Goal: Transaction & Acquisition: Purchase product/service

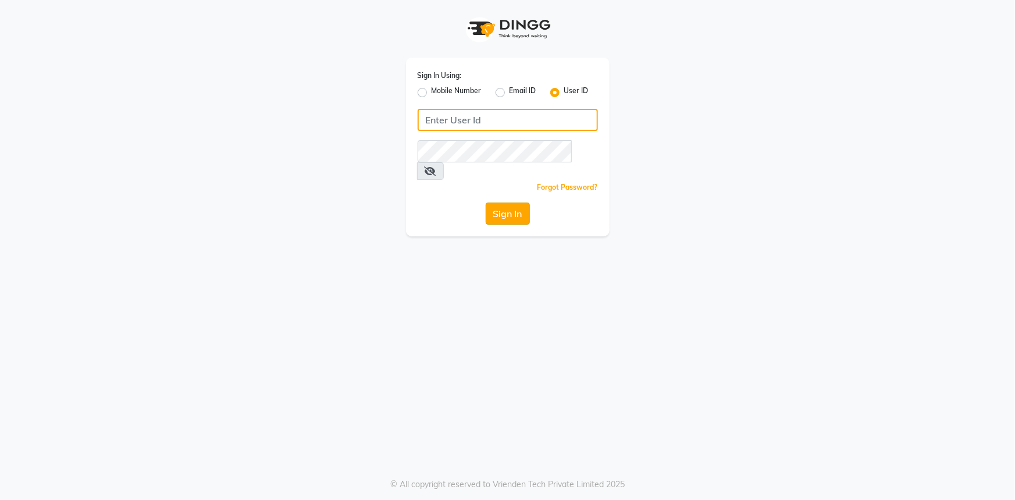
type input "e3347-01"
click at [492, 202] on button "Sign In" at bounding box center [508, 213] width 44 height 22
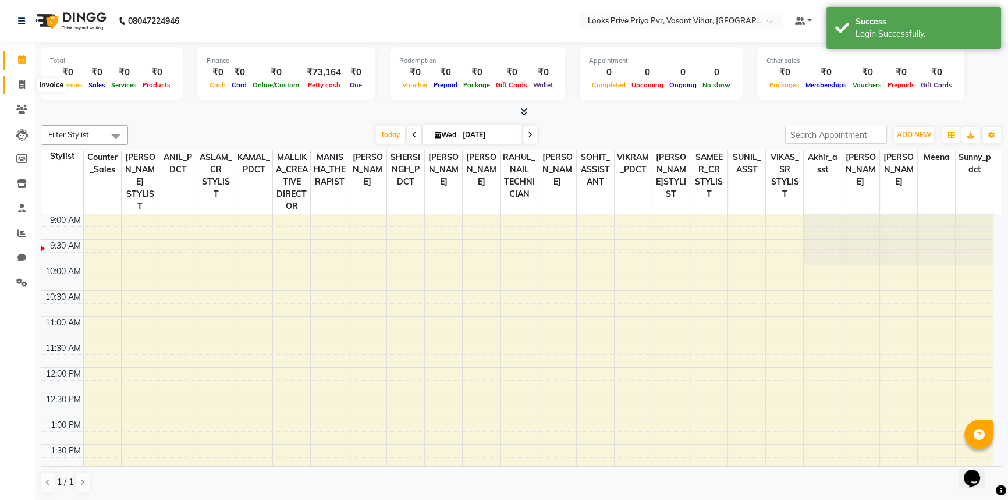
click at [25, 91] on span at bounding box center [22, 85] width 20 height 13
select select "service"
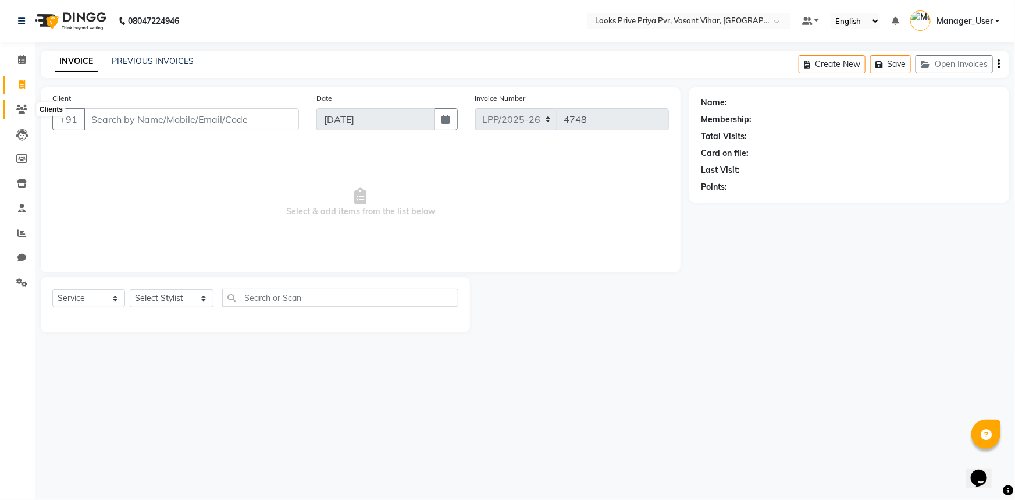
click at [17, 113] on icon at bounding box center [21, 109] width 11 height 9
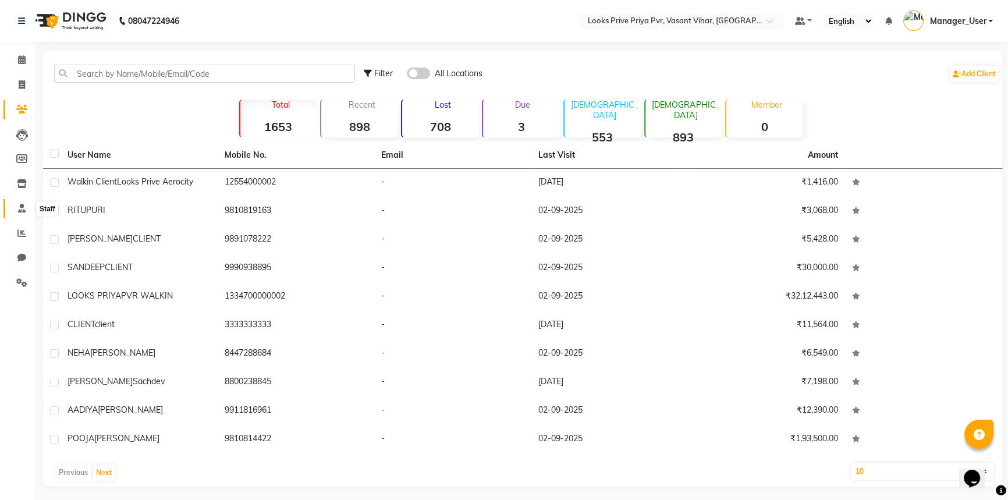
click at [23, 211] on icon at bounding box center [22, 208] width 8 height 9
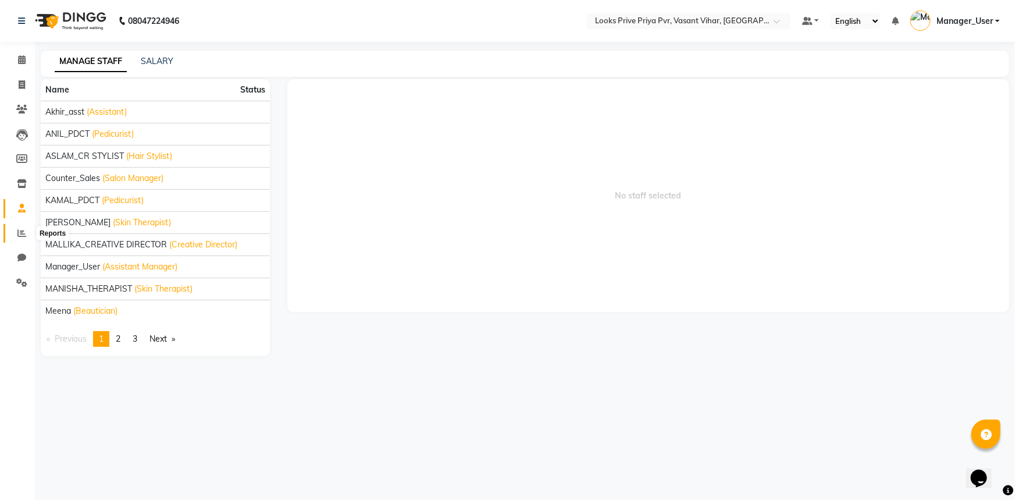
click at [24, 231] on icon at bounding box center [21, 233] width 9 height 9
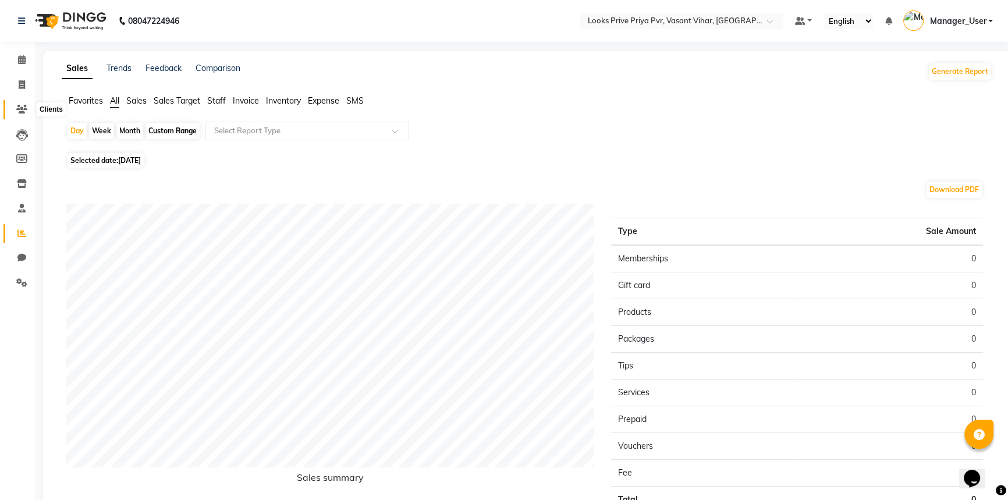
click at [20, 112] on icon at bounding box center [21, 109] width 11 height 9
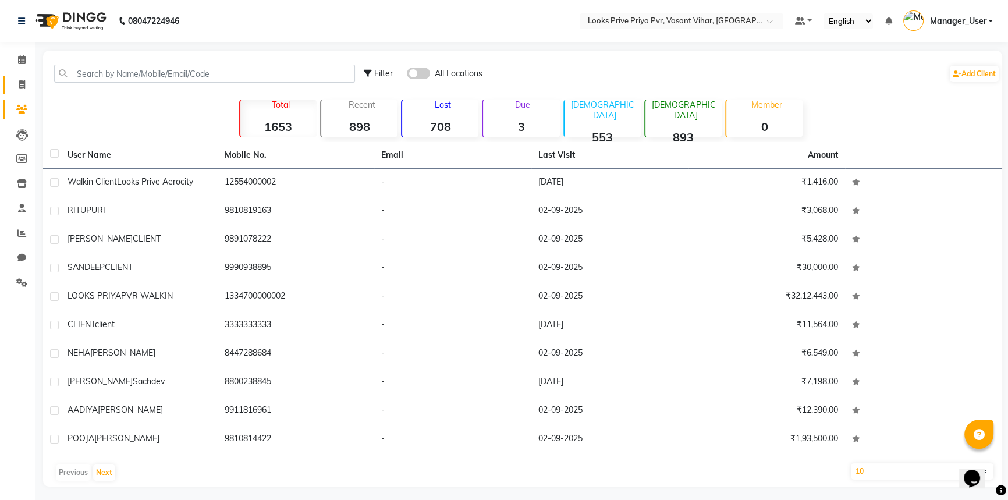
click at [26, 93] on link "Invoice" at bounding box center [17, 85] width 28 height 19
select select "service"
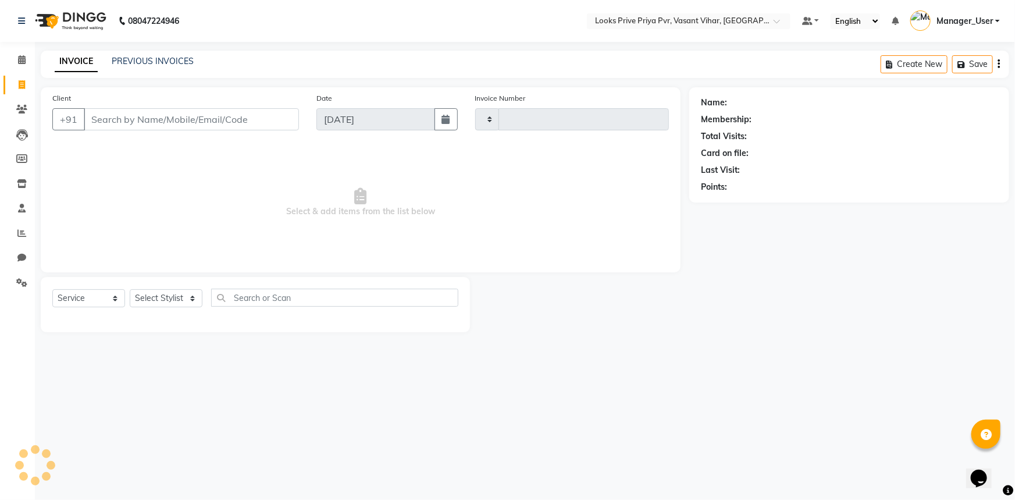
type input "4748"
select select "7646"
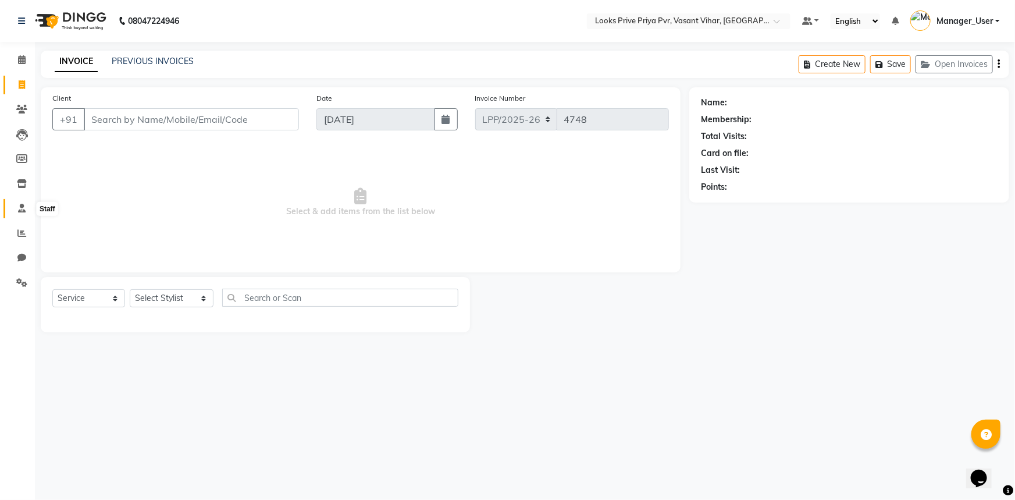
click at [26, 204] on span at bounding box center [22, 208] width 20 height 13
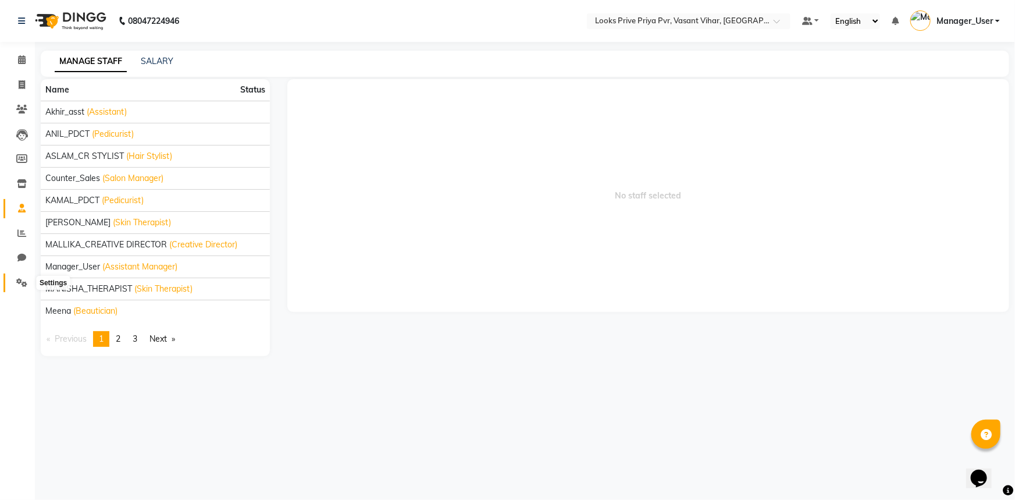
click at [22, 280] on icon at bounding box center [21, 282] width 11 height 9
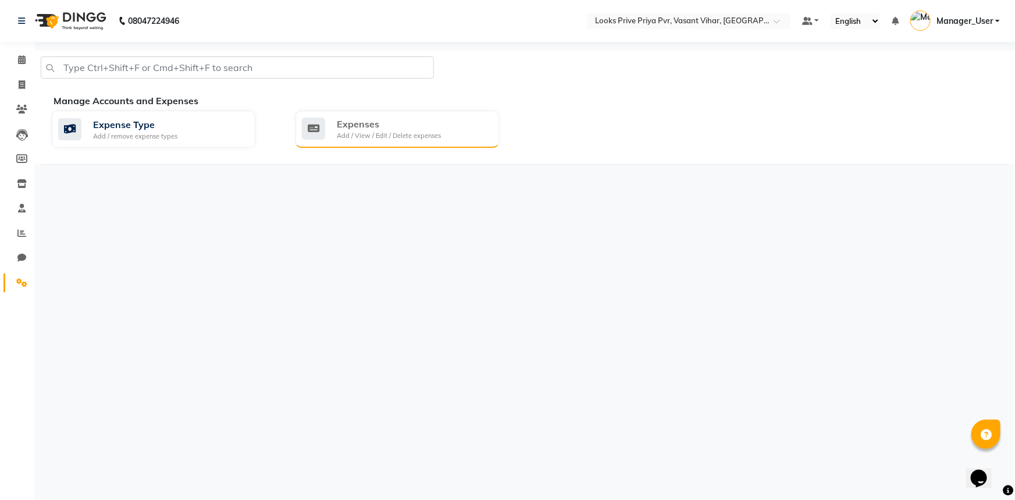
click at [330, 137] on div "Expenses Add / View / Edit / Delete expenses" at bounding box center [396, 129] width 188 height 24
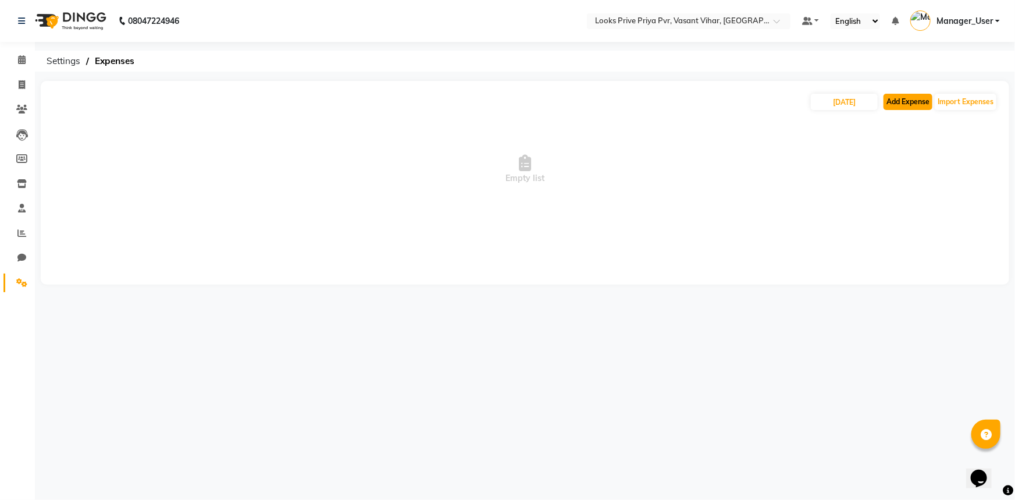
click at [911, 106] on button "Add Expense" at bounding box center [908, 102] width 49 height 16
select select "1"
select select "6695"
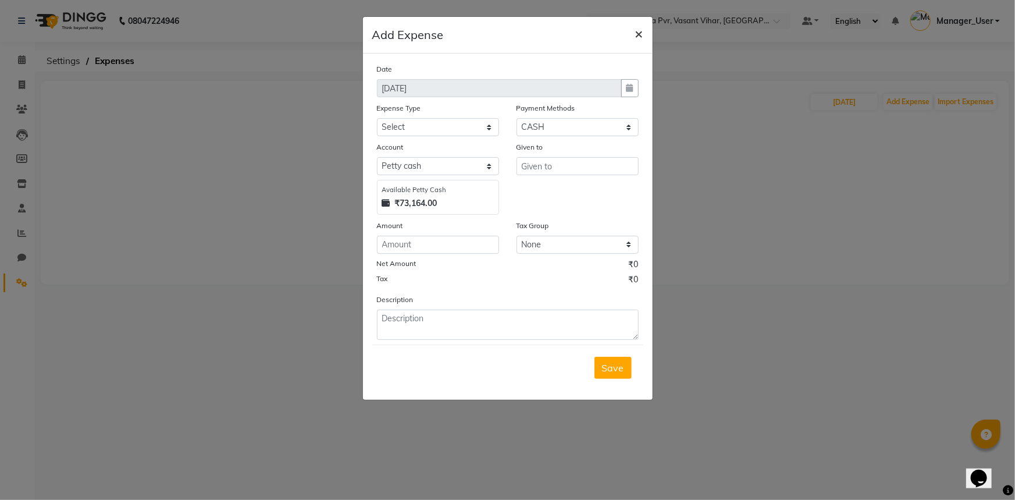
click at [635, 34] on span "×" at bounding box center [639, 32] width 8 height 17
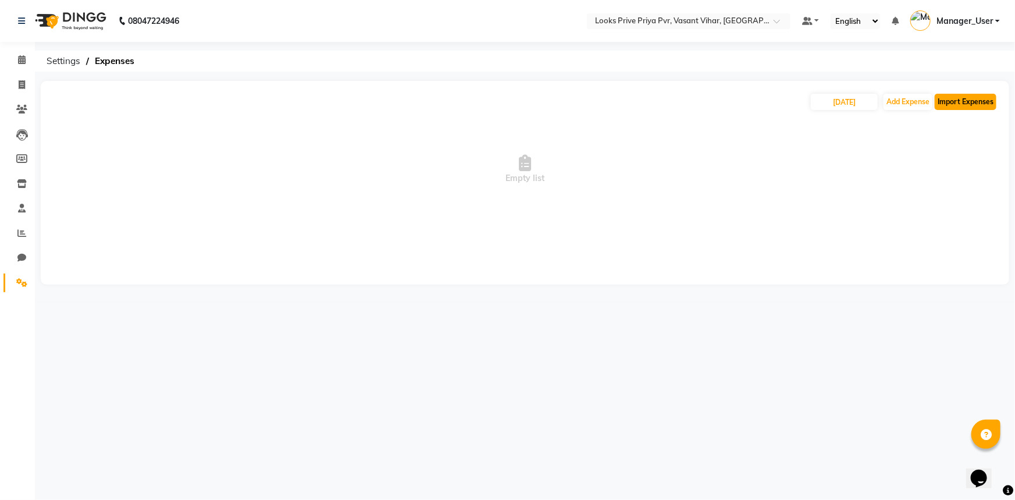
click at [971, 97] on button "Import Expenses" at bounding box center [966, 102] width 62 height 16
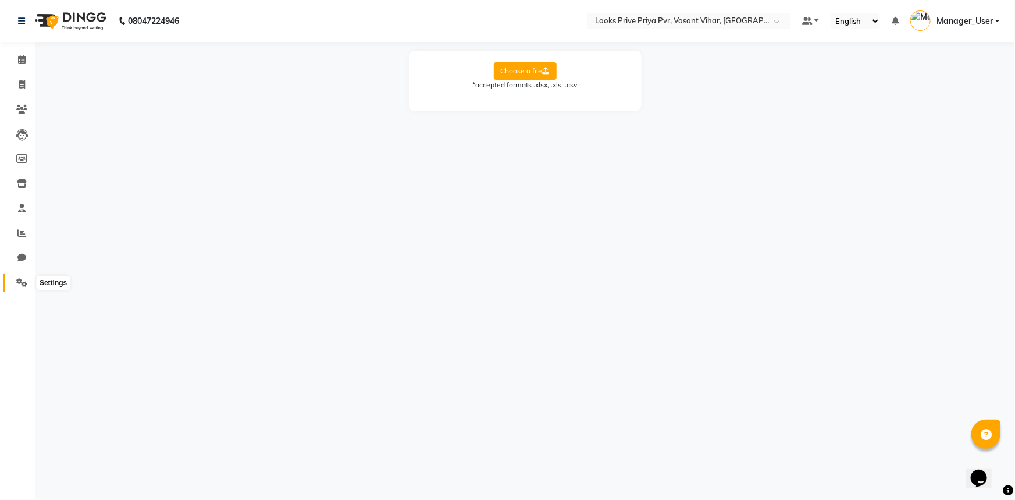
click at [25, 278] on icon at bounding box center [21, 282] width 11 height 9
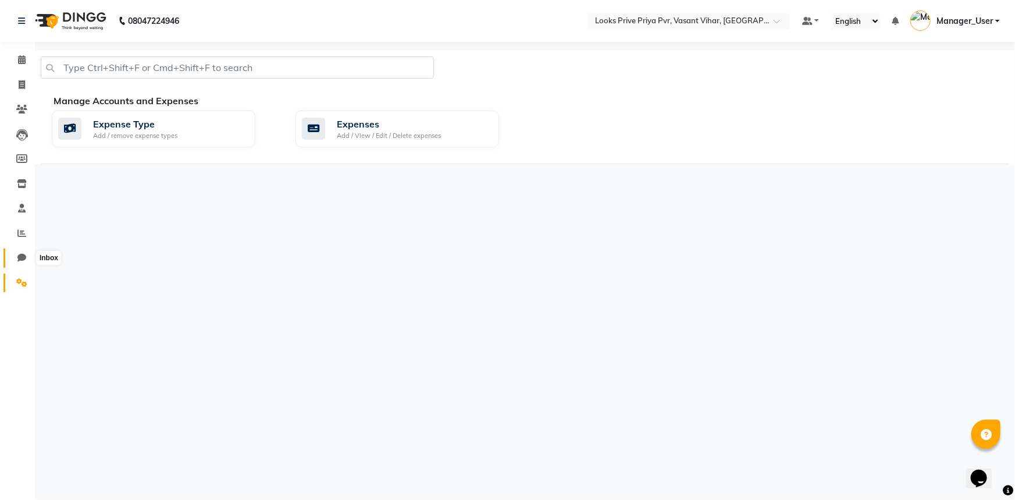
click at [23, 255] on icon at bounding box center [21, 257] width 9 height 9
select select "100"
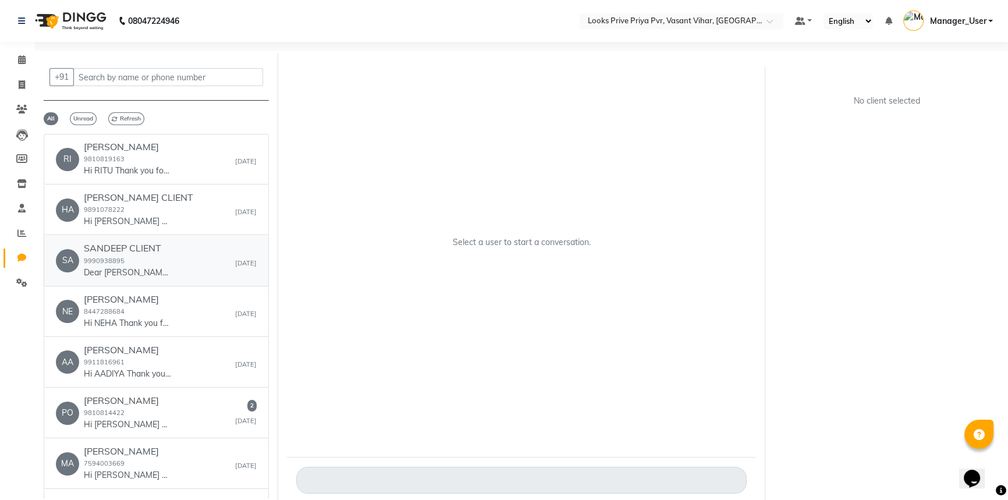
click at [174, 255] on div "SA SANDEEP CLIENT 9990938895 Dear SANDEEP thank you for going paperless , pleas…" at bounding box center [156, 260] width 201 height 35
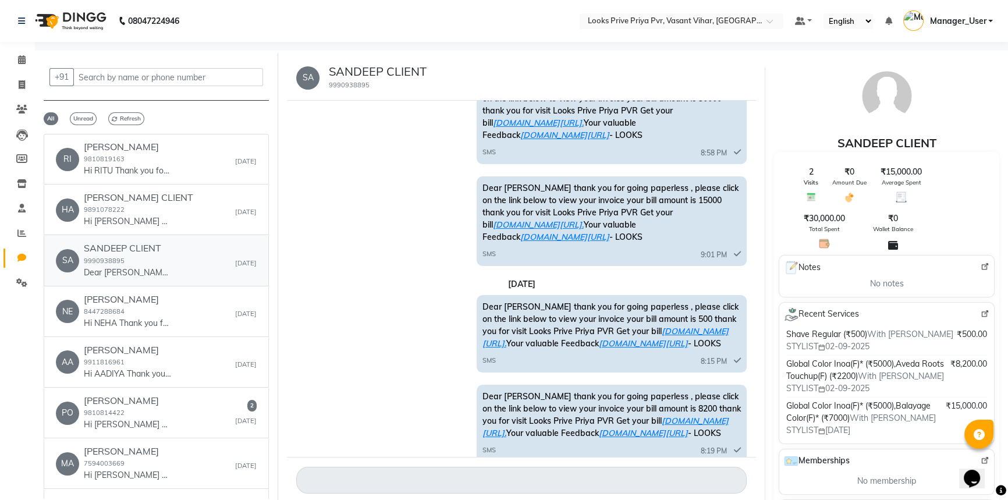
scroll to position [58, 0]
click at [26, 67] on link "Calendar" at bounding box center [17, 60] width 28 height 19
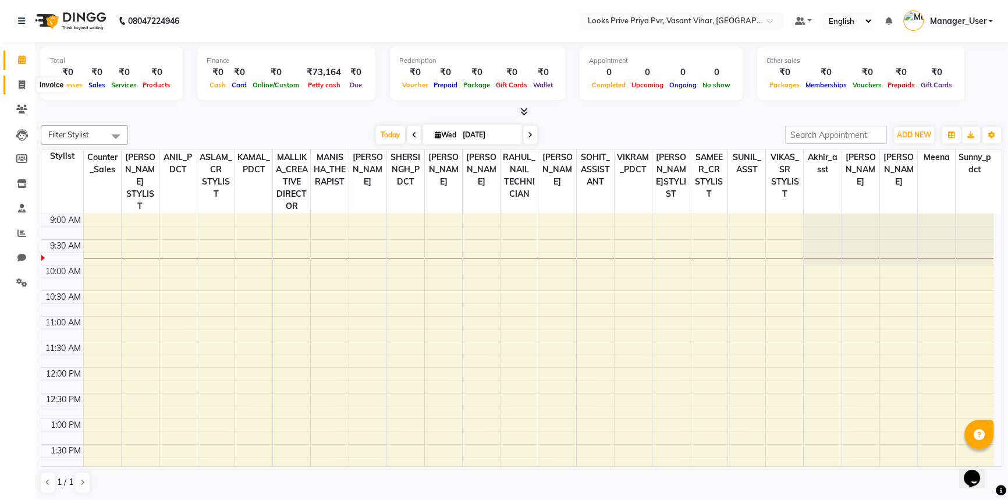
click at [29, 90] on span at bounding box center [22, 85] width 20 height 13
select select "service"
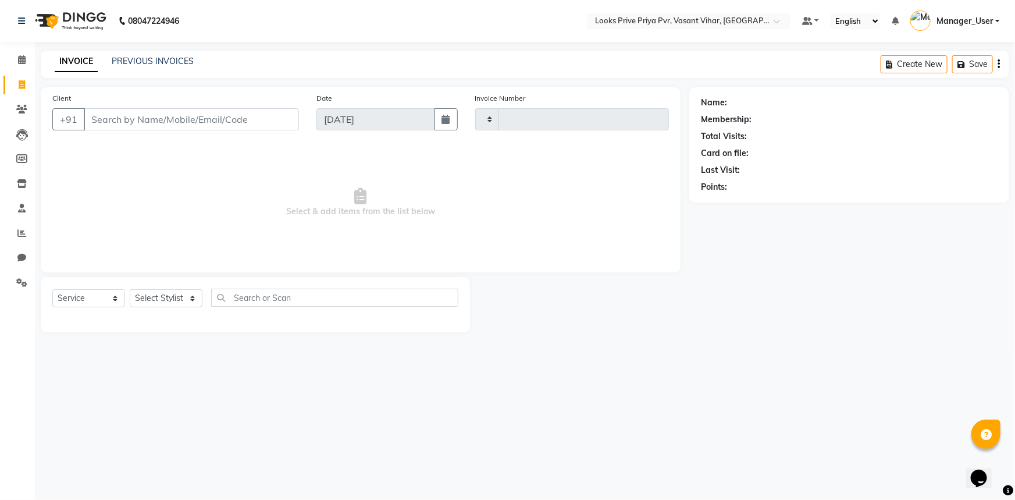
type input "4748"
select select "7646"
click at [186, 66] on link "PREVIOUS INVOICES" at bounding box center [153, 61] width 82 height 10
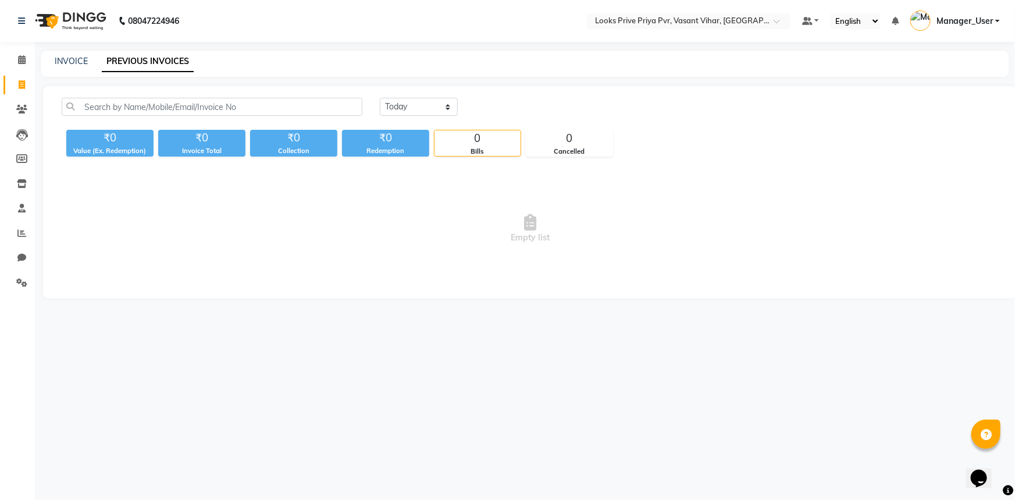
click at [79, 53] on div "INVOICE PREVIOUS INVOICES" at bounding box center [525, 64] width 969 height 26
click at [77, 59] on link "INVOICE" at bounding box center [71, 61] width 33 height 10
select select "service"
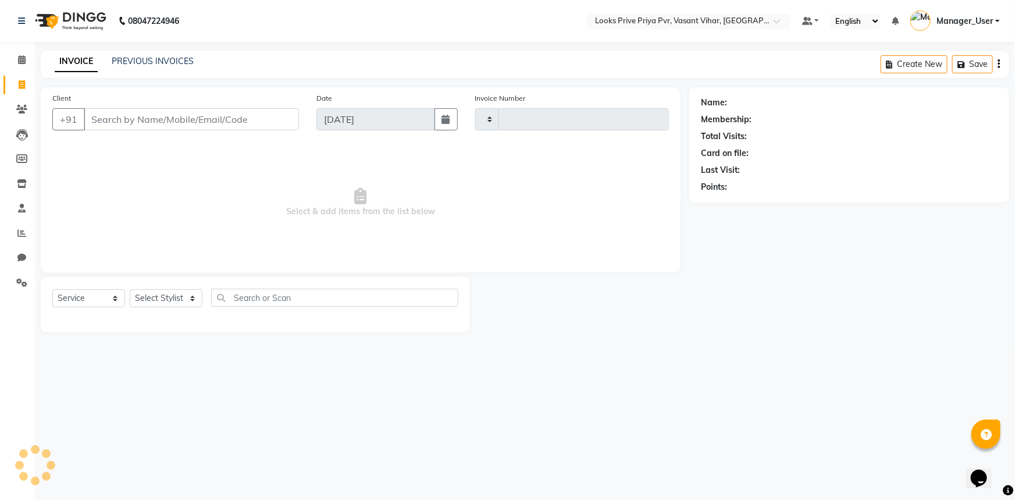
type input "4748"
select select "7646"
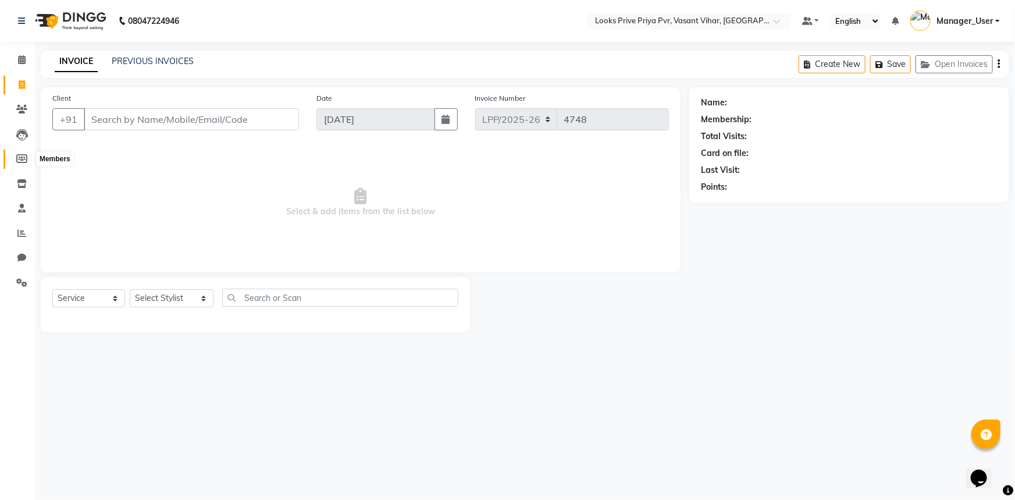
click at [24, 158] on icon at bounding box center [21, 158] width 11 height 9
select select
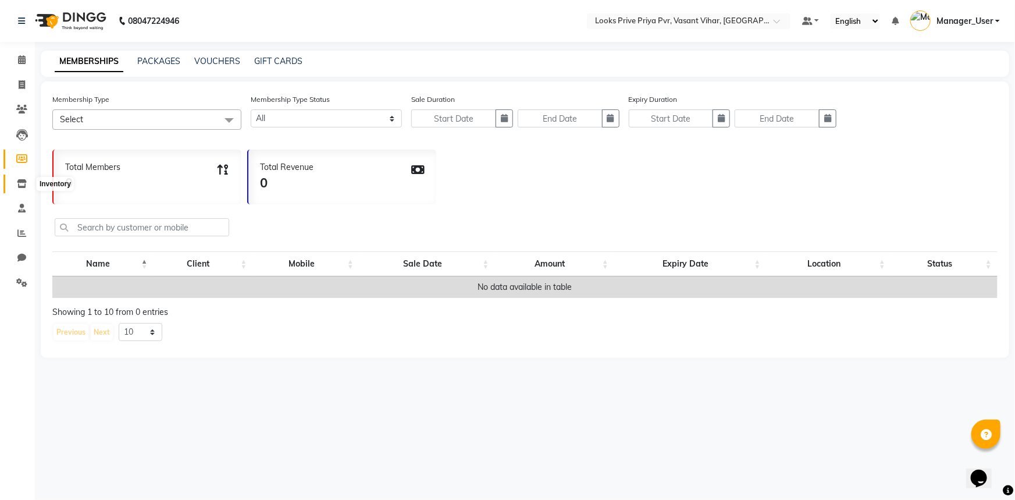
click at [23, 184] on icon at bounding box center [22, 183] width 10 height 9
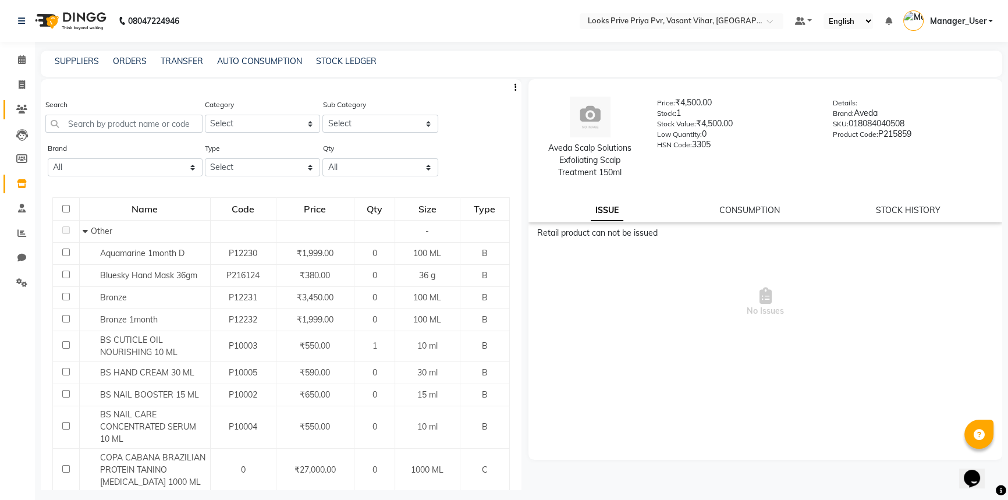
click at [31, 115] on span at bounding box center [22, 109] width 20 height 13
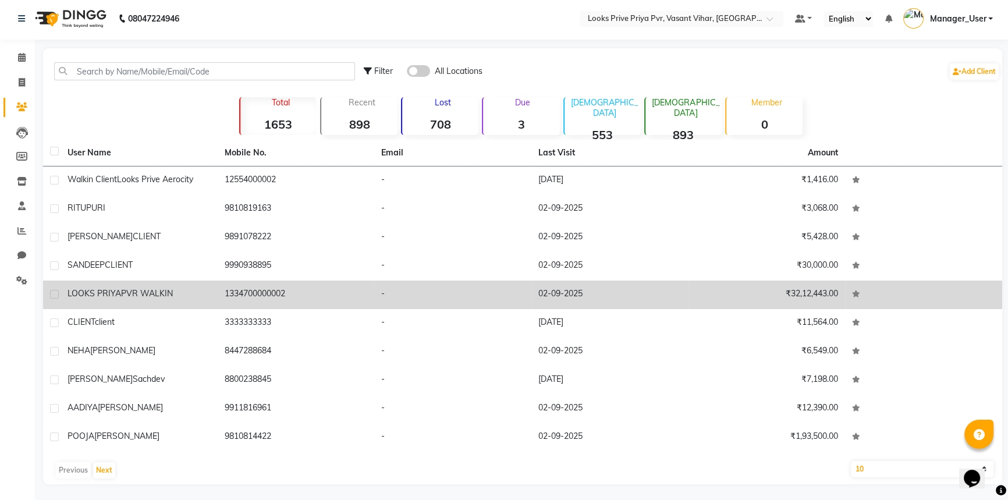
scroll to position [3, 0]
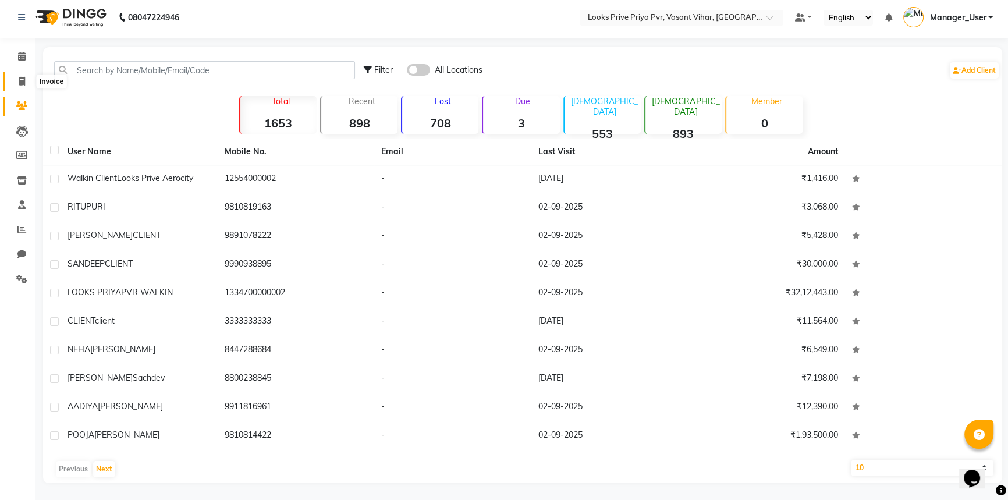
click at [22, 81] on icon at bounding box center [22, 81] width 6 height 9
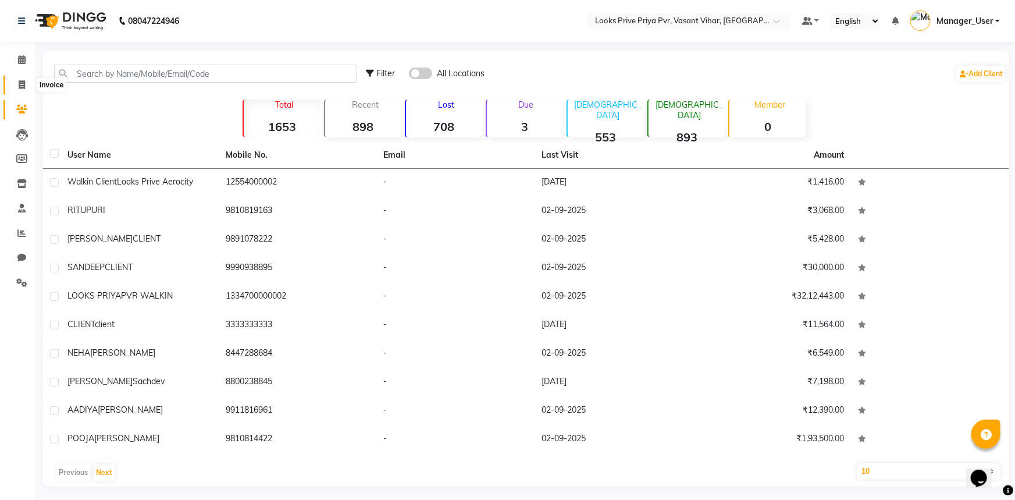
select select "service"
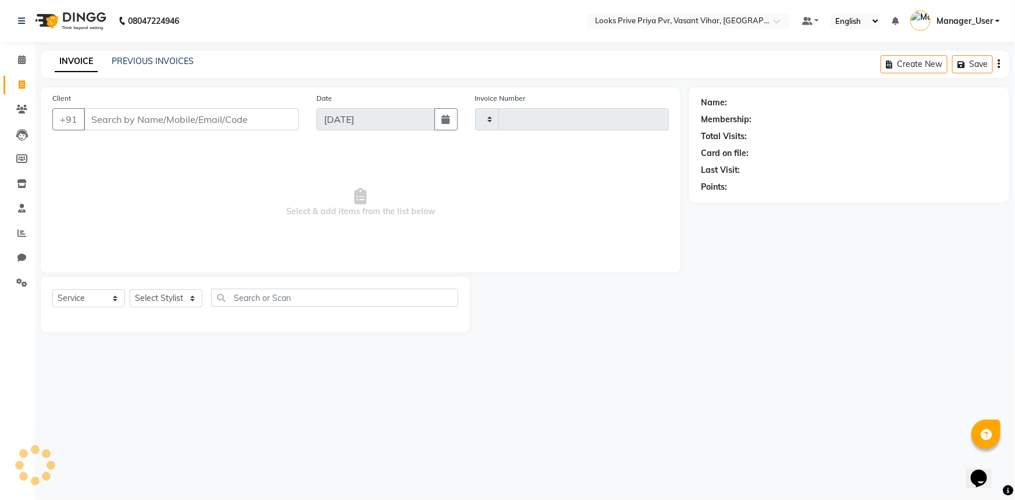
type input "4748"
select select "7646"
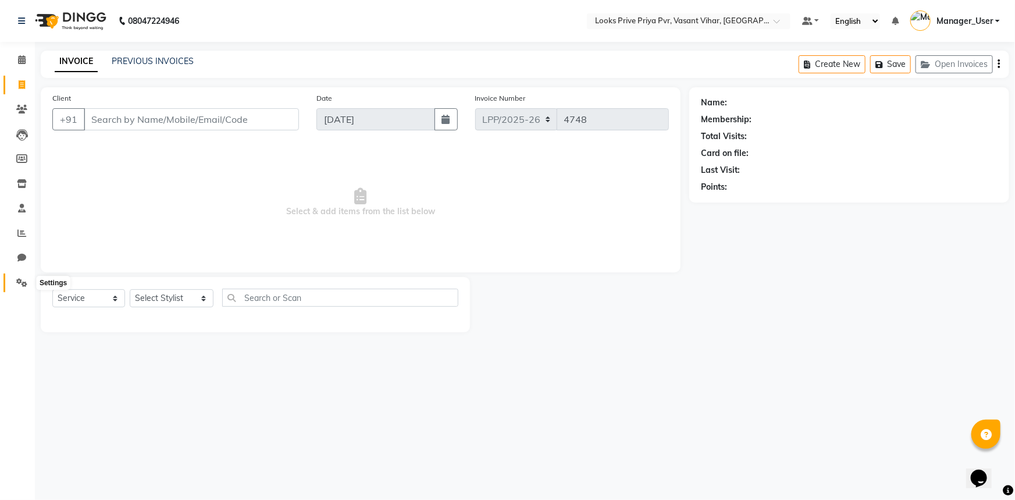
click at [23, 286] on icon at bounding box center [21, 282] width 11 height 9
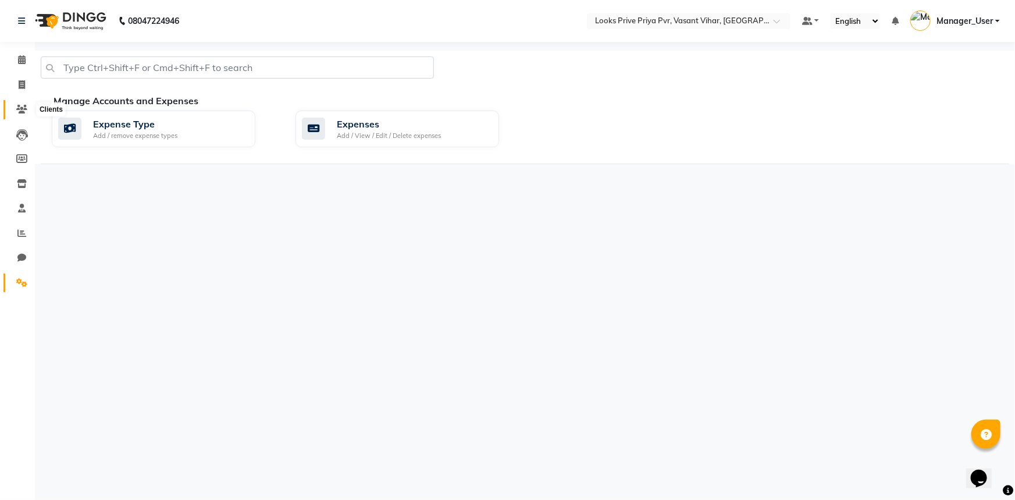
click at [13, 108] on span at bounding box center [22, 109] width 20 height 13
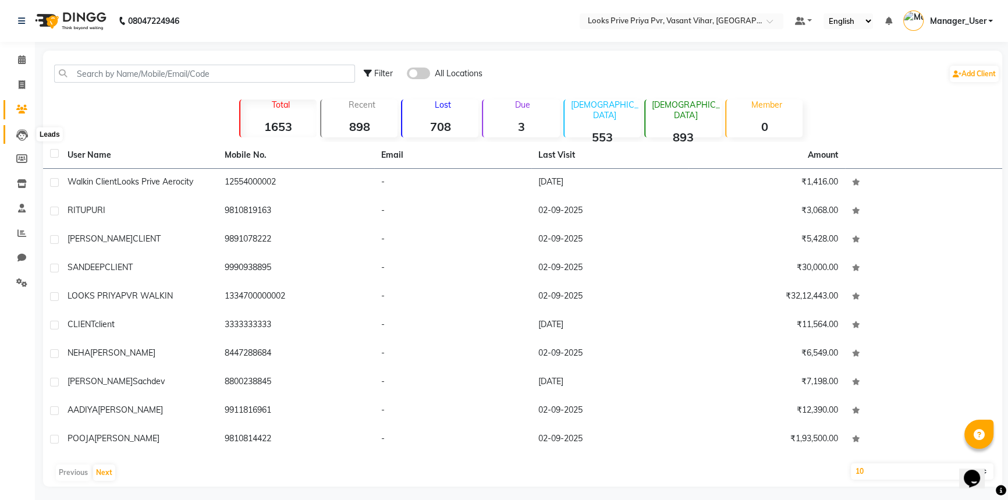
click at [16, 130] on icon at bounding box center [22, 135] width 12 height 12
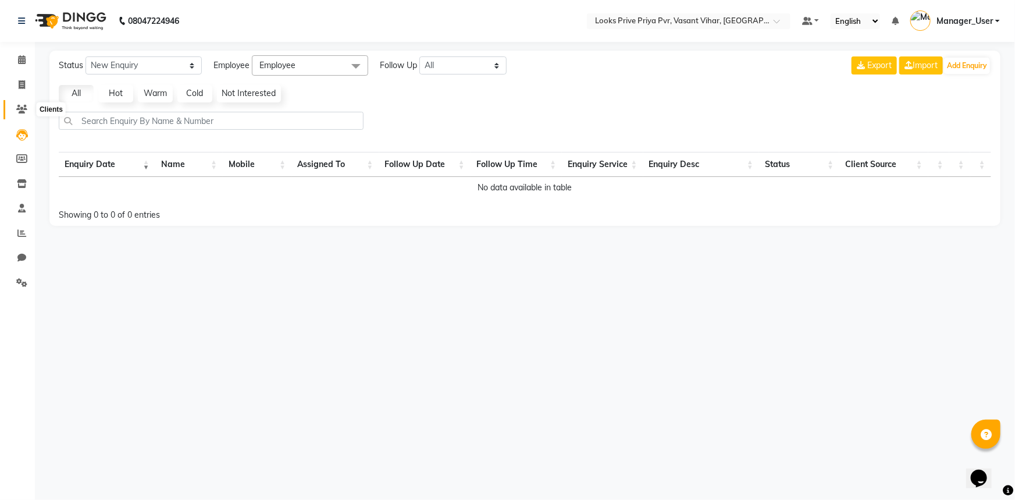
click at [23, 112] on icon at bounding box center [21, 109] width 11 height 9
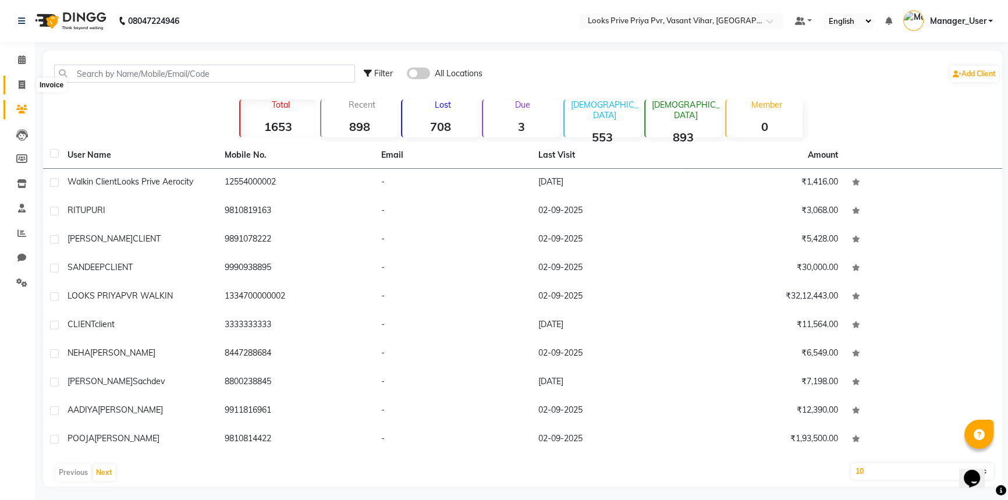
click at [26, 83] on span at bounding box center [22, 85] width 20 height 13
select select "service"
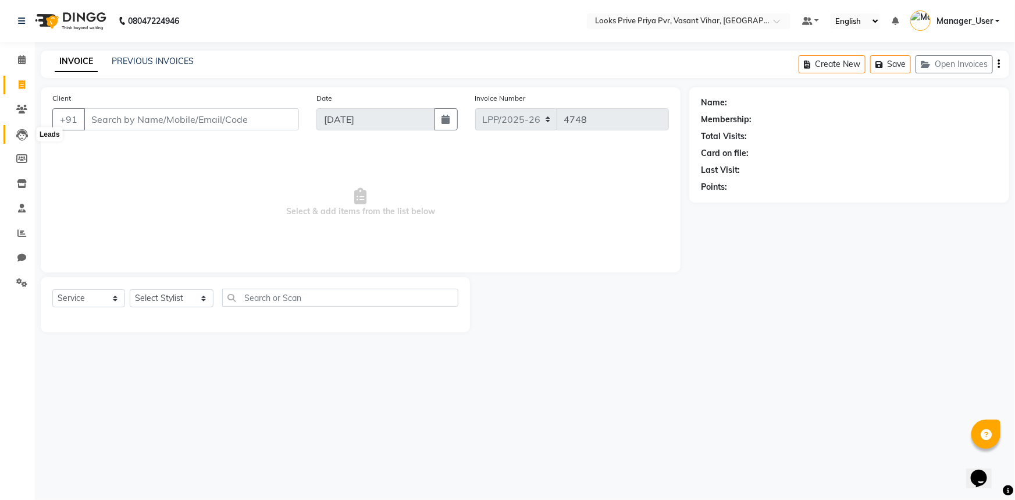
click at [25, 133] on icon at bounding box center [22, 135] width 12 height 12
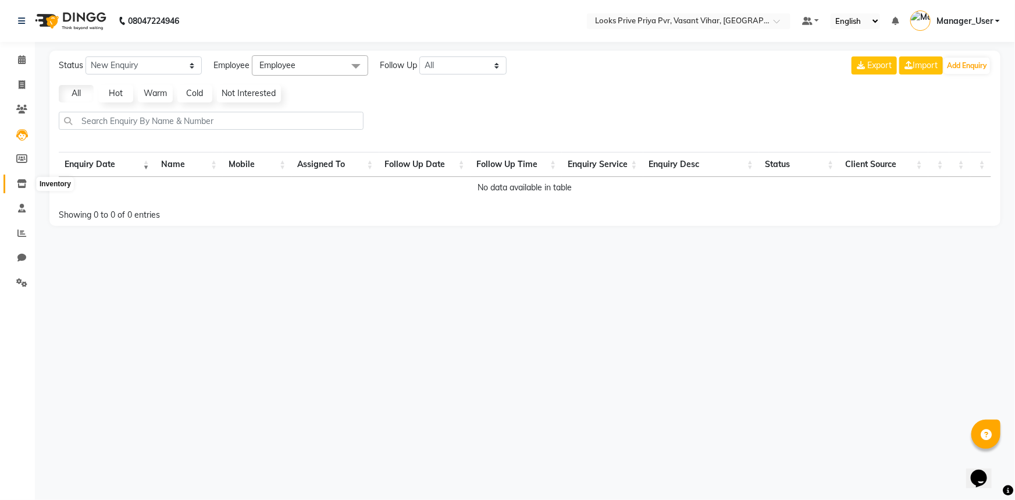
click at [22, 179] on icon at bounding box center [22, 183] width 10 height 9
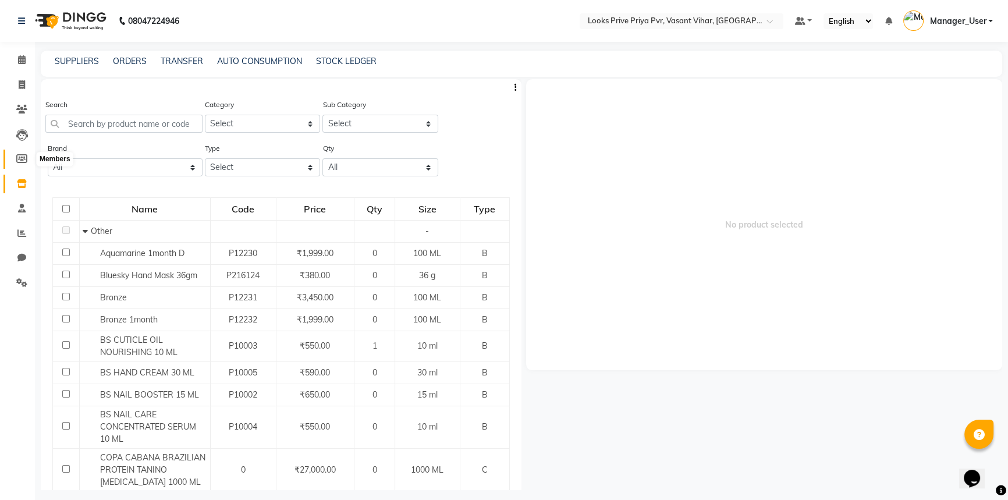
click at [20, 157] on icon at bounding box center [21, 158] width 11 height 9
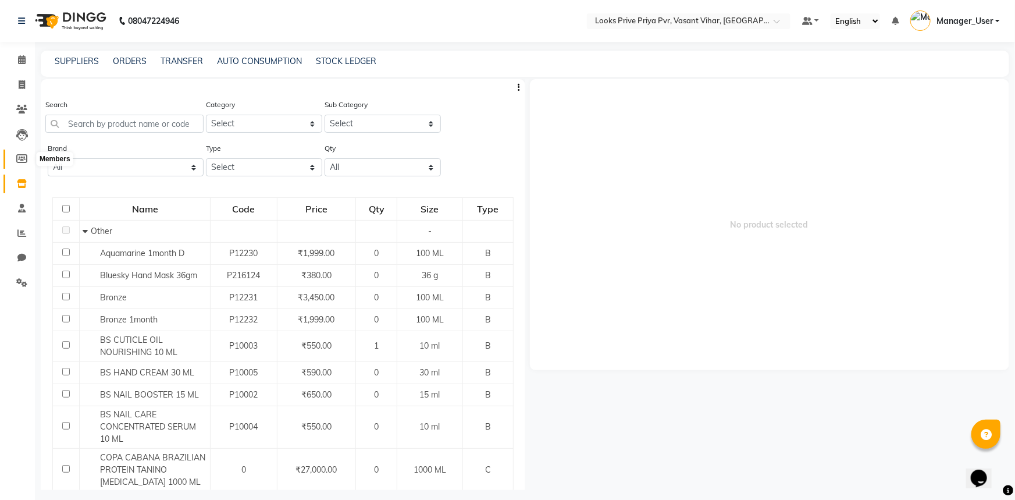
select select
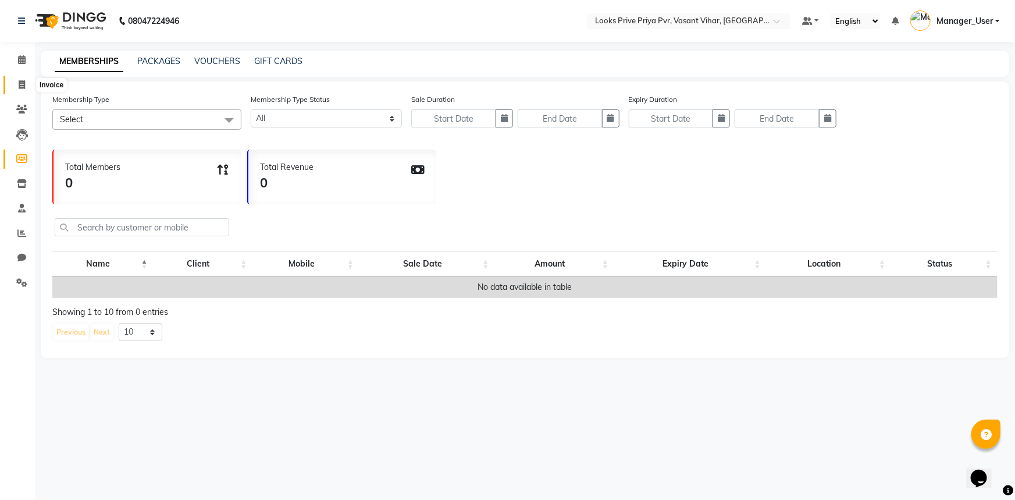
click at [20, 90] on span at bounding box center [22, 85] width 20 height 13
select select "service"
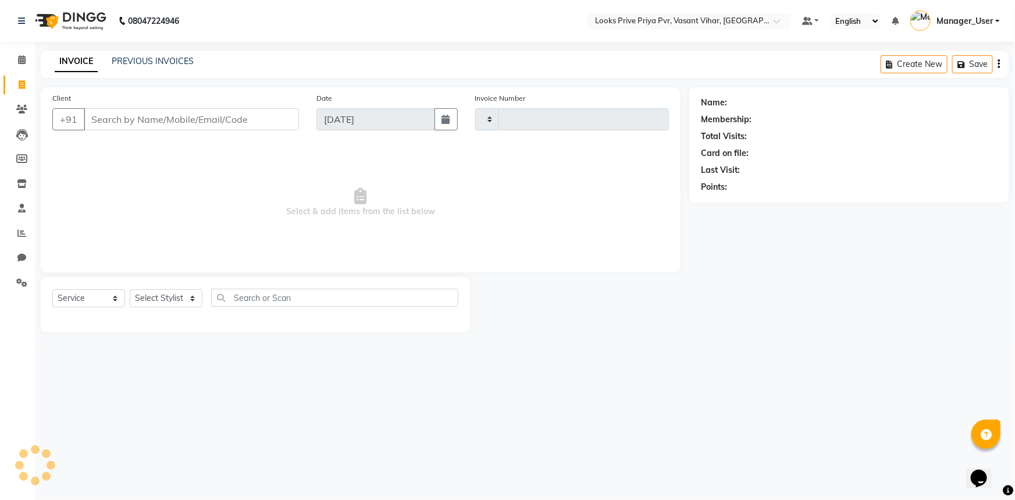
type input "4748"
select select "7646"
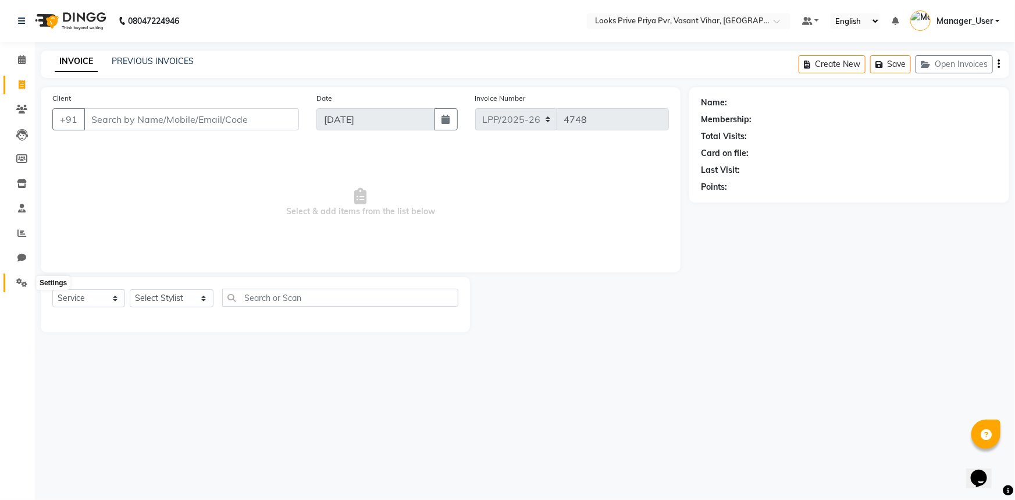
click at [19, 280] on icon at bounding box center [21, 282] width 11 height 9
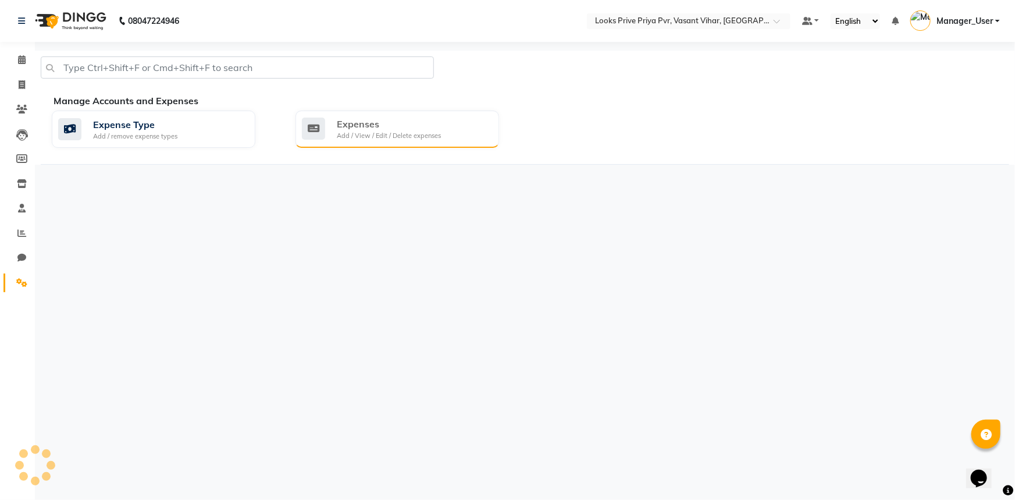
click at [402, 136] on div "Add / View / Edit / Delete expenses" at bounding box center [389, 136] width 104 height 10
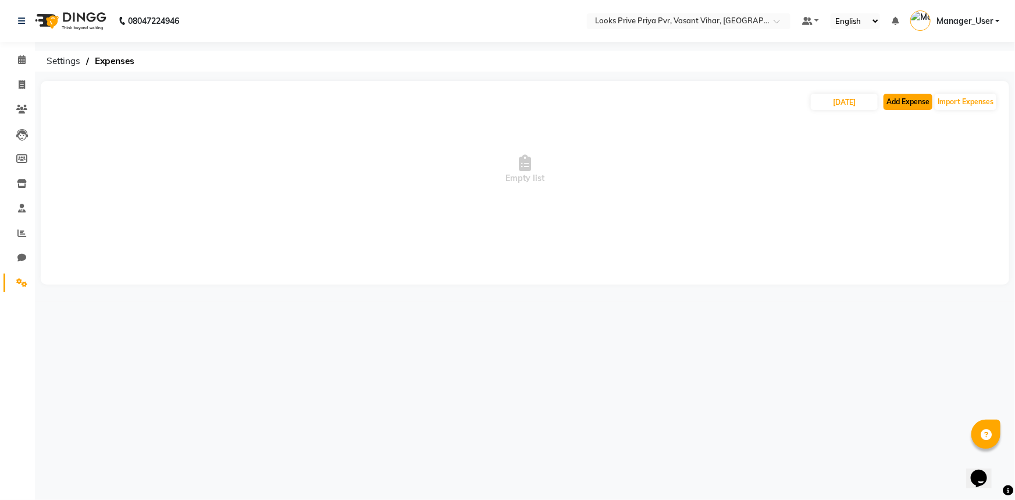
click at [923, 101] on button "Add Expense" at bounding box center [908, 102] width 49 height 16
select select "1"
select select "6695"
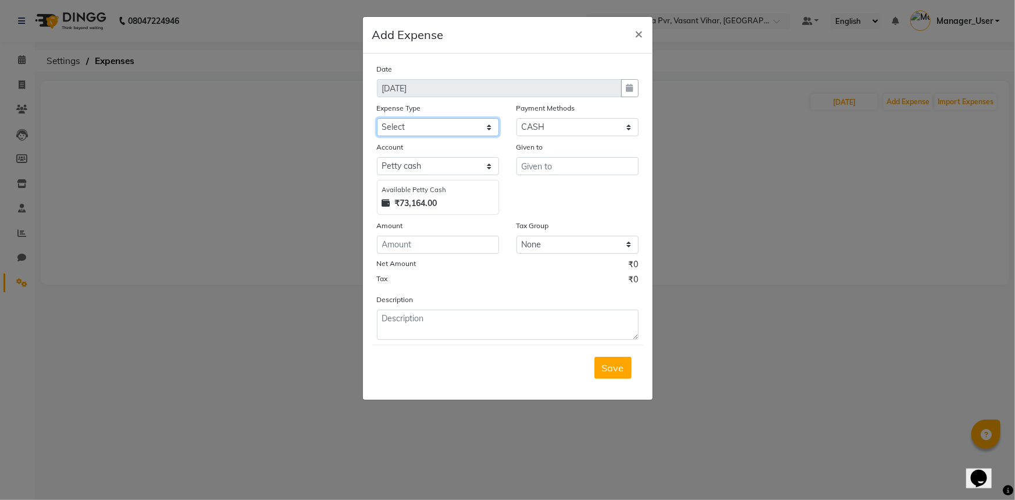
click at [485, 124] on select "Select Bank Deposit Blinkit Cash Handover CLIENT Client ordered food Client Ref…" at bounding box center [438, 127] width 122 height 18
click at [419, 123] on select "Select Bank Deposit Blinkit Cash Handover CLIENT Client ordered food Client Ref…" at bounding box center [438, 127] width 122 height 18
select select "24472"
click at [377, 119] on select "Select Bank Deposit Blinkit Cash Handover CLIENT Client ordered food Client Ref…" at bounding box center [438, 127] width 122 height 18
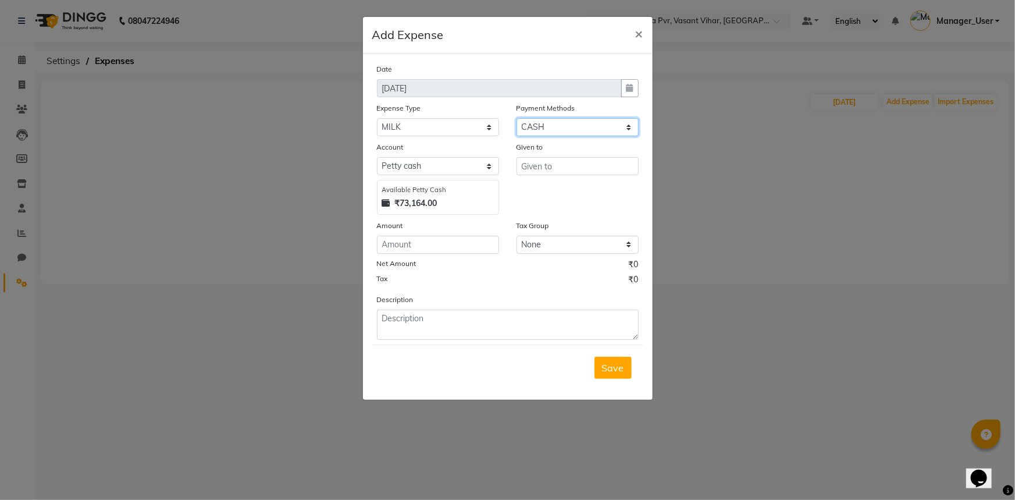
click at [629, 121] on select "Select Prepaid UPI Gift Card Voucher Points ONLINE CASH Wallet Package CARD" at bounding box center [578, 127] width 122 height 18
click at [517, 119] on select "Select Prepaid UPI Gift Card Voucher Points ONLINE CASH Wallet Package CARD" at bounding box center [578, 127] width 122 height 18
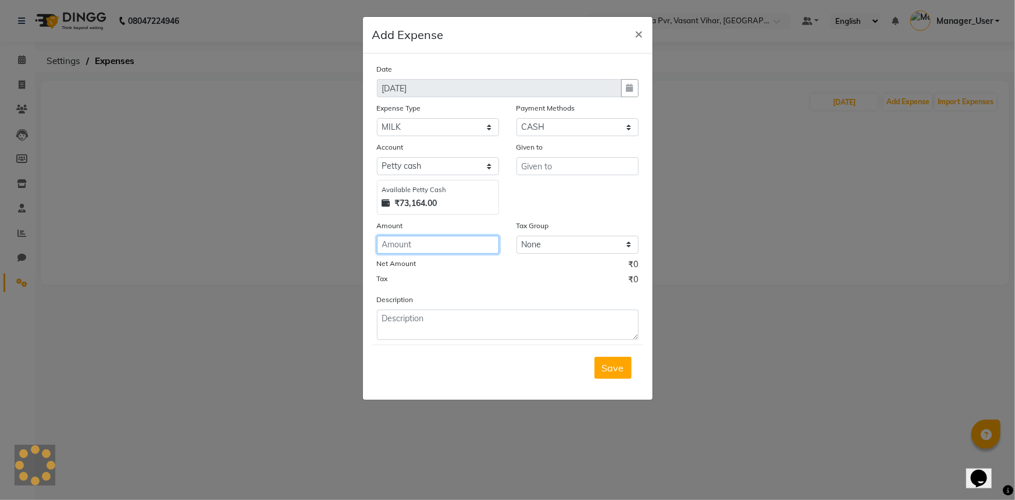
click at [443, 246] on input "number" at bounding box center [438, 245] width 122 height 18
type input "150"
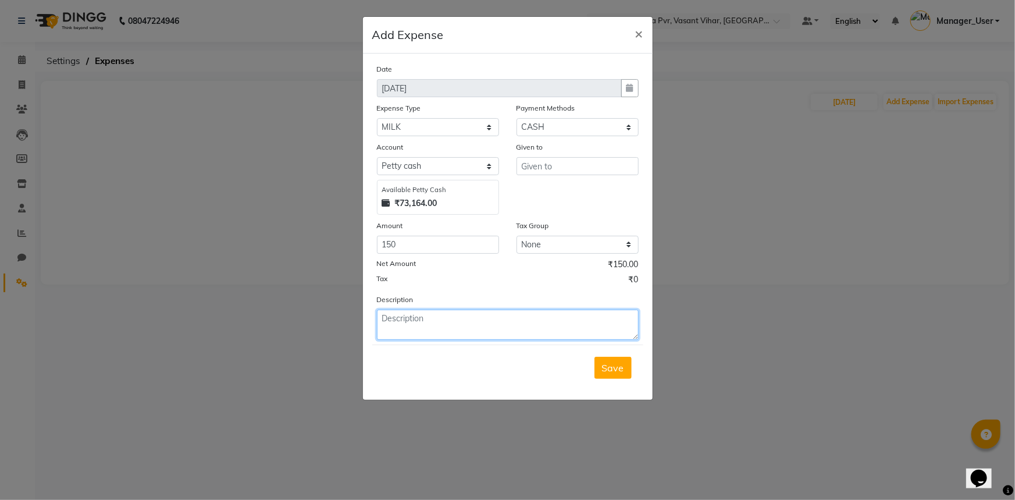
click at [415, 323] on textarea at bounding box center [508, 324] width 262 height 30
type textarea "FOR MILK"
click at [616, 370] on span "Save" at bounding box center [613, 368] width 22 height 12
click at [573, 169] on input "text" at bounding box center [578, 166] width 122 height 18
click at [639, 37] on span "×" at bounding box center [639, 32] width 8 height 17
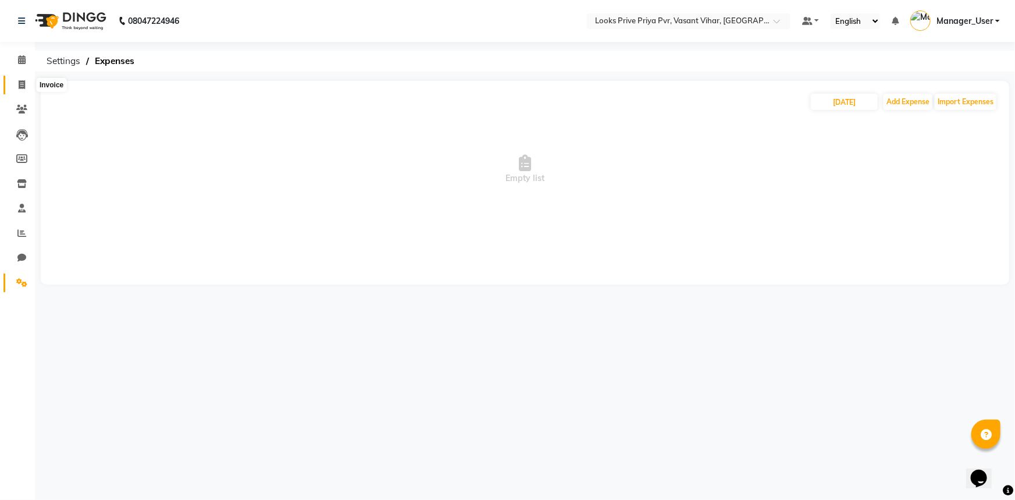
click at [22, 84] on icon at bounding box center [22, 84] width 6 height 9
select select "service"
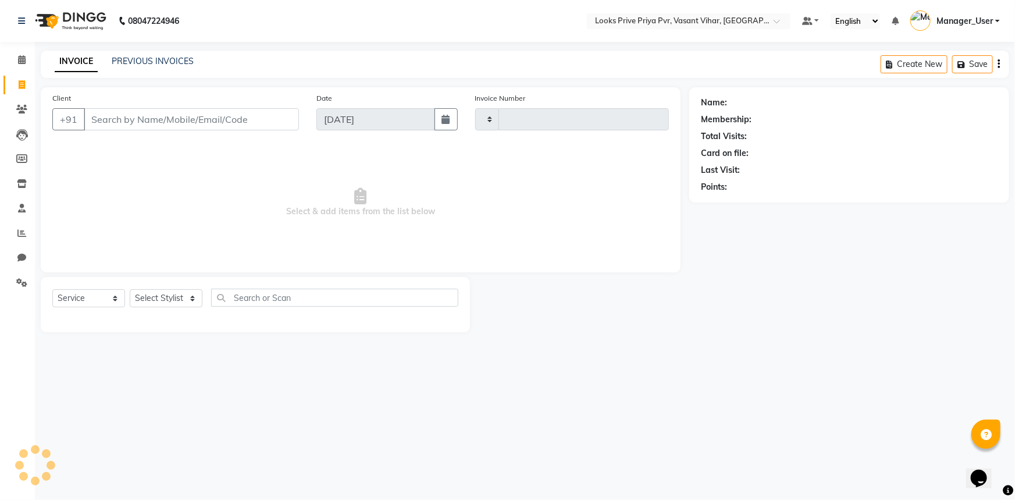
type input "4748"
select select "7646"
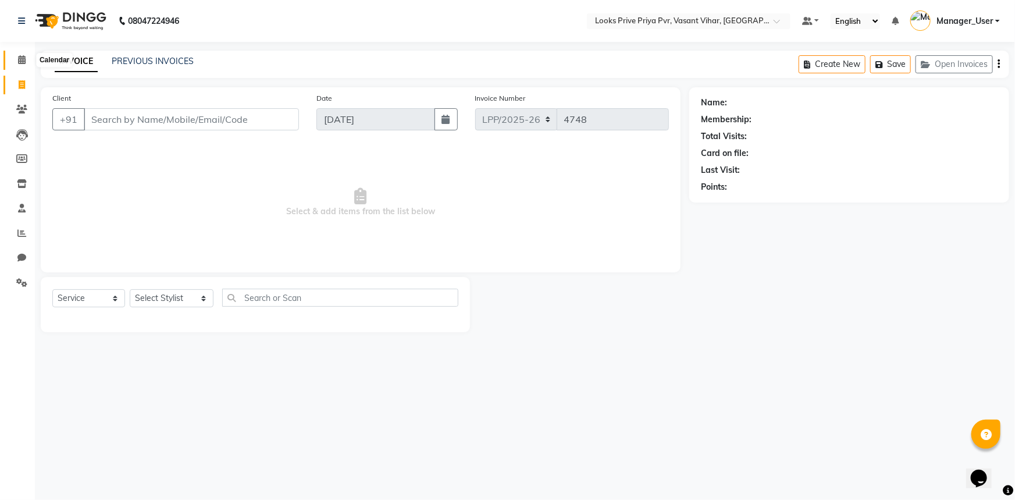
click at [27, 65] on span at bounding box center [22, 60] width 20 height 13
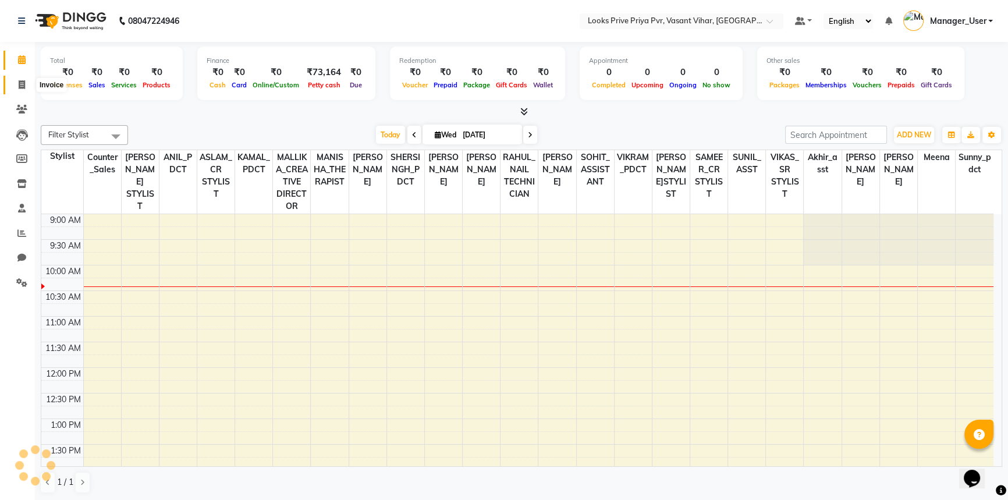
click at [24, 90] on span at bounding box center [22, 85] width 20 height 13
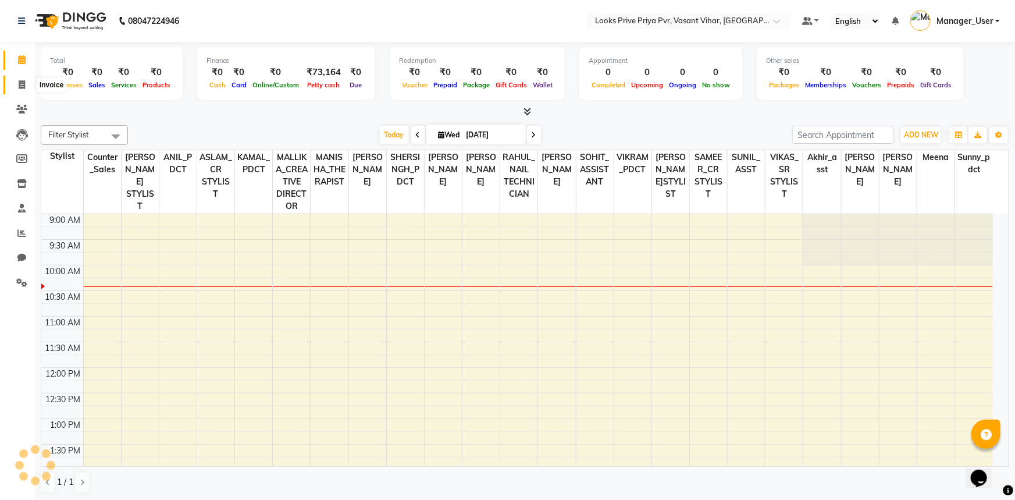
select select "service"
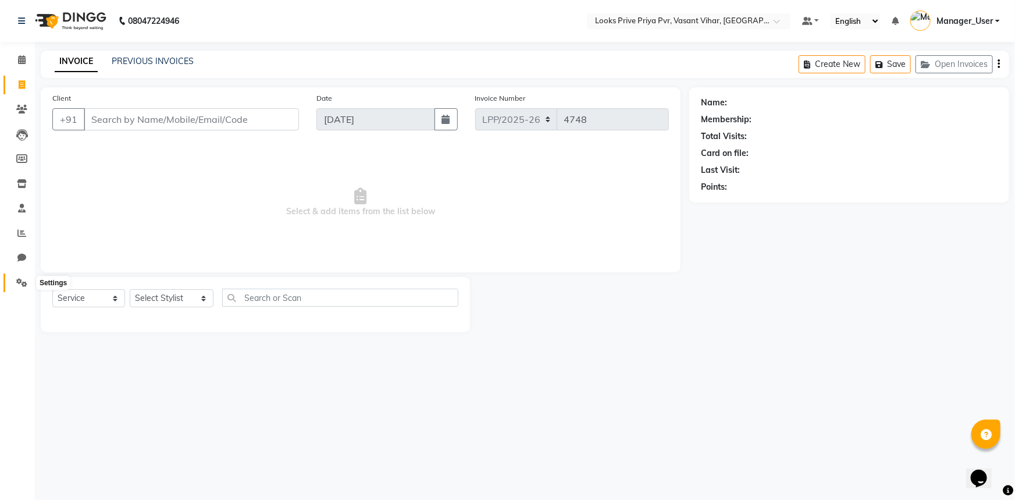
click at [22, 278] on icon at bounding box center [21, 282] width 11 height 9
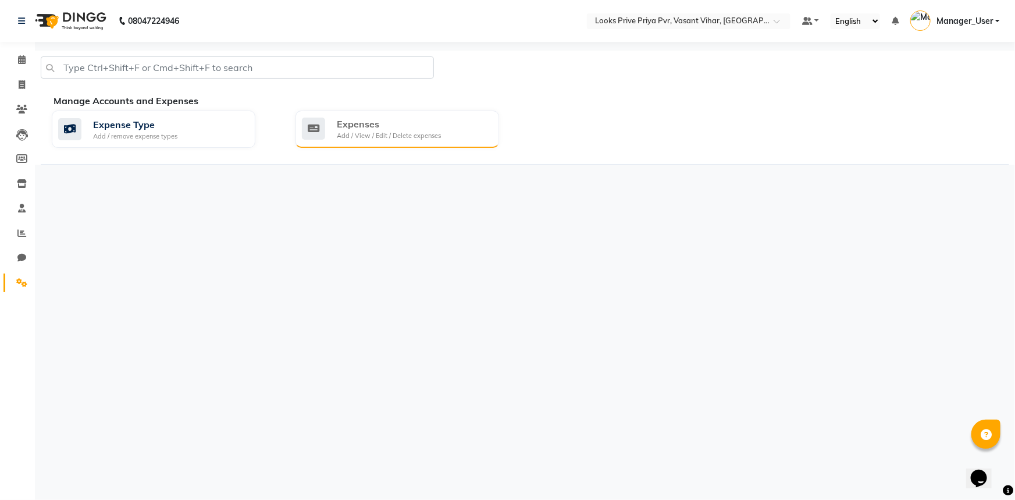
click at [360, 133] on div "Add / View / Edit / Delete expenses" at bounding box center [389, 136] width 104 height 10
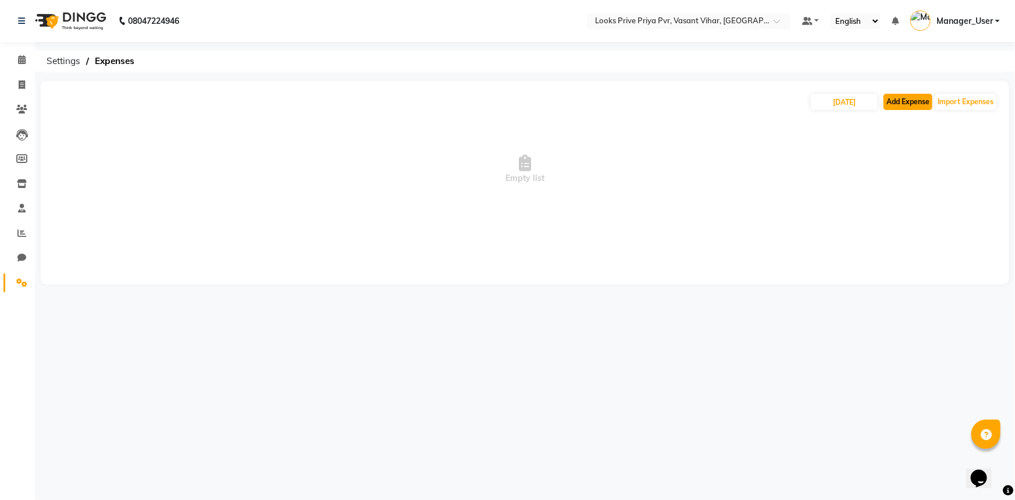
click at [927, 102] on button "Add Expense" at bounding box center [908, 102] width 49 height 16
select select "1"
select select "6695"
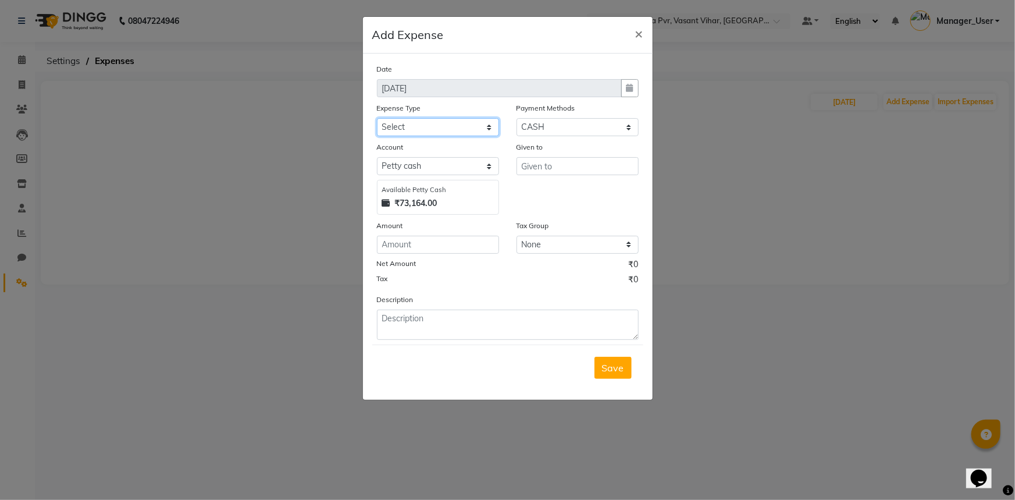
click at [395, 126] on select "Select Bank Deposit Blinkit Cash Handover CLIENT Client ordered food Client Ref…" at bounding box center [438, 127] width 122 height 18
select select "23704"
click at [377, 119] on select "Select Bank Deposit Blinkit Cash Handover CLIENT Client ordered food Client Ref…" at bounding box center [438, 127] width 122 height 18
click at [428, 244] on input "number" at bounding box center [438, 245] width 122 height 18
type input "150"
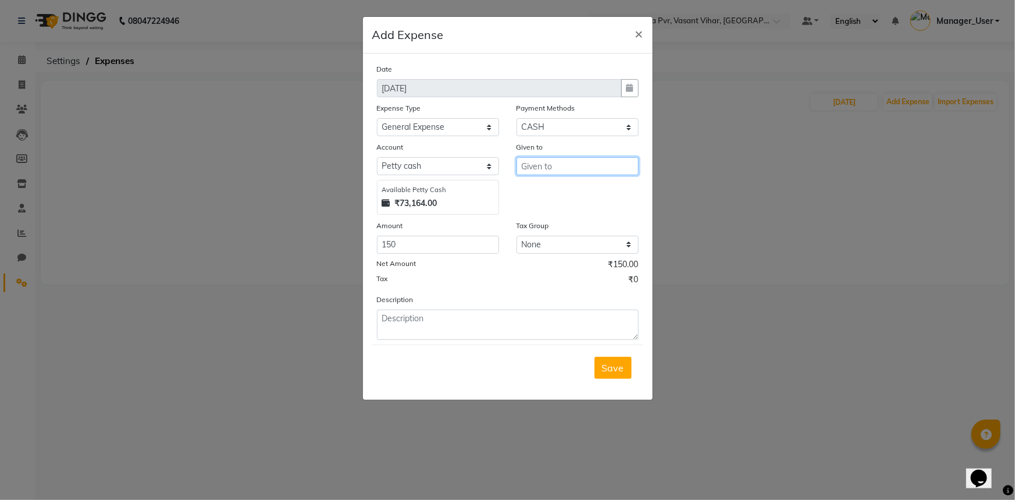
click at [552, 169] on input "text" at bounding box center [578, 166] width 122 height 18
type input "GUARD"
click at [412, 326] on textarea at bounding box center [508, 324] width 262 height 30
type textarea "FOR MILK"
click at [607, 361] on button "Save" at bounding box center [613, 368] width 37 height 22
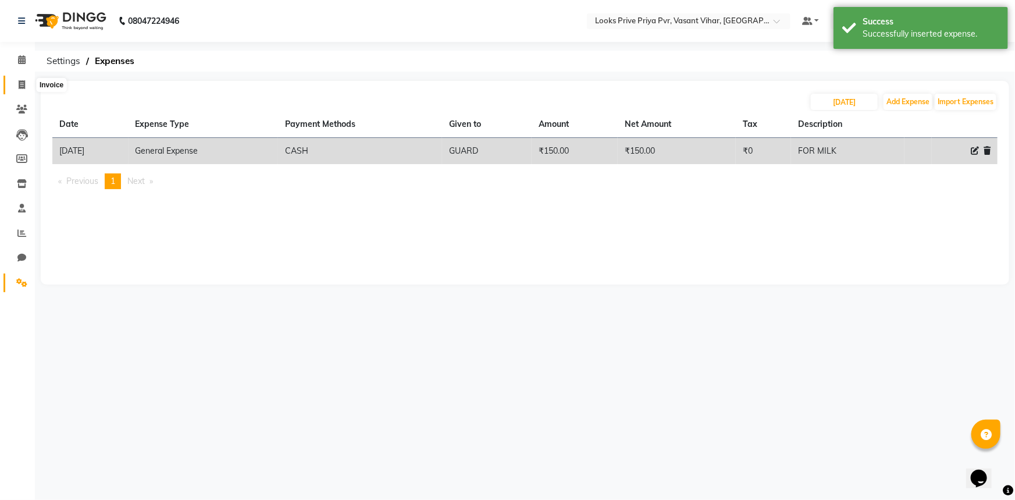
click at [23, 87] on icon at bounding box center [22, 84] width 6 height 9
select select "service"
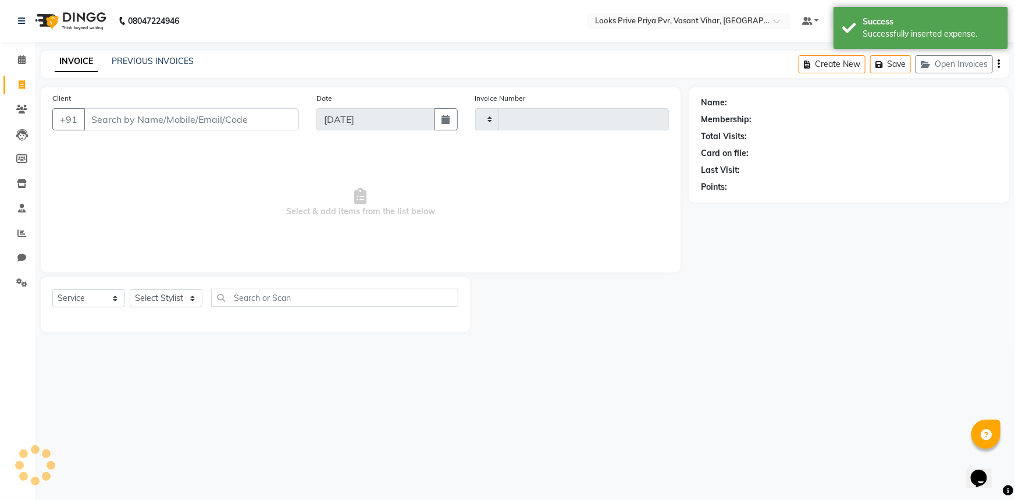
type input "4748"
select select "7646"
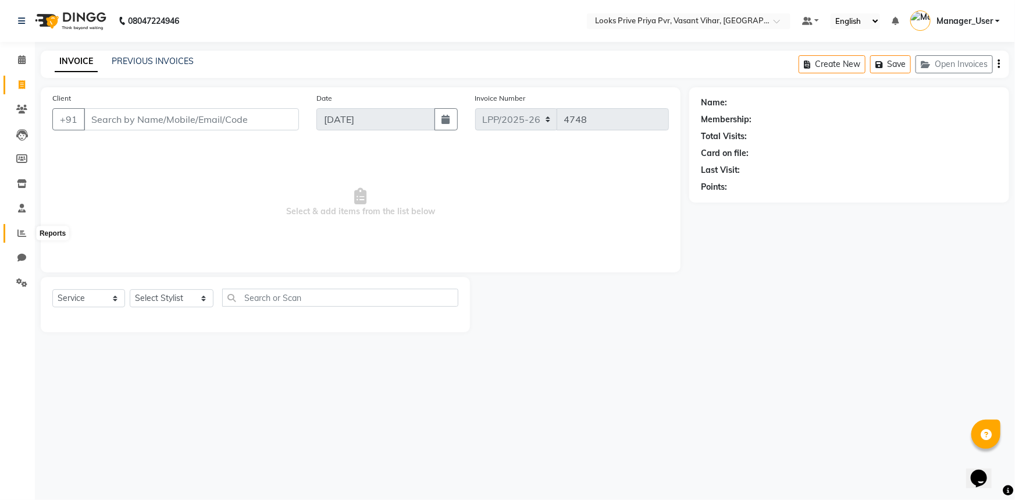
click at [22, 230] on icon at bounding box center [21, 233] width 9 height 9
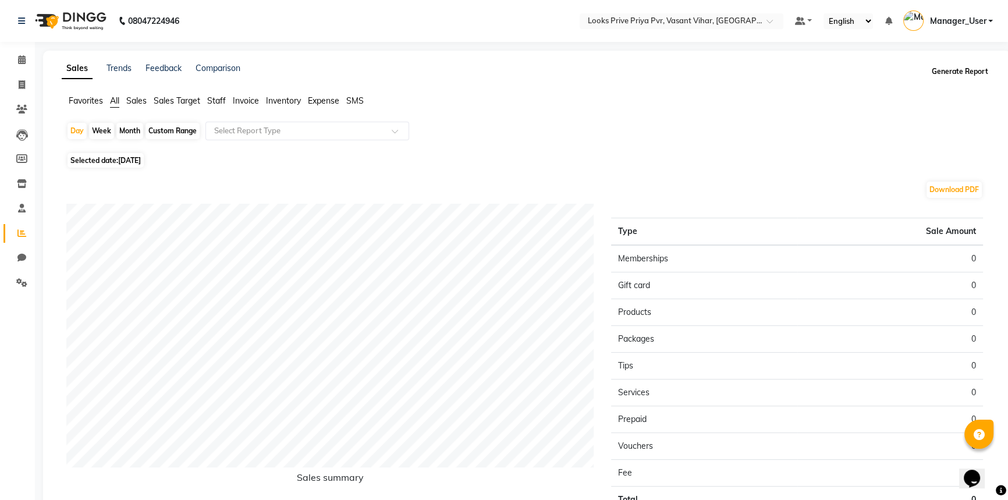
click at [946, 73] on button "Generate Report" at bounding box center [959, 71] width 62 height 16
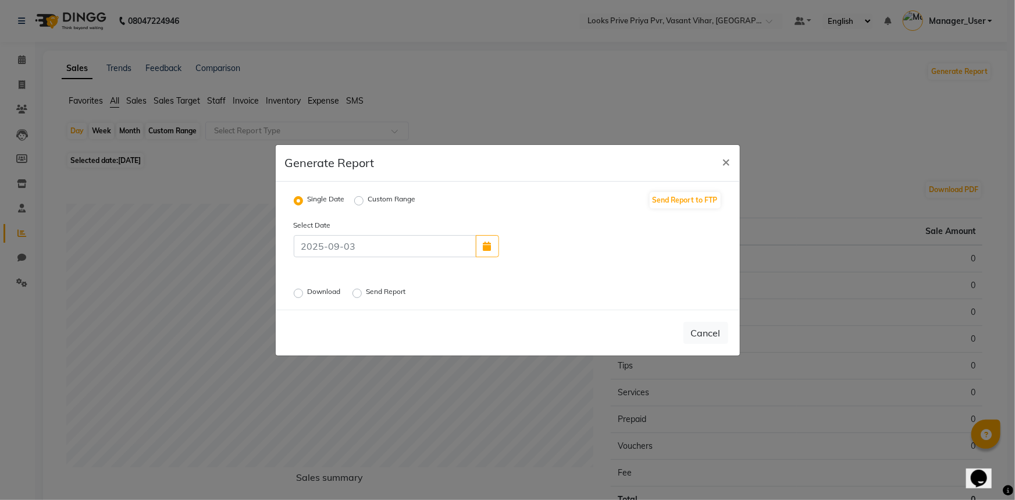
click at [308, 294] on label "Download" at bounding box center [325, 293] width 35 height 14
click at [300, 294] on input "Download" at bounding box center [300, 293] width 8 height 8
radio input "true"
click at [355, 247] on input at bounding box center [385, 246] width 183 height 22
click at [351, 245] on input at bounding box center [385, 246] width 183 height 22
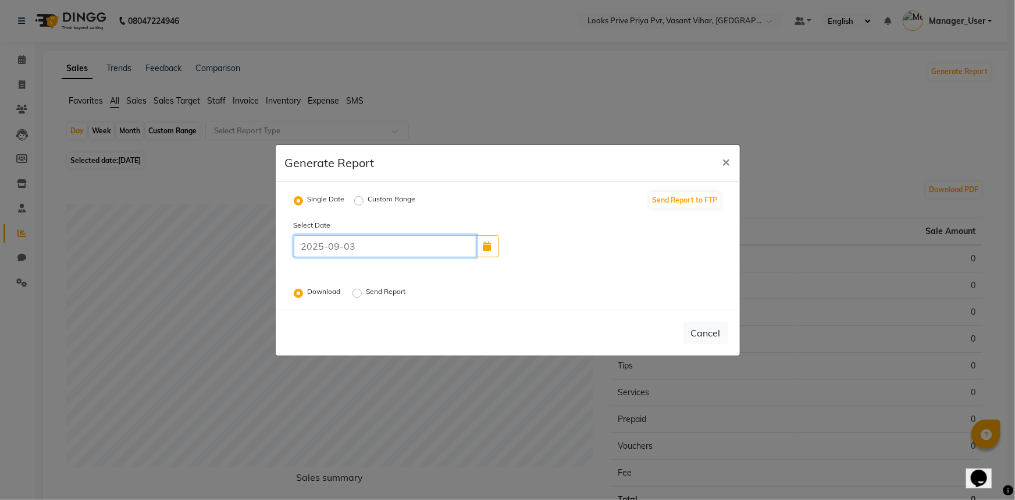
click at [358, 250] on input at bounding box center [385, 246] width 183 height 22
click at [306, 245] on input at bounding box center [385, 246] width 183 height 22
type input "0"
radio input "false"
type input "02-09-2025"
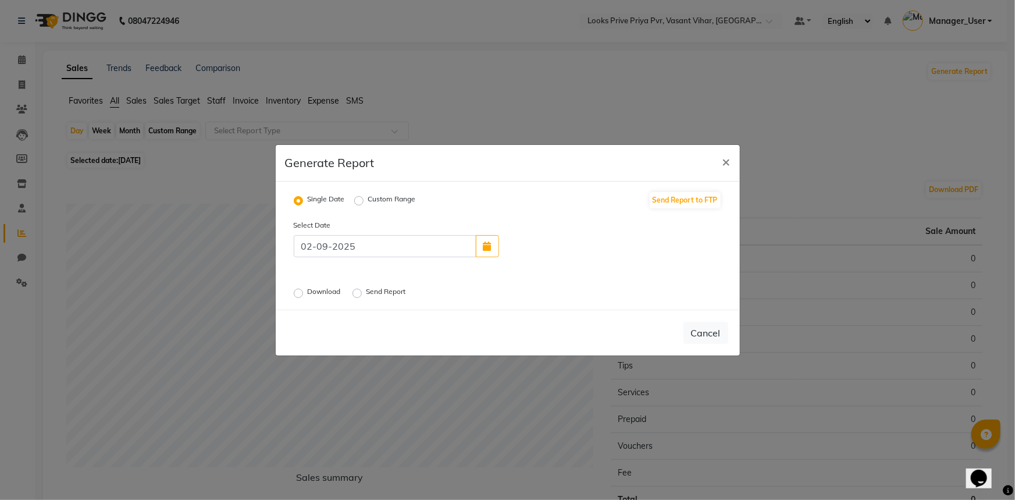
click at [309, 291] on label "Download" at bounding box center [325, 293] width 35 height 14
click at [304, 291] on input "Download" at bounding box center [300, 293] width 8 height 8
radio input "true"
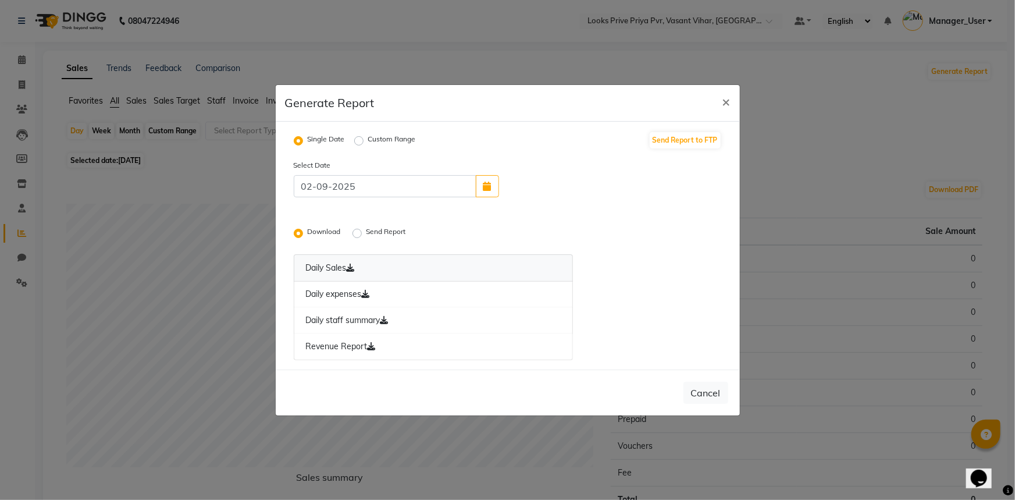
click at [381, 268] on link "Daily Sales" at bounding box center [434, 267] width 280 height 27
click at [360, 318] on link "Daily staff summary" at bounding box center [434, 320] width 280 height 27
click at [441, 296] on link "Daily expenses" at bounding box center [434, 294] width 280 height 27
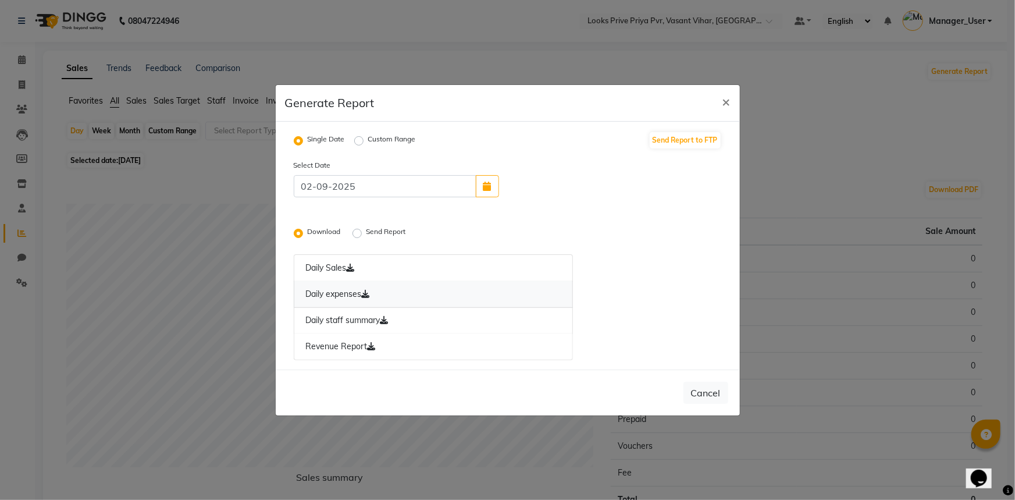
click at [441, 296] on link "Daily expenses" at bounding box center [434, 294] width 280 height 27
click at [770, 86] on ngb-modal-window "Generate Report × Single Date Custom Range Send Report to FTP Select Date [DATE…" at bounding box center [507, 250] width 1015 height 500
click at [461, 327] on link "Daily staff summary" at bounding box center [434, 320] width 280 height 27
click at [420, 265] on link "Daily Sales" at bounding box center [434, 267] width 280 height 27
click at [344, 346] on link "Revenue Report" at bounding box center [434, 346] width 280 height 27
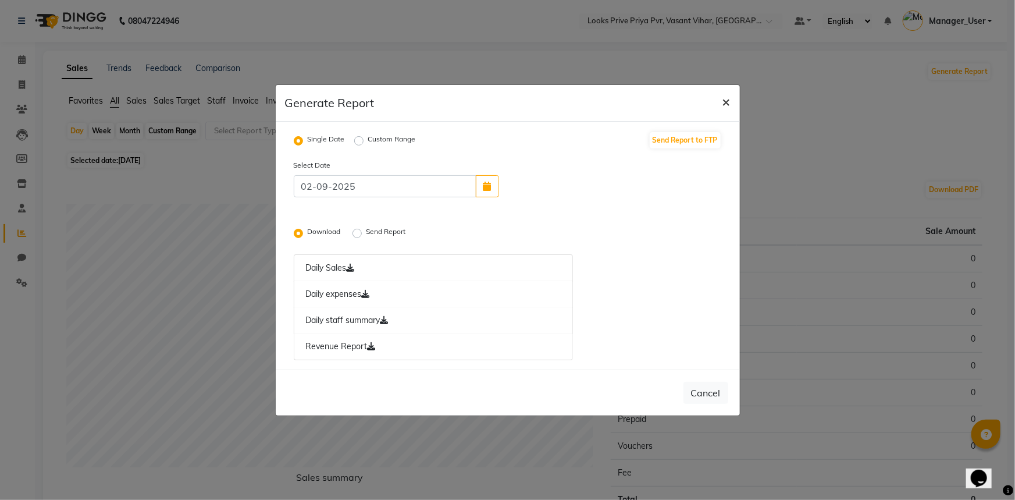
click at [727, 104] on span "×" at bounding box center [727, 100] width 8 height 17
radio input "false"
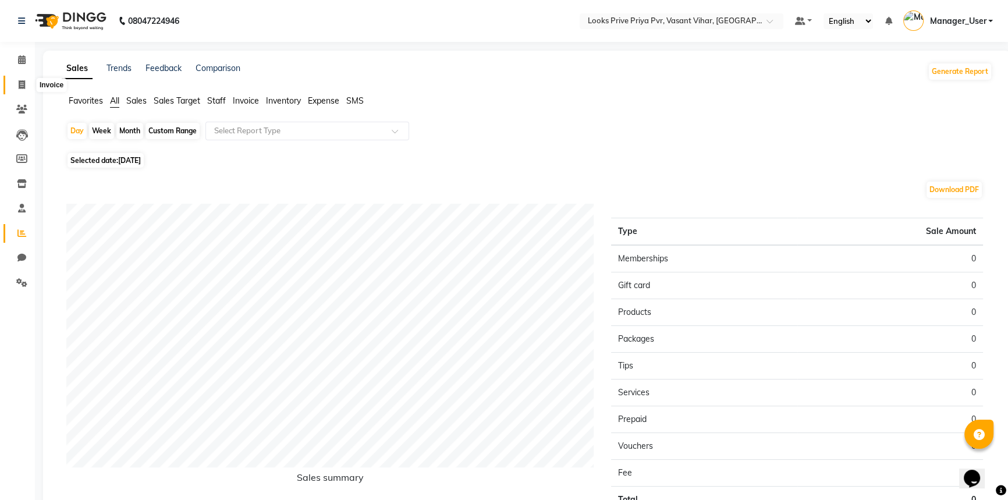
click at [23, 81] on icon at bounding box center [22, 84] width 6 height 9
select select "service"
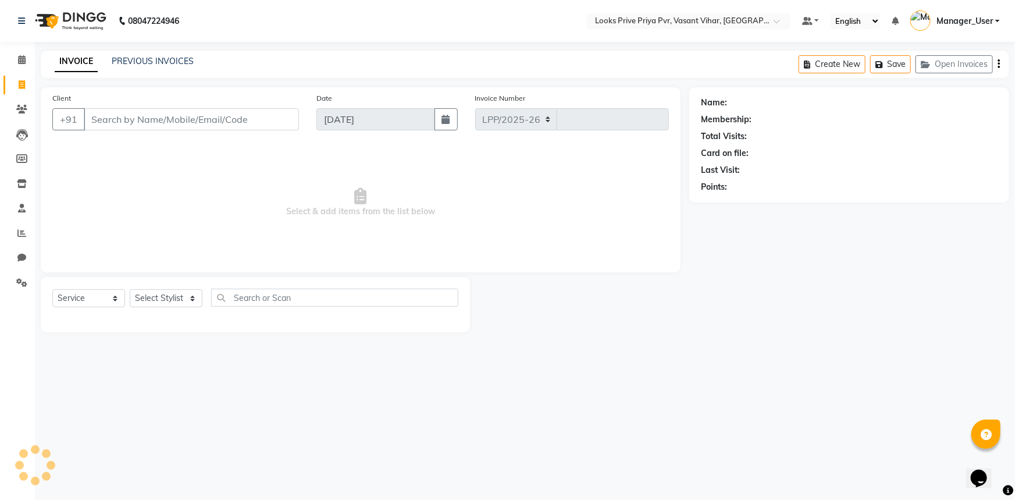
select select "7646"
type input "4748"
click at [23, 227] on span at bounding box center [22, 233] width 20 height 13
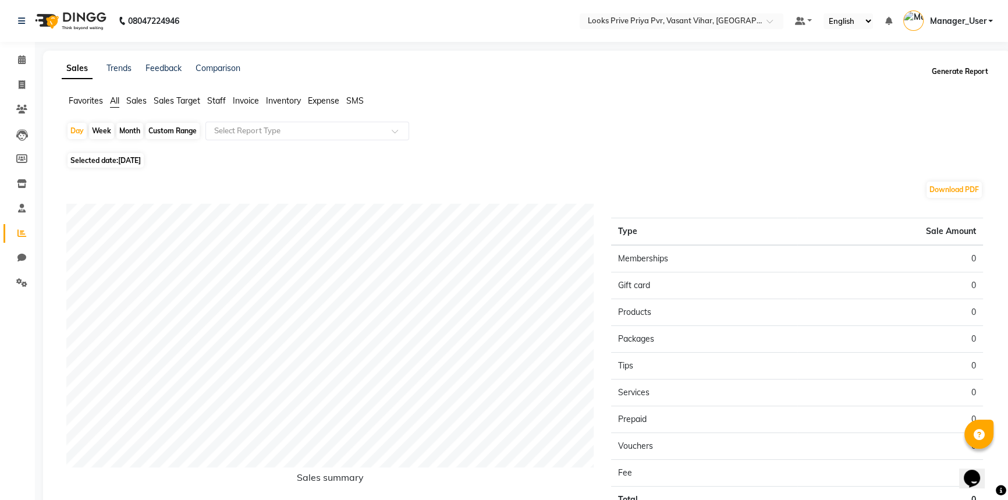
click at [945, 75] on button "Generate Report" at bounding box center [959, 71] width 62 height 16
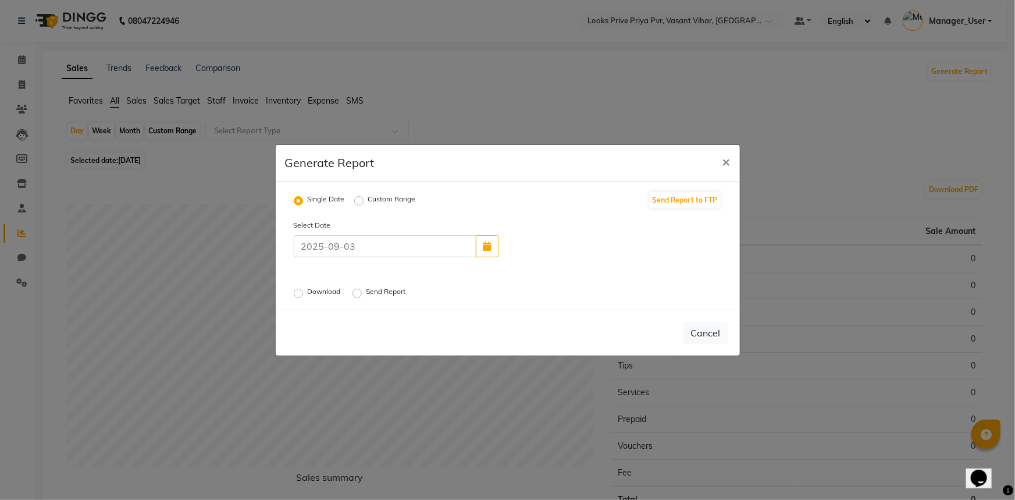
click at [308, 290] on label "Download" at bounding box center [325, 293] width 35 height 14
click at [300, 290] on input "Download" at bounding box center [300, 293] width 8 height 8
radio input "true"
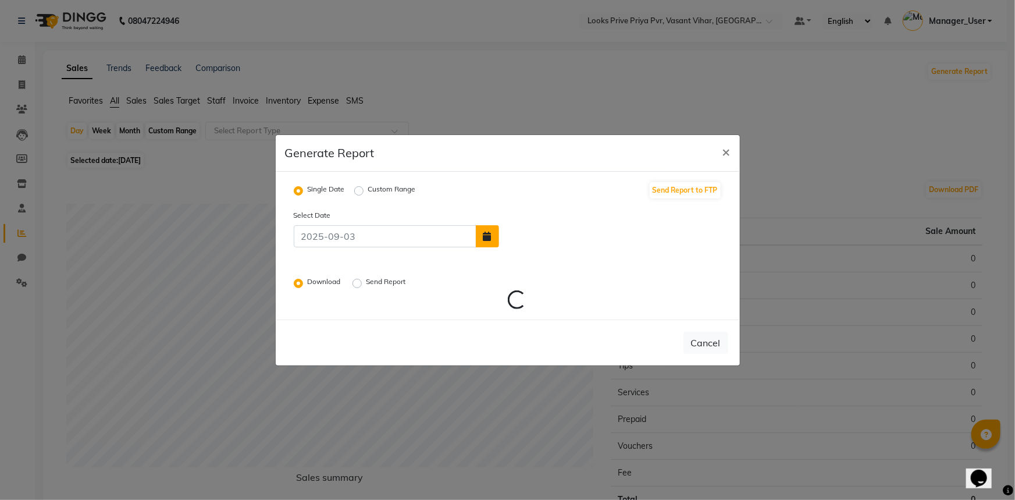
click at [493, 234] on button "button" at bounding box center [487, 236] width 23 height 22
select select "9"
select select "2025"
click at [529, 205] on div "2" at bounding box center [531, 208] width 19 height 19
type input "02-09-2025"
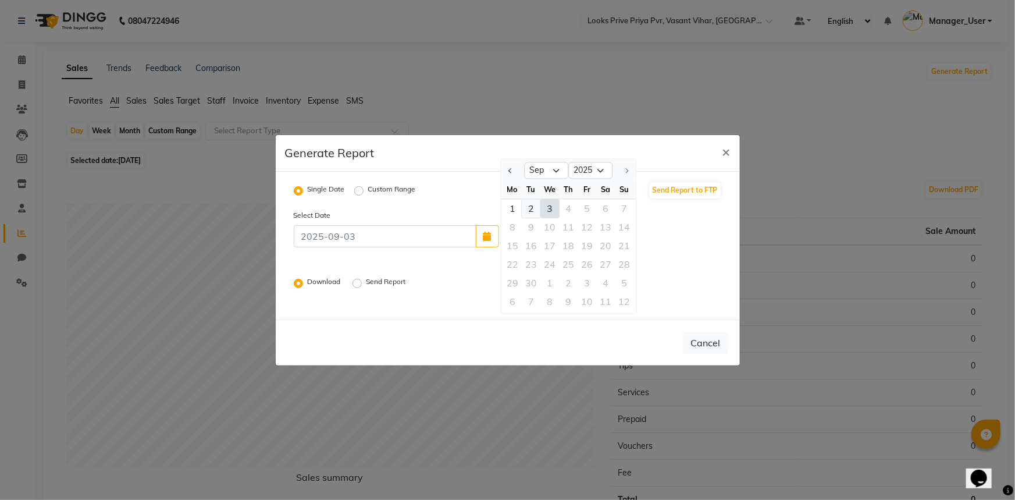
radio input "false"
click at [307, 279] on div "Download" at bounding box center [318, 283] width 49 height 14
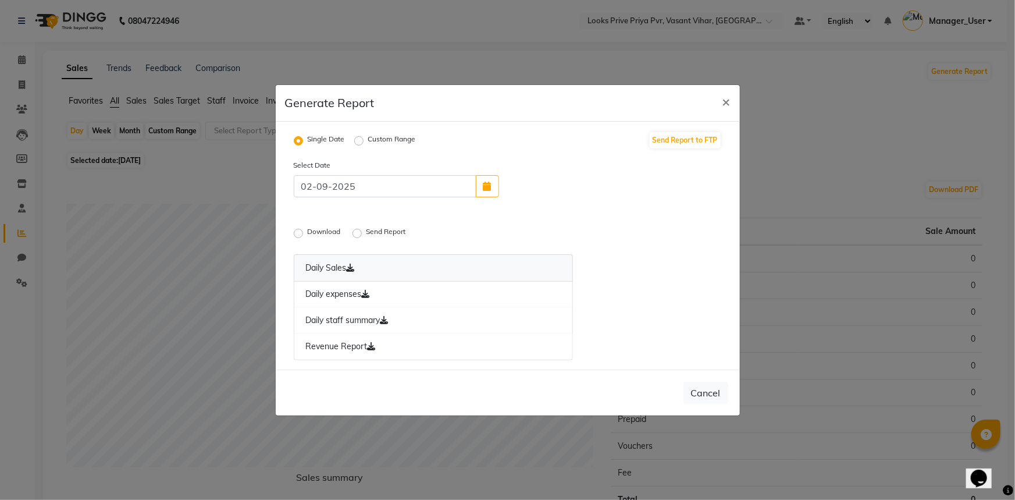
click at [375, 265] on link "Daily Sales" at bounding box center [434, 267] width 280 height 27
click at [344, 296] on link "Daily expenses" at bounding box center [434, 294] width 280 height 27
click at [340, 318] on link "Daily staff summary" at bounding box center [434, 320] width 280 height 27
click at [350, 332] on link "Daily staff summary" at bounding box center [434, 320] width 280 height 27
click at [723, 95] on span "×" at bounding box center [727, 100] width 8 height 17
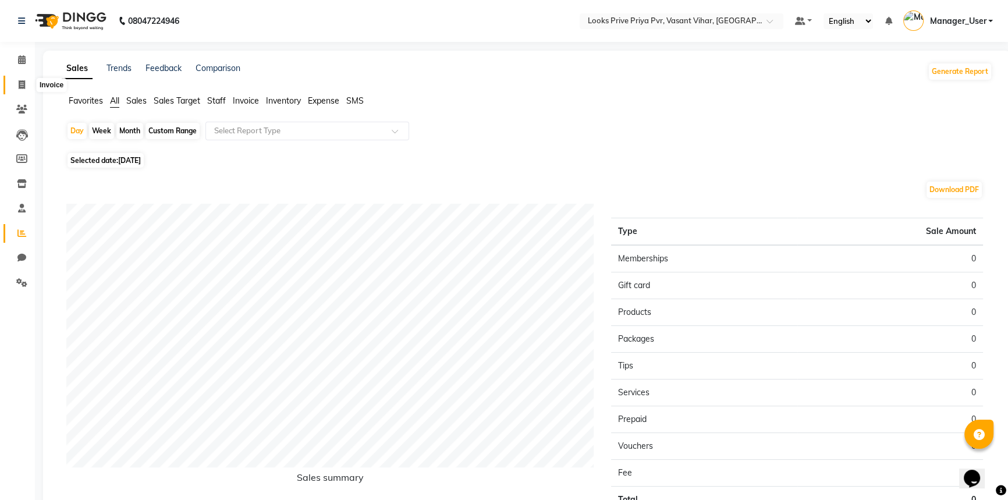
click at [12, 81] on span at bounding box center [22, 85] width 20 height 13
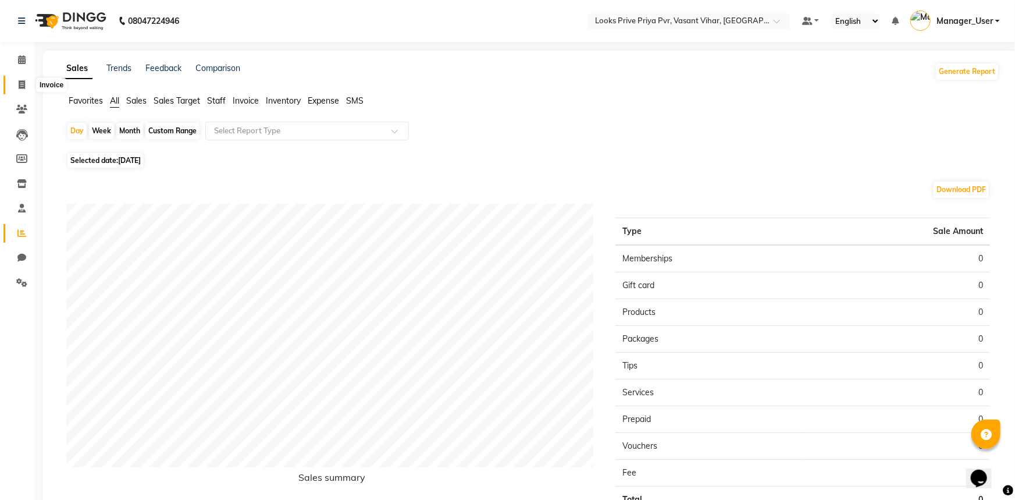
select select "service"
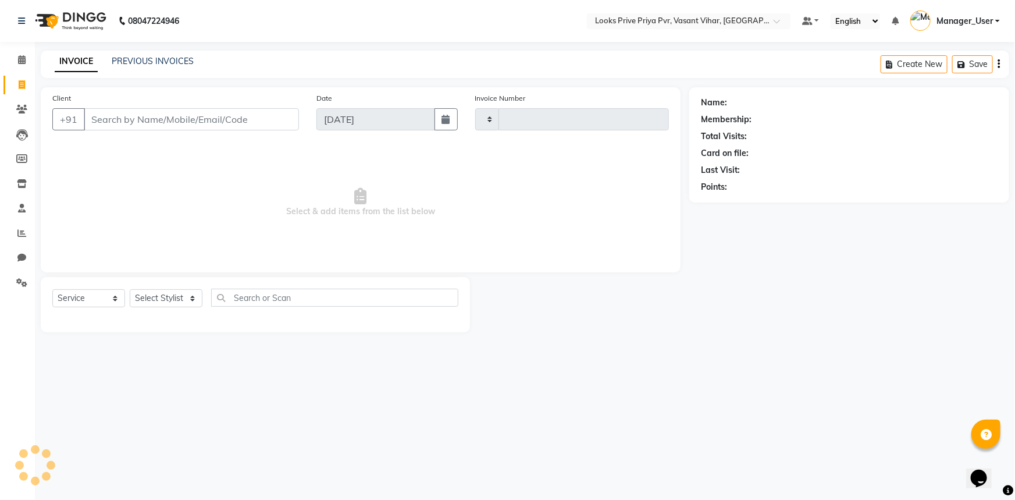
type input "4748"
select select "7646"
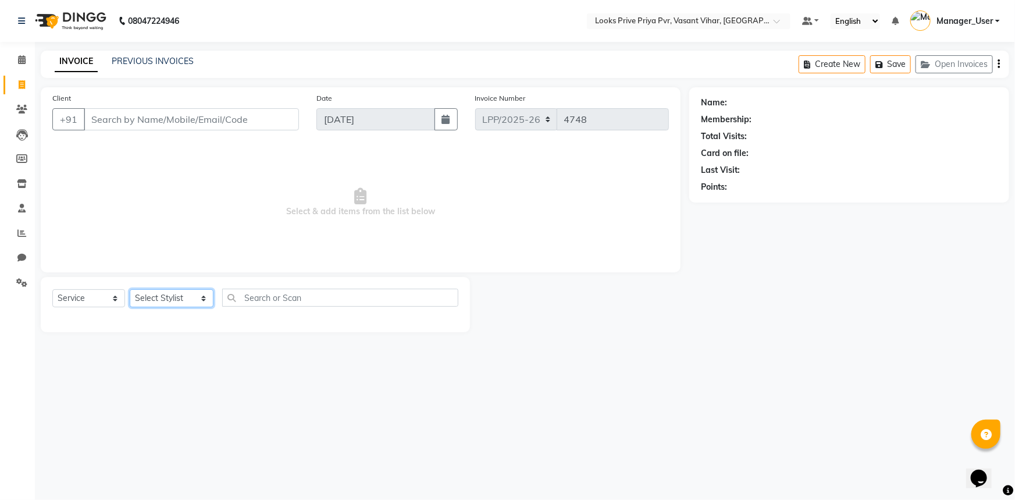
click at [194, 301] on select "Select Stylist Akhir_asst ANIL_PDCT ASLAM_CR STYLIST Counter_Sales KAMAL_PDCT […" at bounding box center [172, 298] width 84 height 18
select select "90021"
click at [130, 289] on select "Select Stylist Akhir_asst ANIL_PDCT ASLAM_CR STYLIST Counter_Sales KAMAL_PDCT […" at bounding box center [172, 298] width 84 height 18
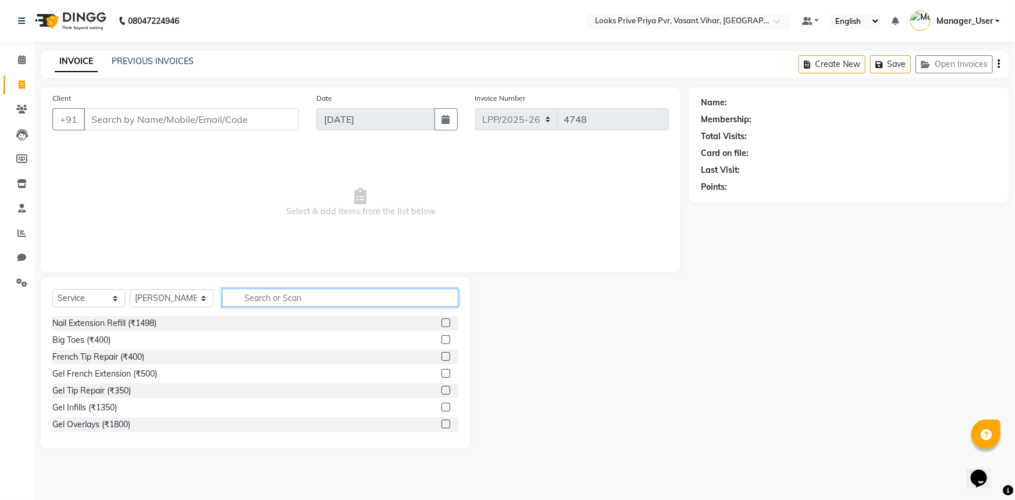
click at [290, 299] on input "text" at bounding box center [340, 298] width 237 height 18
type input "sha"
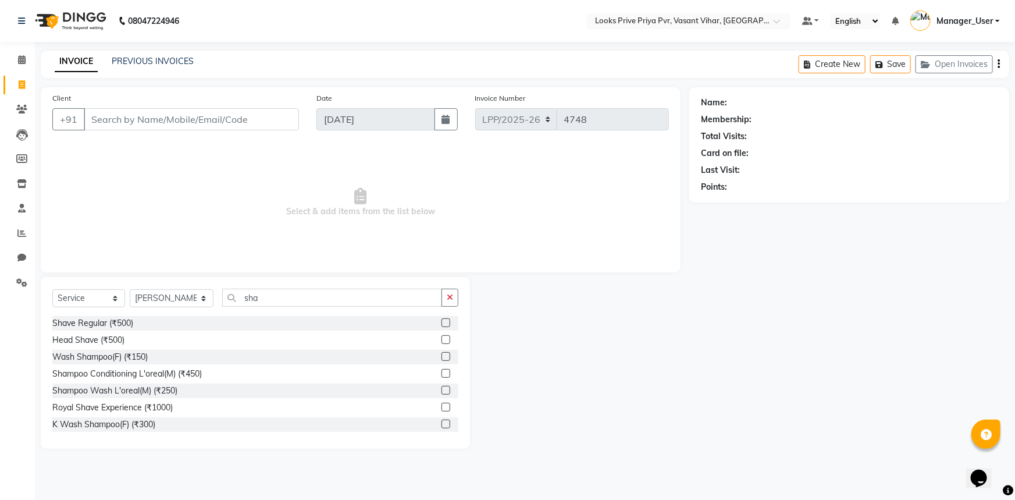
click at [208, 319] on div "Shave Regular (₹500)" at bounding box center [255, 323] width 406 height 15
click at [442, 324] on label at bounding box center [446, 322] width 9 height 9
click at [442, 324] on input "checkbox" at bounding box center [446, 323] width 8 height 8
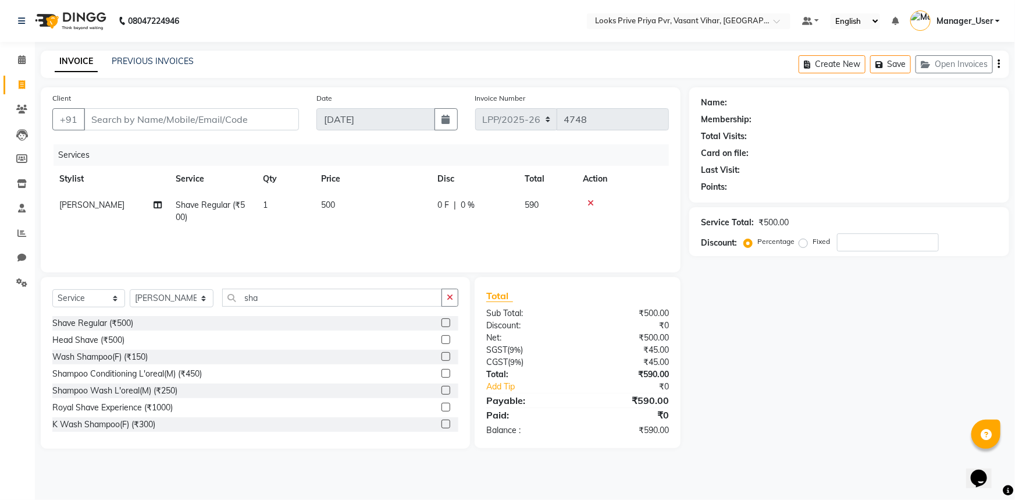
click at [442, 323] on label at bounding box center [446, 322] width 9 height 9
click at [442, 323] on input "checkbox" at bounding box center [446, 323] width 8 height 8
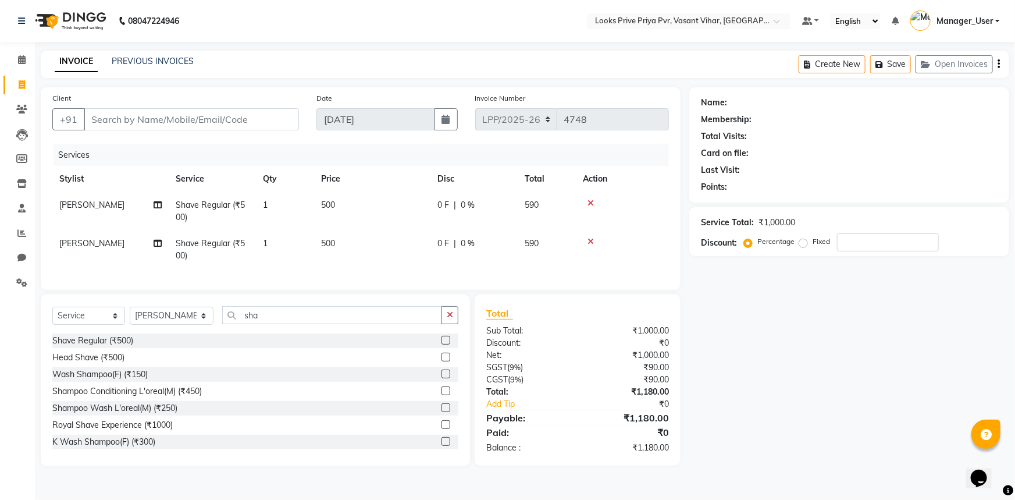
click at [584, 239] on div at bounding box center [622, 241] width 79 height 8
click at [588, 239] on icon at bounding box center [591, 241] width 6 height 8
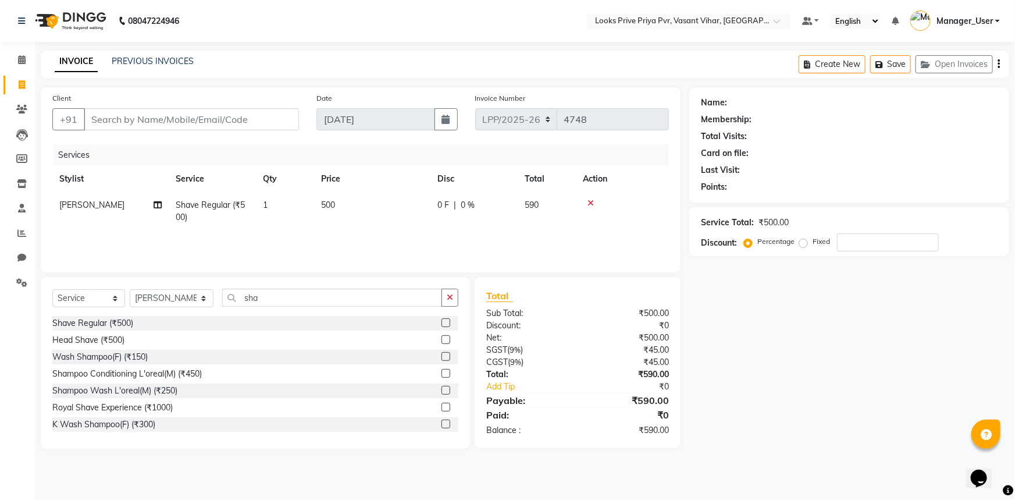
click at [428, 317] on div "Shave Regular (₹500)" at bounding box center [255, 323] width 406 height 15
click at [442, 323] on label at bounding box center [446, 322] width 9 height 9
click at [442, 323] on input "checkbox" at bounding box center [446, 323] width 8 height 8
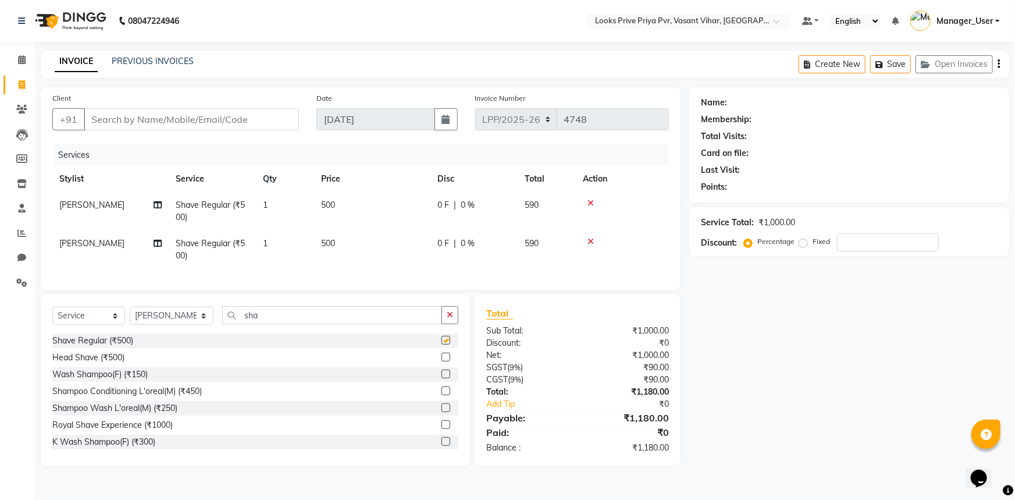
checkbox input "false"
click at [588, 243] on icon at bounding box center [591, 241] width 6 height 8
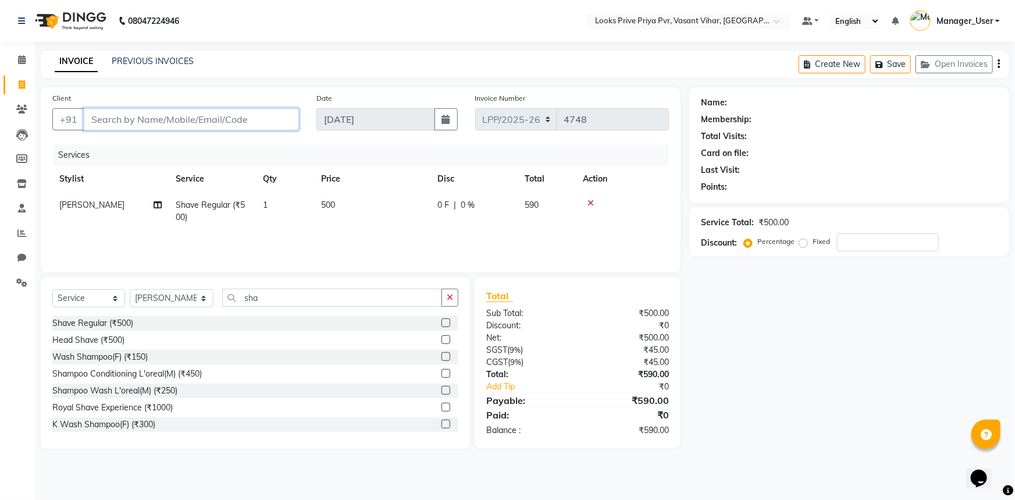
click at [180, 116] on input "Client" at bounding box center [191, 119] width 215 height 22
type input "7"
type input "0"
type input "7703903702"
click at [262, 118] on span "Add Client" at bounding box center [269, 119] width 46 height 12
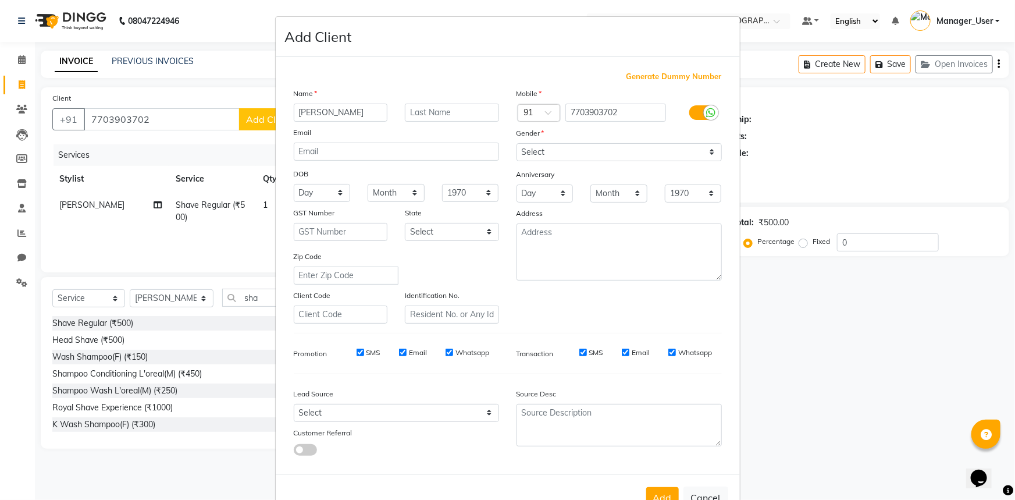
type input "dikshant"
click at [424, 111] on input "text" at bounding box center [452, 113] width 94 height 18
type input "ahankar"
click at [642, 160] on select "Select Male Female Other Prefer Not To Say" at bounding box center [619, 152] width 205 height 18
select select "male"
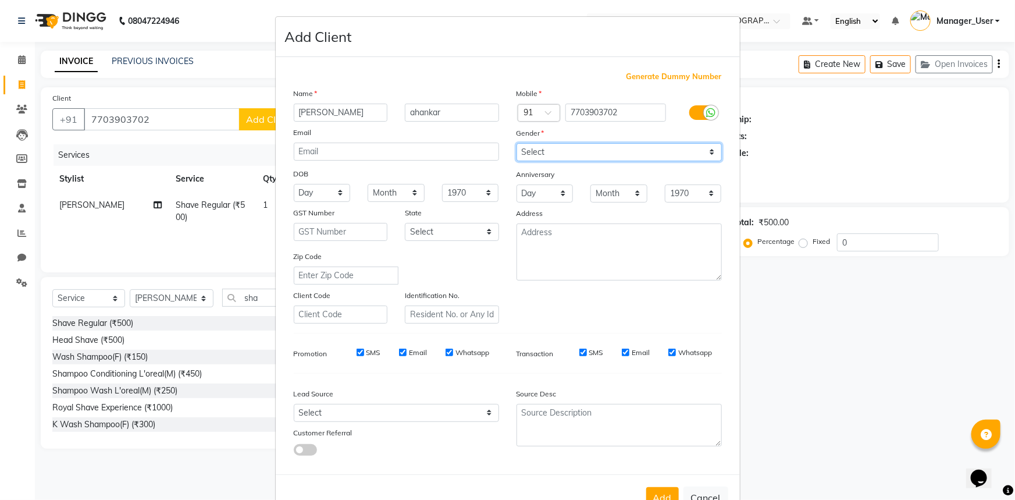
click at [517, 143] on select "Select Male Female Other Prefer Not To Say" at bounding box center [619, 152] width 205 height 18
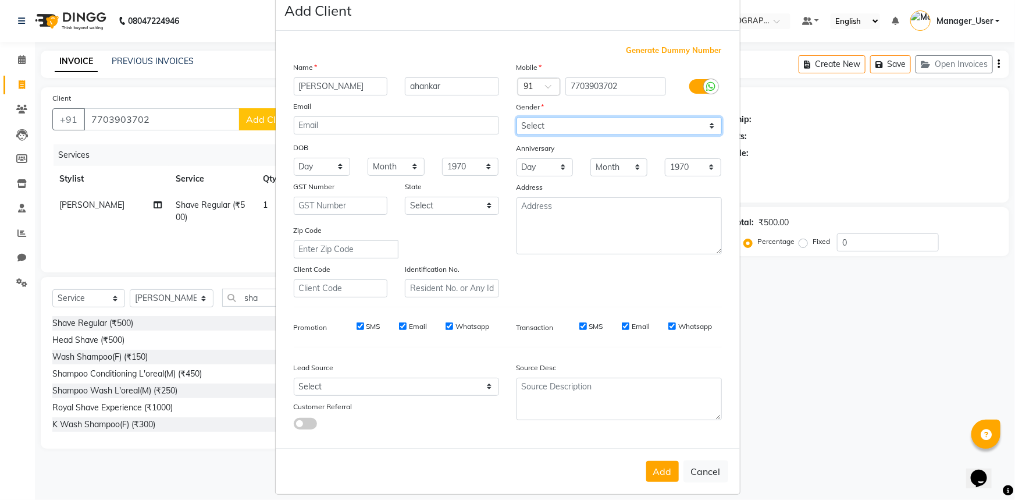
scroll to position [41, 0]
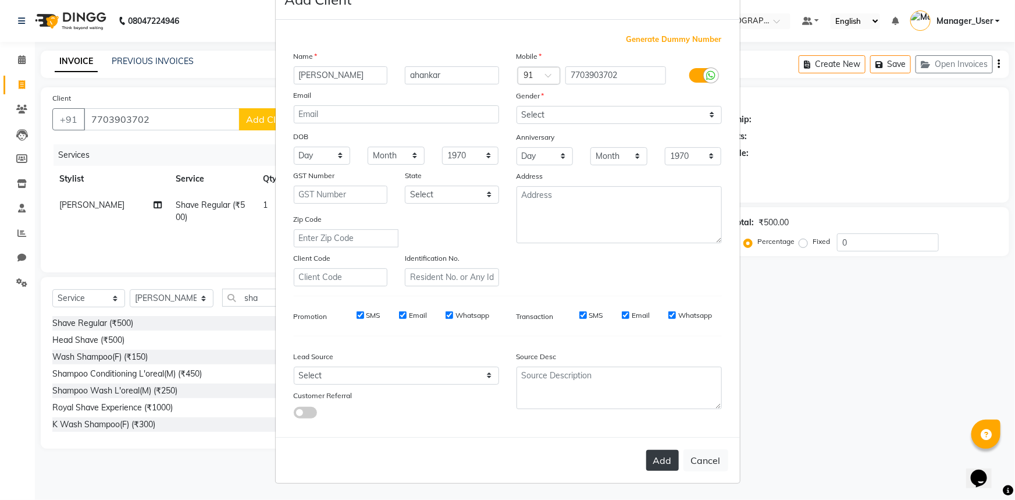
click at [646, 461] on button "Add" at bounding box center [662, 460] width 33 height 21
click at [662, 465] on div "Add Cancel" at bounding box center [508, 460] width 464 height 46
click at [661, 465] on div "Add Cancel" at bounding box center [508, 460] width 464 height 46
click at [652, 447] on div "Add Cancel" at bounding box center [508, 460] width 464 height 46
select select
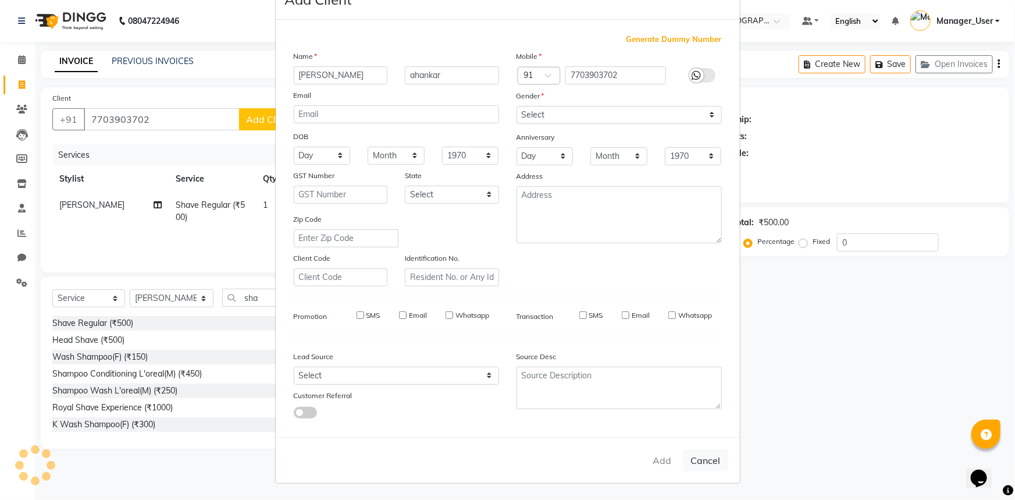
select select
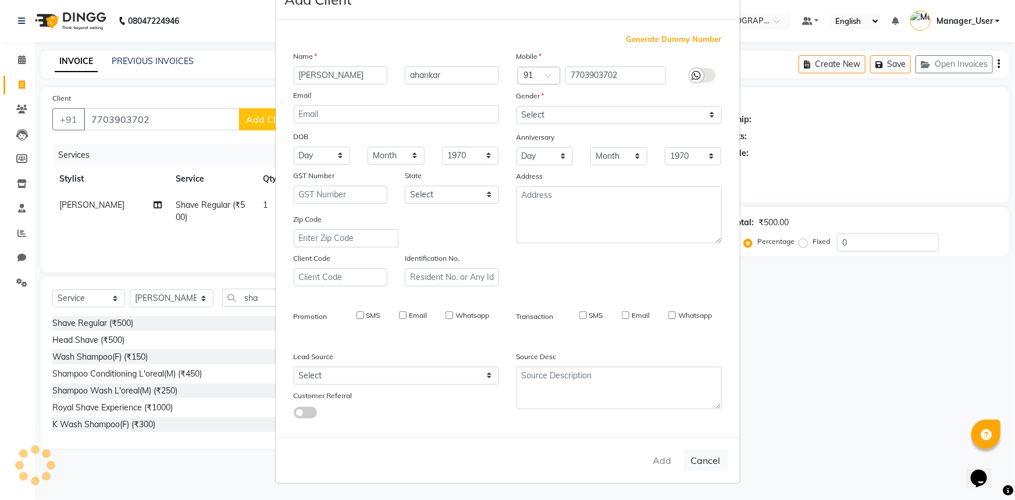
select select
checkbox input "false"
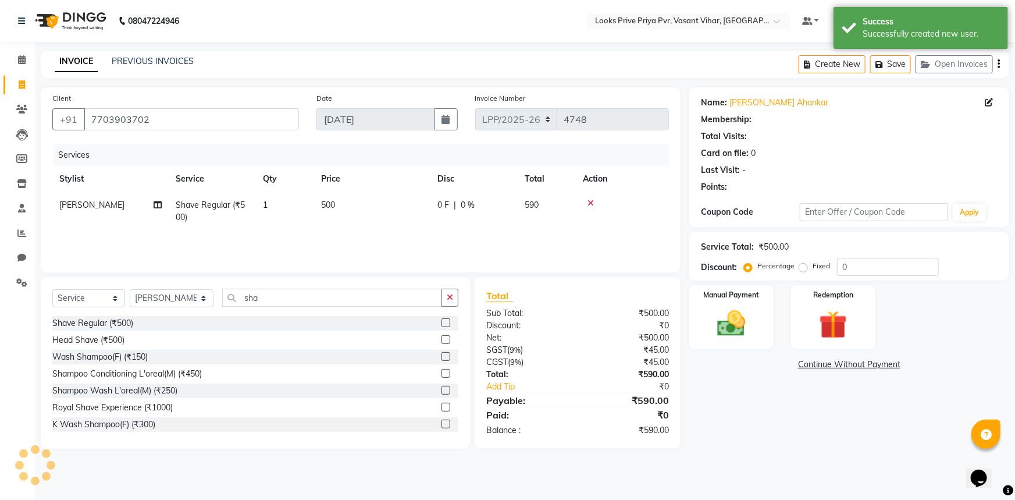
select select "1: Object"
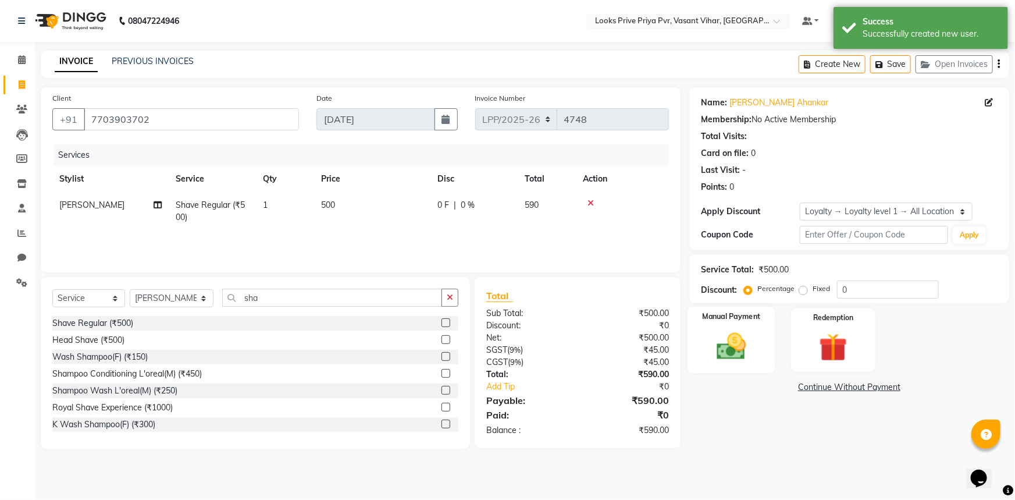
click at [733, 359] on img at bounding box center [732, 346] width 48 height 34
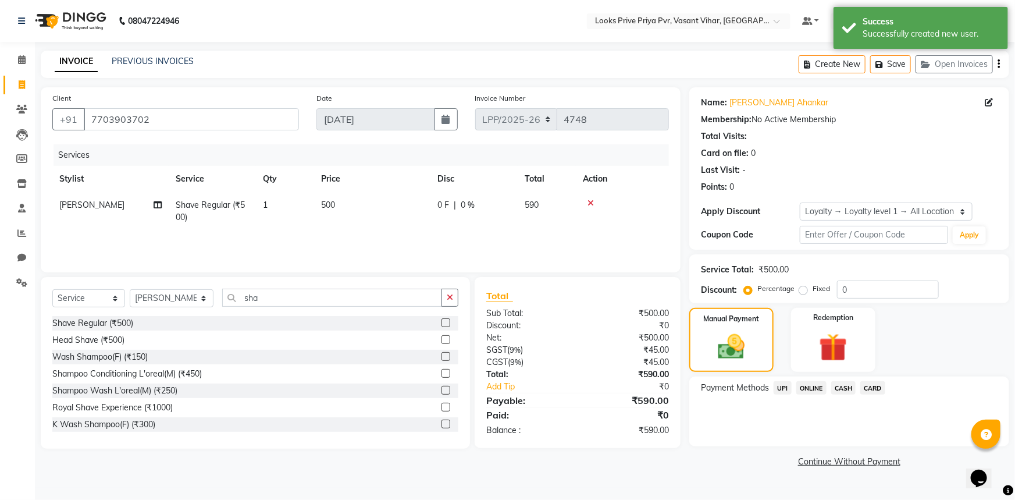
click at [866, 389] on span "CARD" at bounding box center [872, 387] width 25 height 13
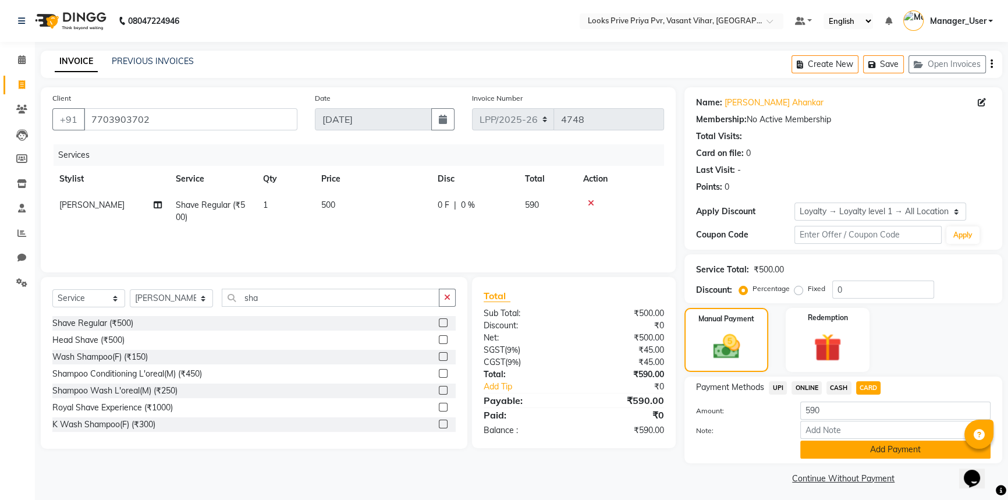
click at [891, 449] on button "Add Payment" at bounding box center [895, 449] width 190 height 18
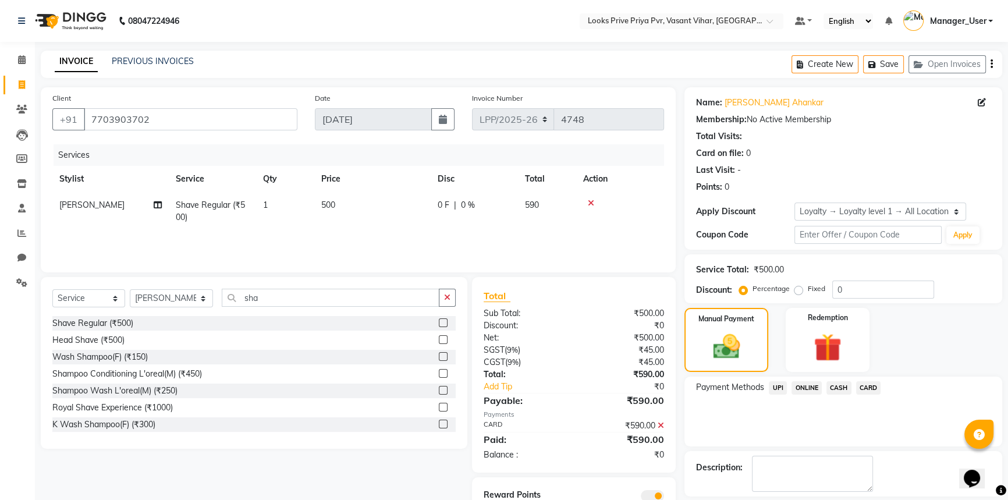
scroll to position [52, 0]
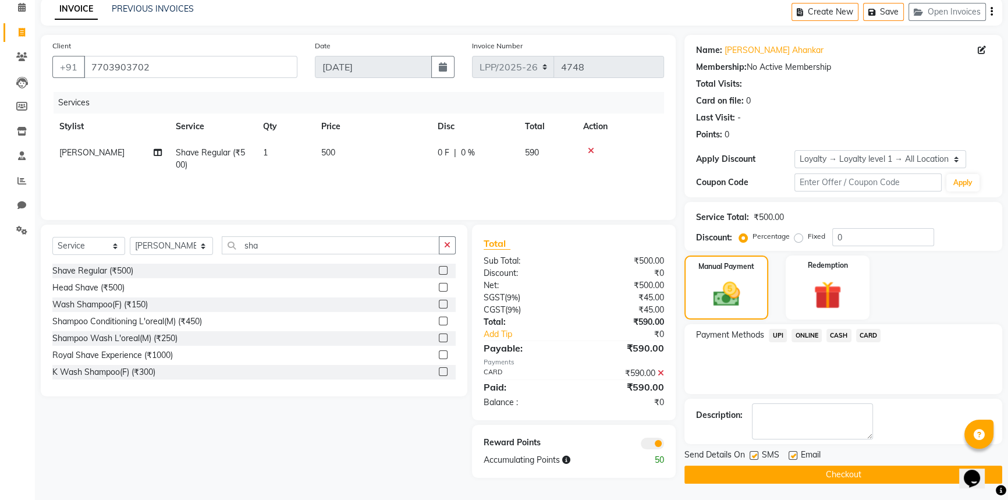
click at [831, 474] on button "Checkout" at bounding box center [843, 474] width 318 height 18
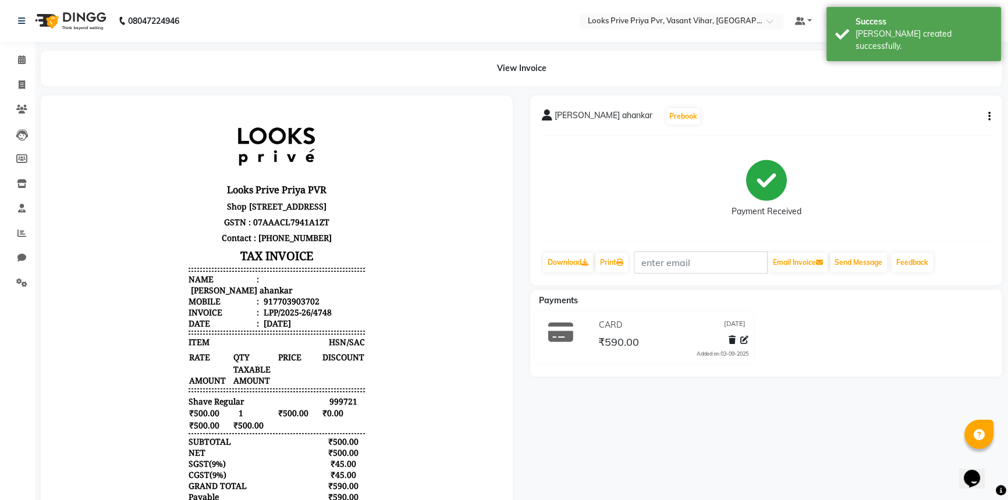
scroll to position [9, 0]
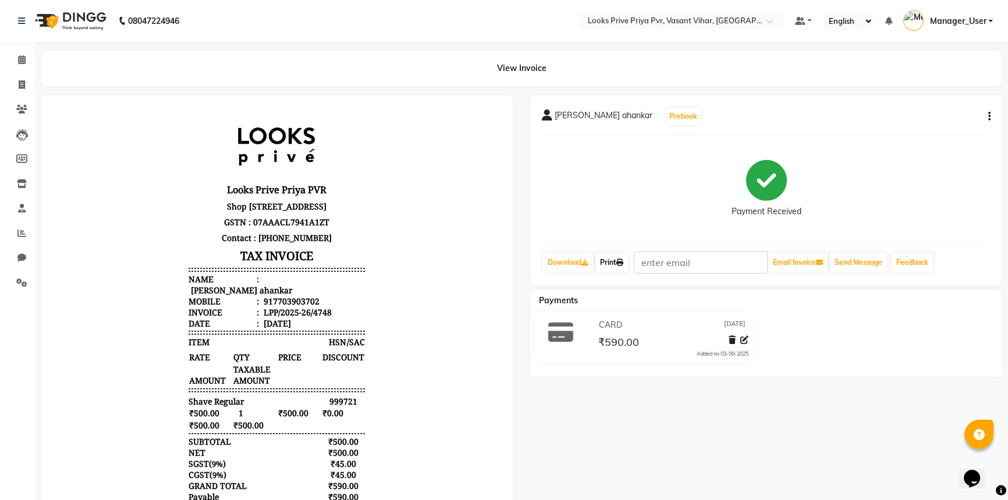
click at [618, 261] on link "Print" at bounding box center [611, 262] width 33 height 20
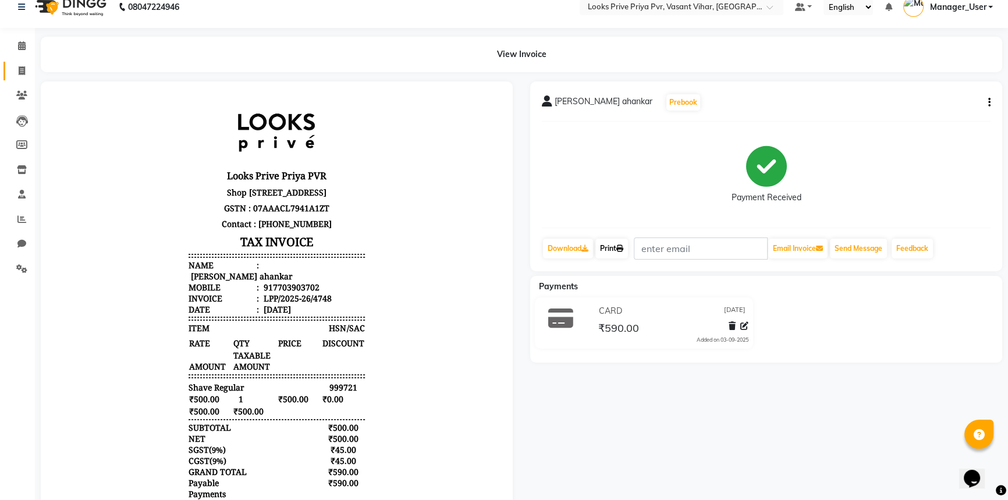
scroll to position [0, 0]
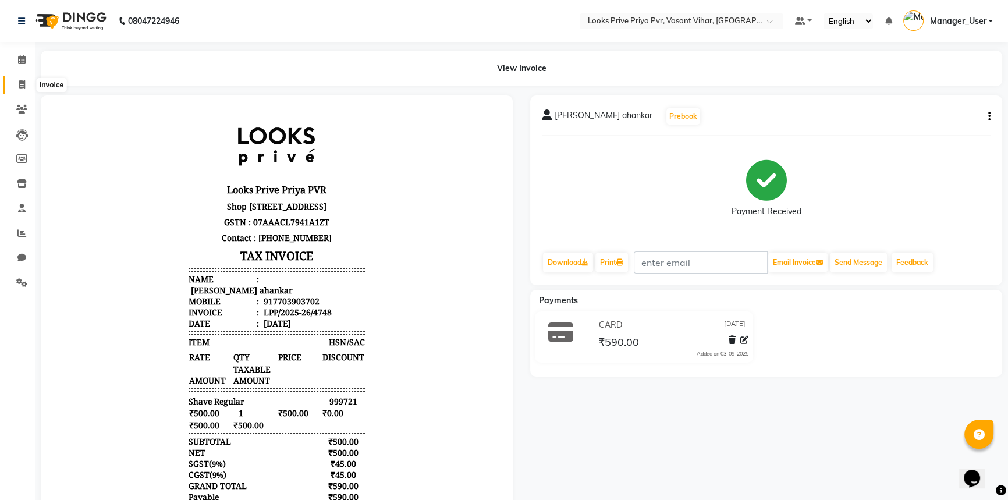
click at [27, 87] on span at bounding box center [22, 85] width 20 height 13
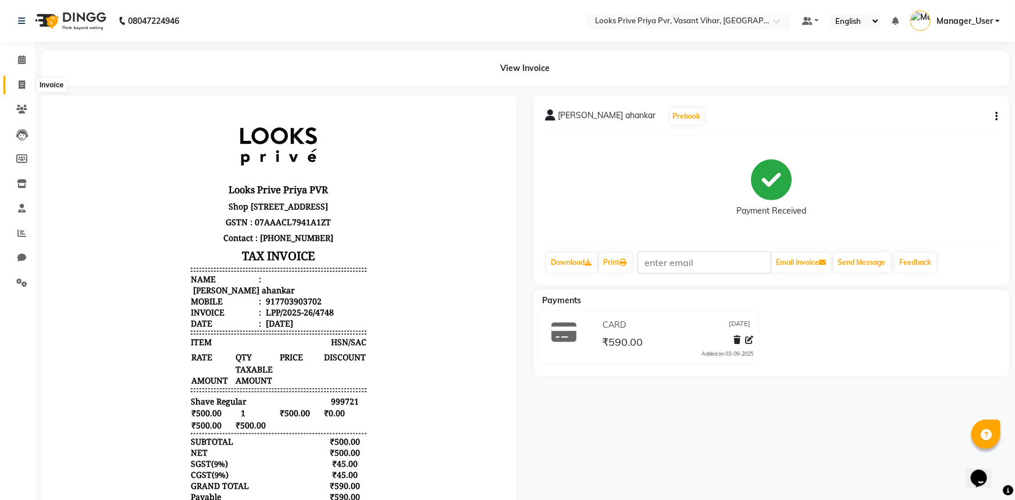
select select "service"
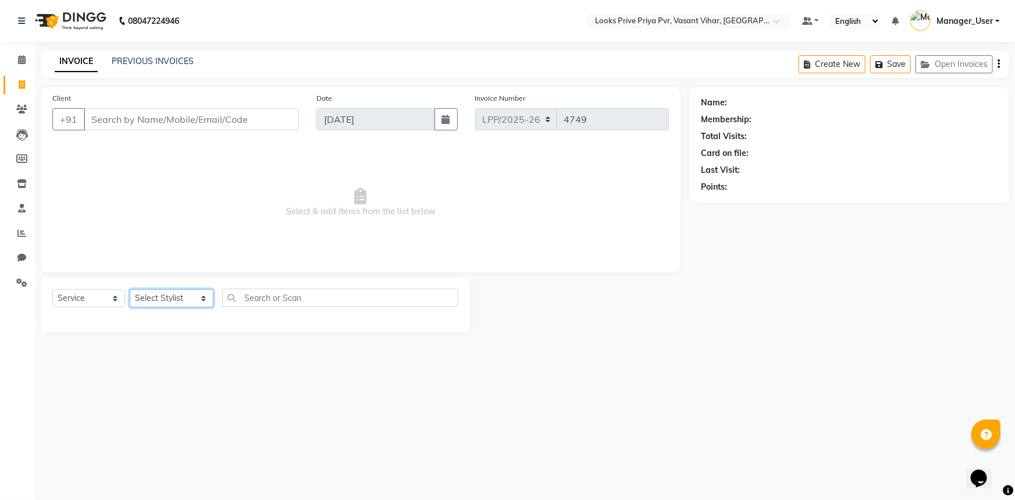
click at [185, 297] on select "Select Stylist Akhir_asst ANIL_PDCT ASLAM_CR STYLIST Counter_Sales KAMAL_PDCT […" at bounding box center [172, 298] width 84 height 18
click at [99, 296] on select "Select Service Product Membership Package Voucher Prepaid Gift Card" at bounding box center [88, 298] width 73 height 18
click at [168, 296] on select "Select Stylist Akhir_asst ANIL_PDCT ASLAM_CR STYLIST Counter_Sales KAMAL_PDCT […" at bounding box center [172, 298] width 84 height 18
select select "66939"
click at [130, 289] on select "Select Stylist Akhir_asst ANIL_PDCT ASLAM_CR STYLIST Counter_Sales KAMAL_PDCT […" at bounding box center [172, 298] width 84 height 18
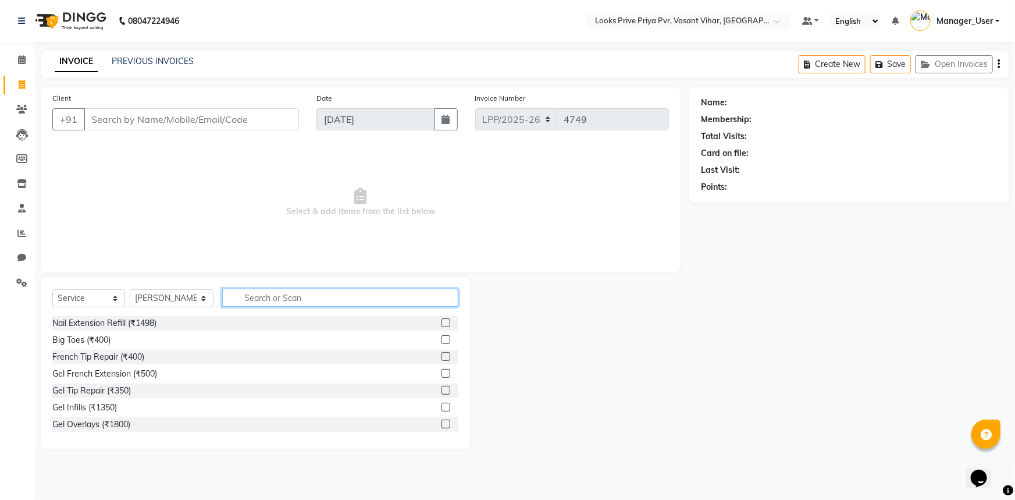
click at [267, 296] on input "text" at bounding box center [340, 298] width 237 height 18
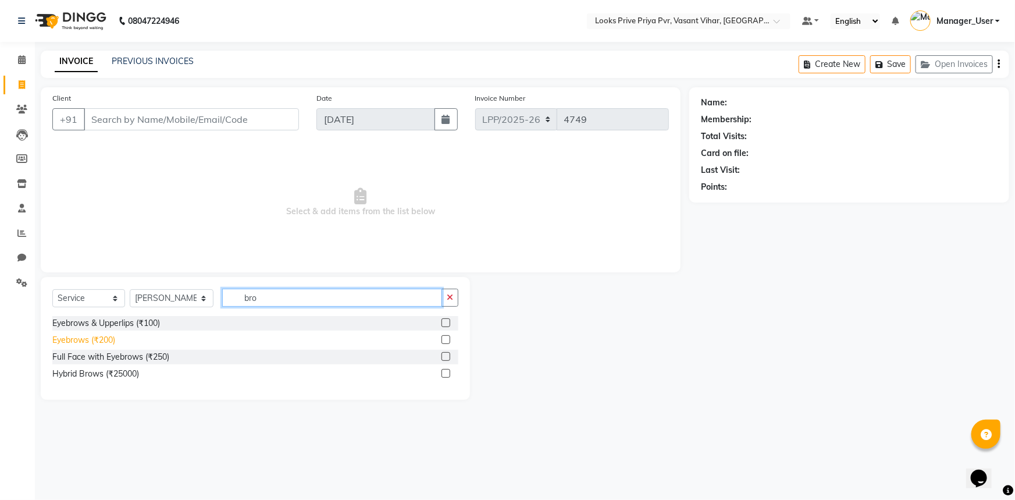
type input "bro"
click at [111, 343] on div "Eyebrows (₹200)" at bounding box center [83, 340] width 63 height 12
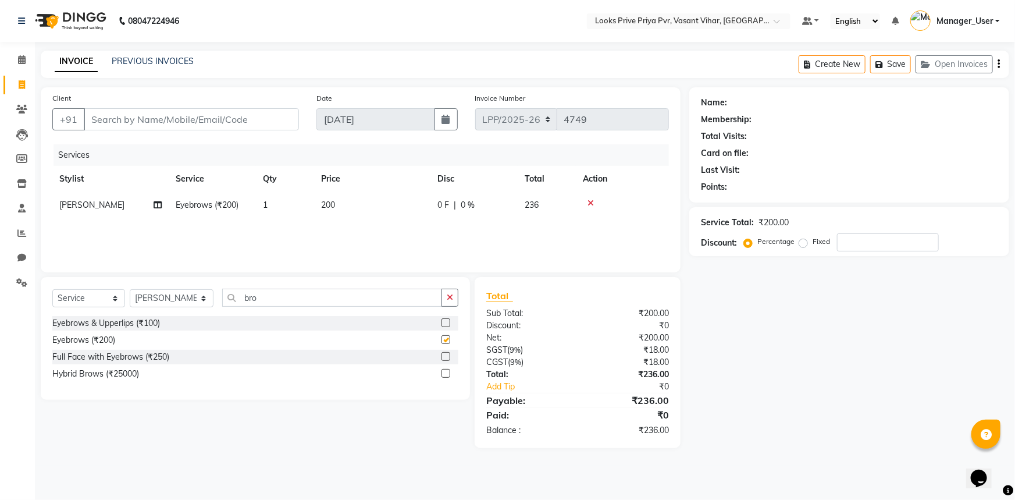
checkbox input "false"
click at [201, 296] on select "Select Stylist Akhir_asst ANIL_PDCT ASLAM_CR STYLIST Counter_Sales KAMAL_PDCT […" at bounding box center [172, 298] width 84 height 18
select select "66943"
click at [130, 289] on select "Select Stylist Akhir_asst ANIL_PDCT ASLAM_CR STYLIST Counter_Sales KAMAL_PDCT […" at bounding box center [172, 298] width 84 height 18
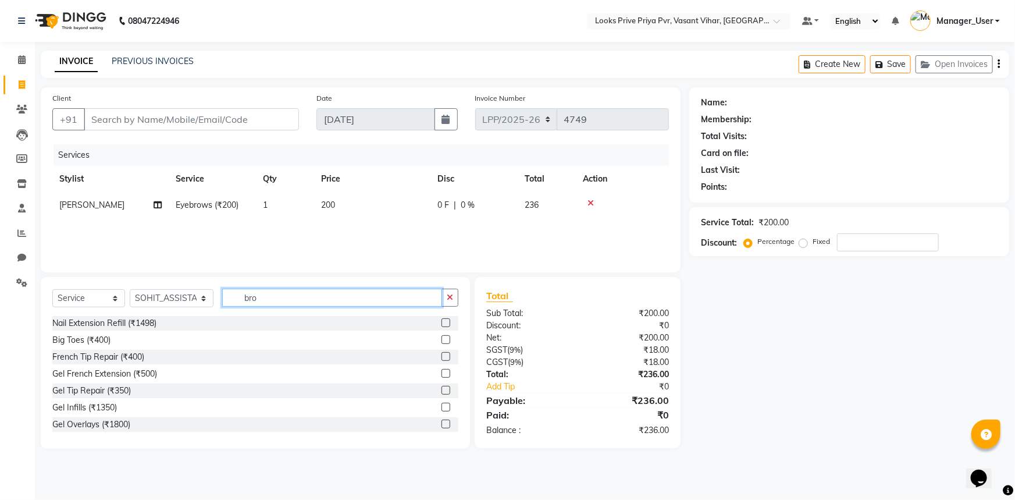
click at [271, 296] on input "bro" at bounding box center [332, 298] width 220 height 18
type input "b"
type input "wash"
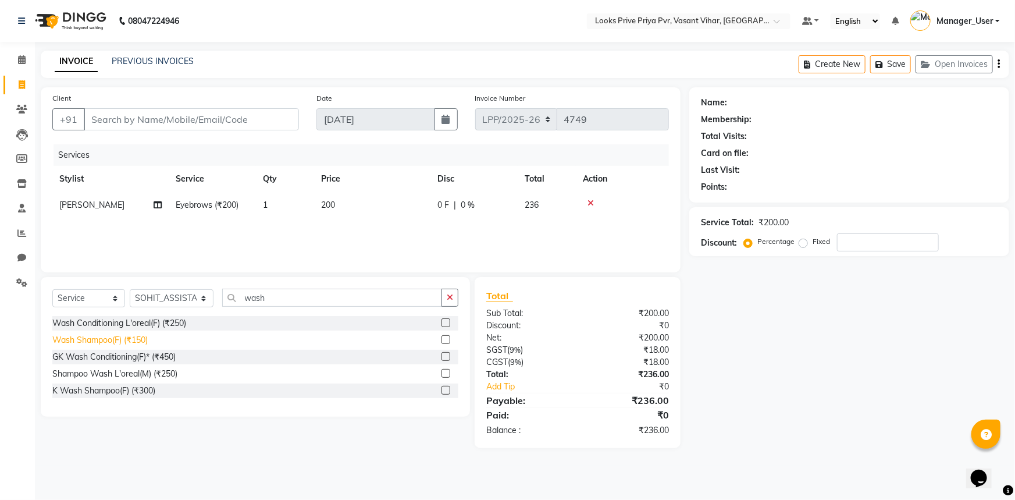
click at [148, 341] on div "Wash Shampoo(F) (₹150)" at bounding box center [99, 340] width 95 height 12
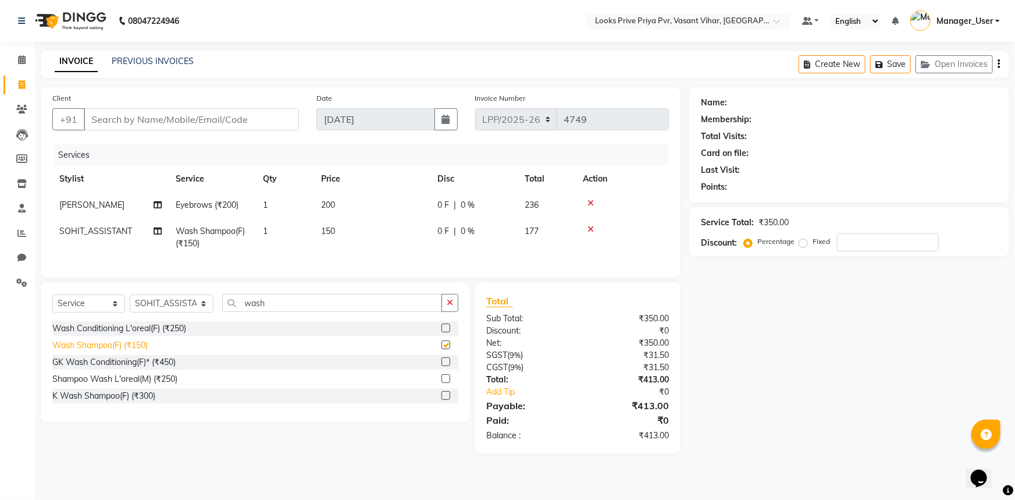
checkbox input "false"
drag, startPoint x: 335, startPoint y: 228, endPoint x: 318, endPoint y: 234, distance: 17.8
click at [318, 234] on td "150" at bounding box center [372, 237] width 116 height 38
select select "66943"
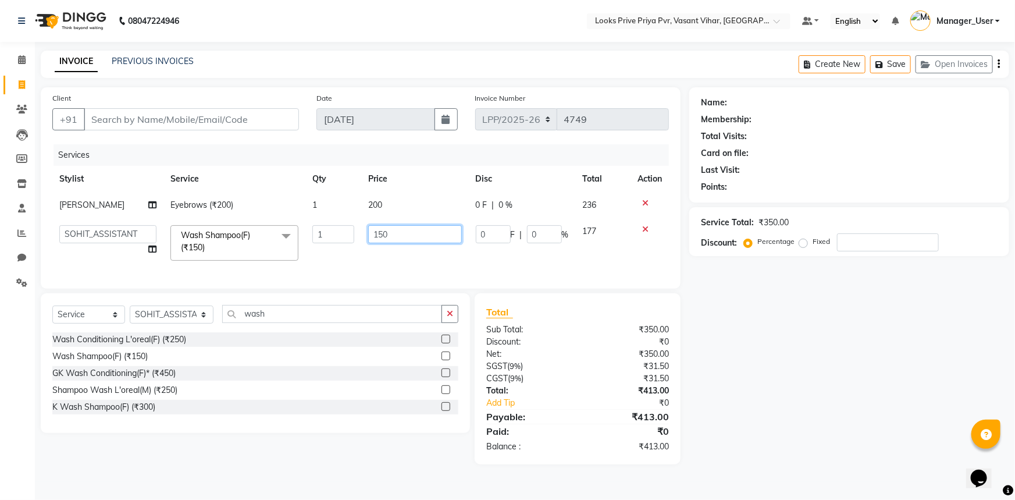
drag, startPoint x: 395, startPoint y: 232, endPoint x: 332, endPoint y: 234, distance: 63.5
click at [332, 234] on tr "Akhir_asst ANIL_PDCT ASLAM_CR STYLIST Counter_Sales KAMAL_PDCT KARISHMA MALLIKA…" at bounding box center [360, 242] width 617 height 49
type input "600"
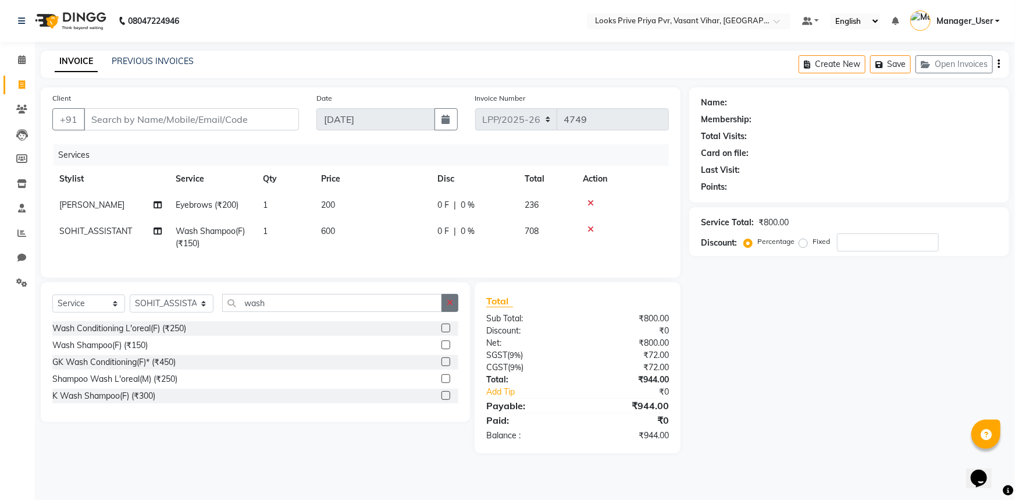
click at [453, 321] on div "Select Service Product Membership Package Voucher Prepaid Gift Card Select Styl…" at bounding box center [255, 307] width 406 height 27
click at [357, 312] on input "wash" at bounding box center [332, 303] width 220 height 18
type input "w"
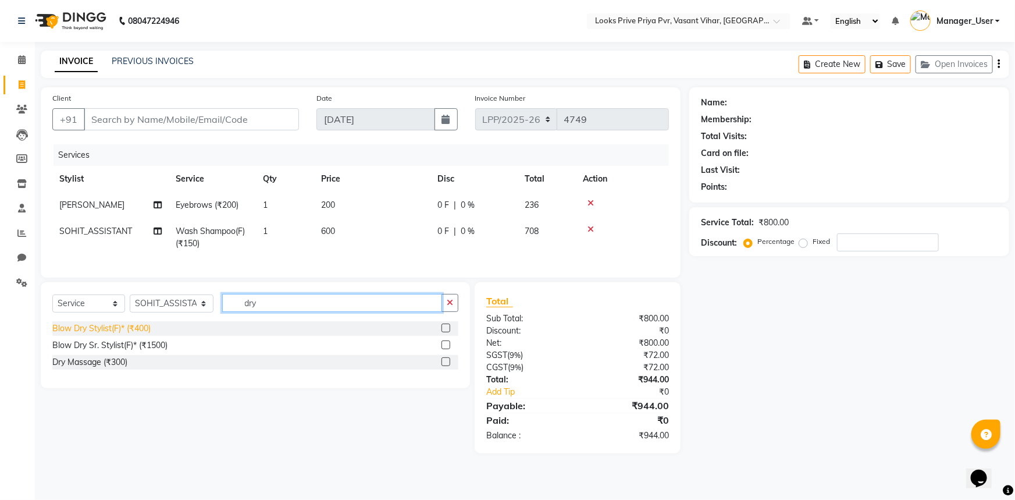
type input "dry"
click at [148, 335] on div "Blow Dry Stylist(F)* (₹400)" at bounding box center [101, 328] width 98 height 12
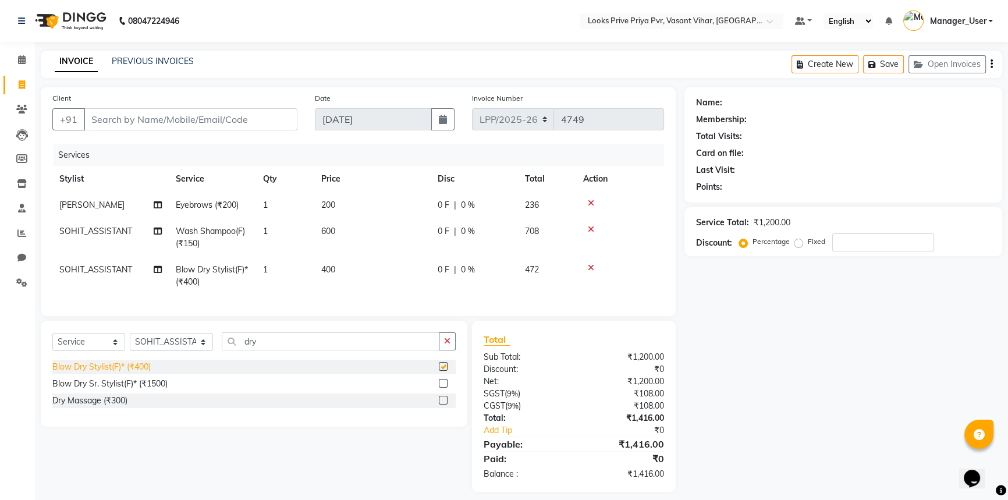
checkbox input "false"
drag, startPoint x: 346, startPoint y: 271, endPoint x: 321, endPoint y: 276, distance: 25.0
click at [321, 276] on td "400" at bounding box center [372, 276] width 116 height 38
select select "66943"
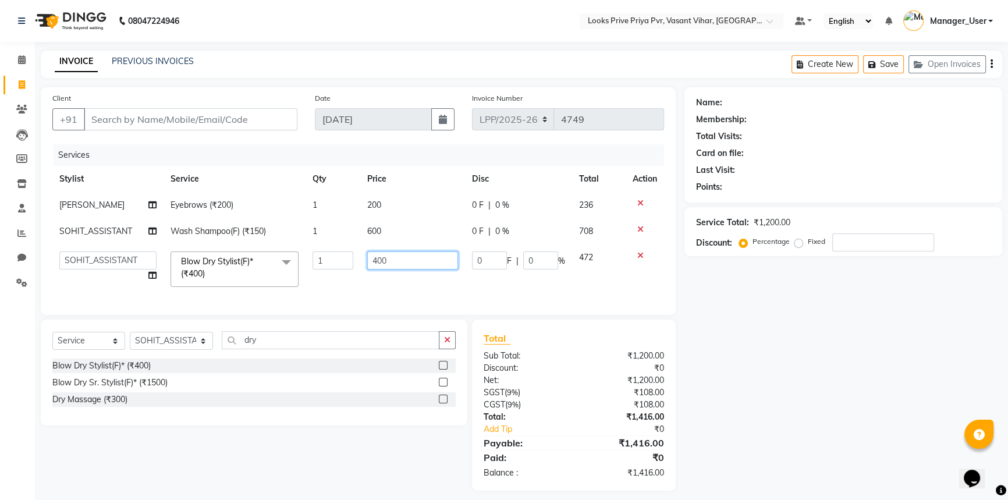
drag, startPoint x: 417, startPoint y: 267, endPoint x: 343, endPoint y: 288, distance: 76.8
click at [343, 288] on tr "Akhir_asst ANIL_PDCT ASLAM_CR STYLIST Counter_Sales KAMAL_PDCT KARISHMA MALLIKA…" at bounding box center [357, 268] width 611 height 49
type input "800"
click at [425, 276] on td "800" at bounding box center [412, 268] width 104 height 49
select select "66943"
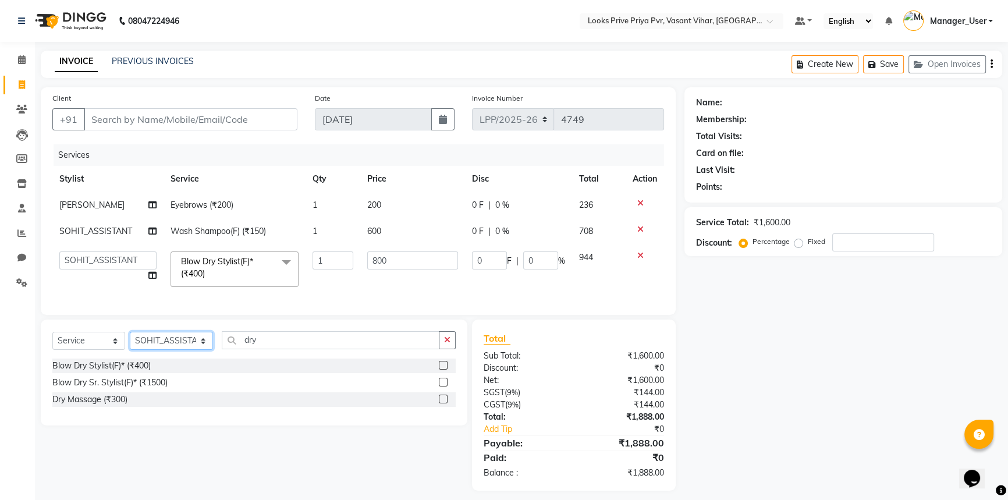
click at [201, 346] on select "Select Stylist Akhir_asst ANIL_PDCT ASLAM_CR STYLIST Counter_Sales KAMAL_PDCT […" at bounding box center [171, 341] width 83 height 18
click at [208, 349] on select "Select Stylist Akhir_asst ANIL_PDCT ASLAM_CR STYLIST Counter_Sales KAMAL_PDCT […" at bounding box center [171, 341] width 83 height 18
select select "66944"
click at [130, 340] on select "Select Stylist Akhir_asst ANIL_PDCT ASLAM_CR STYLIST Counter_Sales KAMAL_PDCT […" at bounding box center [171, 341] width 83 height 18
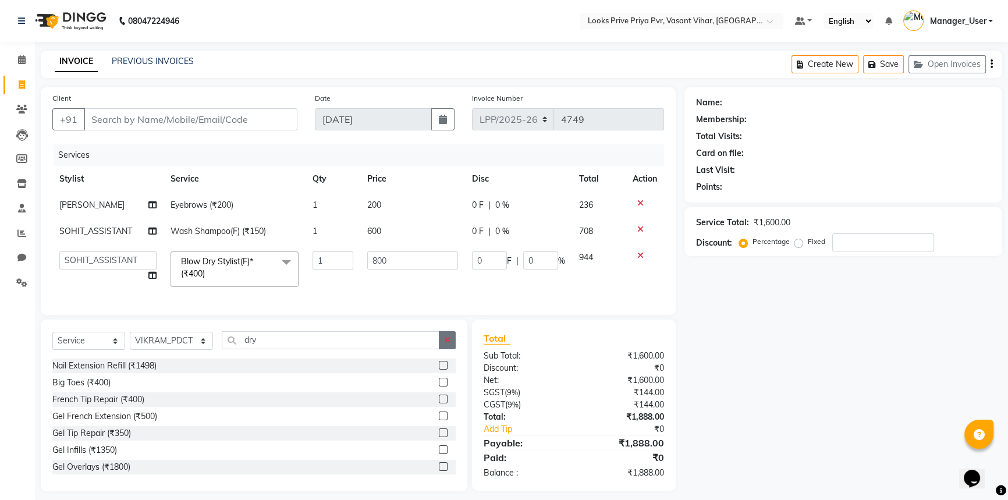
click at [440, 346] on button "button" at bounding box center [447, 340] width 17 height 18
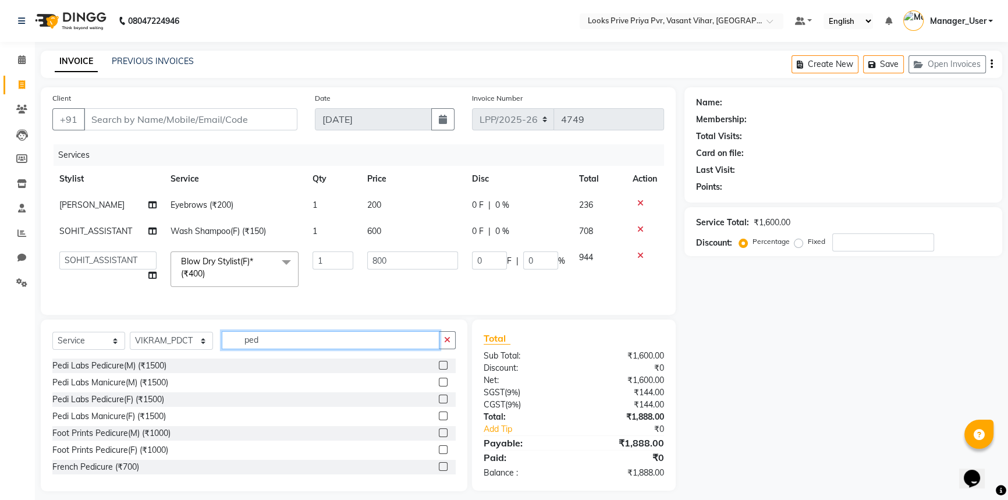
type input "pedi"
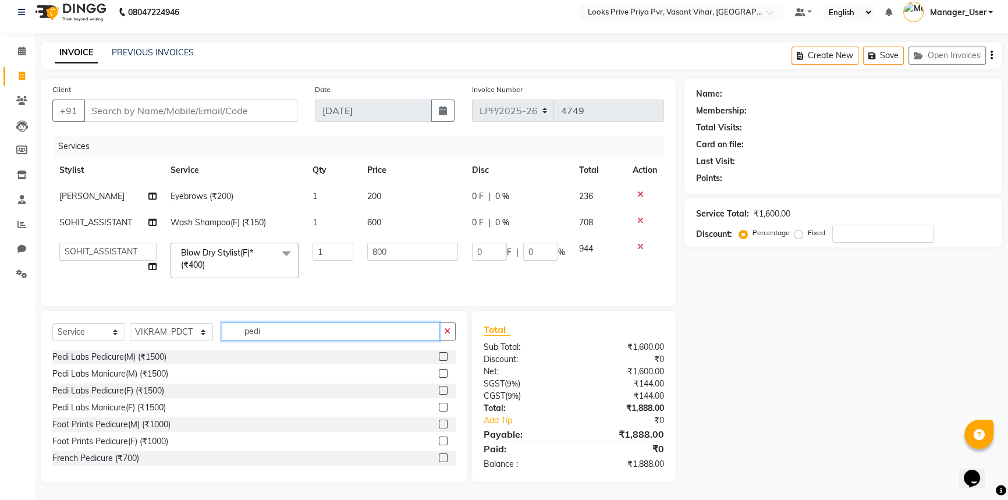
scroll to position [16, 0]
drag, startPoint x: 293, startPoint y: 326, endPoint x: 204, endPoint y: 350, distance: 92.7
click at [204, 350] on div "Select Service Product Membership Package Voucher Prepaid Gift Card Select Styl…" at bounding box center [254, 397] width 426 height 172
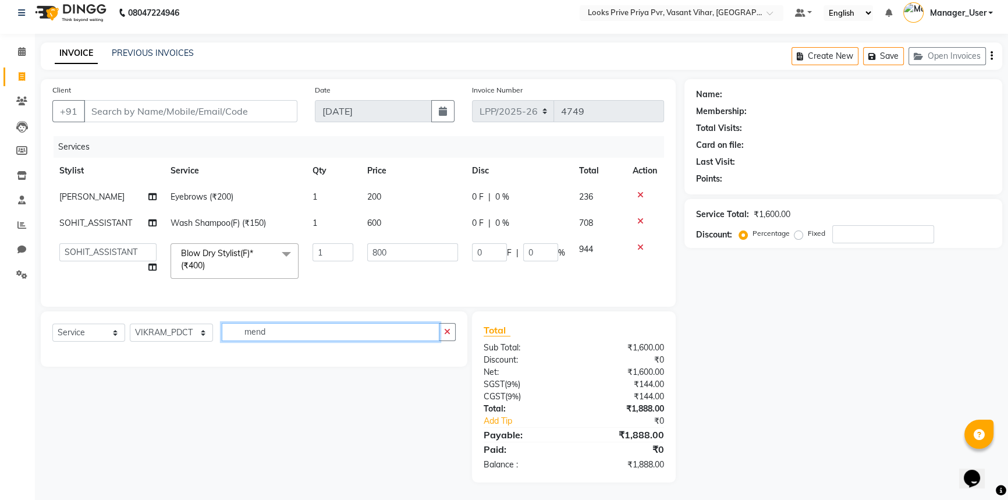
scroll to position [0, 0]
type input "m"
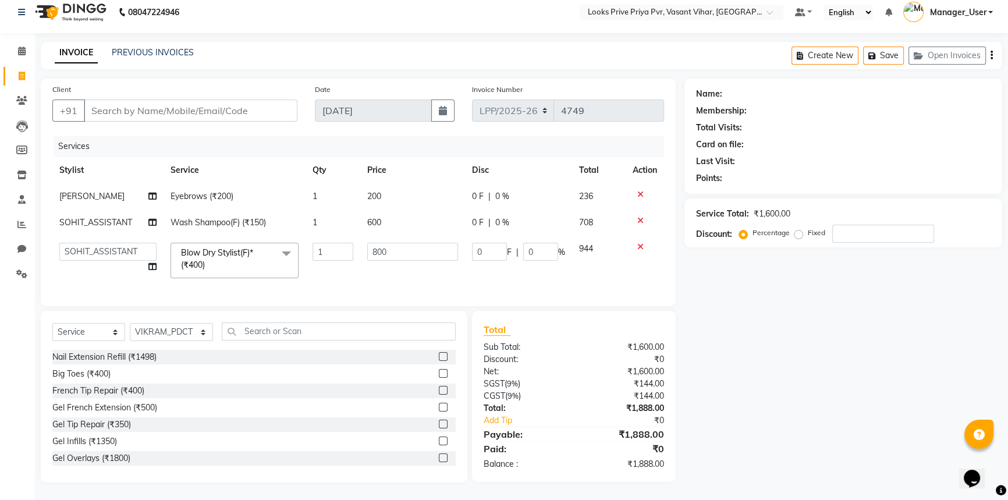
click at [637, 243] on icon at bounding box center [640, 247] width 6 height 8
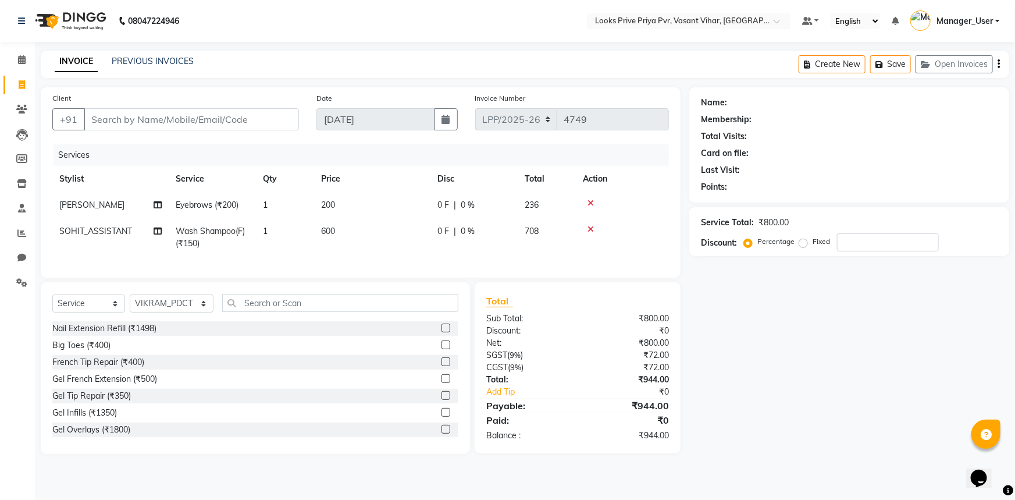
click at [593, 232] on icon at bounding box center [591, 229] width 6 height 8
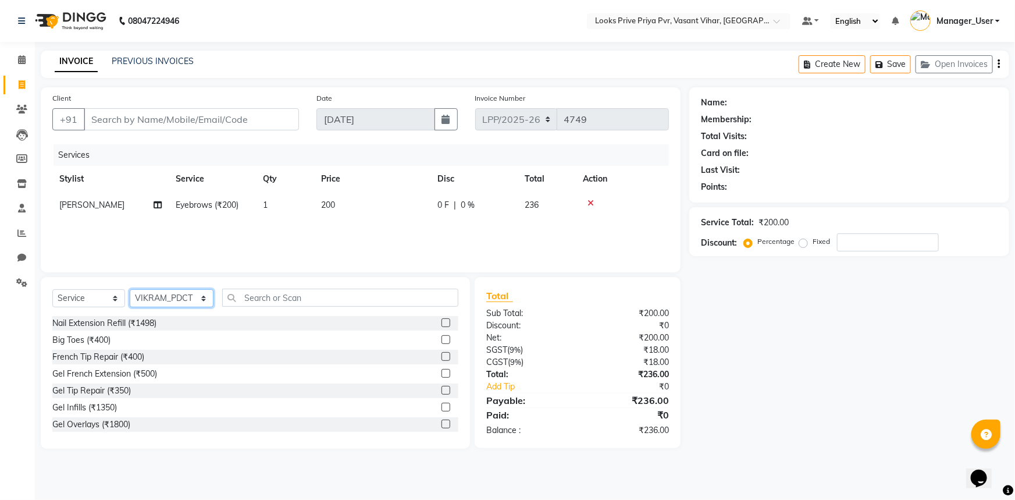
click at [198, 296] on select "Select Stylist Akhir_asst ANIL_PDCT ASLAM_CR STYLIST Counter_Sales KAMAL_PDCT […" at bounding box center [172, 298] width 84 height 18
click at [389, 225] on div "Services Stylist Service Qty Price Disc Total Action KARISHMA Eyebrows (₹200) 1…" at bounding box center [360, 202] width 617 height 116
click at [172, 296] on select "Select Stylist Akhir_asst ANIL_PDCT ASLAM_CR STYLIST Counter_Sales KAMAL_PDCT […" at bounding box center [172, 298] width 84 height 18
select select "66943"
click at [130, 289] on select "Select Stylist Akhir_asst ANIL_PDCT ASLAM_CR STYLIST Counter_Sales KAMAL_PDCT […" at bounding box center [172, 298] width 84 height 18
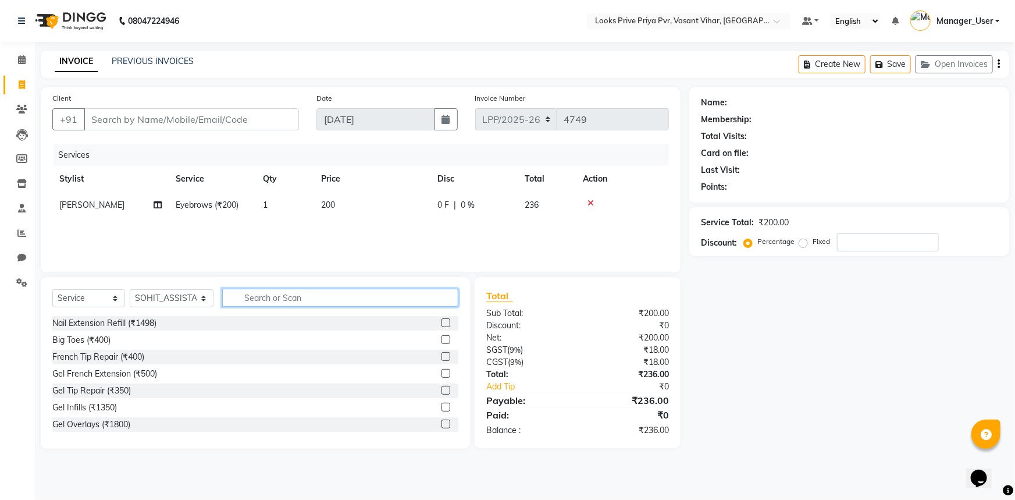
click at [249, 290] on input "text" at bounding box center [340, 298] width 237 height 18
type input "wash"
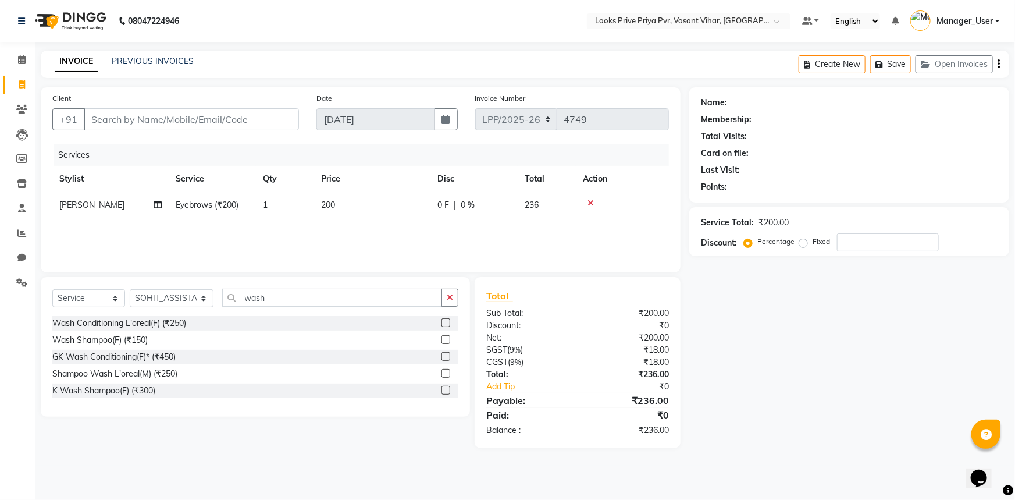
click at [213, 342] on div "Wash Shampoo(F) (₹150)" at bounding box center [255, 340] width 406 height 15
click at [442, 340] on label at bounding box center [446, 339] width 9 height 9
click at [442, 340] on input "checkbox" at bounding box center [446, 340] width 8 height 8
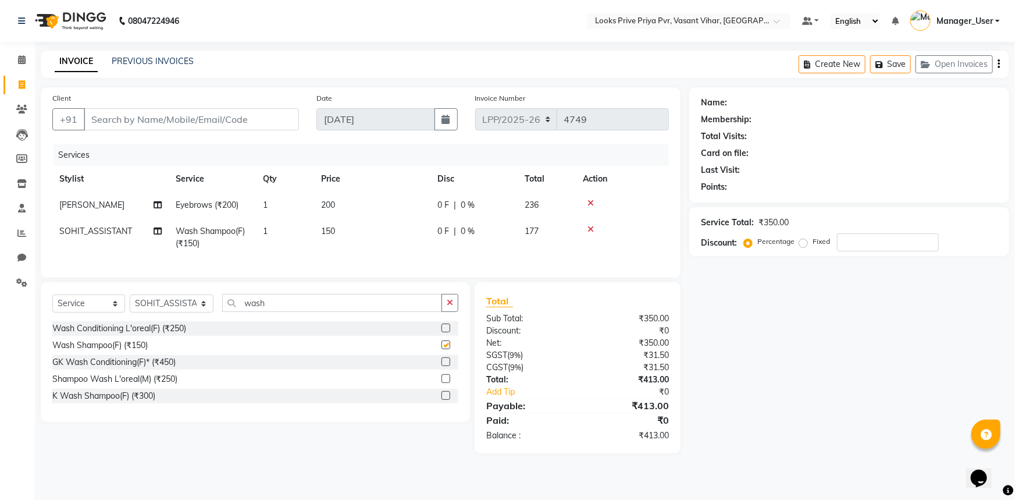
checkbox input "false"
click at [332, 225] on td "150" at bounding box center [372, 237] width 116 height 38
select select "66943"
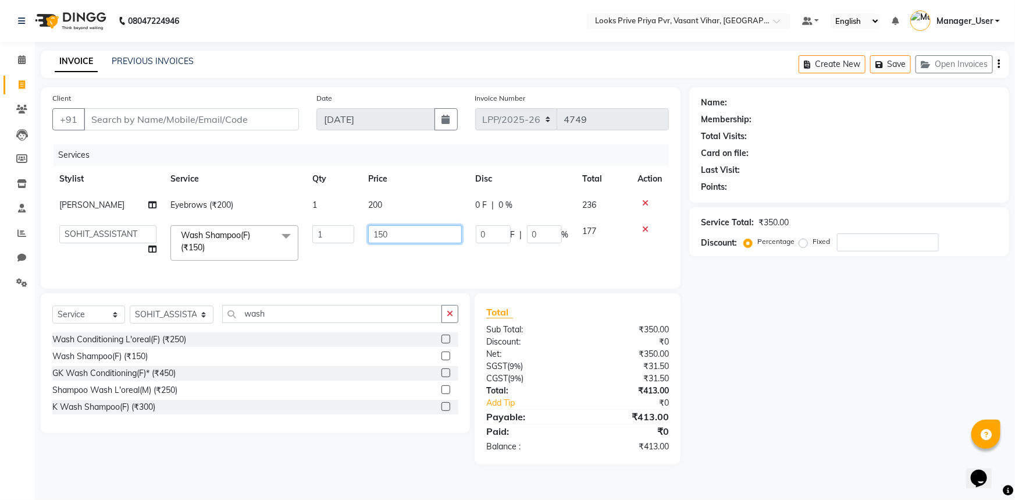
drag, startPoint x: 416, startPoint y: 233, endPoint x: 319, endPoint y: 244, distance: 97.2
click at [321, 243] on tr "Akhir_asst ANIL_PDCT ASLAM_CR STYLIST Counter_Sales KAMAL_PDCT KARISHMA MALLIKA…" at bounding box center [360, 242] width 617 height 49
type input "700"
click at [390, 259] on div "Services Stylist Service Qty Price Disc Total Action KARISHMA Eyebrows (₹200) 1…" at bounding box center [360, 210] width 617 height 133
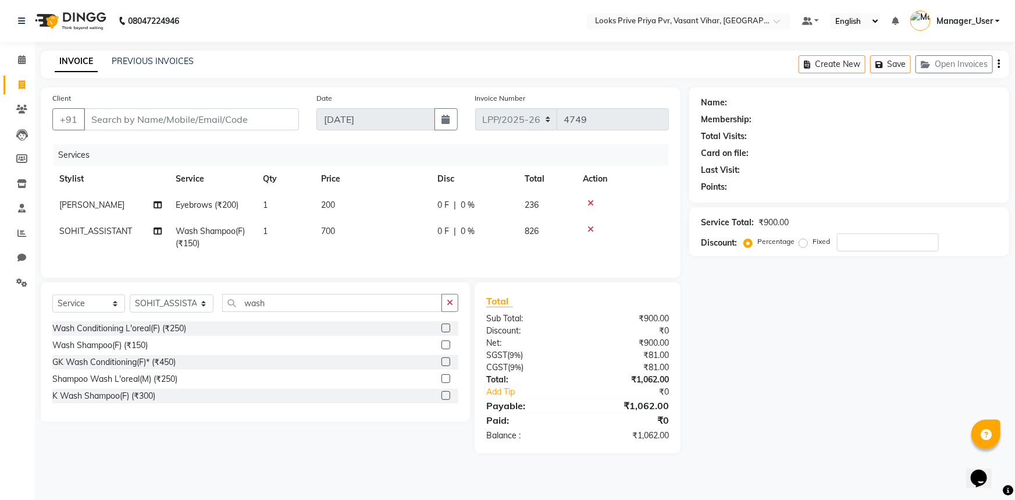
click at [325, 228] on span "700" at bounding box center [328, 231] width 14 height 10
select select "66943"
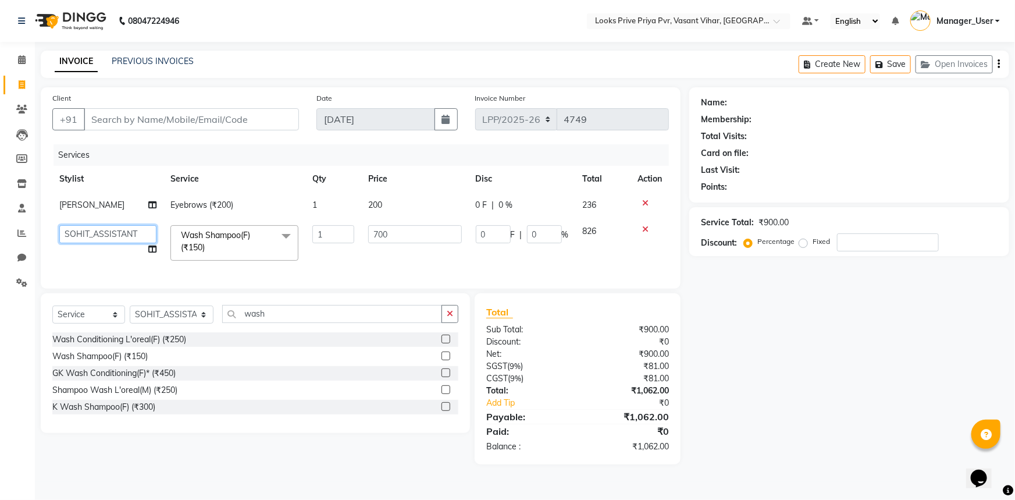
click at [119, 239] on select "Akhir_asst ANIL_PDCT ASLAM_CR STYLIST Counter_Sales KAMAL_PDCT KARISHMA MALLIKA…" at bounding box center [107, 234] width 97 height 18
select select "66939"
click at [107, 232] on select "Akhir_asst ANIL_PDCT ASLAM_CR STYLIST Counter_Sales KAMAL_PDCT KARISHMA MALLIKA…" at bounding box center [107, 234] width 97 height 18
select select "66935"
click at [229, 250] on span "Wash Shampoo(F) (₹150) x" at bounding box center [229, 241] width 102 height 25
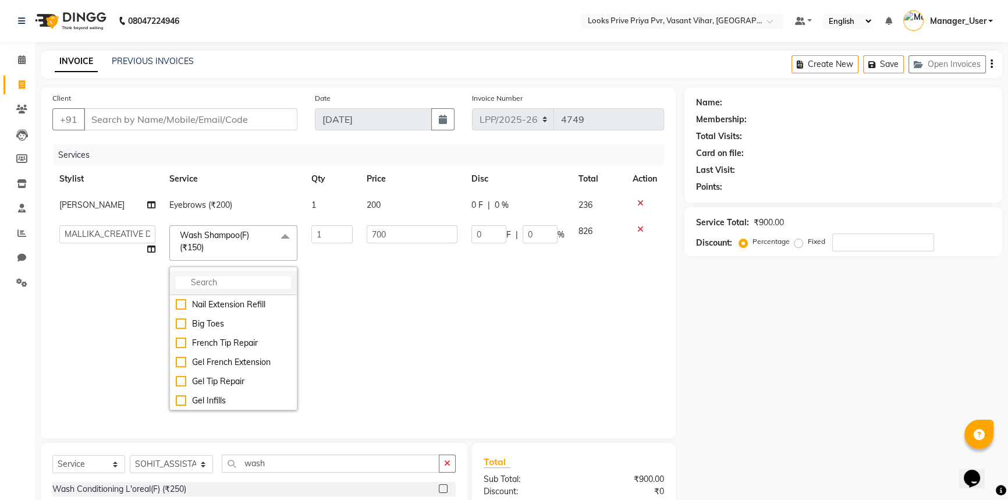
click at [236, 279] on input "multiselect-search" at bounding box center [233, 282] width 115 height 12
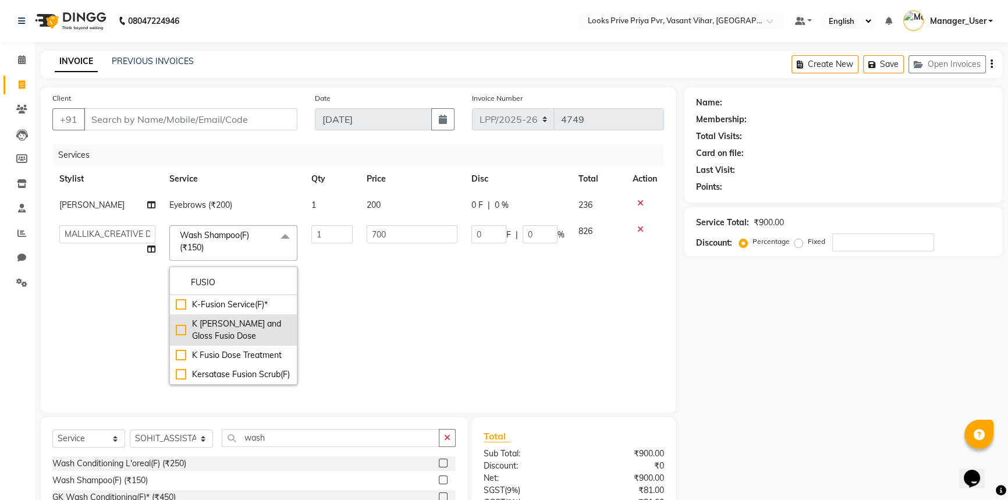
type input "FUSIO"
click at [236, 333] on div "K Nourish and Gloss Fusio Dose" at bounding box center [233, 330] width 115 height 24
checkbox input "true"
click at [456, 319] on td "2800" at bounding box center [412, 304] width 105 height 173
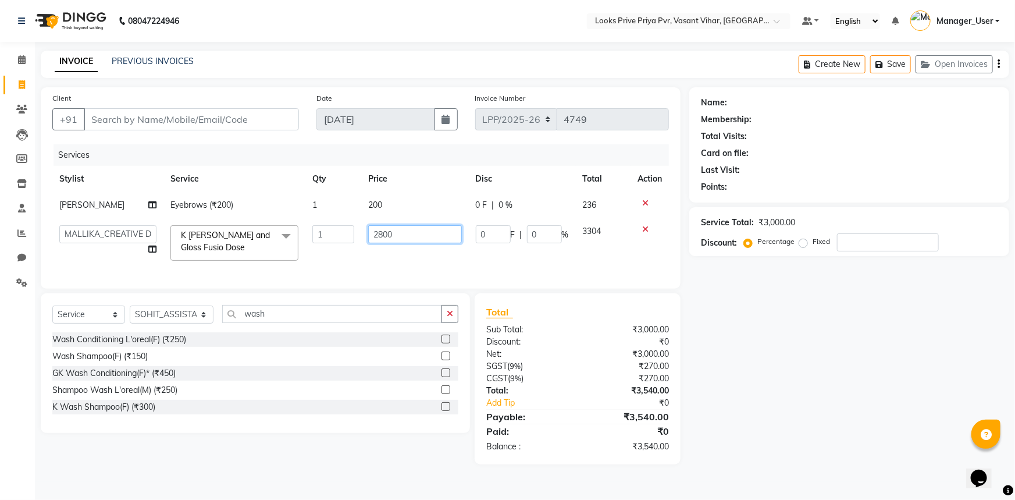
click at [415, 237] on input "2800" at bounding box center [414, 234] width 93 height 18
drag, startPoint x: 444, startPoint y: 235, endPoint x: 305, endPoint y: 249, distance: 139.2
click at [305, 248] on tr "Akhir_asst ANIL_PDCT ASLAM_CR STYLIST Counter_Sales KAMAL_PDCT KARISHMA MALLIKA…" at bounding box center [360, 242] width 617 height 49
type input "2500"
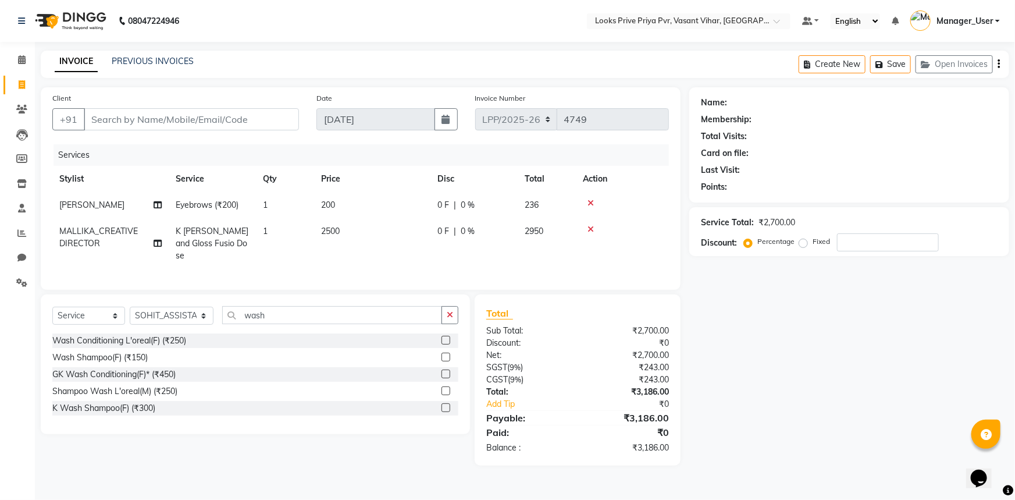
click at [326, 257] on div "Services Stylist Service Qty Price Disc Total Action KARISHMA Eyebrows (₹200) 1…" at bounding box center [360, 211] width 617 height 134
click at [289, 311] on input "wash" at bounding box center [332, 315] width 220 height 18
click at [184, 309] on select "Select Stylist Akhir_asst ANIL_PDCT ASLAM_CR STYLIST Counter_Sales KAMAL_PDCT […" at bounding box center [172, 316] width 84 height 18
select select "66935"
click at [130, 307] on select "Select Stylist Akhir_asst ANIL_PDCT ASLAM_CR STYLIST Counter_Sales KAMAL_PDCT […" at bounding box center [172, 316] width 84 height 18
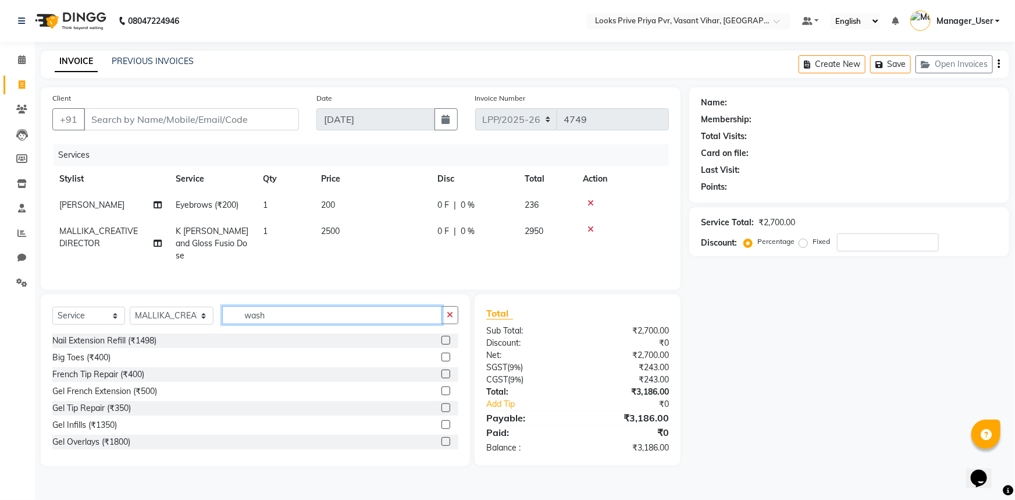
click at [300, 312] on input "wash" at bounding box center [332, 315] width 220 height 18
drag, startPoint x: 300, startPoint y: 312, endPoint x: 179, endPoint y: 329, distance: 122.8
click at [179, 329] on div "Select Service Product Membership Package Voucher Prepaid Gift Card Select Styl…" at bounding box center [255, 380] width 429 height 172
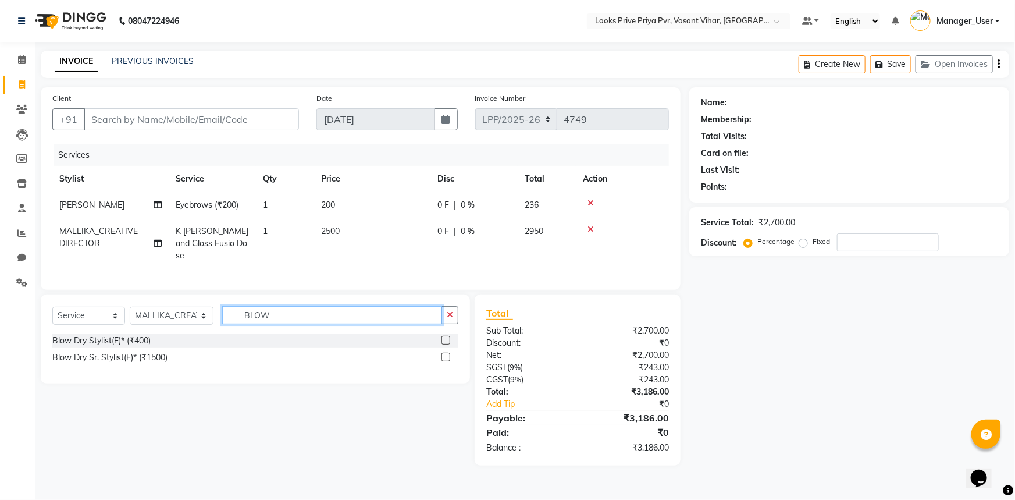
type input "BLOW"
click at [449, 336] on label at bounding box center [446, 340] width 9 height 9
click at [449, 337] on input "checkbox" at bounding box center [446, 341] width 8 height 8
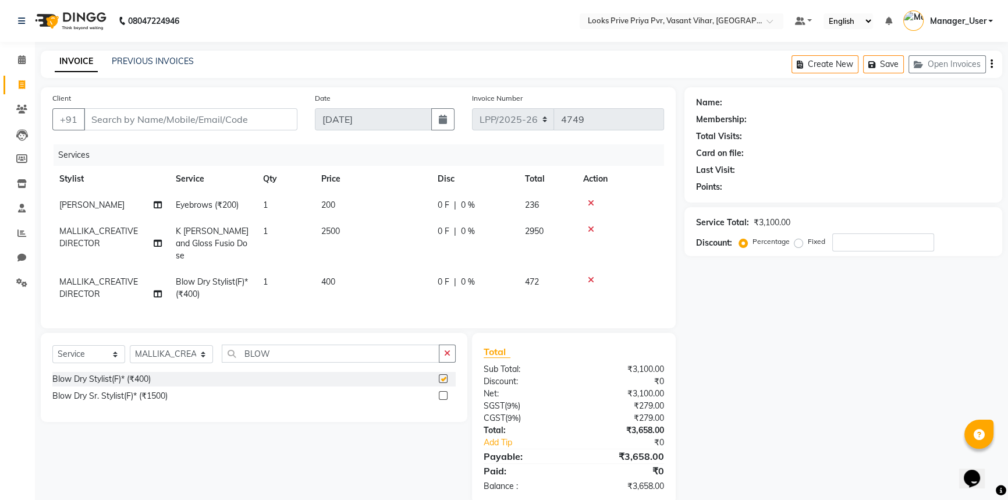
checkbox input "false"
click at [330, 276] on span "400" at bounding box center [328, 281] width 14 height 10
select select "66935"
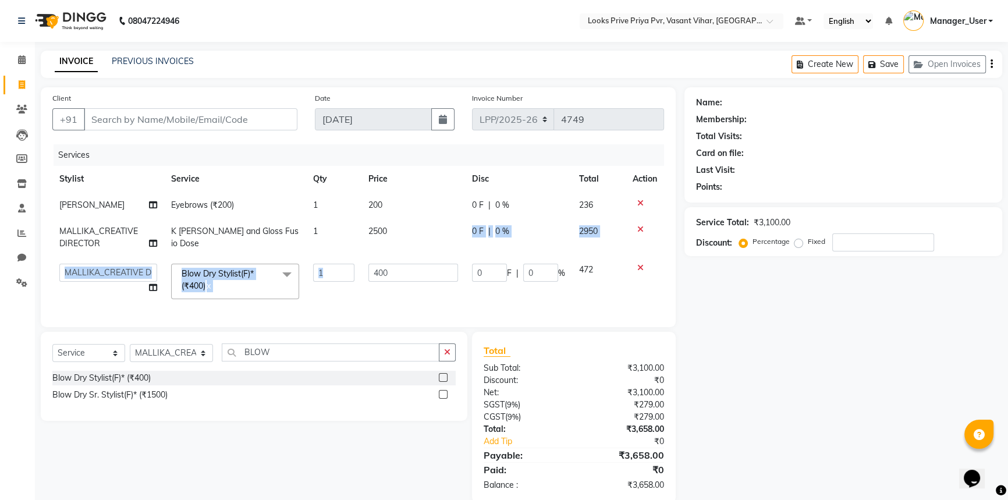
drag, startPoint x: 416, startPoint y: 262, endPoint x: 371, endPoint y: 275, distance: 47.3
click at [372, 274] on tbody "KARISHMA Eyebrows (₹200) 1 200 0 F | 0 % 236 MALLIKA_CREATIVE DIRECTOR K Nouris…" at bounding box center [357, 249] width 611 height 114
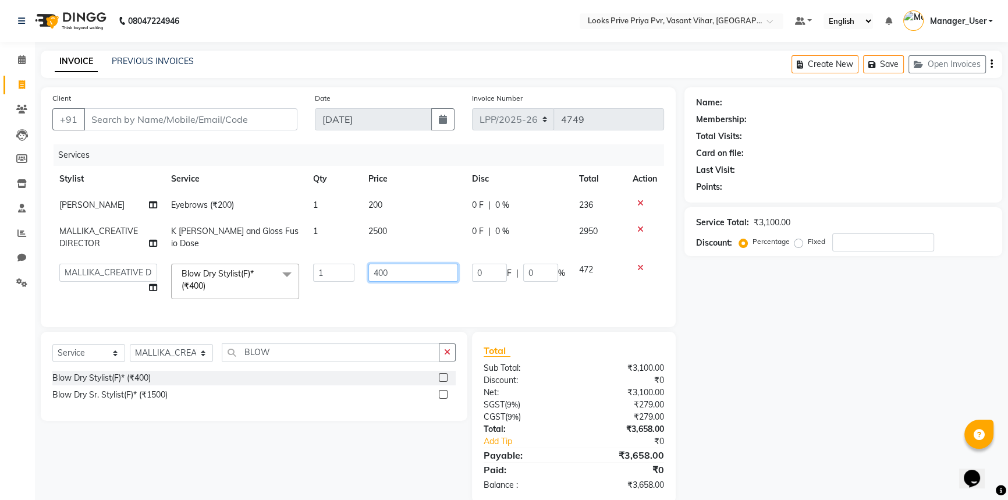
click at [408, 277] on input "400" at bounding box center [413, 273] width 90 height 18
drag, startPoint x: 424, startPoint y: 271, endPoint x: 294, endPoint y: 298, distance: 132.7
click at [294, 298] on tr "Akhir_asst ANIL_PDCT ASLAM_CR STYLIST Counter_Sales KAMAL_PDCT KARISHMA MALLIKA…" at bounding box center [357, 281] width 611 height 49
type input "800"
click at [331, 303] on div "Services Stylist Service Qty Price Disc Total Action KARISHMA Eyebrows (₹200) 1…" at bounding box center [357, 229] width 611 height 171
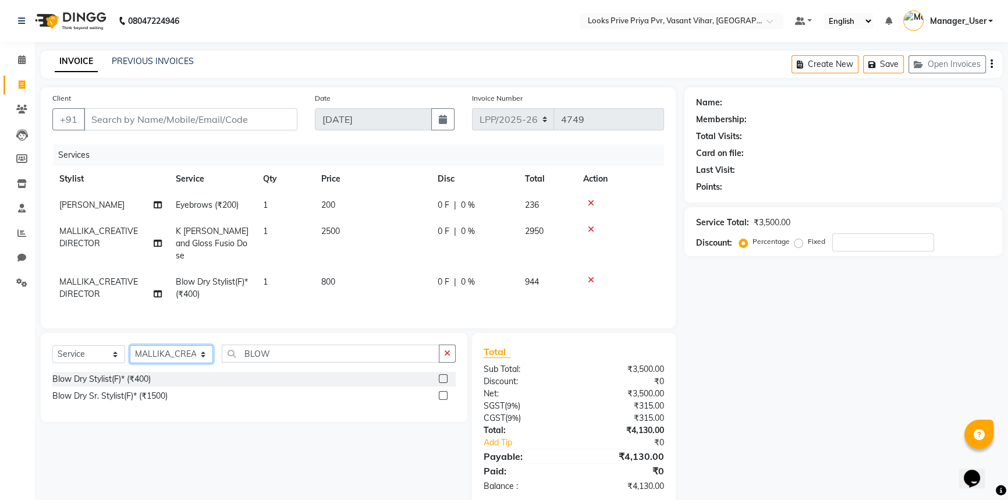
click at [162, 355] on select "Select Stylist Akhir_asst ANIL_PDCT ASLAM_CR STYLIST Counter_Sales KAMAL_PDCT […" at bounding box center [171, 354] width 83 height 18
select select "66931"
click at [130, 345] on select "Select Stylist Akhir_asst ANIL_PDCT ASLAM_CR STYLIST Counter_Sales KAMAL_PDCT […" at bounding box center [171, 354] width 83 height 18
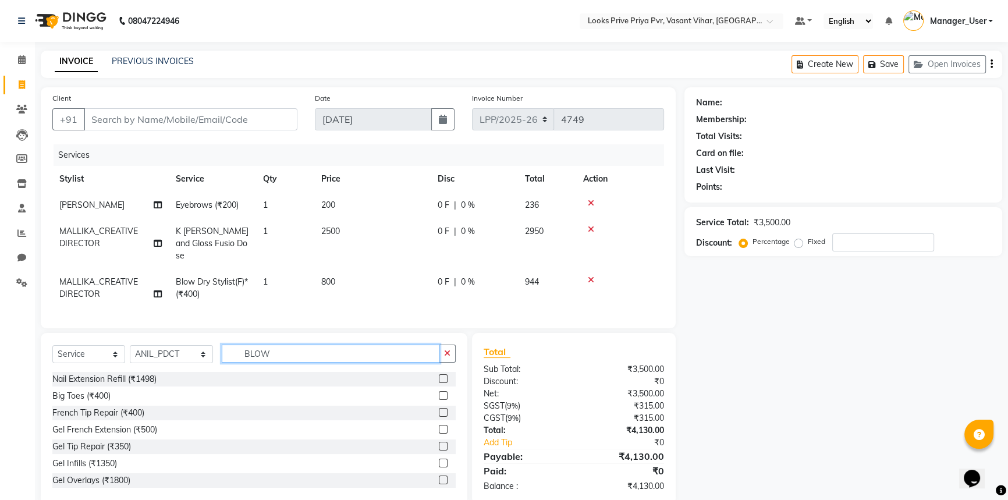
click at [286, 347] on input "BLOW" at bounding box center [331, 353] width 218 height 18
drag, startPoint x: 285, startPoint y: 355, endPoint x: 141, endPoint y: 355, distance: 144.3
click at [141, 355] on div "Select Service Product Membership Package Voucher Prepaid Gift Card Select Styl…" at bounding box center [253, 357] width 403 height 27
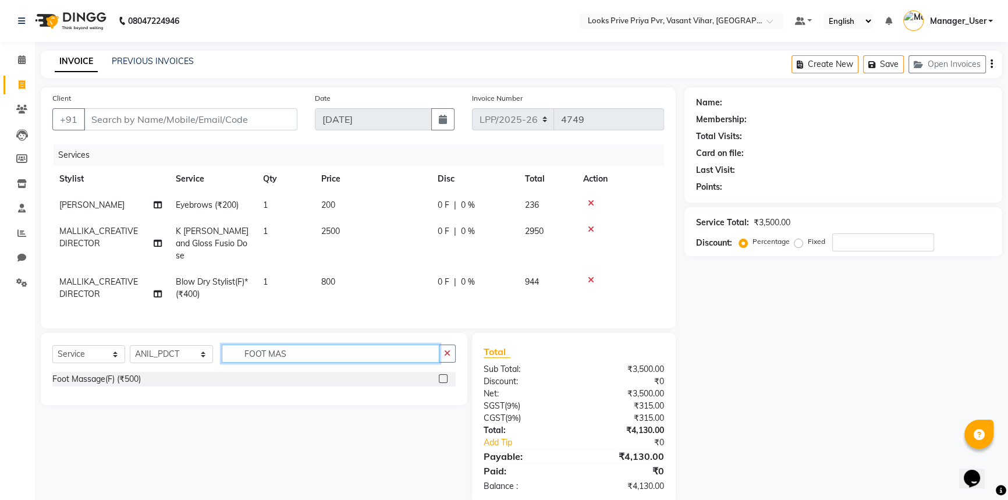
type input "FOOT MAS"
click at [443, 374] on label at bounding box center [443, 378] width 9 height 9
click at [443, 375] on input "checkbox" at bounding box center [443, 379] width 8 height 8
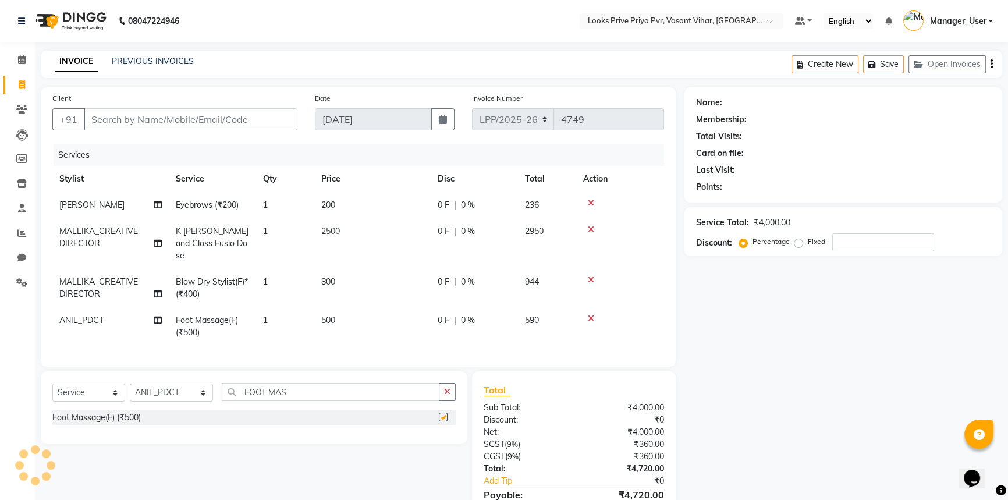
checkbox input "false"
click at [326, 315] on span "500" at bounding box center [328, 320] width 14 height 10
select select "66931"
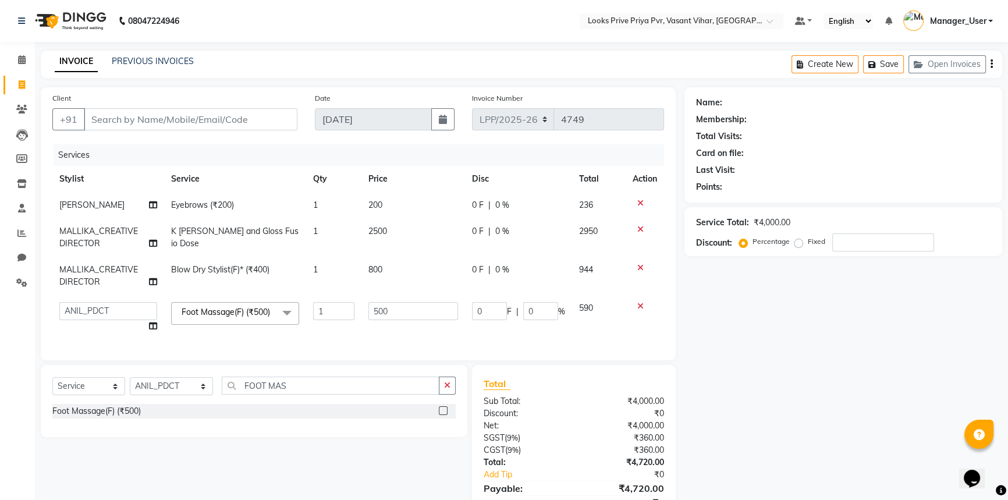
drag, startPoint x: 412, startPoint y: 295, endPoint x: 406, endPoint y: 303, distance: 9.9
click at [408, 300] on tbody "KARISHMA Eyebrows (₹200) 1 200 0 F | 0 % 236 MALLIKA_CREATIVE DIRECTOR K Nouris…" at bounding box center [357, 265] width 611 height 147
drag, startPoint x: 408, startPoint y: 309, endPoint x: 305, endPoint y: 314, distance: 102.5
click at [306, 314] on tr "Akhir_asst ANIL_PDCT ASLAM_CR STYLIST Counter_Sales KAMAL_PDCT KARISHMA MALLIKA…" at bounding box center [357, 317] width 611 height 44
type input "0"
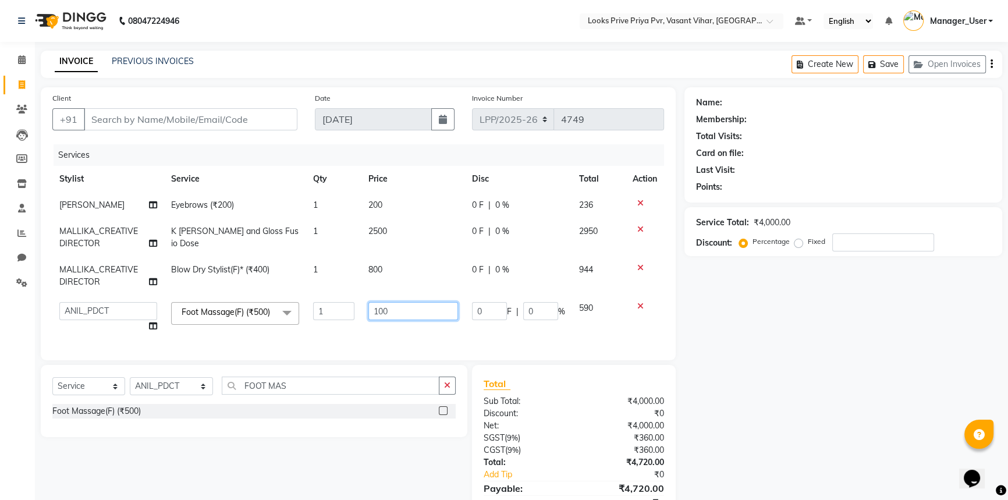
type input "1000"
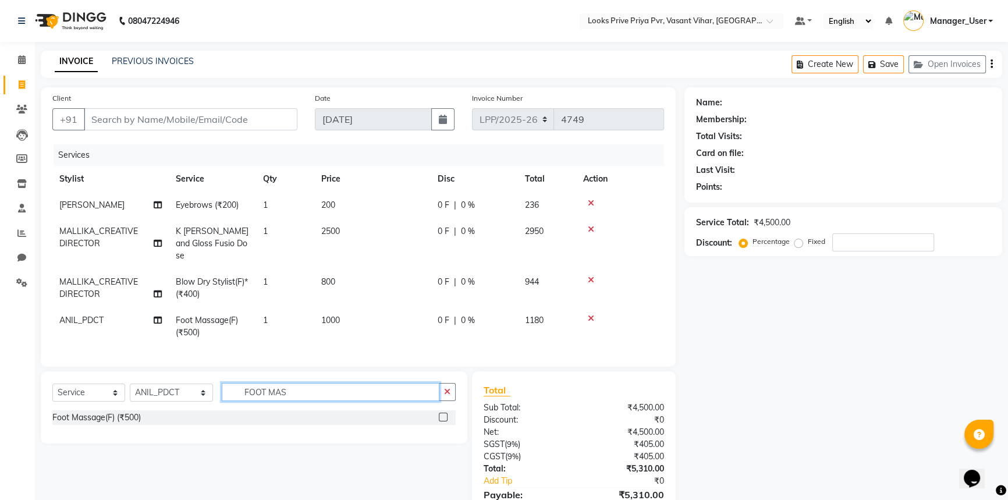
click at [304, 403] on div "Select Service Product Membership Package Voucher Prepaid Gift Card Select Styl…" at bounding box center [253, 396] width 403 height 27
drag, startPoint x: 330, startPoint y: 388, endPoint x: 104, endPoint y: 396, distance: 226.4
click at [104, 396] on div "Select Service Product Membership Package Voucher Prepaid Gift Card Select Styl…" at bounding box center [253, 396] width 403 height 27
type input "CAFE"
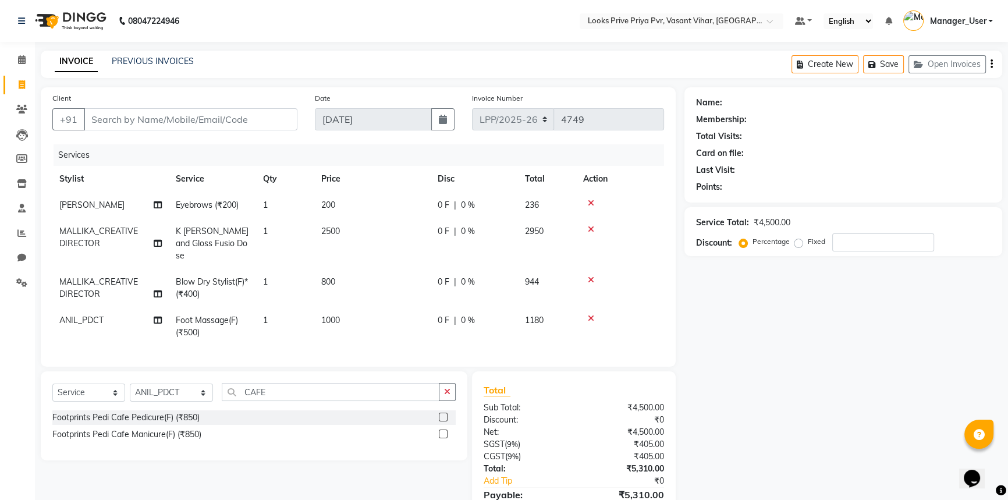
click at [444, 412] on label at bounding box center [443, 416] width 9 height 9
click at [444, 414] on input "checkbox" at bounding box center [443, 418] width 8 height 8
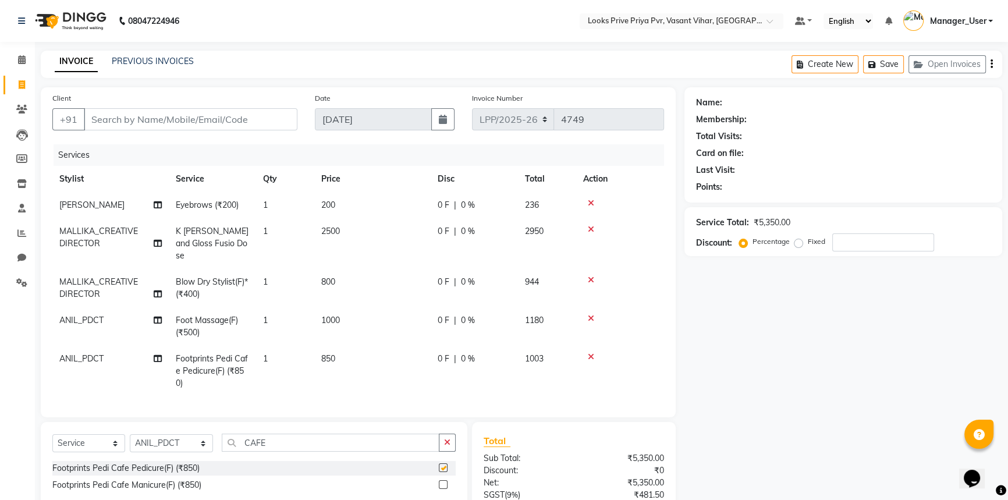
checkbox input "false"
click at [204, 116] on input "Client" at bounding box center [191, 119] width 214 height 22
type input "9"
type input "0"
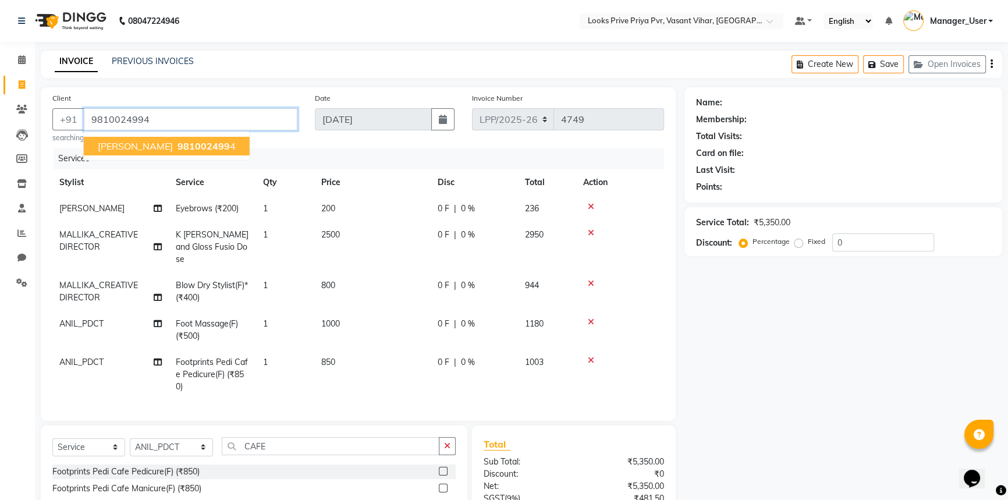
type input "9810024994"
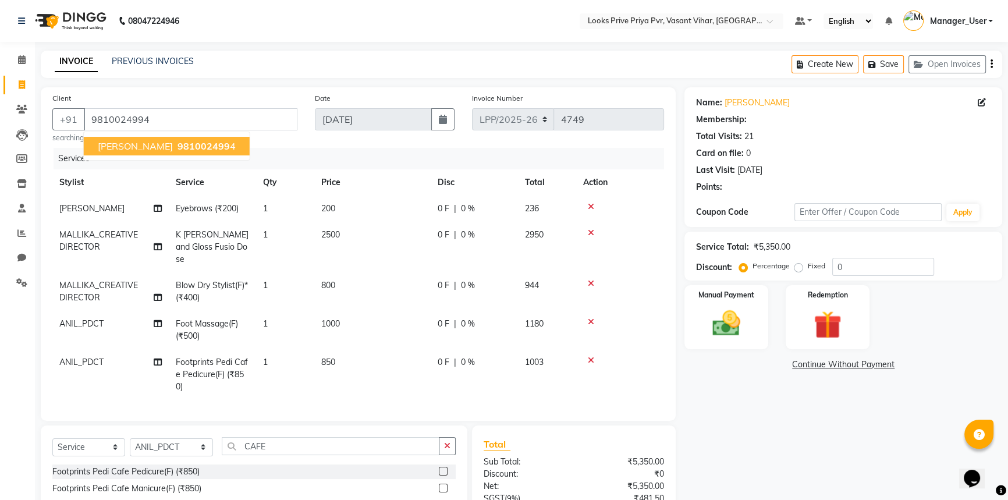
select select "1: Object"
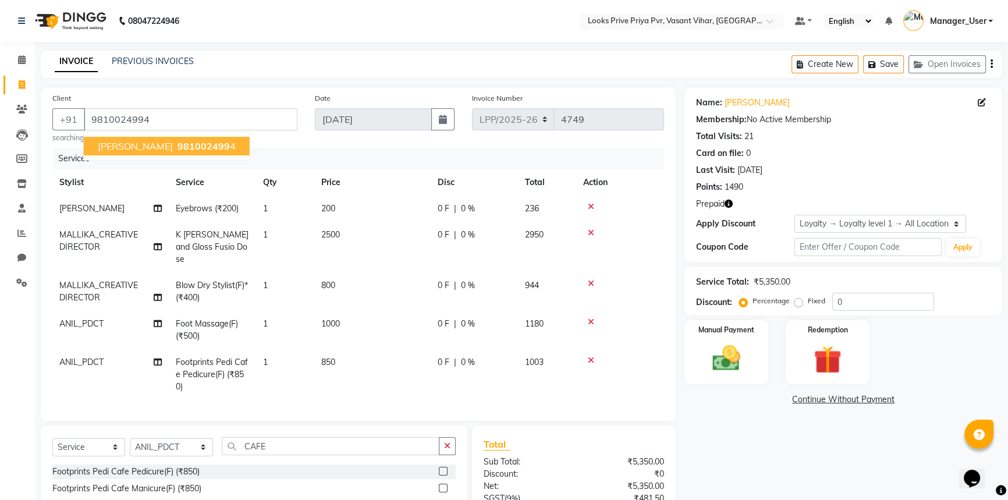
click at [287, 157] on div "Services" at bounding box center [363, 159] width 619 height 22
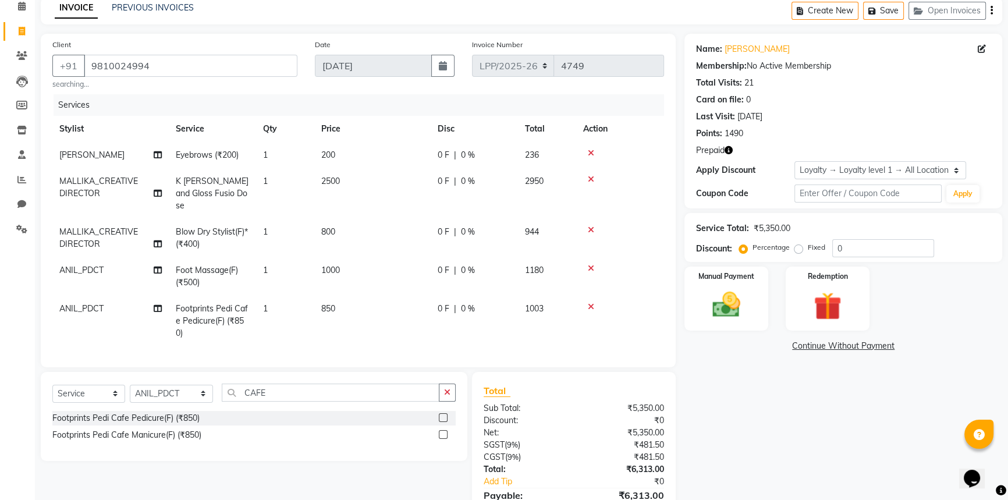
scroll to position [111, 0]
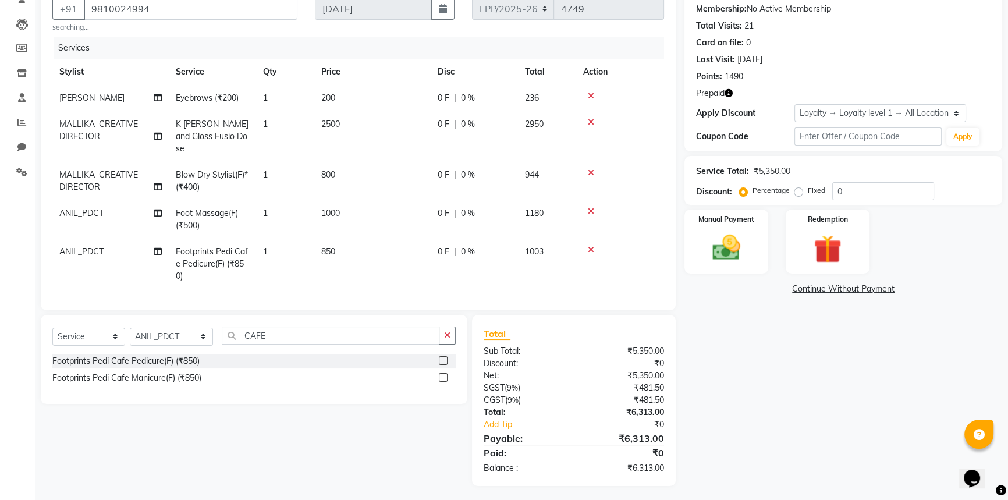
click at [728, 92] on icon "button" at bounding box center [728, 93] width 8 height 8
click at [834, 250] on img at bounding box center [827, 249] width 47 height 36
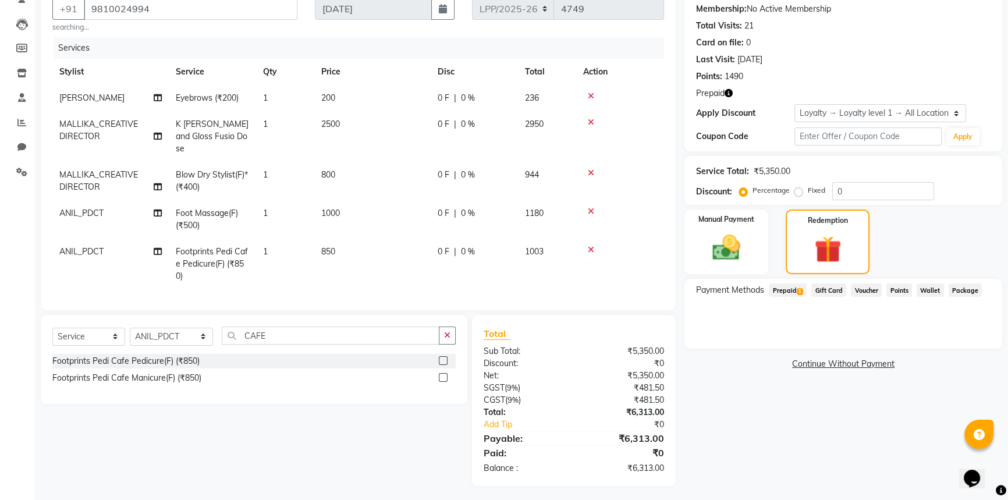
click at [785, 289] on span "Prepaid 1" at bounding box center [788, 289] width 38 height 13
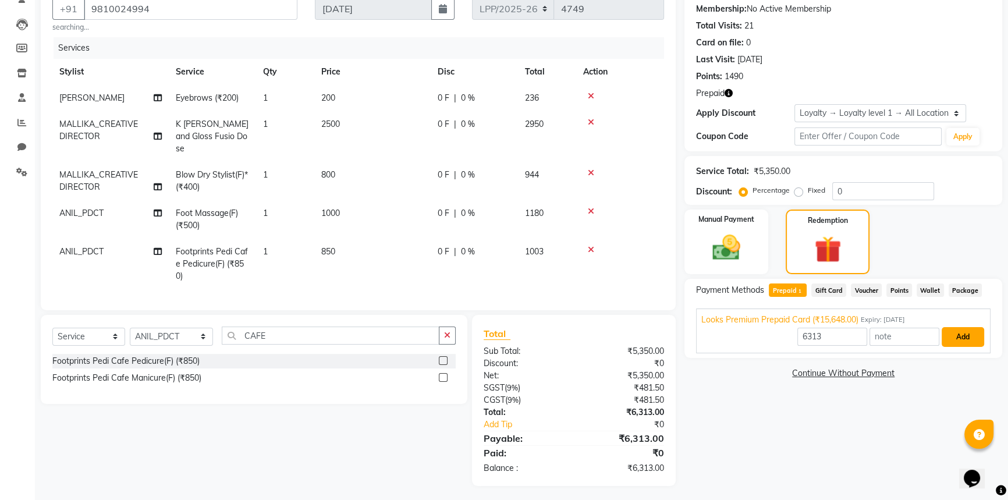
click at [962, 334] on button "Add" at bounding box center [962, 337] width 42 height 20
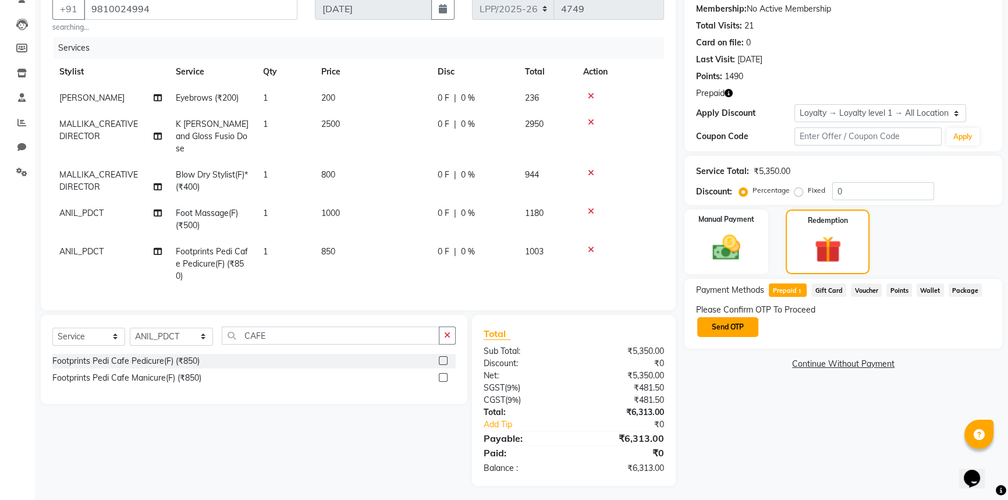
click at [742, 325] on button "Send OTP" at bounding box center [727, 327] width 61 height 20
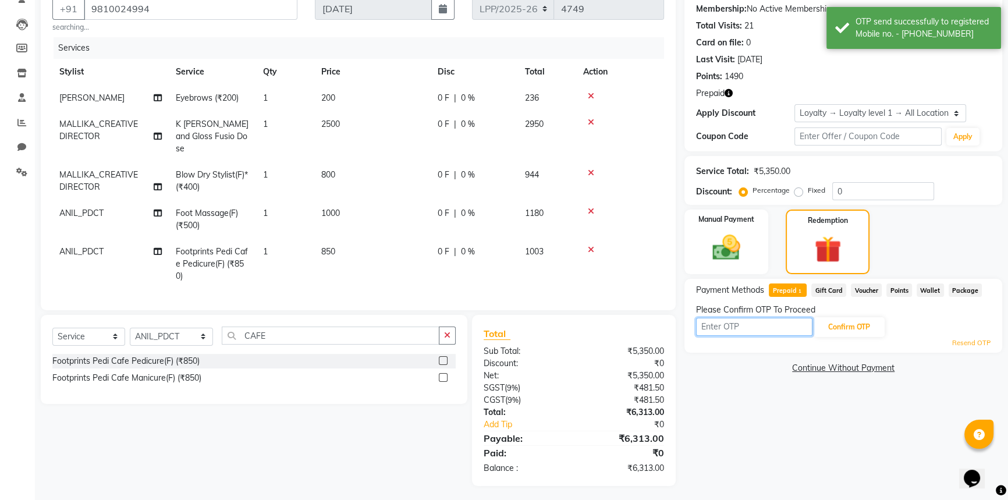
click at [758, 330] on input "text" at bounding box center [754, 327] width 116 height 18
type input "9631"
click at [845, 329] on button "Confirm OTP" at bounding box center [848, 327] width 71 height 20
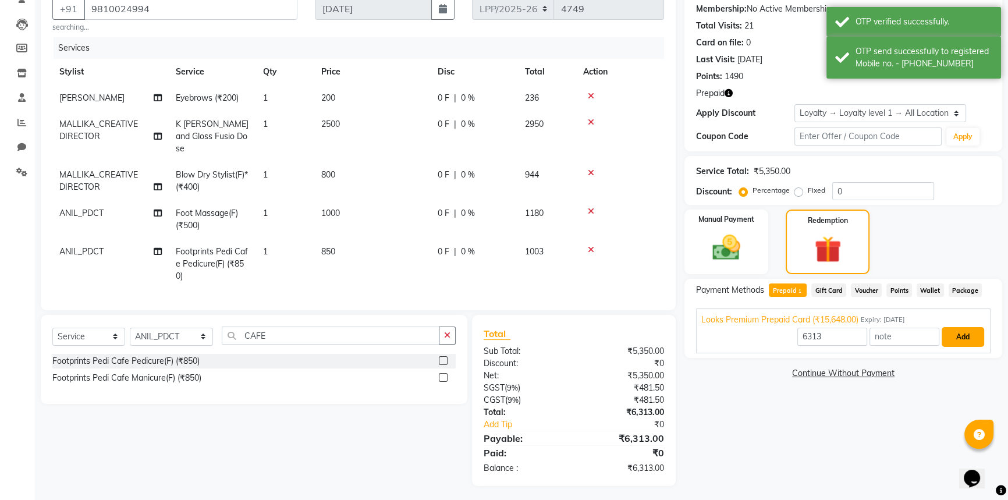
click at [956, 336] on button "Add" at bounding box center [962, 337] width 42 height 20
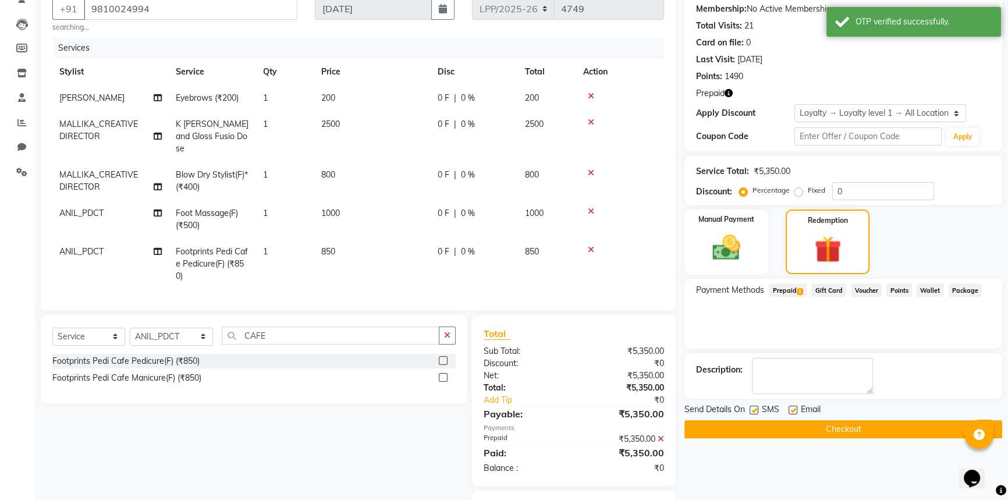
click at [770, 426] on button "Checkout" at bounding box center [843, 429] width 318 height 18
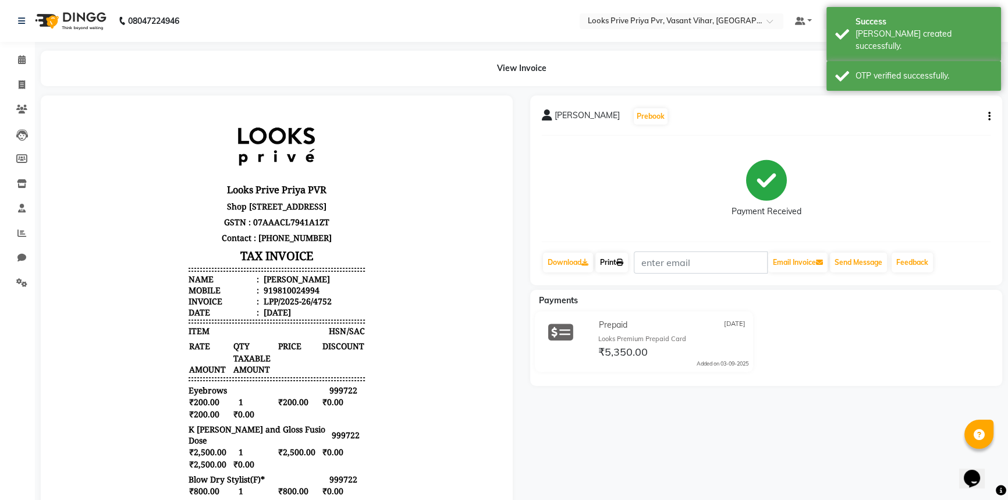
click at [599, 266] on link "Print" at bounding box center [611, 262] width 33 height 20
click at [23, 81] on icon at bounding box center [22, 84] width 6 height 9
select select "service"
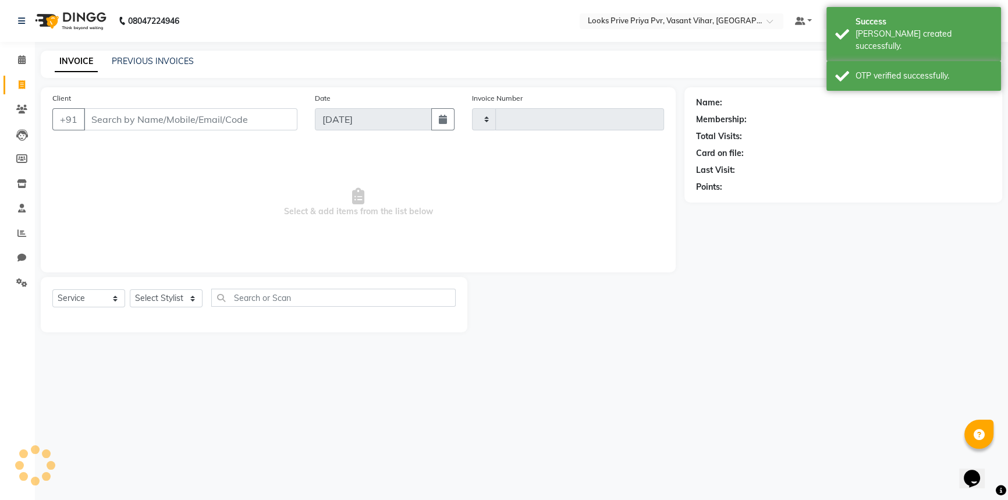
type input "4753"
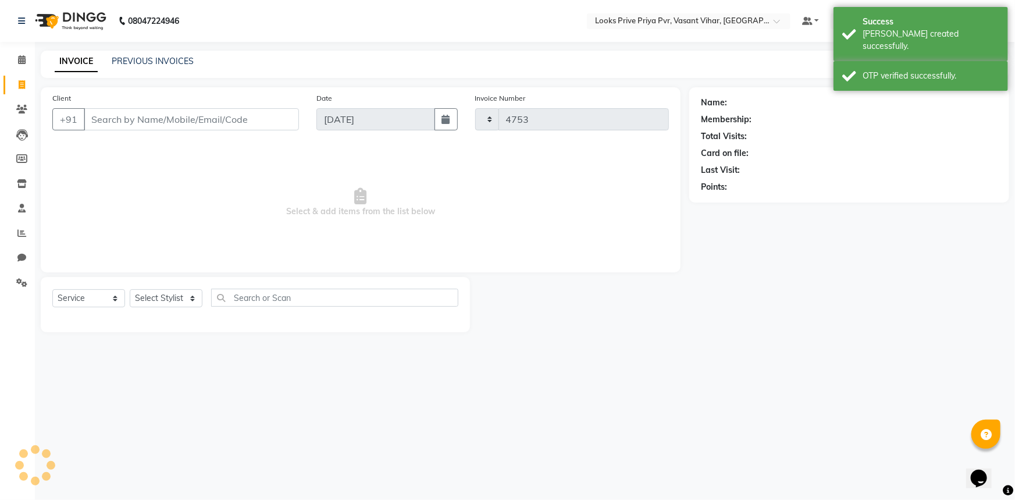
select select "7646"
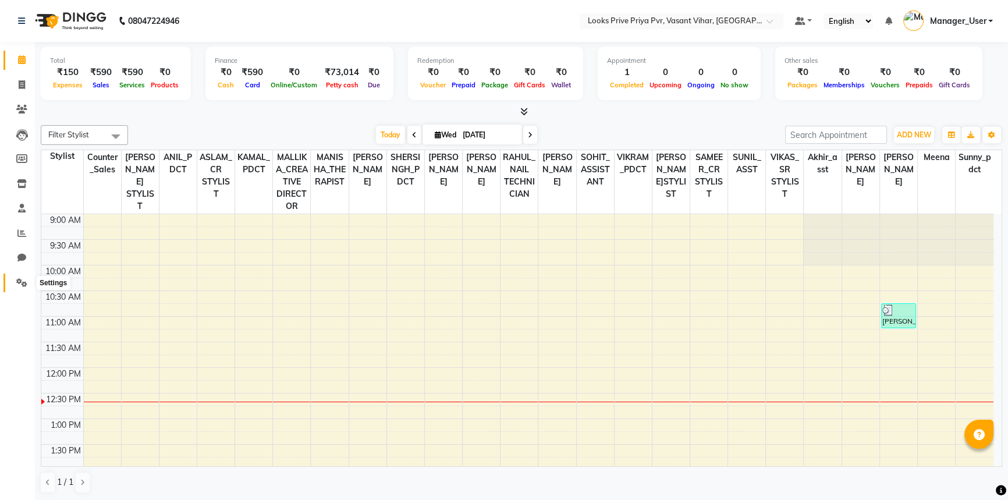
click at [27, 281] on icon at bounding box center [21, 282] width 11 height 9
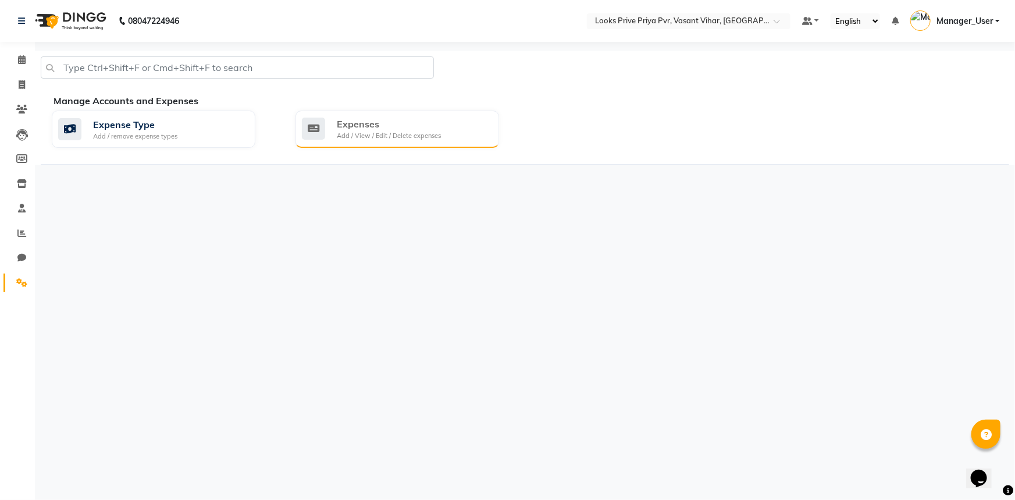
click at [436, 123] on div "Expenses" at bounding box center [389, 124] width 104 height 14
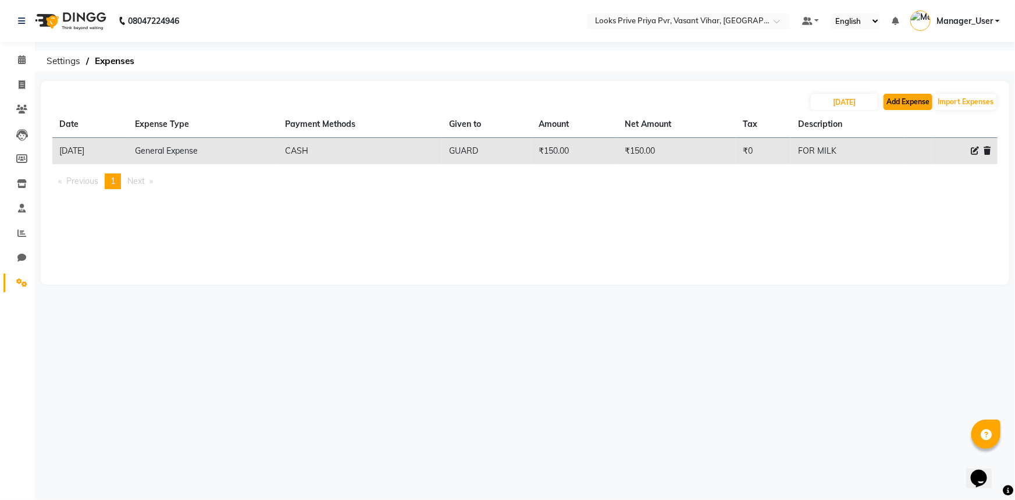
click at [910, 98] on button "Add Expense" at bounding box center [908, 102] width 49 height 16
select select "1"
select select "6695"
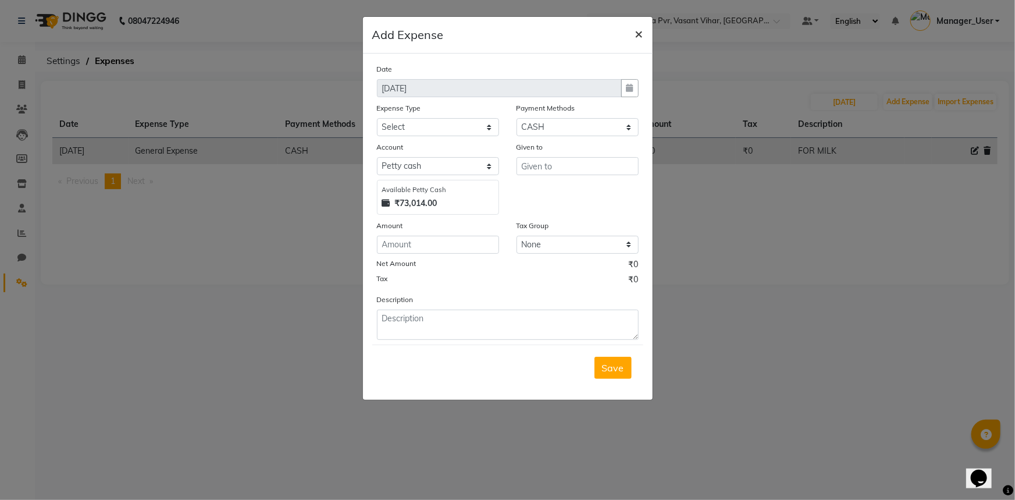
click at [640, 35] on span "×" at bounding box center [639, 32] width 8 height 17
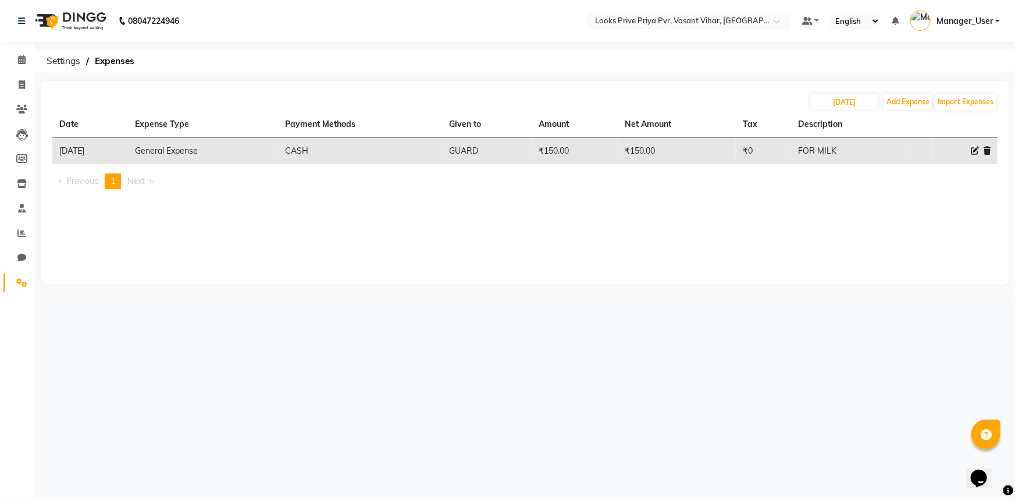
click at [379, 261] on div "[DATE] Add Expense Import Expenses Date Expense Type Payment Methods Given to A…" at bounding box center [525, 183] width 969 height 204
click at [16, 233] on span at bounding box center [22, 233] width 20 height 13
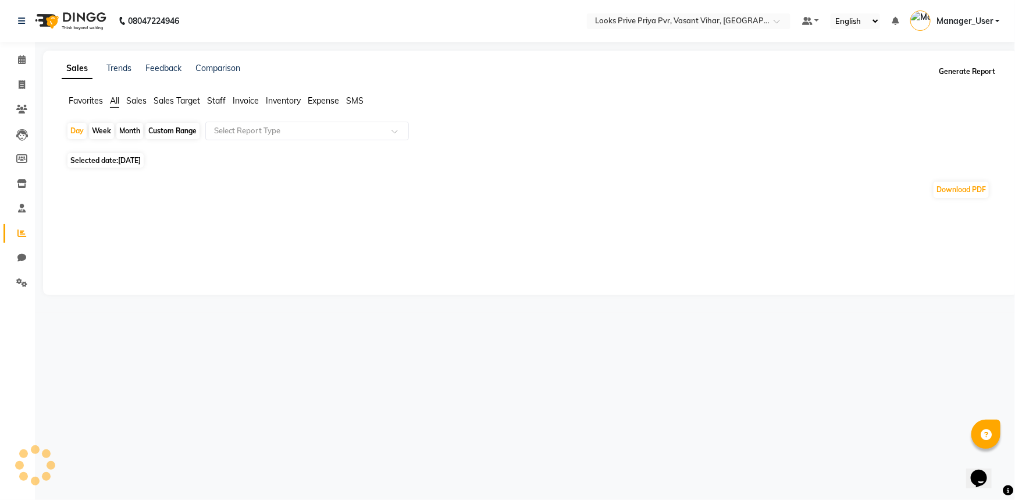
click at [961, 73] on button "Generate Report" at bounding box center [967, 71] width 62 height 16
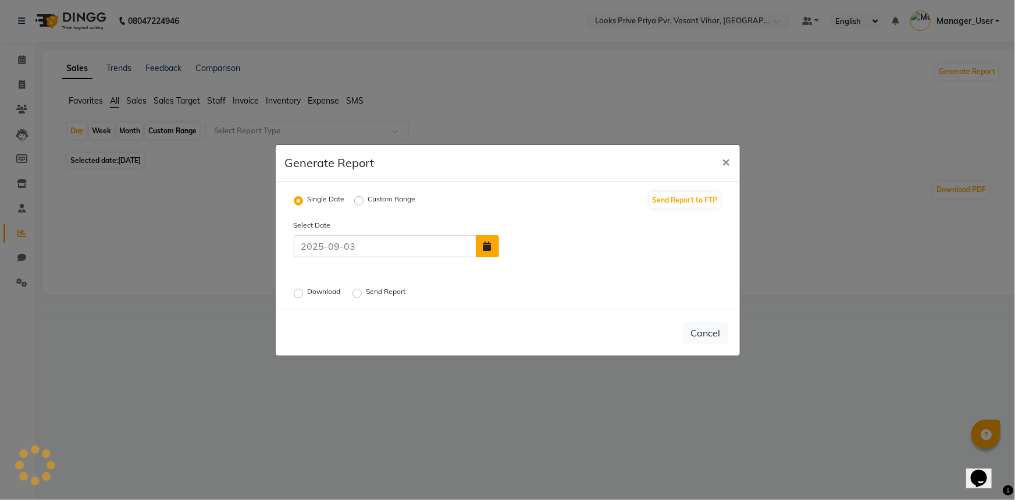
click at [492, 246] on button "button" at bounding box center [487, 246] width 23 height 22
select select "9"
select select "2025"
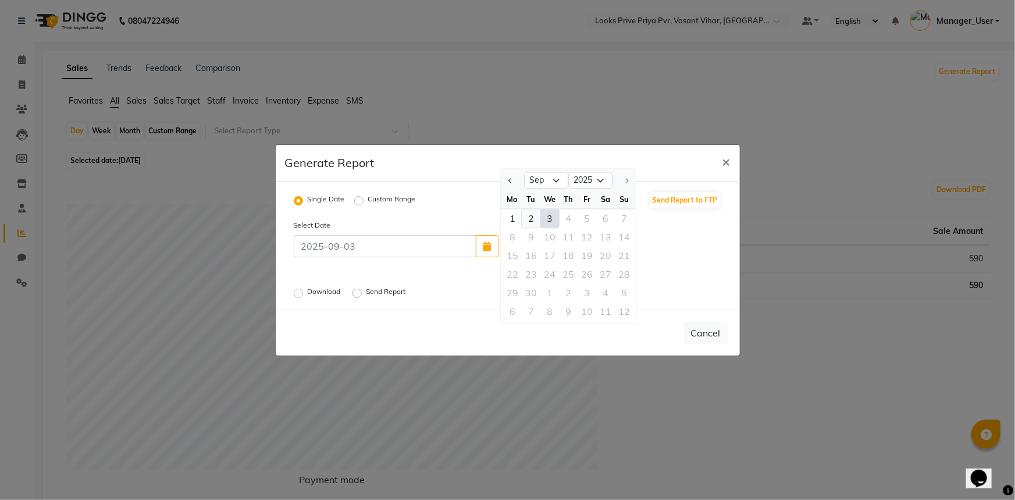
click at [528, 221] on div "2" at bounding box center [531, 218] width 19 height 19
type input "02-09-2025"
click at [307, 291] on div "Download" at bounding box center [318, 293] width 49 height 14
click at [303, 294] on div "Download" at bounding box center [318, 293] width 49 height 14
click at [292, 293] on div "Download Send Report" at bounding box center [433, 292] width 297 height 15
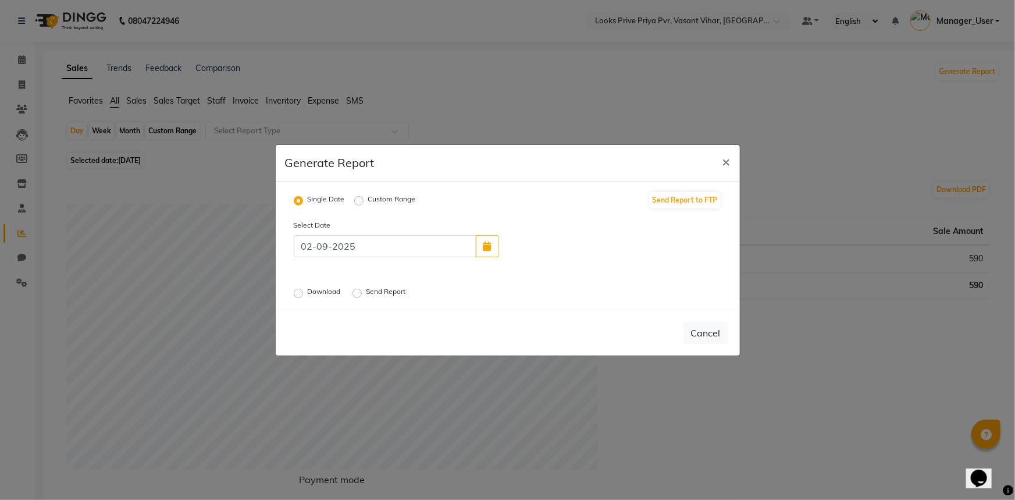
click at [311, 290] on label "Download" at bounding box center [325, 293] width 35 height 14
click at [304, 290] on input "Download" at bounding box center [300, 293] width 8 height 8
radio input "true"
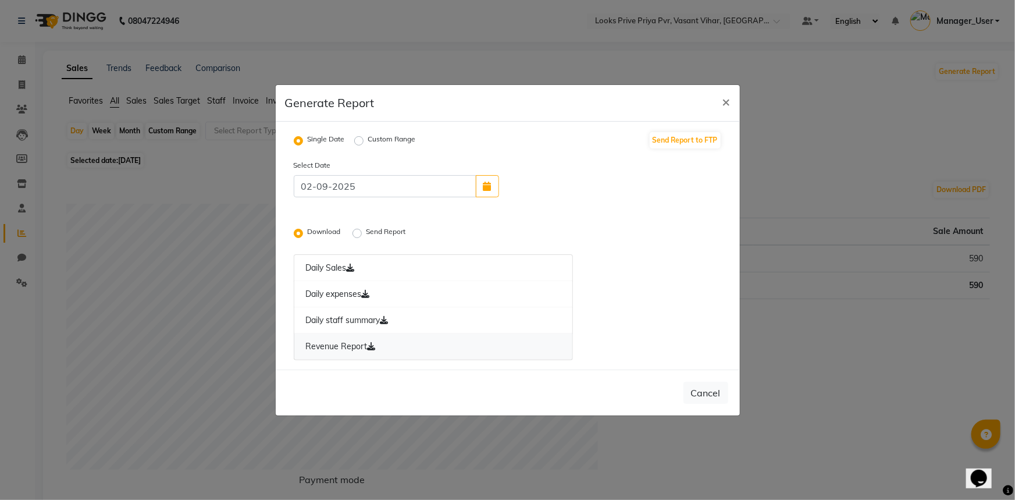
click at [358, 350] on link "Revenue Report" at bounding box center [434, 346] width 280 height 27
click at [388, 319] on icon at bounding box center [384, 320] width 8 height 8
click at [359, 345] on link "Revenue Report" at bounding box center [434, 346] width 280 height 27
click at [728, 99] on span "×" at bounding box center [727, 100] width 8 height 17
radio input "false"
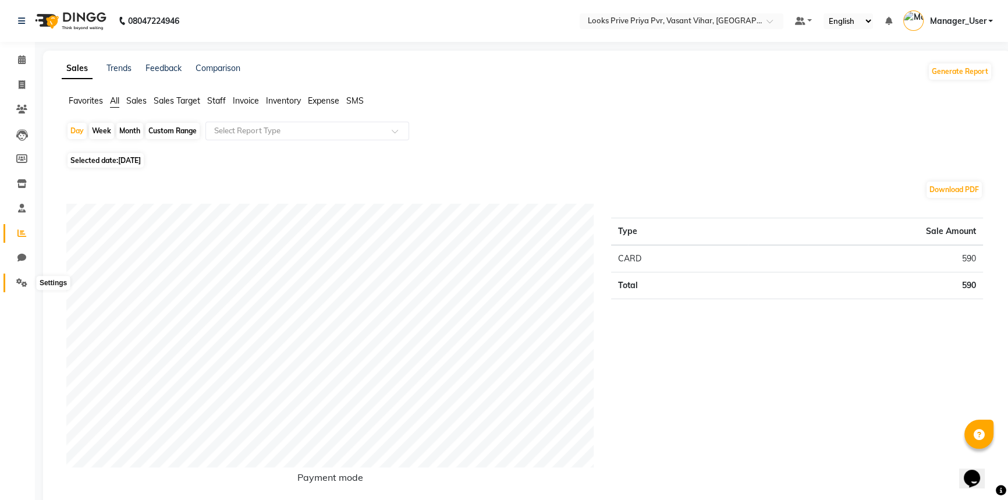
click at [23, 282] on icon at bounding box center [21, 282] width 11 height 9
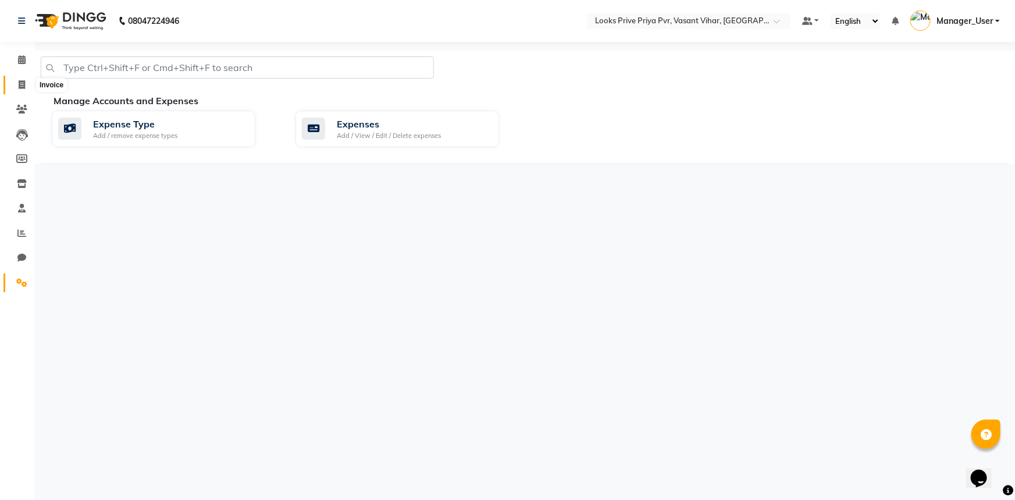
click at [24, 80] on icon at bounding box center [22, 84] width 6 height 9
select select "service"
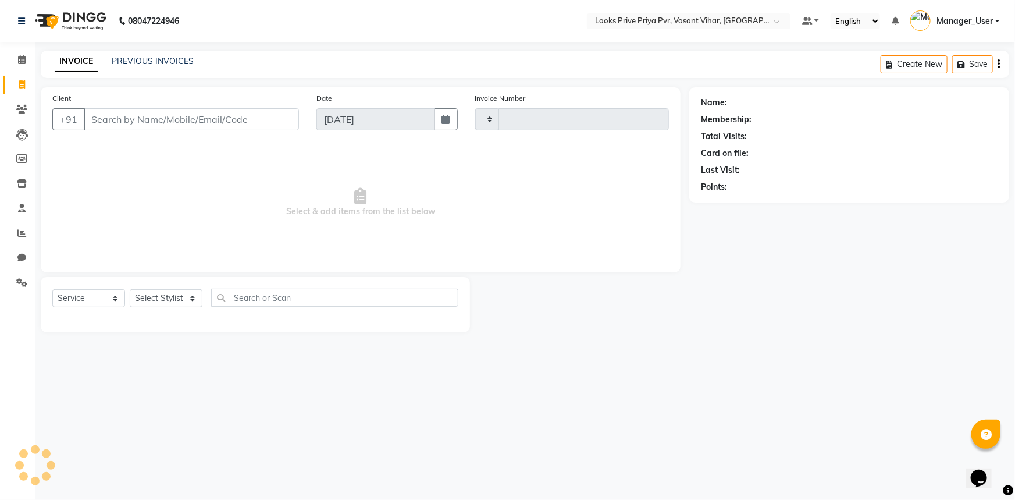
type input "4749"
select select "7646"
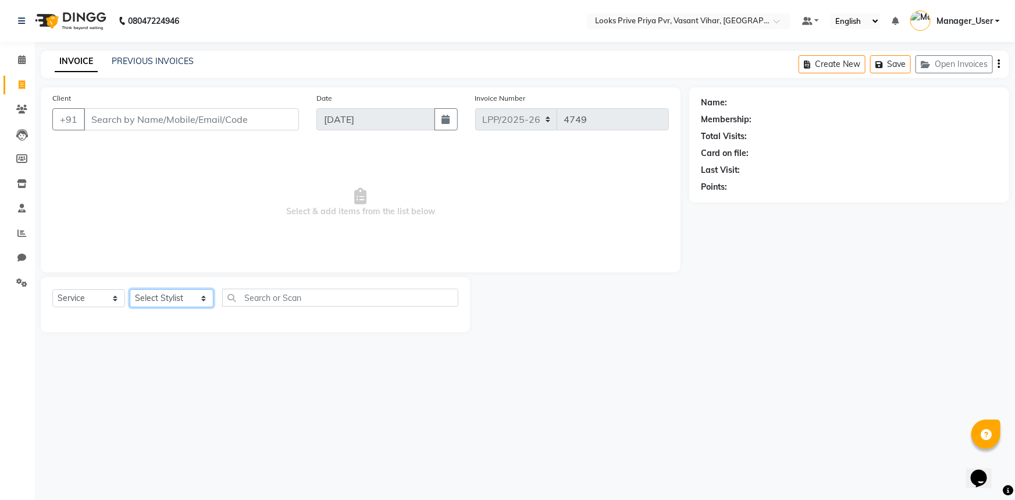
click at [165, 292] on select "Select Stylist Akhir_asst ANIL_PDCT ASLAM_CR STYLIST Counter_Sales KAMAL_PDCT […" at bounding box center [172, 298] width 84 height 18
select select "66940"
click at [130, 289] on select "Select Stylist Akhir_asst ANIL_PDCT ASLAM_CR STYLIST Counter_Sales KAMAL_PDCT […" at bounding box center [172, 298] width 84 height 18
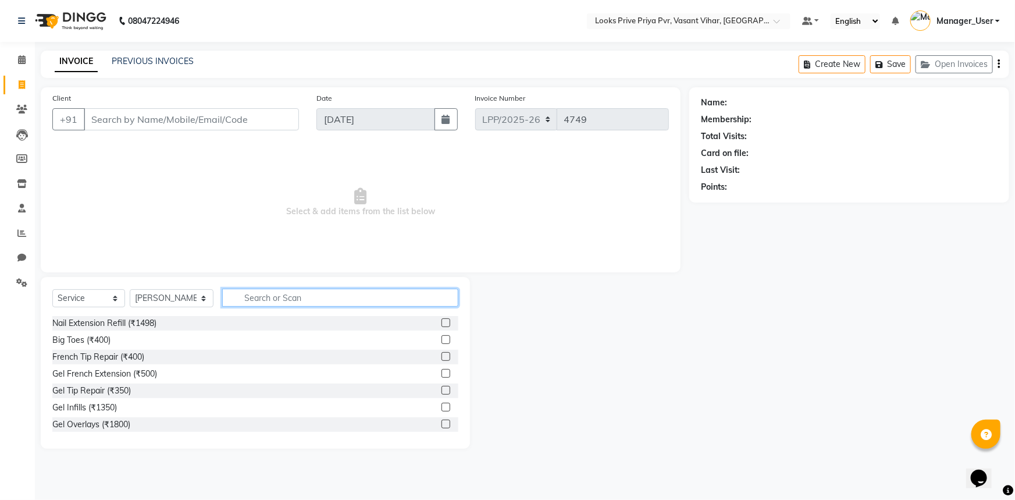
click at [281, 290] on input "text" at bounding box center [340, 298] width 237 height 18
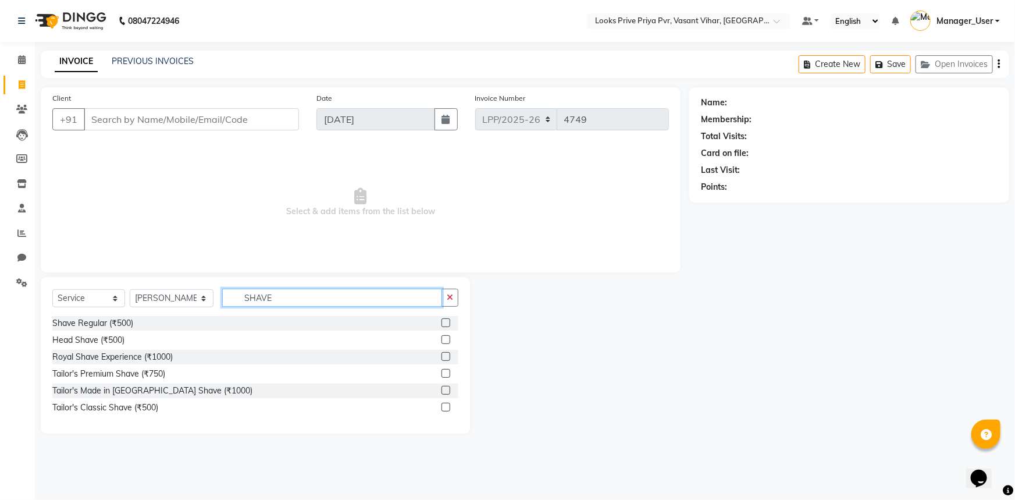
type input "SHAVE"
click at [163, 323] on div "Shave Regular (₹500)" at bounding box center [255, 323] width 406 height 15
click at [448, 322] on label at bounding box center [446, 322] width 9 height 9
click at [448, 322] on input "checkbox" at bounding box center [446, 323] width 8 height 8
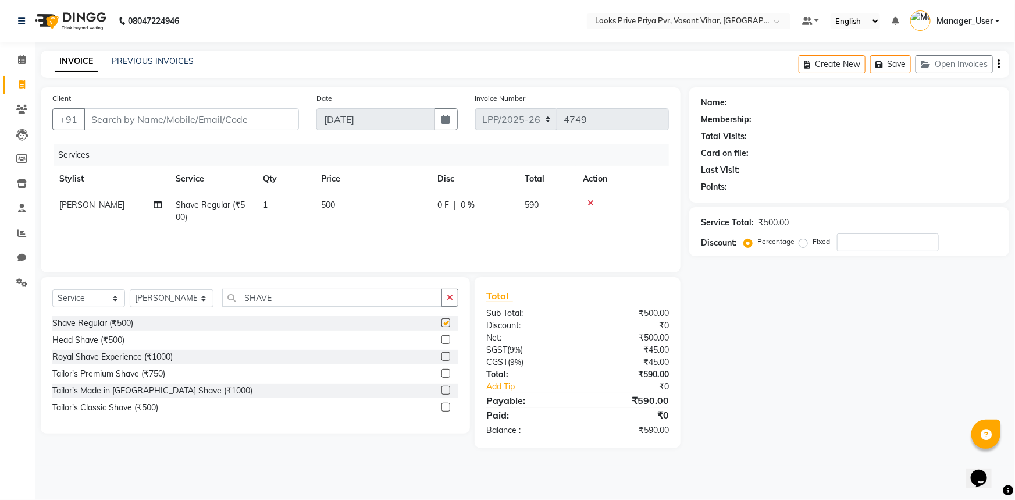
checkbox input "false"
click at [148, 118] on input "Client" at bounding box center [191, 119] width 215 height 22
drag, startPoint x: 283, startPoint y: 298, endPoint x: 240, endPoint y: 308, distance: 43.5
click at [240, 308] on div "Select Service Product Membership Package Voucher Prepaid Gift Card Select Styl…" at bounding box center [255, 302] width 406 height 27
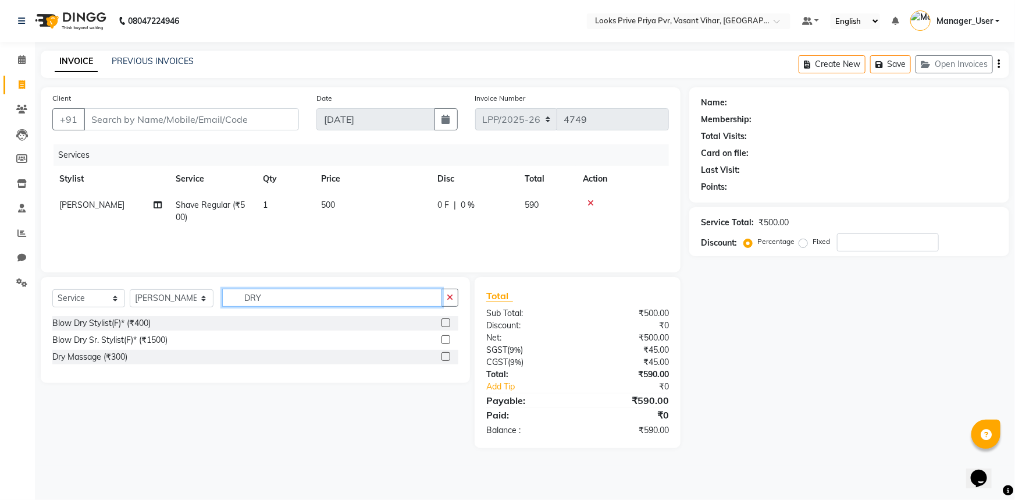
type input "DRY"
click at [187, 320] on div "Blow Dry Stylist(F)* (₹400)" at bounding box center [255, 323] width 406 height 15
drag, startPoint x: 284, startPoint y: 301, endPoint x: 221, endPoint y: 301, distance: 62.8
click at [222, 301] on input "DRY" at bounding box center [332, 298] width 220 height 18
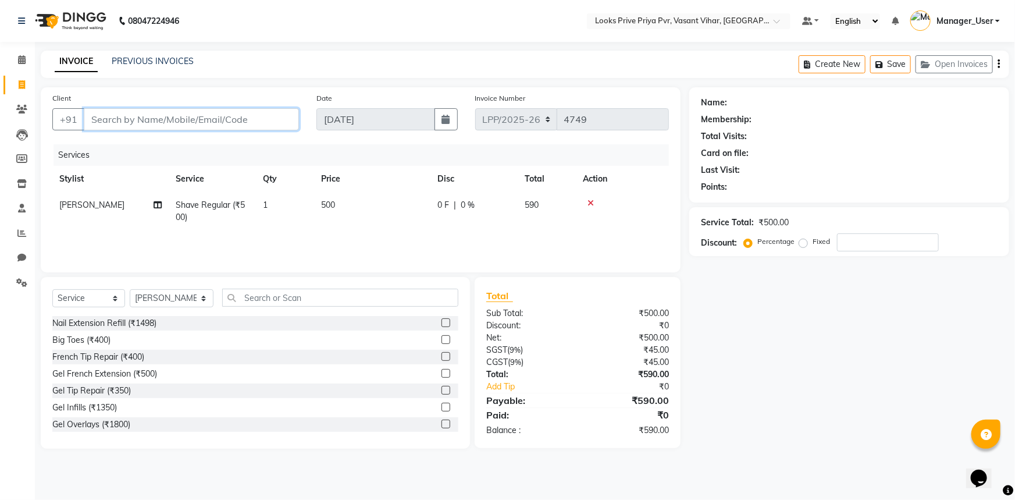
click at [161, 117] on input "Client" at bounding box center [191, 119] width 215 height 22
type input "9"
type input "0"
type input "98994400011"
click at [283, 116] on span "Add Client" at bounding box center [269, 119] width 46 height 12
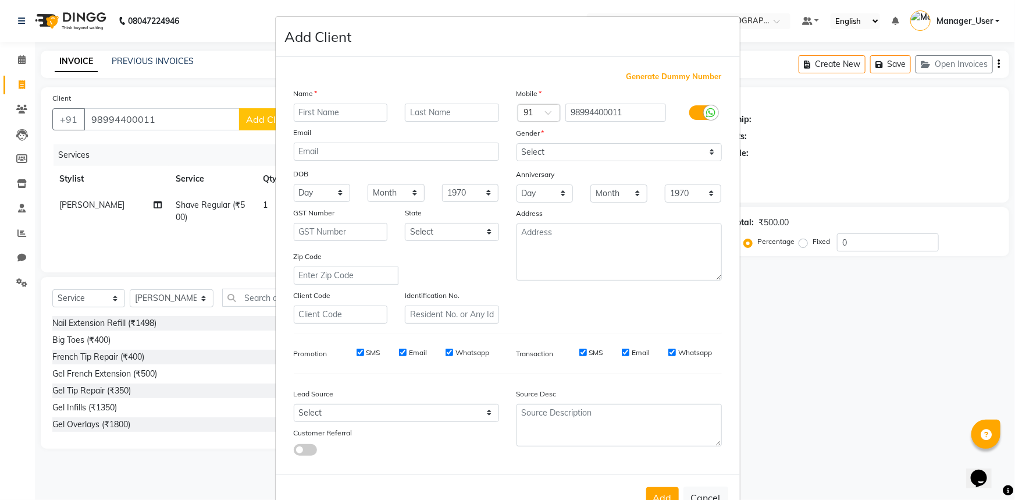
click at [181, 116] on ngb-modal-window "Add Client Generate Dummy Number Name Email DOB Day 01 02 03 04 05 06 07 08 09 …" at bounding box center [507, 250] width 1015 height 500
click at [226, 140] on ngb-modal-window "Add Client Generate Dummy Number Name Email DOB Day 01 02 03 04 05 06 07 08 09 …" at bounding box center [507, 250] width 1015 height 500
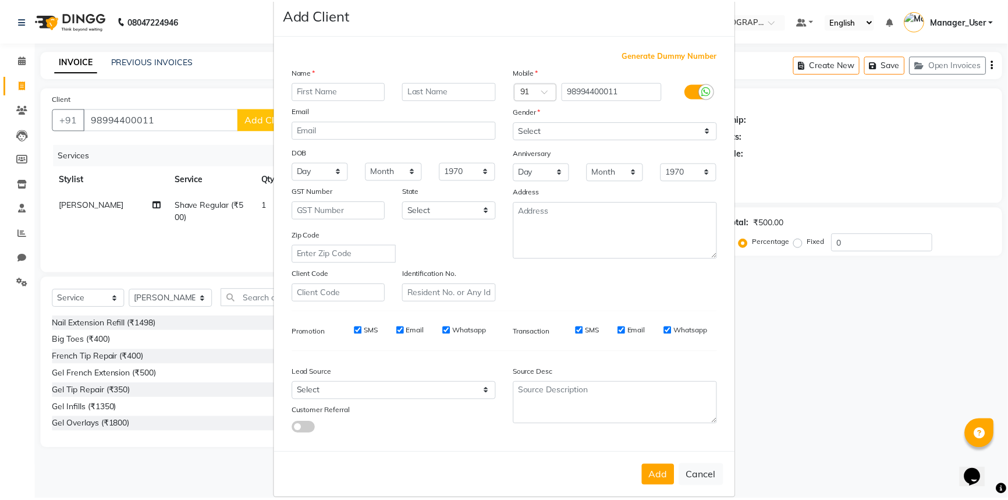
scroll to position [41, 0]
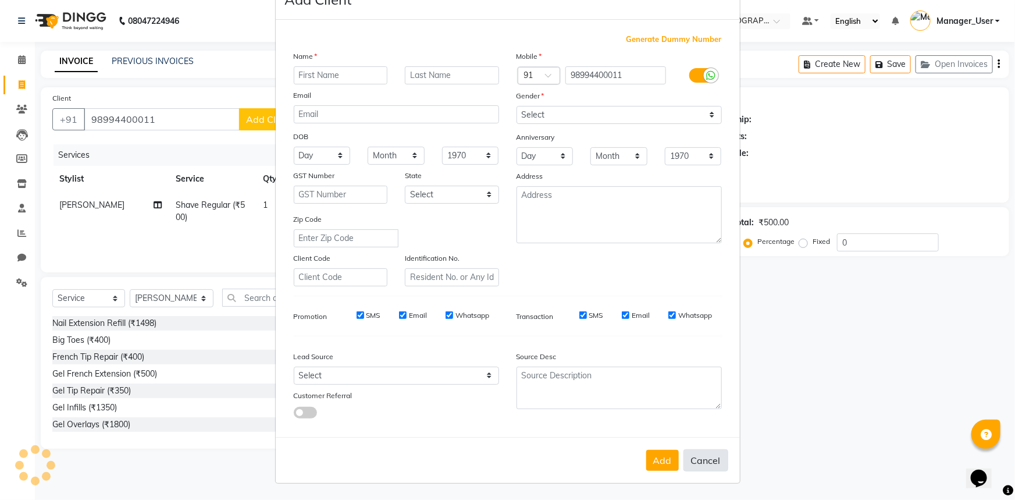
click at [712, 466] on button "Cancel" at bounding box center [706, 460] width 45 height 22
select select
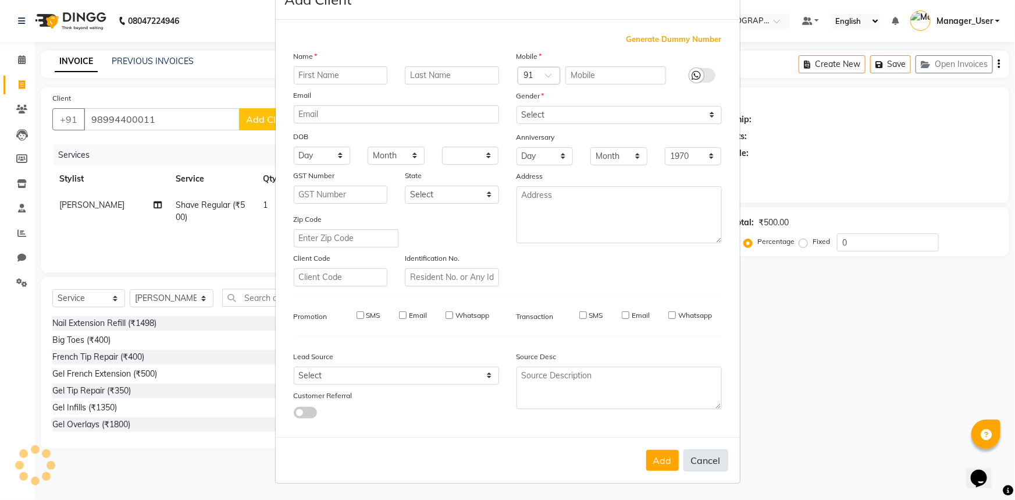
select select
checkbox input "false"
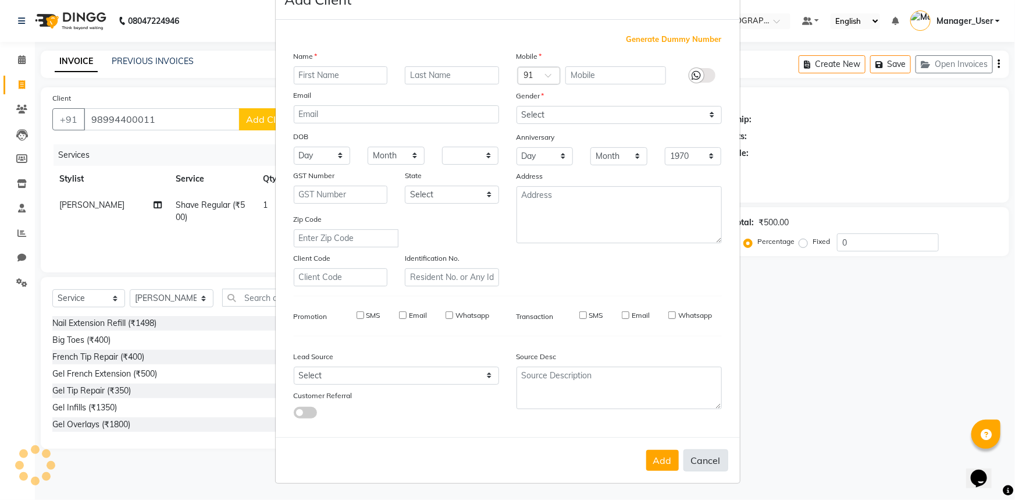
checkbox input "false"
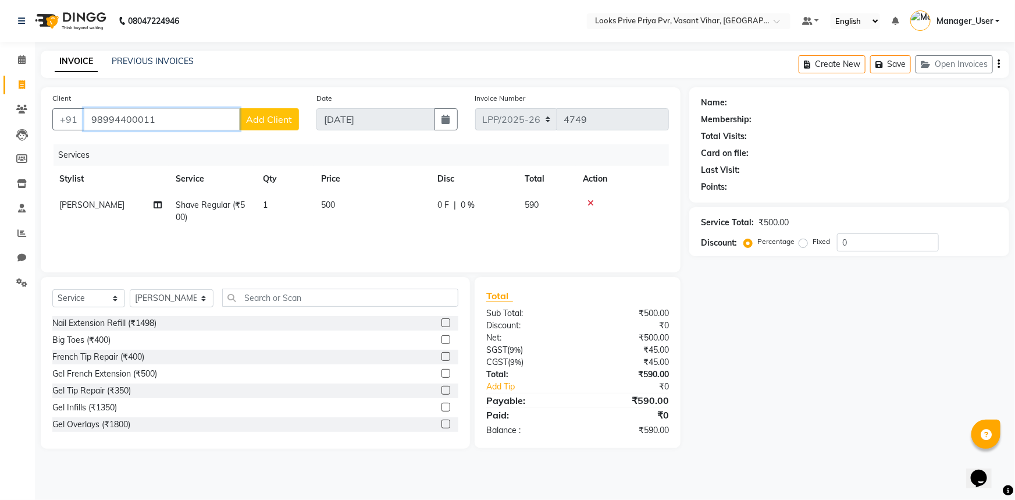
click at [164, 120] on input "98994400011" at bounding box center [162, 119] width 156 height 22
click at [125, 124] on input "98994400011" at bounding box center [162, 119] width 156 height 22
type input "9899400011"
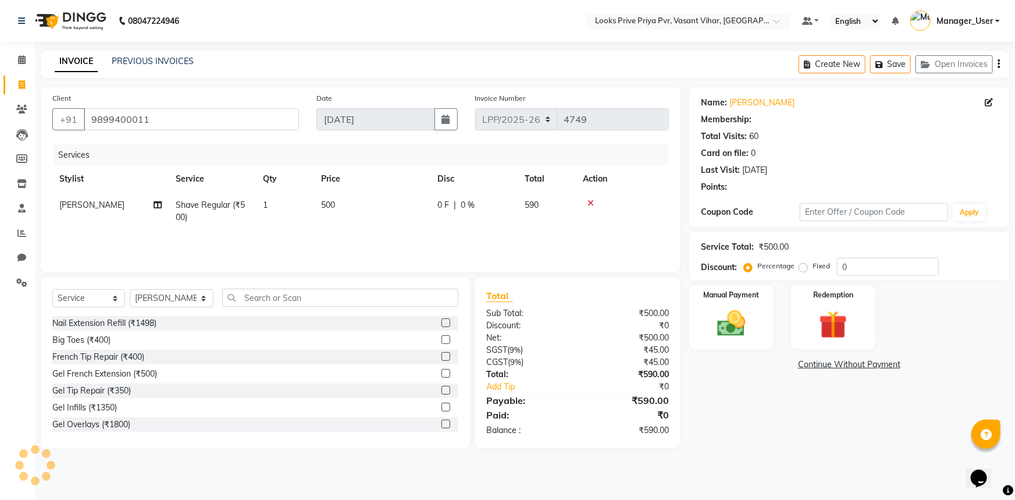
select select "1: Object"
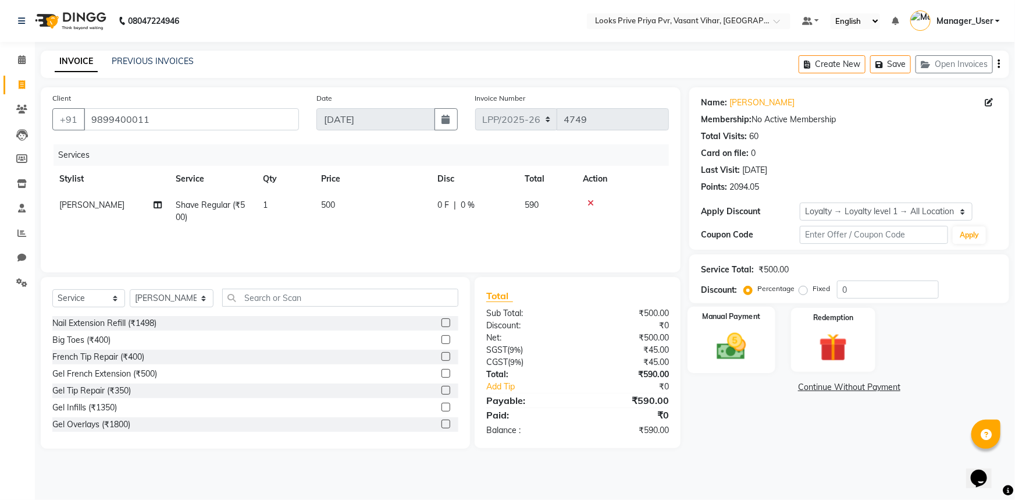
click at [750, 350] on img at bounding box center [732, 346] width 48 height 34
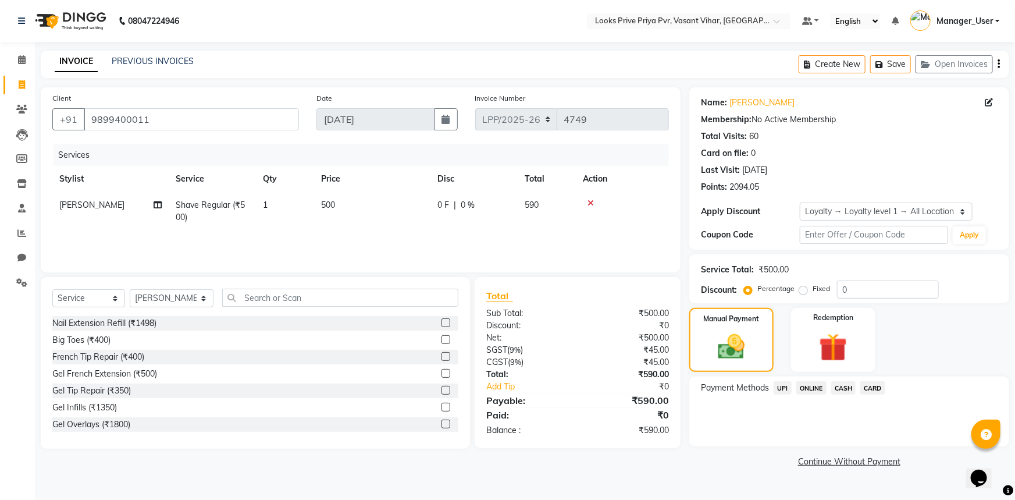
click at [844, 390] on span "CASH" at bounding box center [843, 387] width 25 height 13
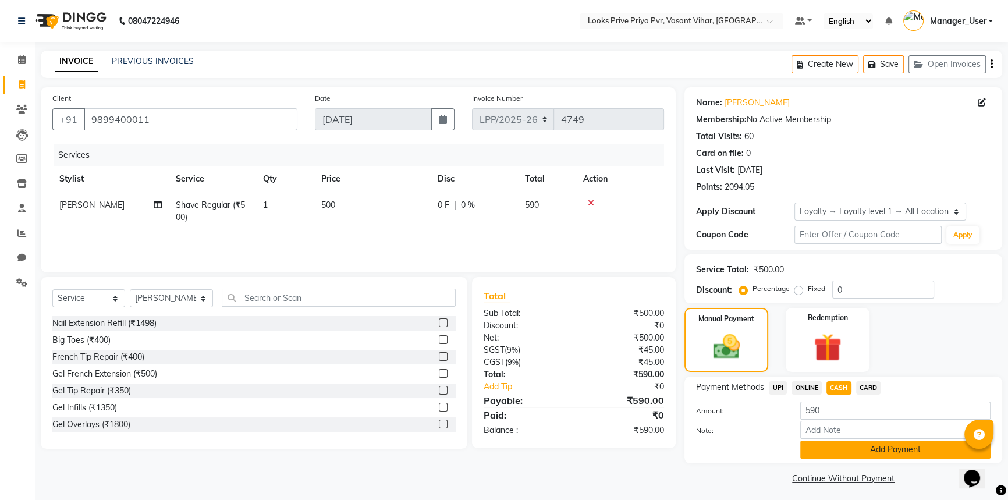
click at [856, 449] on button "Add Payment" at bounding box center [895, 449] width 190 height 18
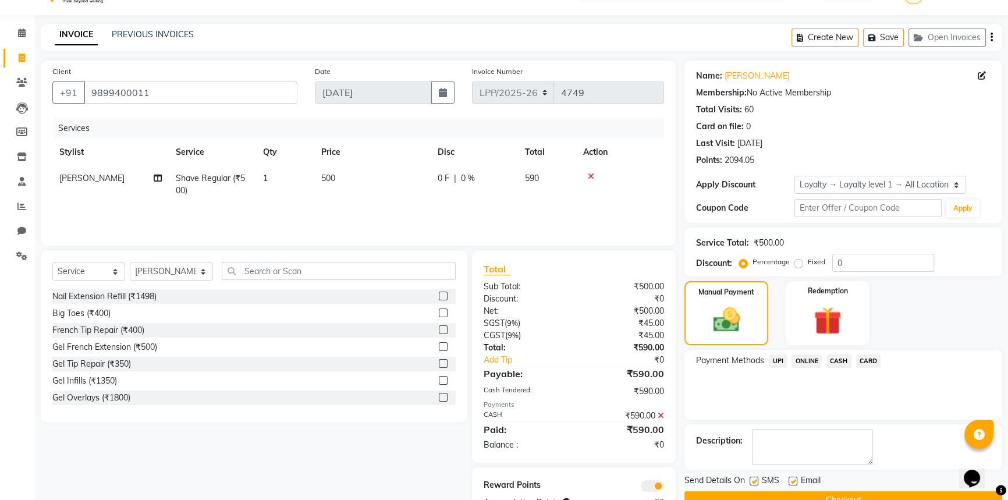
scroll to position [52, 0]
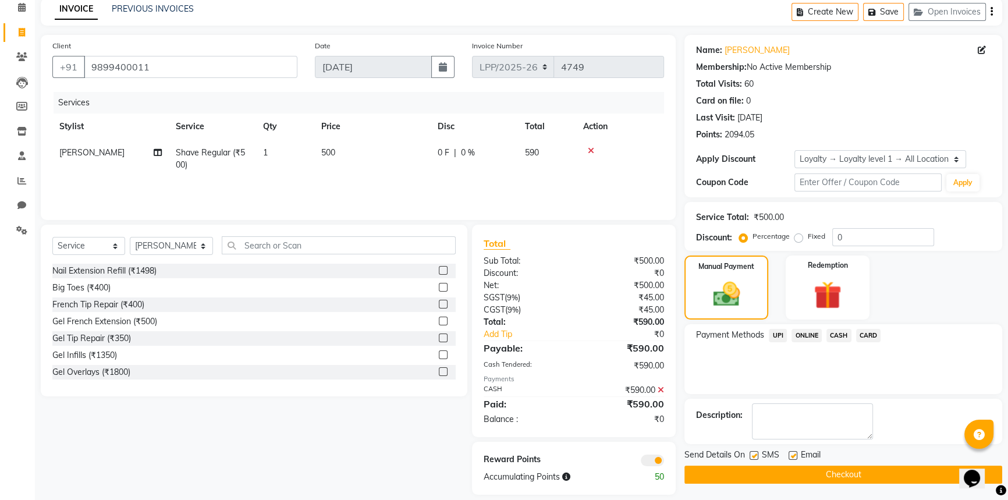
click at [824, 478] on button "Checkout" at bounding box center [843, 474] width 318 height 18
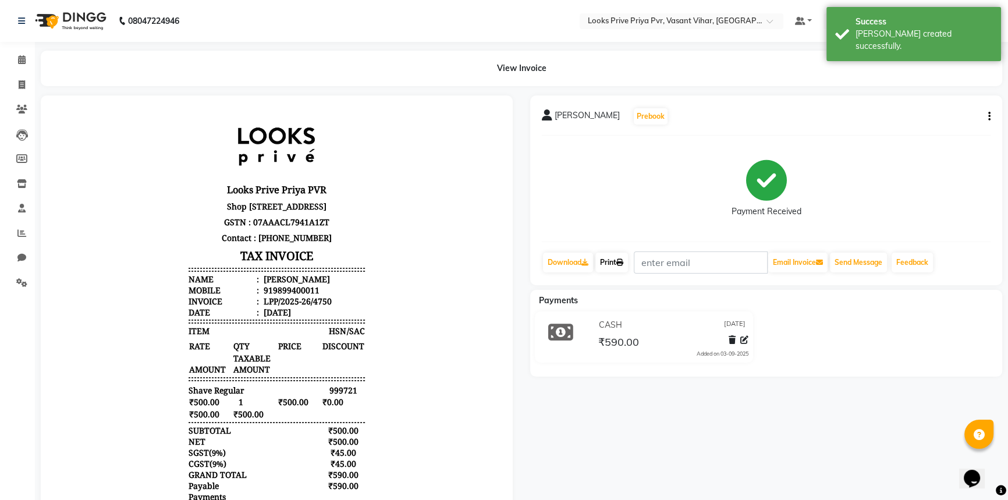
click at [616, 262] on link "Print" at bounding box center [611, 262] width 33 height 20
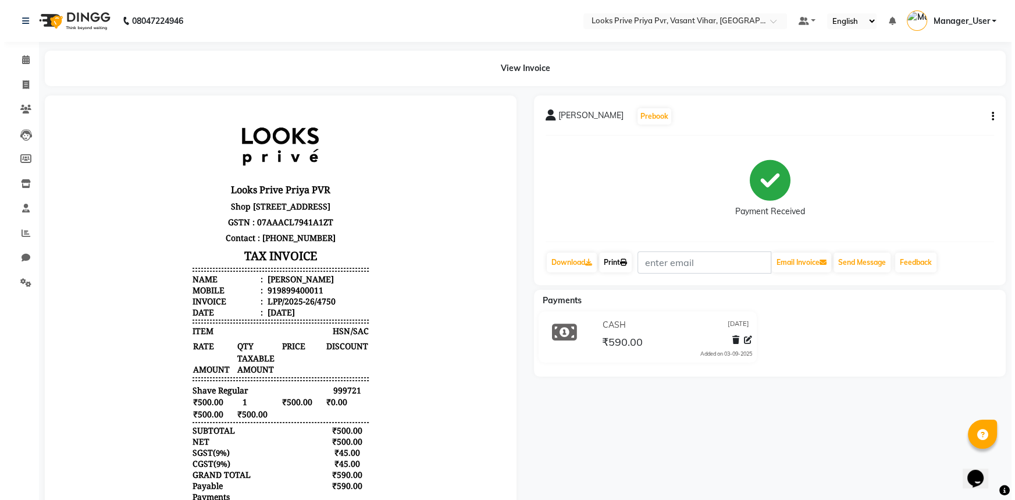
scroll to position [9, 0]
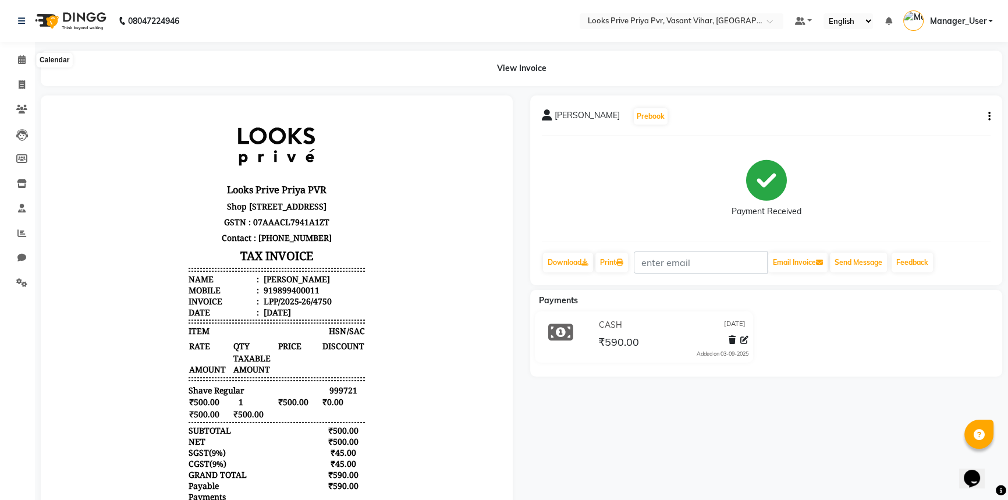
click at [23, 69] on li "Calendar" at bounding box center [17, 60] width 35 height 25
click at [19, 66] on link "Calendar" at bounding box center [17, 60] width 28 height 19
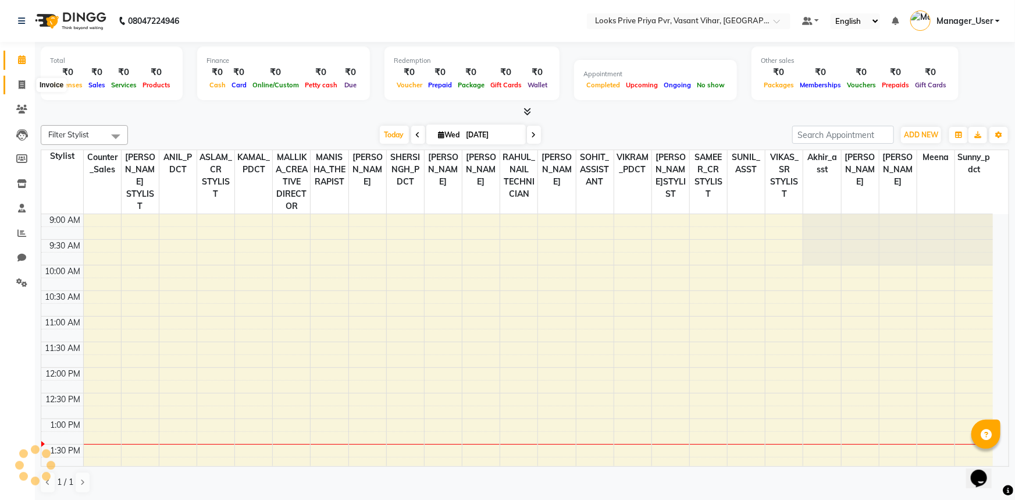
click at [22, 80] on icon at bounding box center [22, 84] width 6 height 9
select select "service"
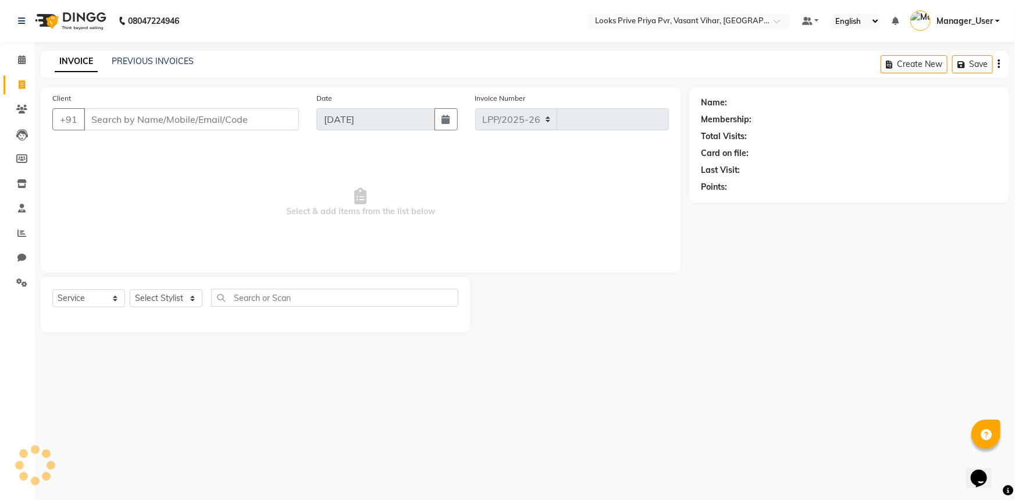
select select "7646"
type input "4751"
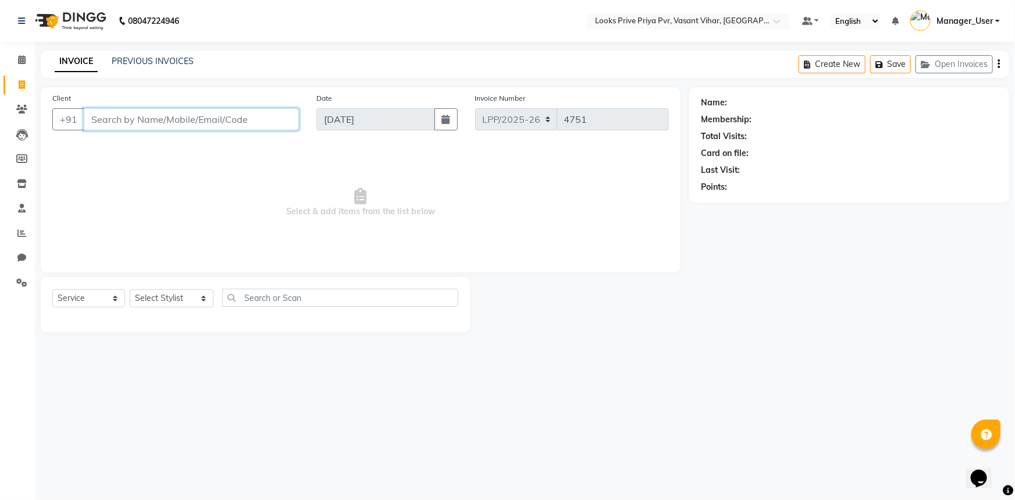
drag, startPoint x: 187, startPoint y: 118, endPoint x: 197, endPoint y: 111, distance: 12.0
click at [187, 118] on input "Client" at bounding box center [191, 119] width 215 height 22
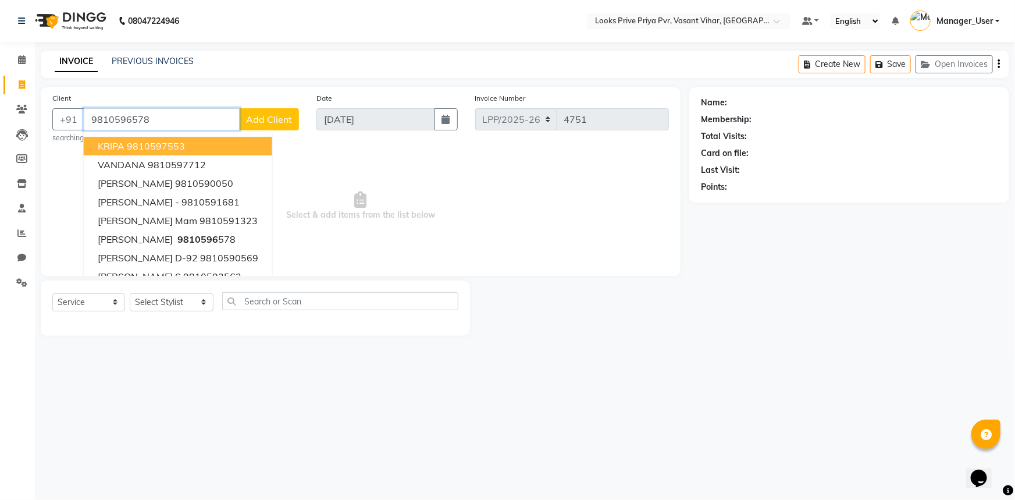
type input "9810596578"
select select "1: Object"
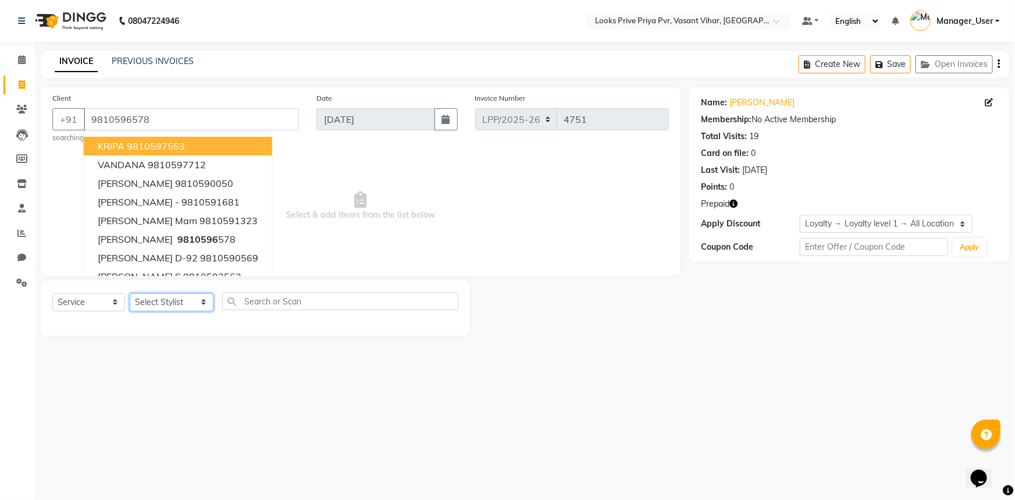
drag, startPoint x: 183, startPoint y: 305, endPoint x: 190, endPoint y: 299, distance: 9.1
click at [183, 305] on select "Select Stylist Akhir_asst ANIL_PDCT ASLAM_CR STYLIST Counter_Sales KAMAL_PDCT […" at bounding box center [172, 302] width 84 height 18
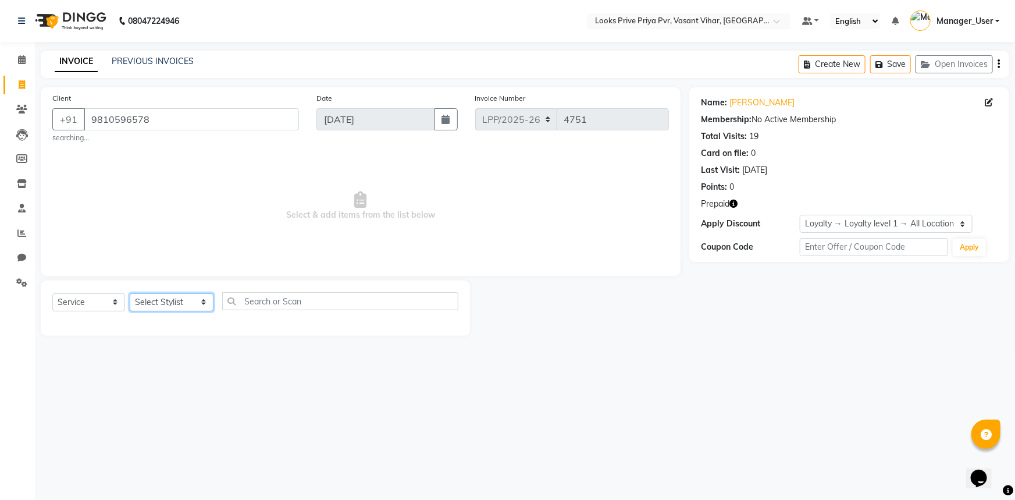
select select "66939"
click at [130, 293] on select "Select Stylist Akhir_asst ANIL_PDCT ASLAM_CR STYLIST Counter_Sales KAMAL_PDCT […" at bounding box center [172, 302] width 84 height 18
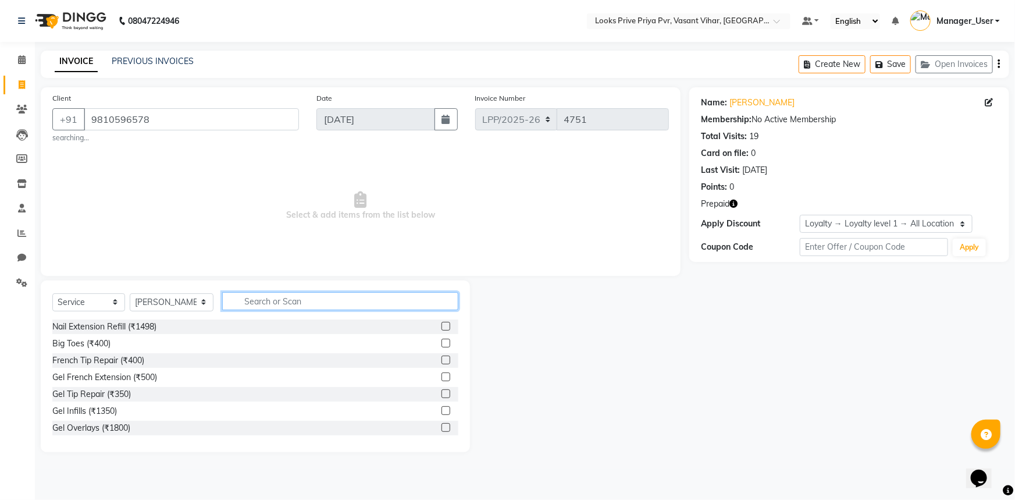
click at [291, 300] on input "text" at bounding box center [340, 301] width 237 height 18
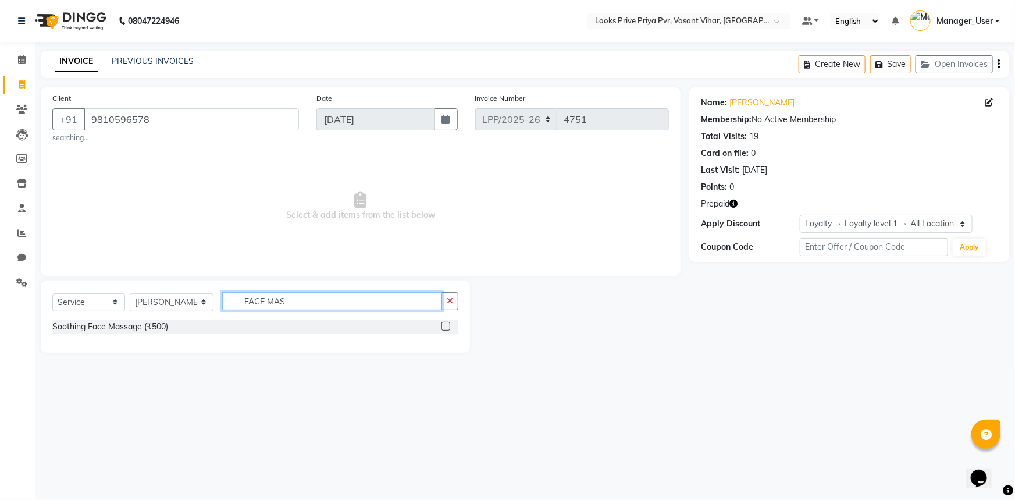
type input "FACE MAS"
click at [442, 325] on label at bounding box center [446, 326] width 9 height 9
click at [442, 325] on input "checkbox" at bounding box center [446, 327] width 8 height 8
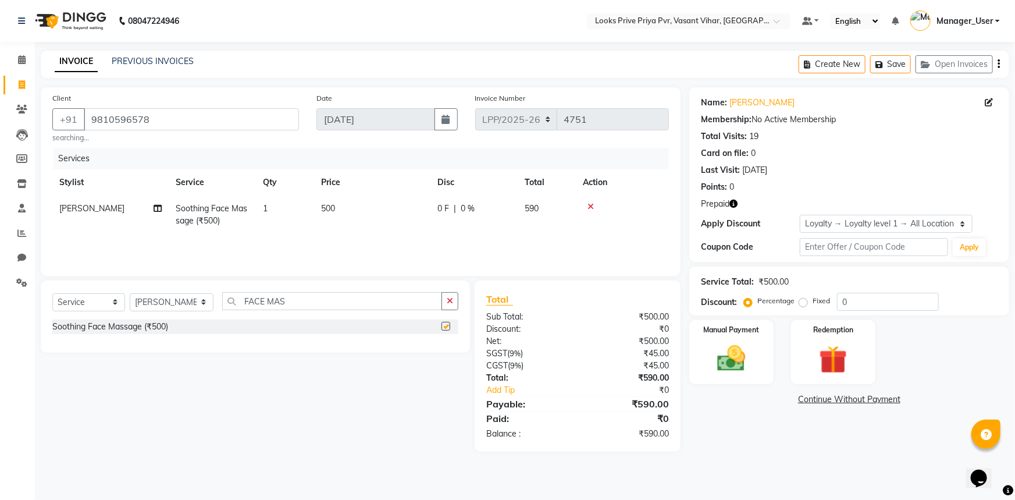
checkbox input "false"
click at [326, 208] on span "500" at bounding box center [328, 208] width 14 height 10
select select "66939"
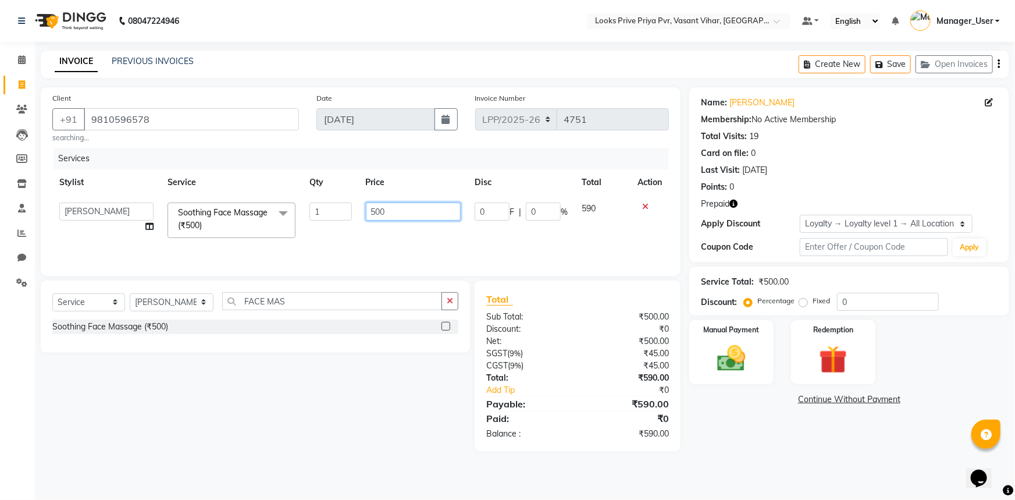
drag, startPoint x: 403, startPoint y: 215, endPoint x: 296, endPoint y: 215, distance: 107.0
click at [297, 215] on tr "Akhir_asst ANIL_PDCT ASLAM_CR STYLIST Counter_Sales KAMAL_PDCT [PERSON_NAME] DI…" at bounding box center [360, 219] width 617 height 49
type input "1500"
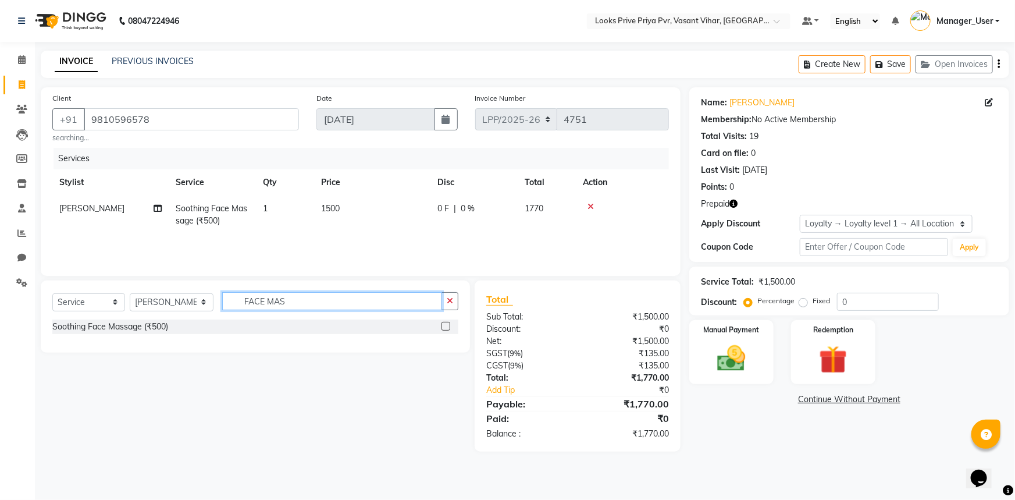
click at [304, 296] on input "FACE MAS" at bounding box center [332, 301] width 220 height 18
drag, startPoint x: 304, startPoint y: 297, endPoint x: 134, endPoint y: 294, distance: 169.9
click at [134, 294] on div "Select Service Product Membership Package Voucher Prepaid Gift Card Select Styl…" at bounding box center [255, 305] width 406 height 27
type input "RUBB"
click at [442, 329] on label at bounding box center [446, 326] width 9 height 9
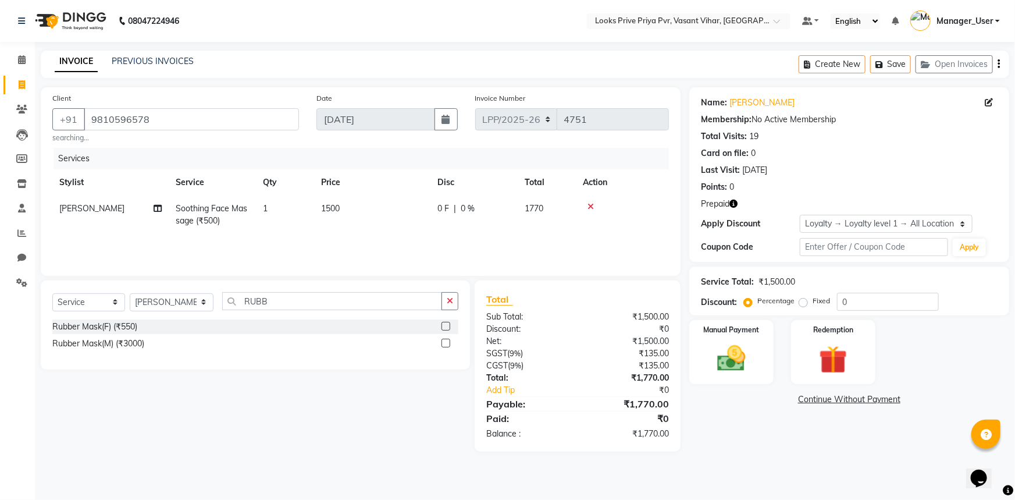
click at [442, 329] on input "checkbox" at bounding box center [446, 327] width 8 height 8
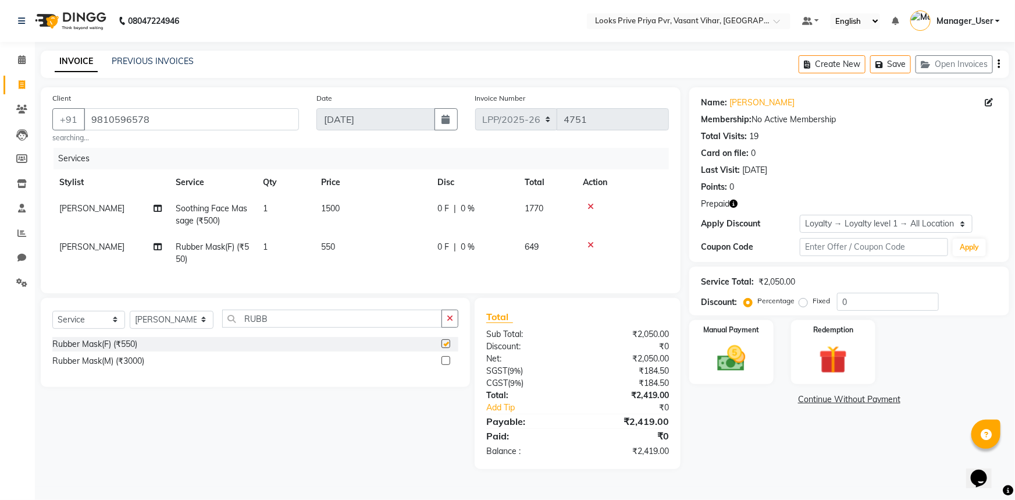
checkbox input "false"
drag, startPoint x: 319, startPoint y: 245, endPoint x: 396, endPoint y: 255, distance: 78.0
click at [322, 247] on td "550" at bounding box center [372, 253] width 116 height 38
select select "66939"
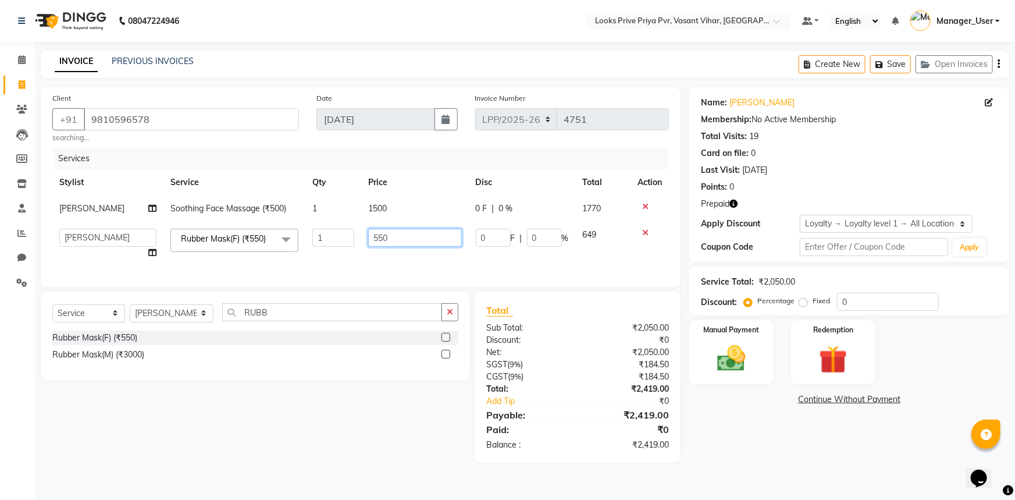
drag, startPoint x: 418, startPoint y: 240, endPoint x: 257, endPoint y: 233, distance: 161.3
click at [257, 233] on tr "Akhir_asst ANIL_PDCT ASLAM_CR STYLIST Counter_Sales KAMAL_PDCT [PERSON_NAME] DI…" at bounding box center [360, 244] width 617 height 44
type input "1500"
click at [309, 321] on input "RUBB" at bounding box center [332, 312] width 220 height 18
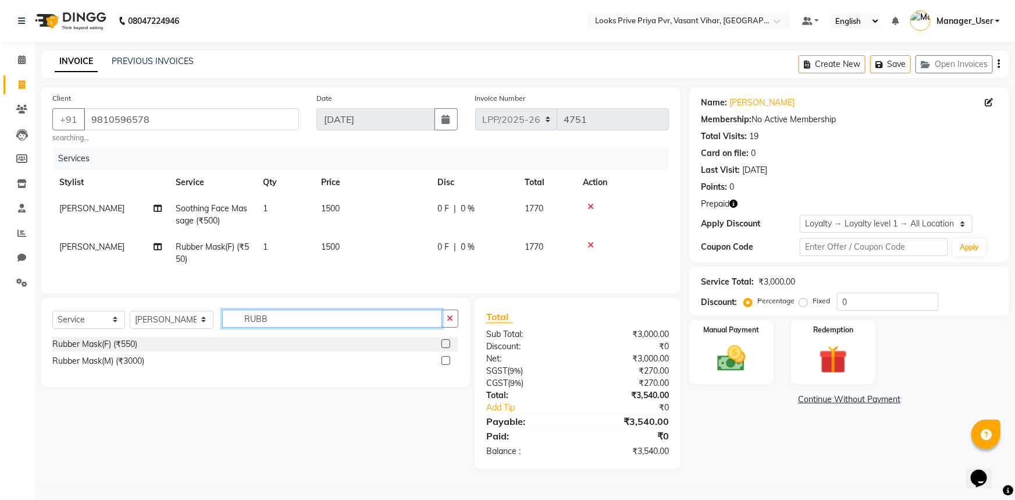
drag, startPoint x: 314, startPoint y: 324, endPoint x: 105, endPoint y: 334, distance: 209.7
click at [105, 334] on div "Select Service Product Membership Package Voucher Prepaid Gift Card Select Styl…" at bounding box center [255, 322] width 406 height 27
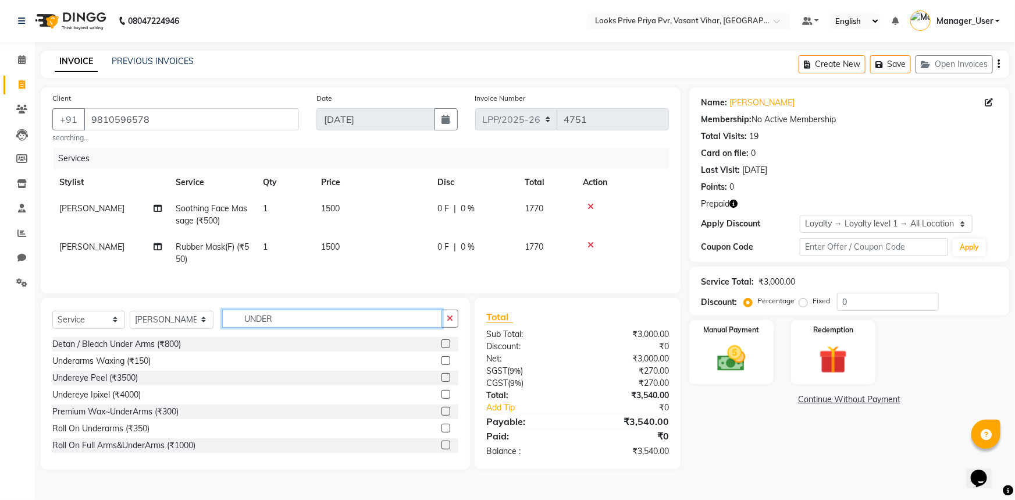
type input "UNDER"
click at [442, 365] on label at bounding box center [446, 360] width 9 height 9
click at [442, 365] on input "checkbox" at bounding box center [446, 361] width 8 height 8
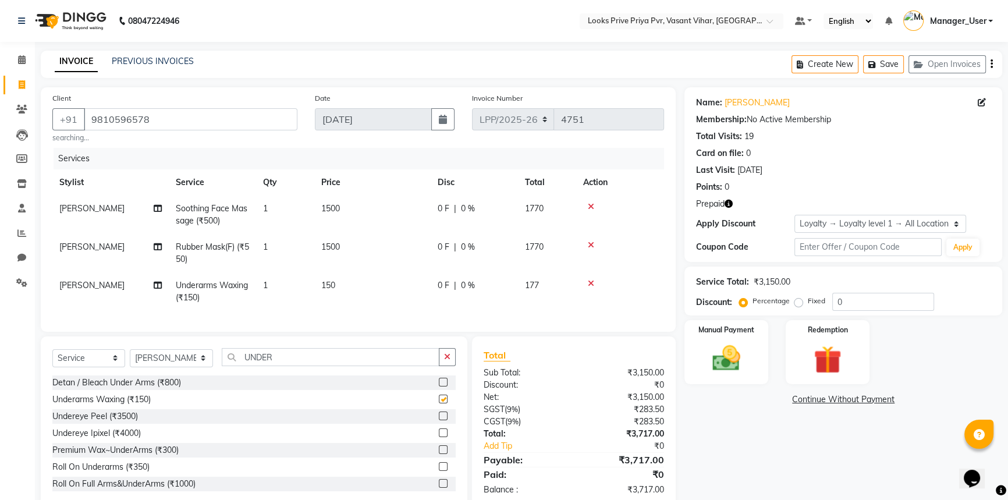
click at [333, 282] on span "150" at bounding box center [328, 285] width 14 height 10
checkbox input "false"
select select "66939"
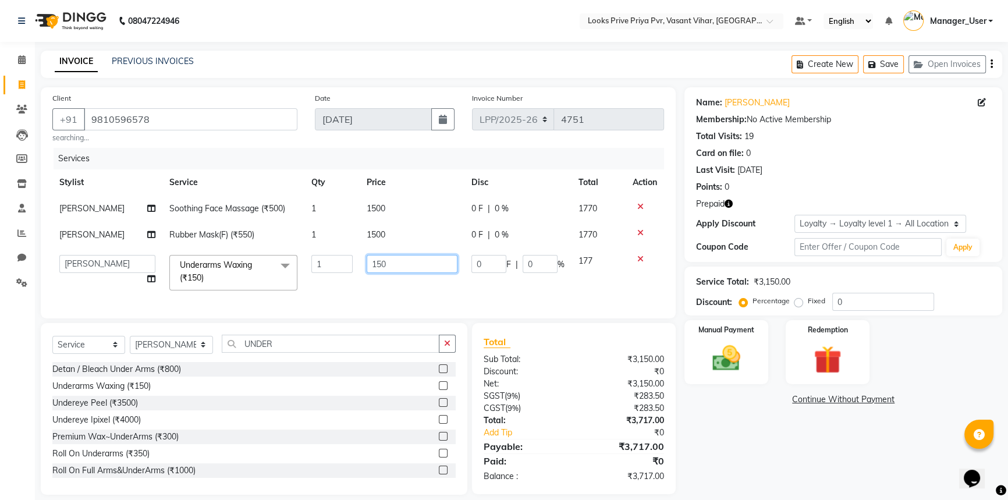
drag, startPoint x: 384, startPoint y: 268, endPoint x: 218, endPoint y: 280, distance: 166.3
click at [222, 280] on tr "Akhir_asst ANIL_PDCT ASLAM_CR STYLIST Counter_Sales KAMAL_PDCT [PERSON_NAME] DI…" at bounding box center [357, 272] width 611 height 49
type input "500"
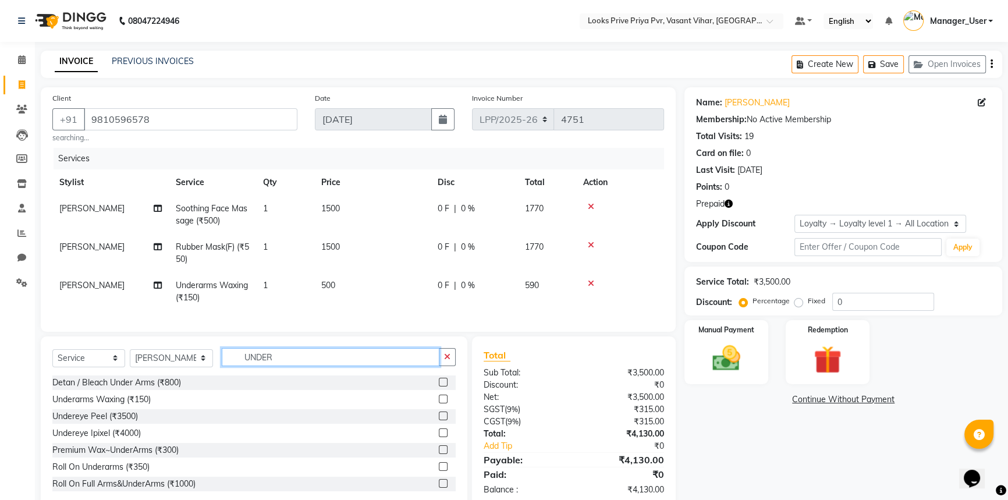
click at [286, 348] on div "Select Service Product Membership Package Voucher Prepaid Gift Card Select Styl…" at bounding box center [254, 422] width 426 height 172
drag, startPoint x: 289, startPoint y: 365, endPoint x: 102, endPoint y: 381, distance: 186.8
click at [102, 375] on div "Select Service Product Membership Package Voucher Prepaid Gift Card Select Styl…" at bounding box center [253, 361] width 403 height 27
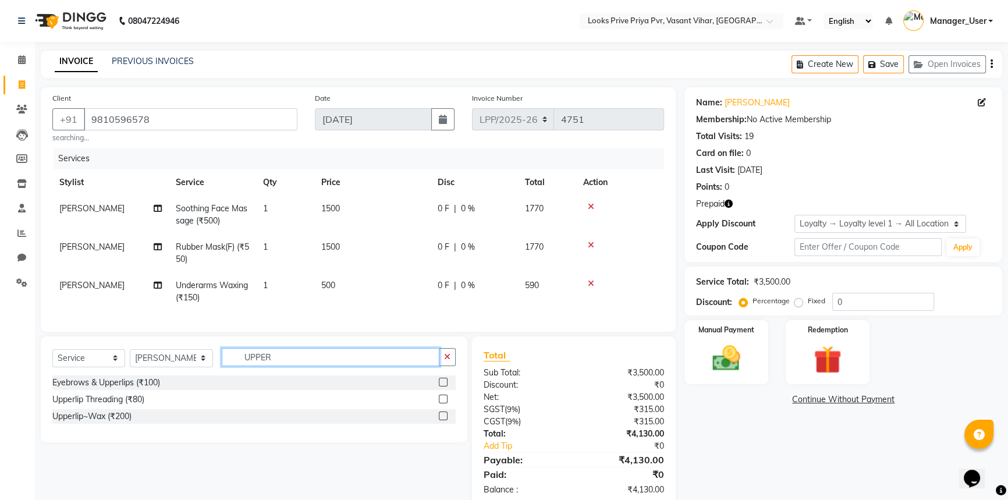
type input "UPPER"
click at [443, 403] on label at bounding box center [443, 398] width 9 height 9
click at [443, 403] on input "checkbox" at bounding box center [443, 400] width 8 height 8
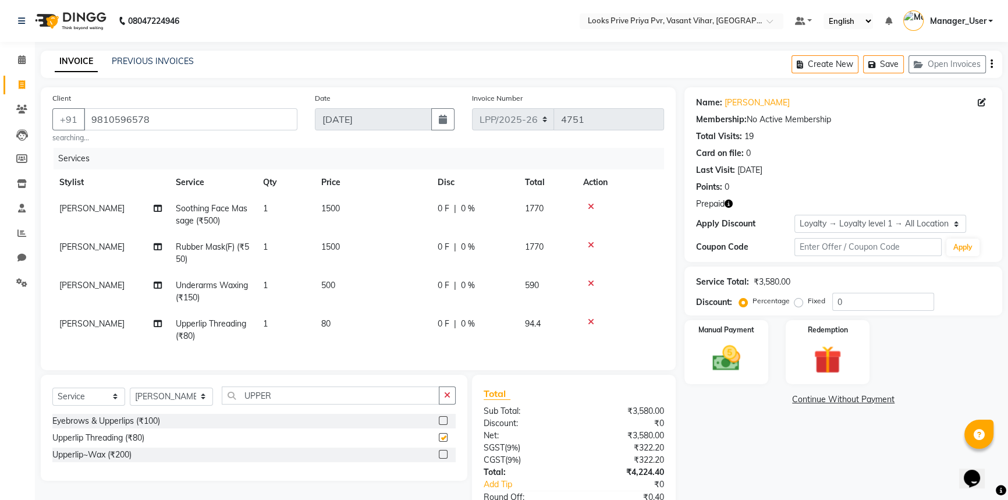
checkbox input "false"
click at [329, 328] on span "80" at bounding box center [325, 323] width 9 height 10
select select "66939"
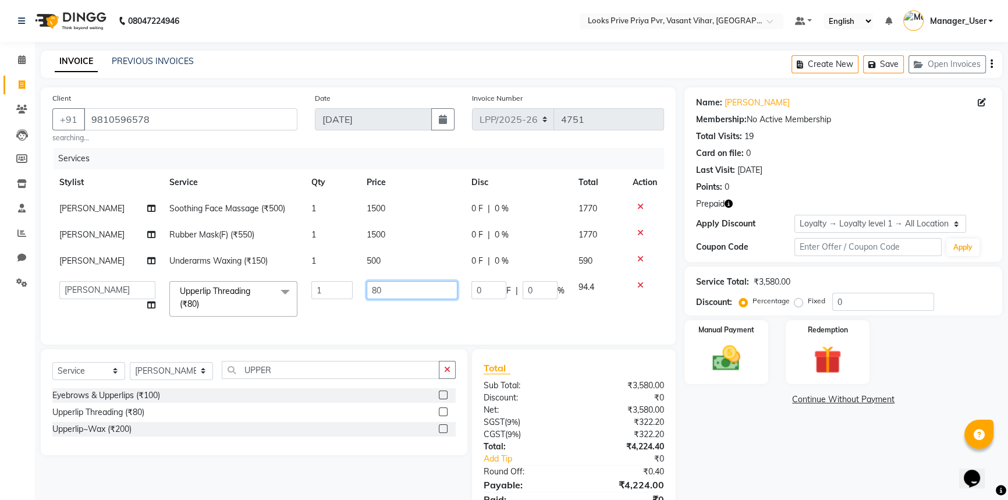
drag, startPoint x: 418, startPoint y: 303, endPoint x: 203, endPoint y: 301, distance: 214.7
click at [211, 303] on tr "Akhir_asst ANIL_PDCT ASLAM_CR STYLIST Counter_Sales KAMAL_PDCT [PERSON_NAME] DI…" at bounding box center [357, 298] width 611 height 49
type input "100"
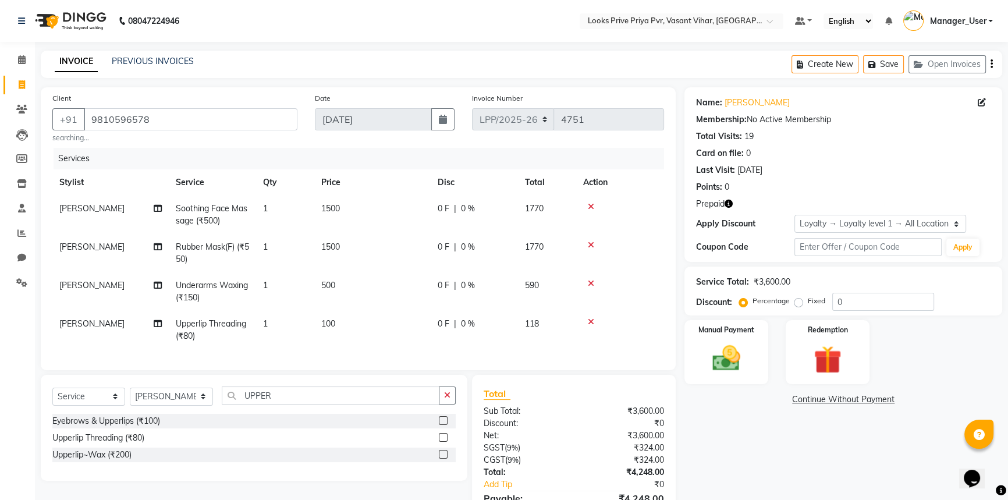
click at [327, 314] on tr "[PERSON_NAME] Upperlip Threading (₹80) 1 100 0 F | 0 % 118" at bounding box center [357, 330] width 611 height 38
click at [728, 207] on icon "button" at bounding box center [728, 204] width 8 height 8
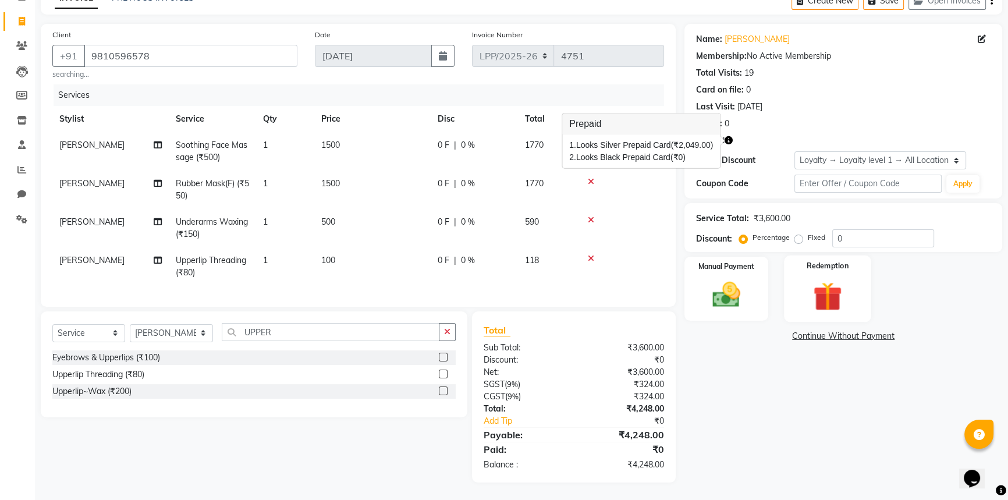
click at [838, 283] on img at bounding box center [827, 296] width 47 height 36
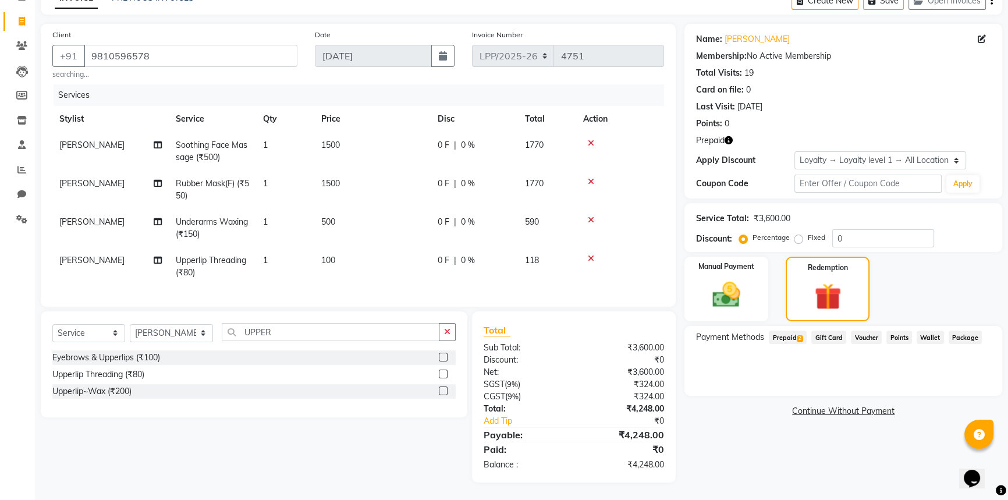
click at [794, 330] on span "Prepaid 2" at bounding box center [788, 336] width 38 height 13
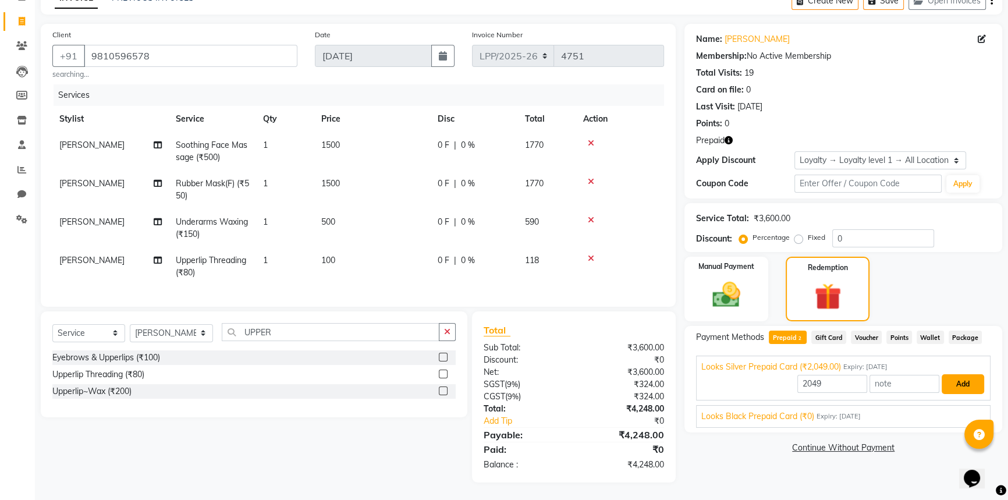
click at [962, 374] on button "Add" at bounding box center [962, 384] width 42 height 20
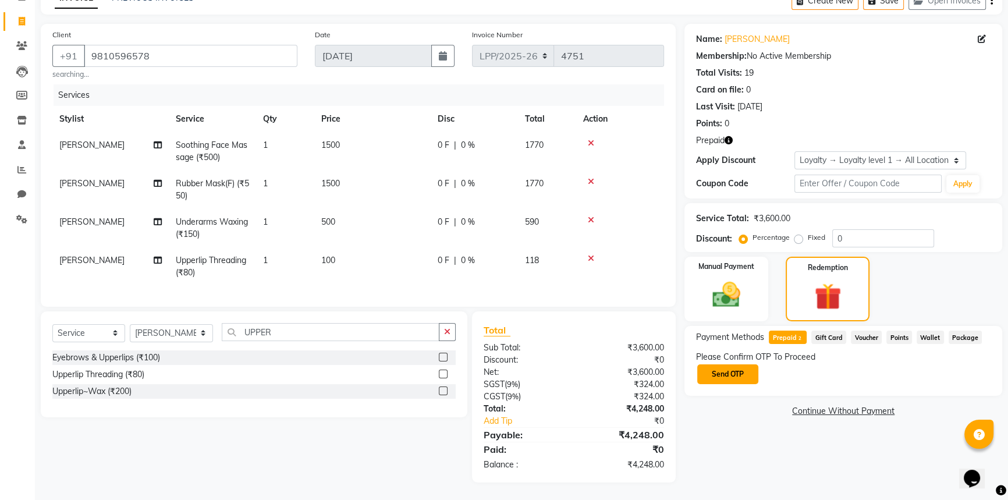
click at [738, 367] on button "Send OTP" at bounding box center [727, 374] width 61 height 20
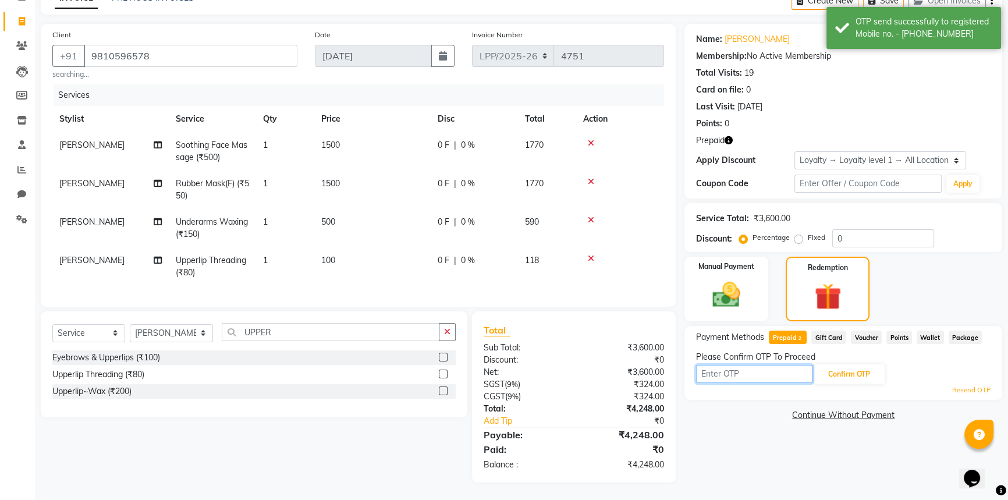
click at [780, 367] on input "text" at bounding box center [754, 374] width 116 height 18
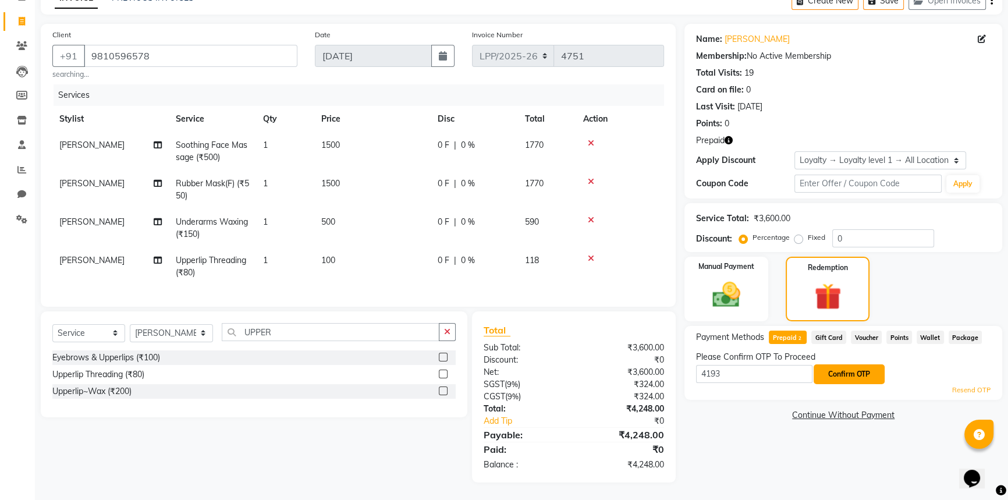
click at [835, 364] on button "Confirm OTP" at bounding box center [848, 374] width 71 height 20
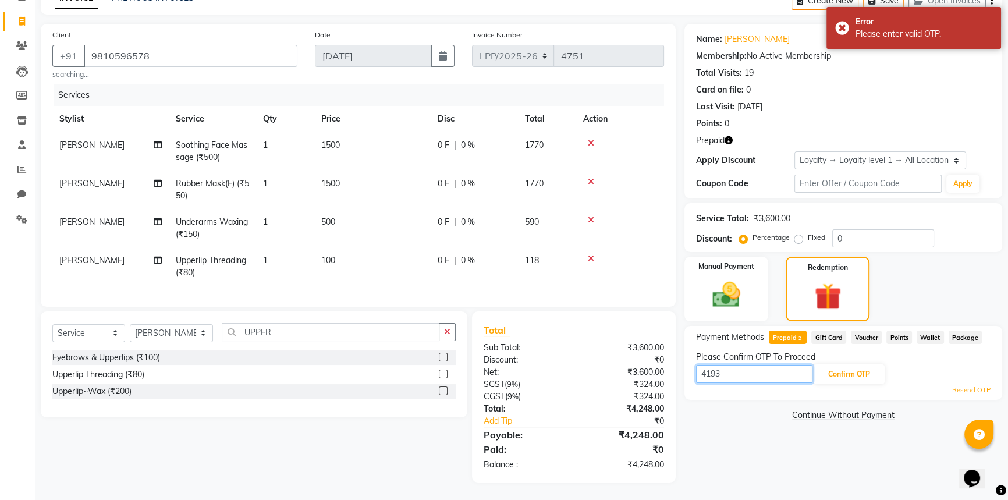
click at [739, 371] on input "4193" at bounding box center [754, 374] width 116 height 18
type input "4192"
click at [861, 367] on button "Confirm OTP" at bounding box center [848, 374] width 71 height 20
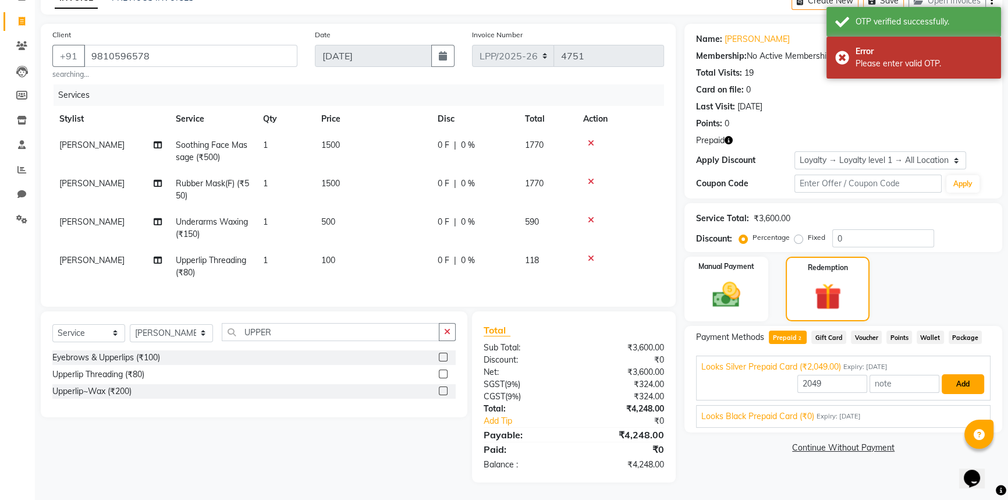
click at [966, 380] on button "Add" at bounding box center [962, 384] width 42 height 20
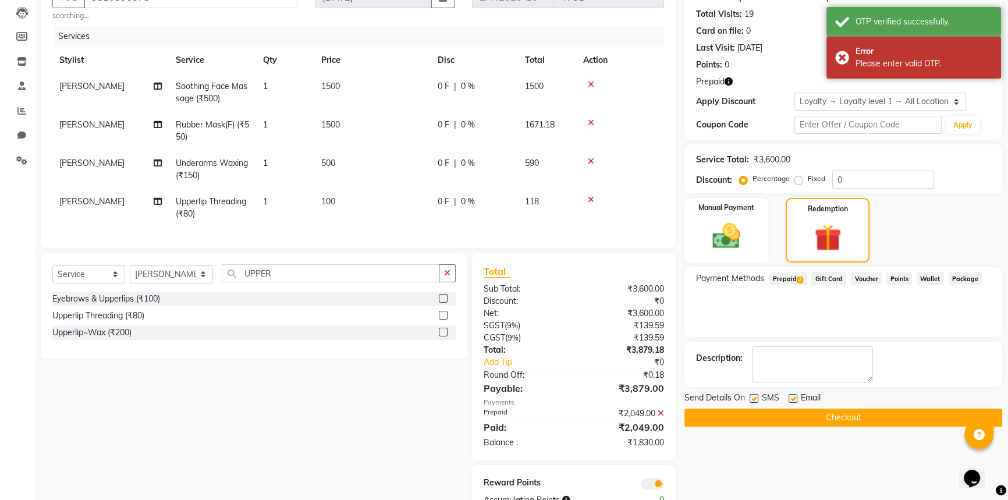
scroll to position [166, 0]
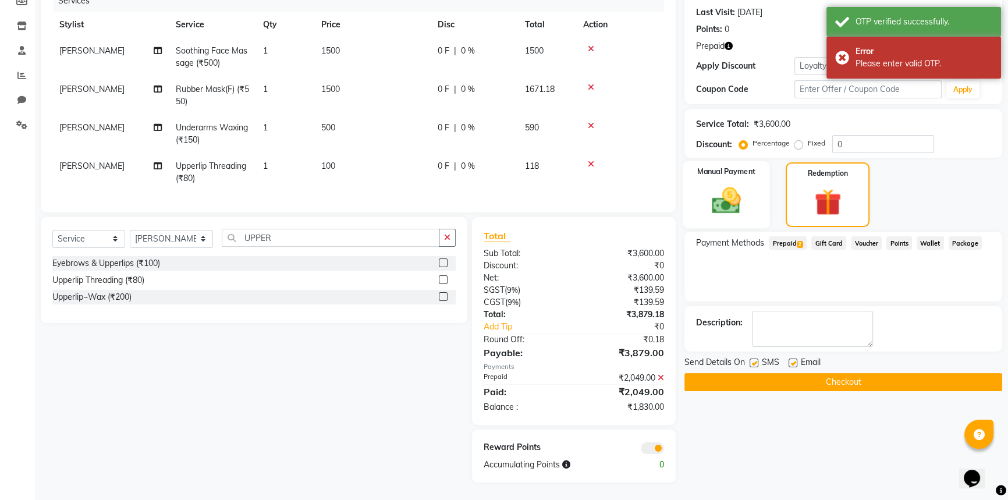
click at [759, 205] on div "Manual Payment" at bounding box center [725, 194] width 87 height 67
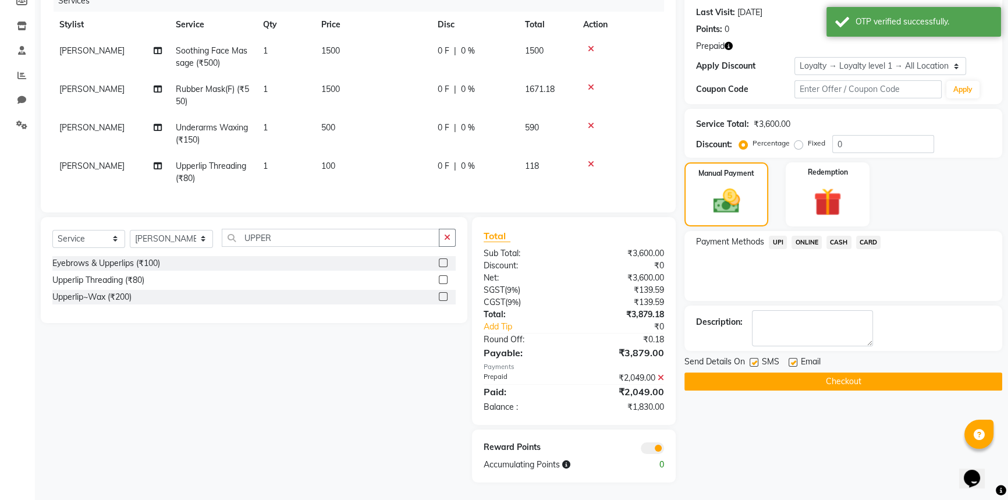
click at [837, 236] on span "CASH" at bounding box center [838, 242] width 25 height 13
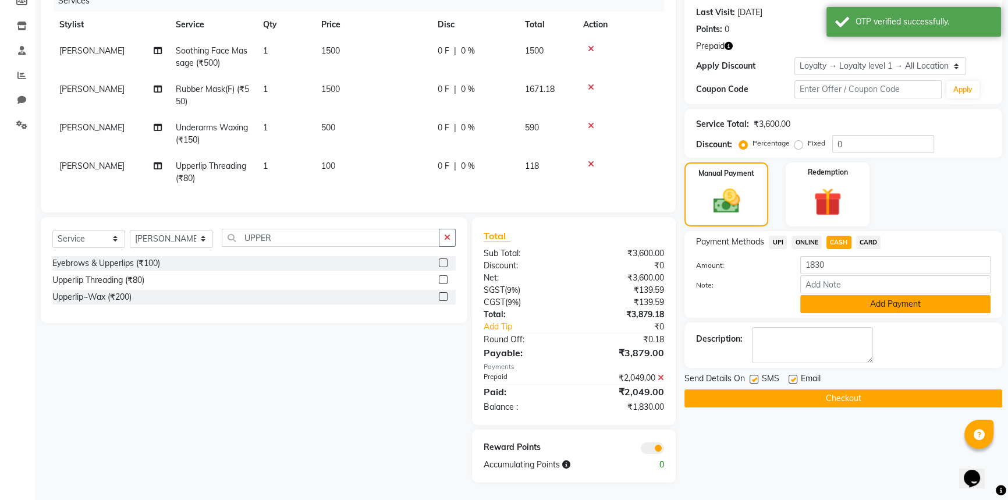
click at [829, 296] on button "Add Payment" at bounding box center [895, 304] width 190 height 18
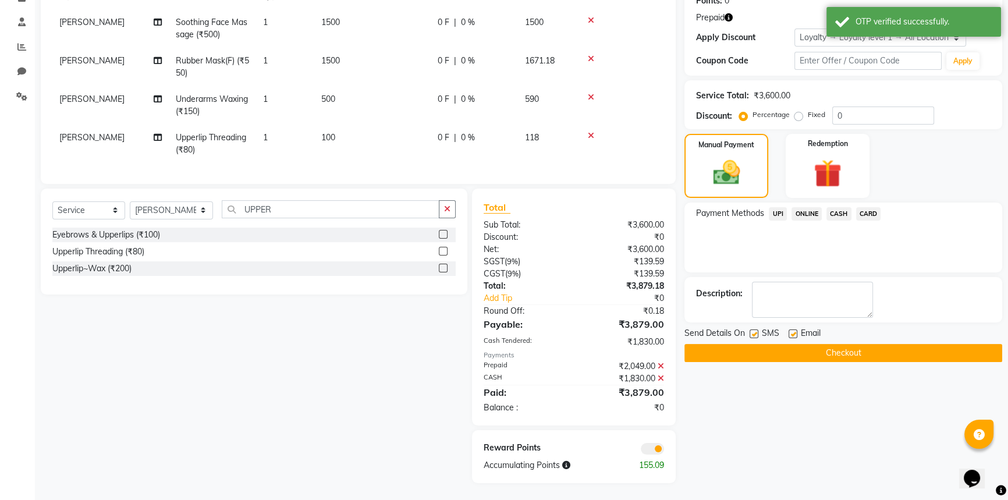
scroll to position [195, 0]
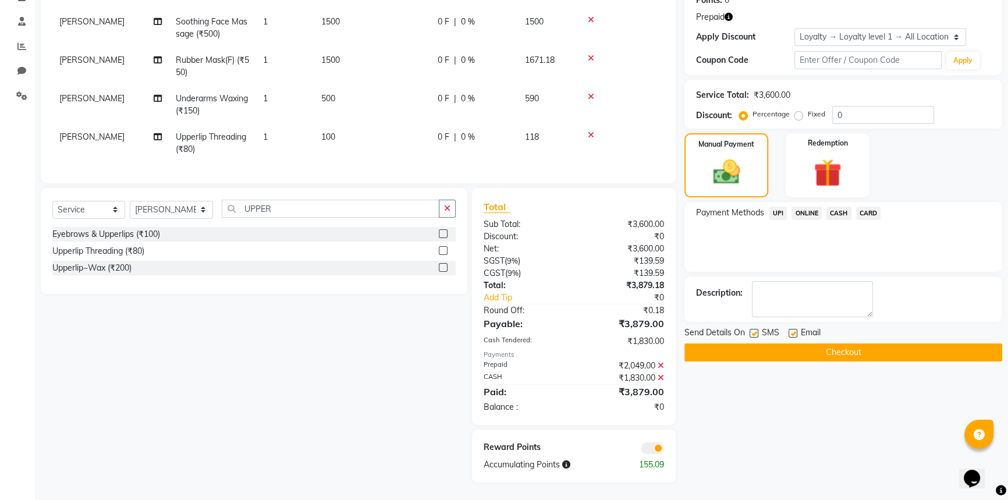
click at [837, 346] on button "Checkout" at bounding box center [843, 352] width 318 height 18
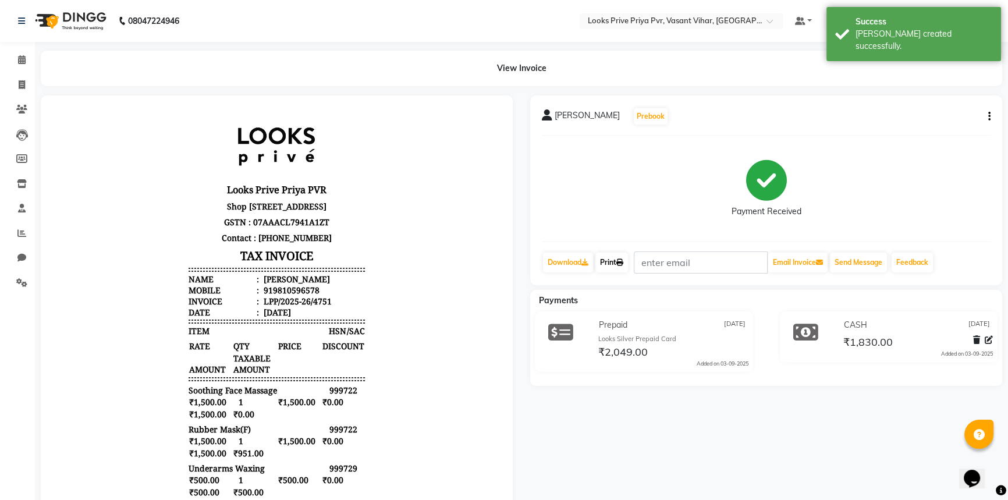
click at [605, 261] on link "Print" at bounding box center [611, 262] width 33 height 20
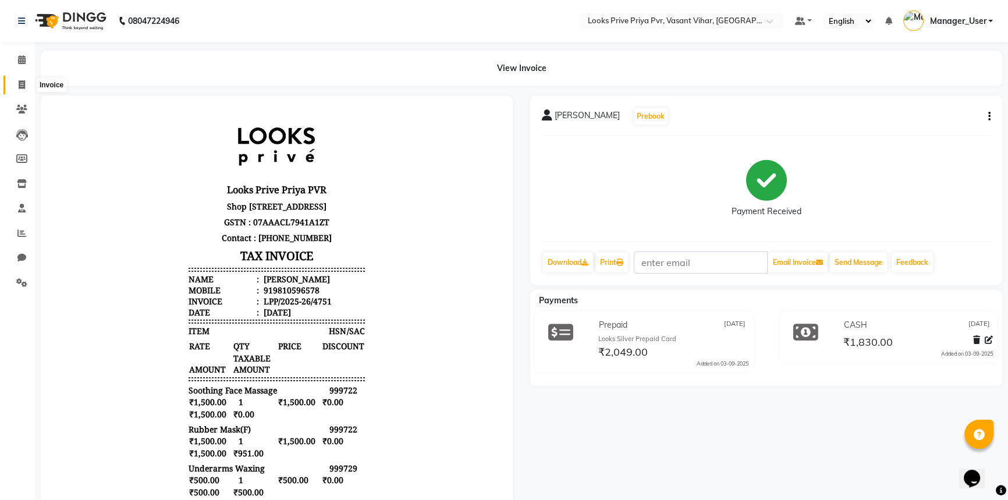
click at [20, 81] on icon at bounding box center [22, 84] width 6 height 9
select select "service"
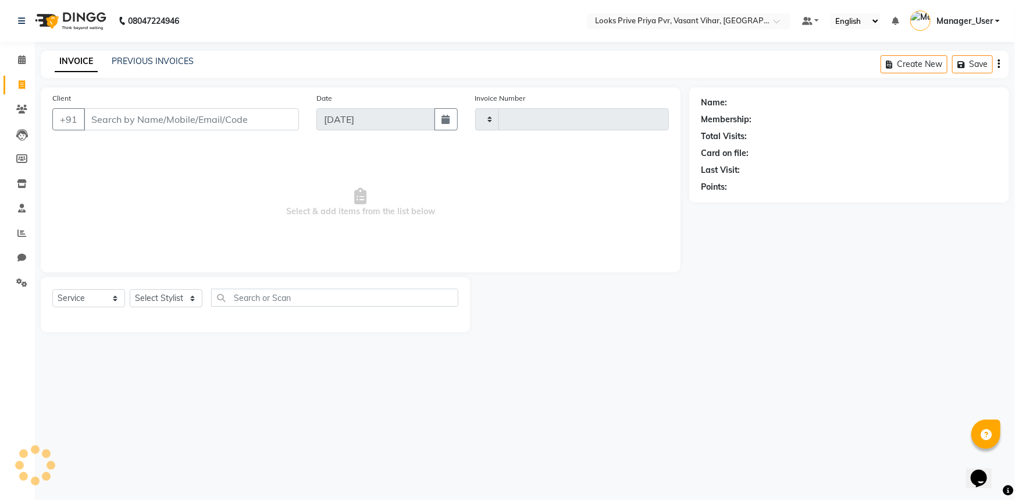
type input "4752"
select select "7646"
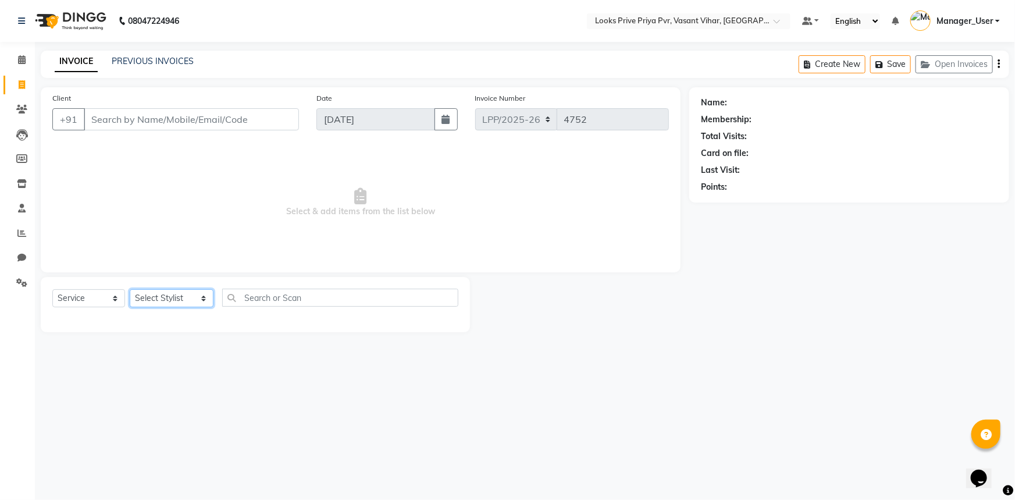
click at [209, 296] on select "Select Stylist Akhir_asst ANIL_PDCT ASLAM_CR STYLIST Counter_Sales KAMAL_PDCT […" at bounding box center [172, 298] width 84 height 18
select select "66945"
click at [130, 289] on select "Select Stylist Akhir_asst ANIL_PDCT ASLAM_CR STYLIST Counter_Sales KAMAL_PDCT […" at bounding box center [172, 298] width 84 height 18
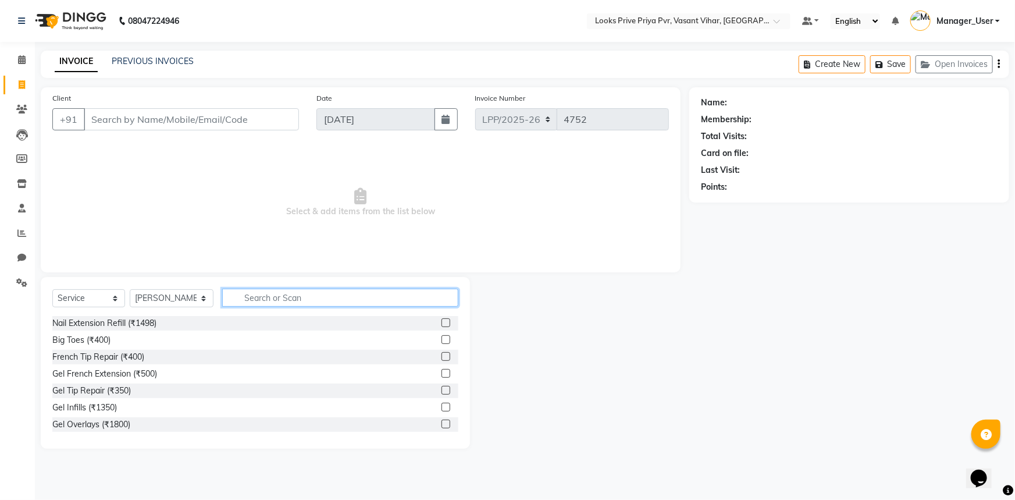
click at [298, 294] on input "text" at bounding box center [340, 298] width 237 height 18
click at [202, 296] on select "Select Stylist Akhir_asst ANIL_PDCT ASLAM_CR STYLIST Counter_Sales KAMAL_PDCT […" at bounding box center [172, 298] width 84 height 18
click at [130, 289] on select "Select Stylist Akhir_asst ANIL_PDCT ASLAM_CR STYLIST Counter_Sales KAMAL_PDCT […" at bounding box center [172, 298] width 84 height 18
click at [251, 300] on input "text" at bounding box center [340, 298] width 237 height 18
click at [251, 227] on span "Select & add items from the list below" at bounding box center [360, 202] width 617 height 116
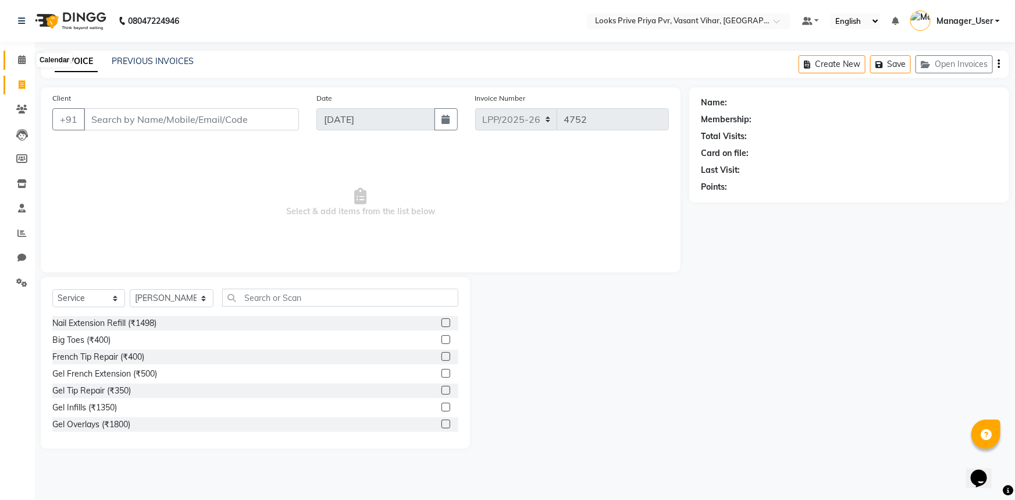
click at [12, 59] on span at bounding box center [22, 60] width 20 height 13
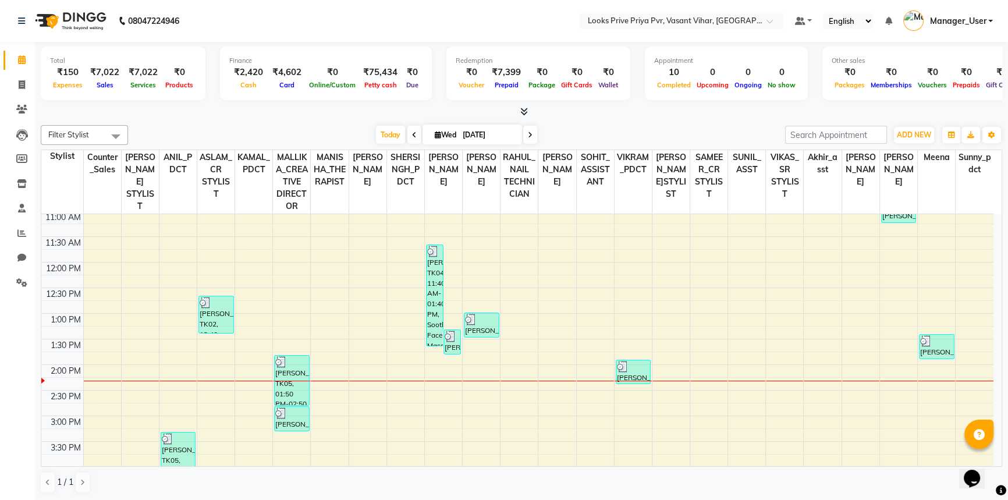
scroll to position [158, 0]
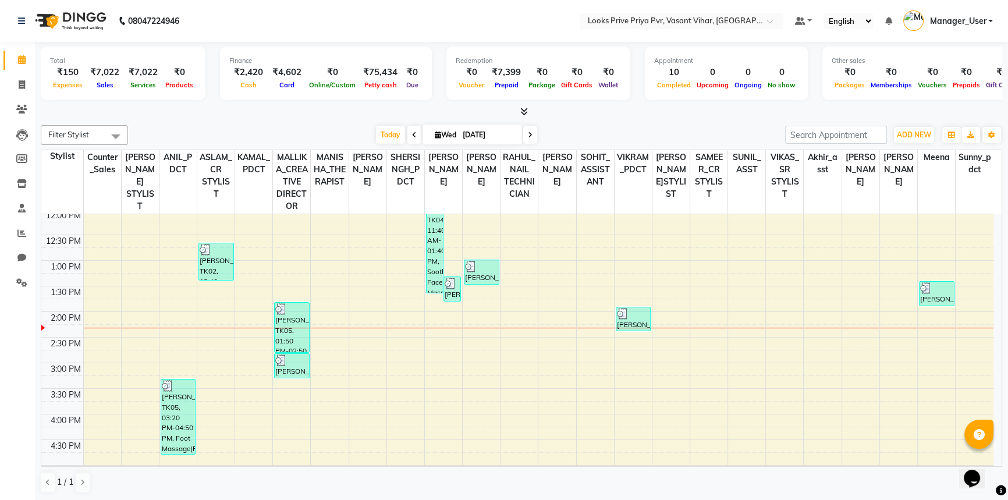
click at [667, 406] on div "9:00 AM 9:30 AM 10:00 AM 10:30 AM 11:00 AM 11:30 AM 12:00 PM 12:30 PM 1:00 PM 1…" at bounding box center [517, 363] width 952 height 614
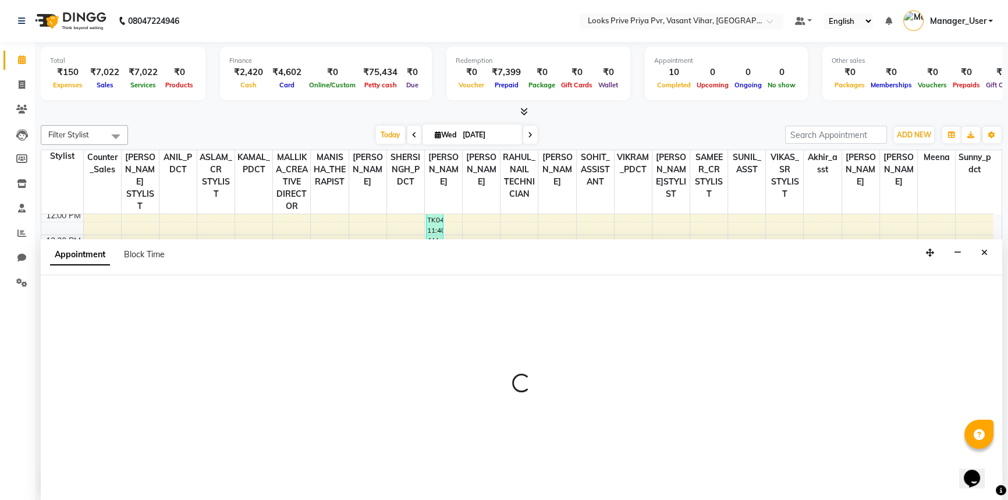
scroll to position [0, 0]
select select "66945"
select select "945"
select select "tentative"
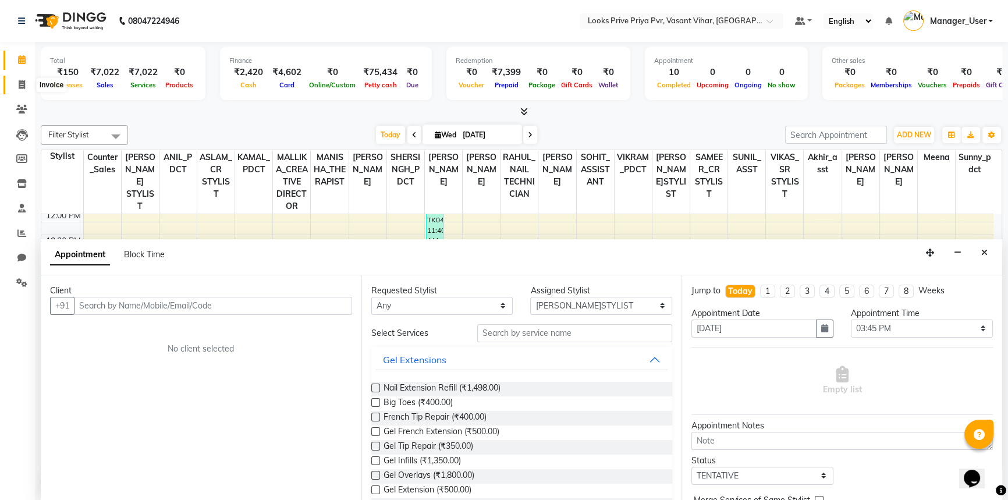
click at [16, 90] on span at bounding box center [22, 85] width 20 height 13
select select "service"
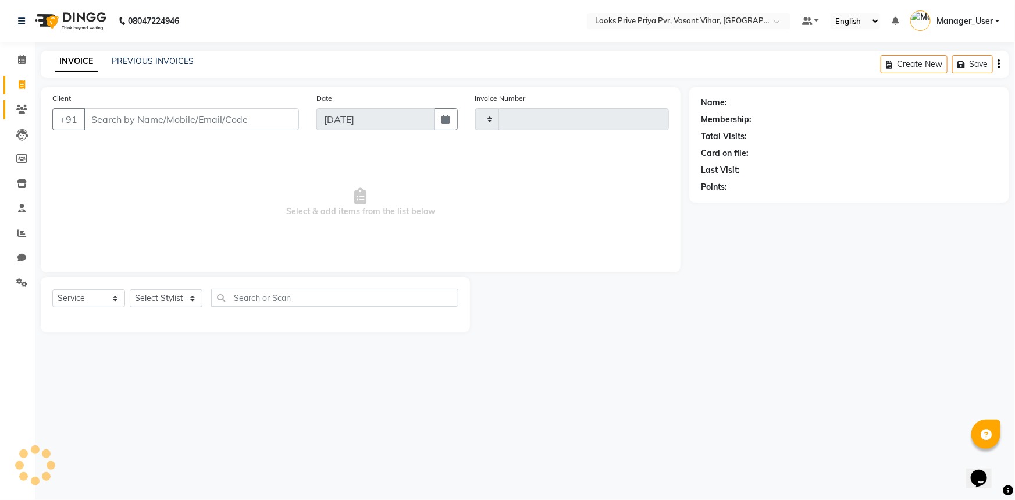
type input "4753"
select select "7646"
click at [10, 56] on link "Calendar" at bounding box center [17, 60] width 28 height 19
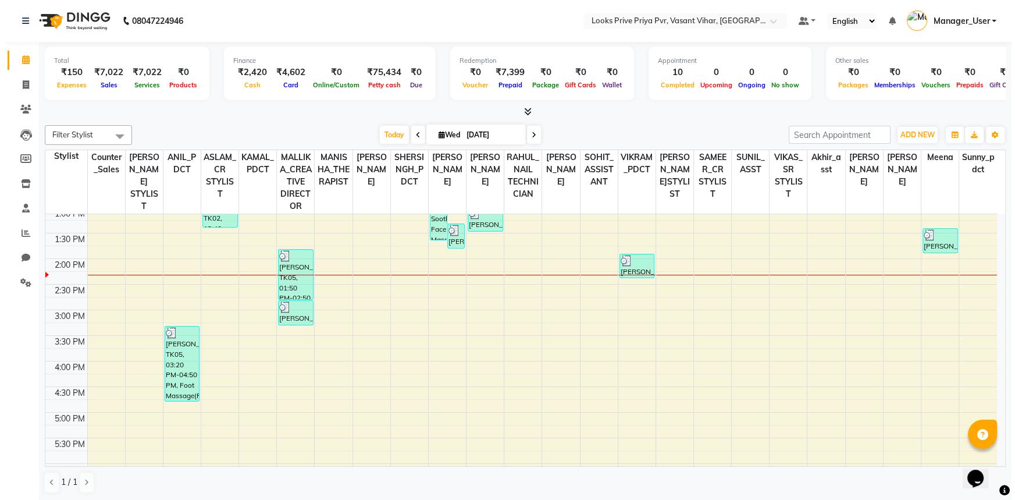
scroll to position [360, 0]
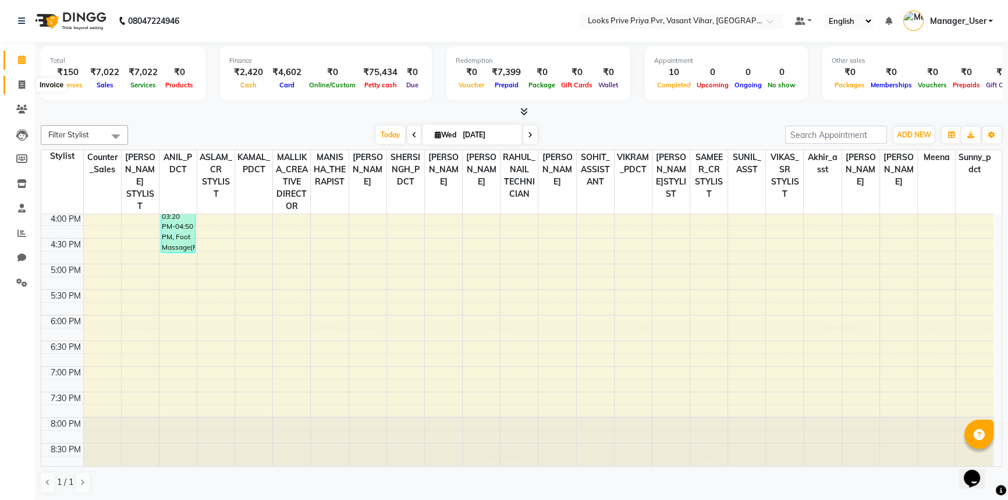
click at [22, 87] on icon at bounding box center [22, 84] width 6 height 9
select select "service"
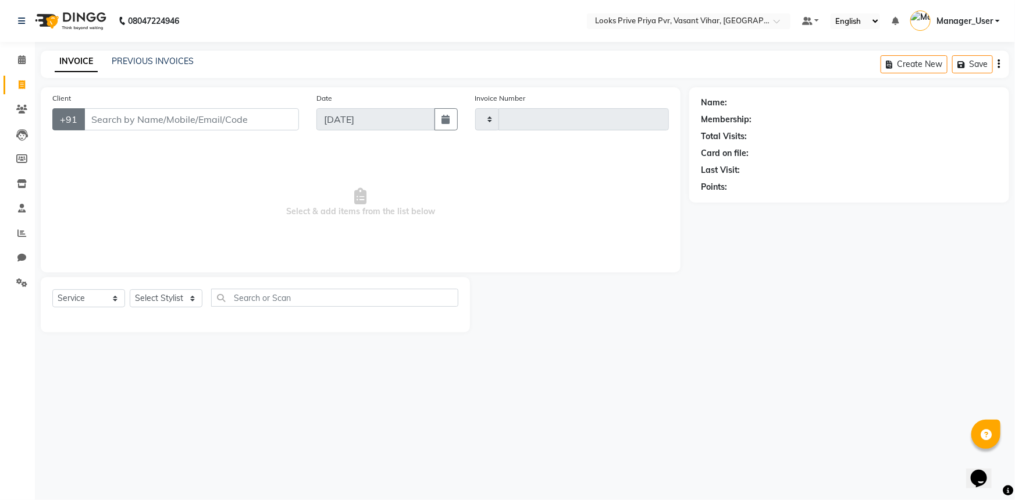
type input "4753"
select select "7646"
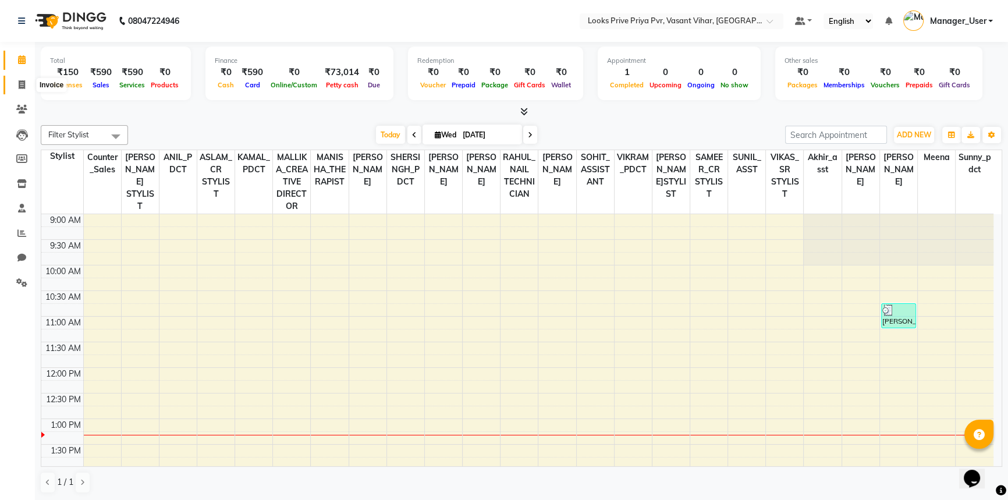
click at [20, 91] on span at bounding box center [22, 85] width 20 height 13
select select "service"
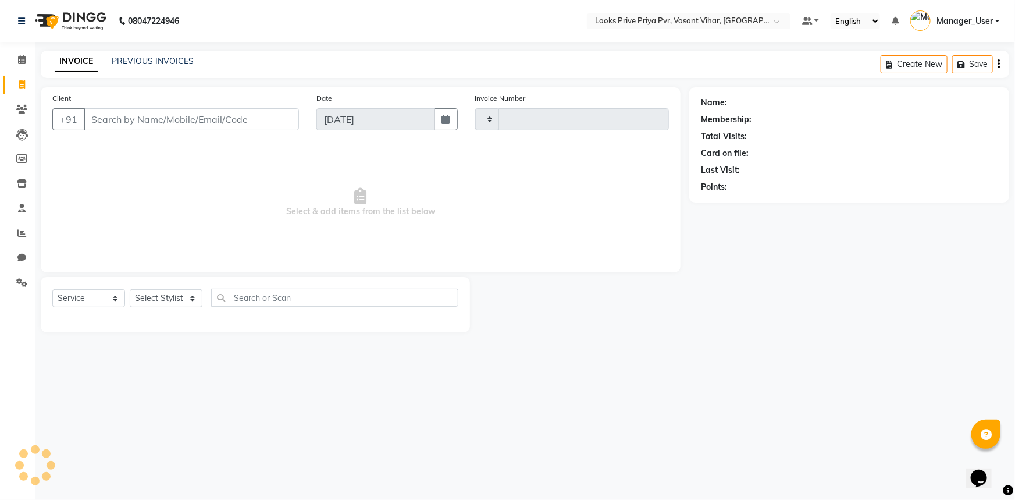
type input "4749"
select select "7646"
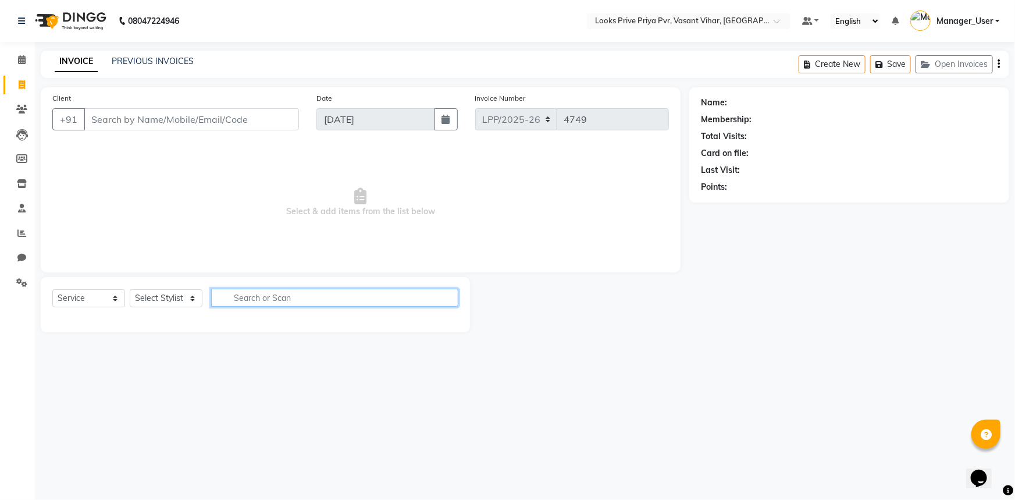
click at [320, 298] on input "text" at bounding box center [334, 298] width 247 height 18
click at [174, 301] on select "Select Stylist Akhir_asst ANIL_PDCT ASLAM_CR STYLIST Counter_Sales KAMAL_PDCT […" at bounding box center [172, 298] width 84 height 18
select select "66932"
click at [130, 289] on select "Select Stylist Akhir_asst ANIL_PDCT ASLAM_CR STYLIST Counter_Sales KAMAL_PDCT […" at bounding box center [172, 298] width 84 height 18
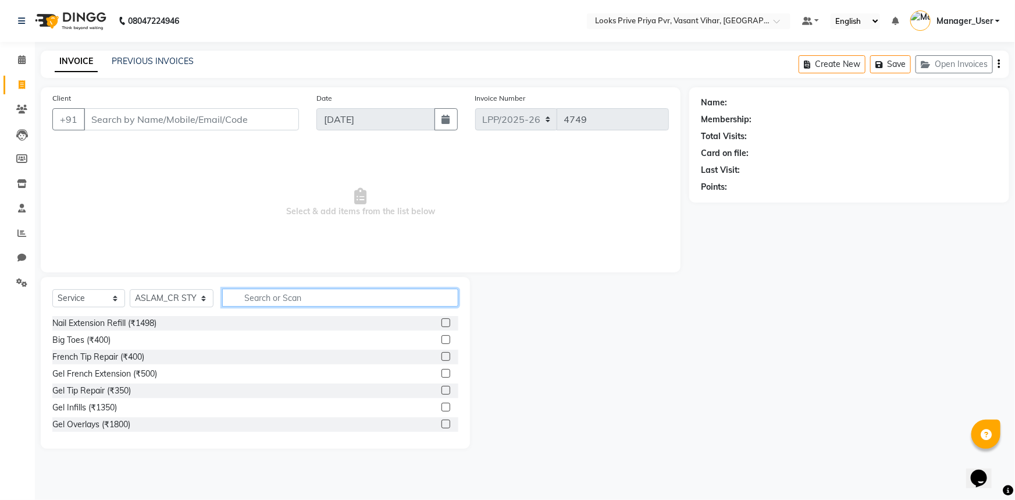
click at [318, 290] on input "text" at bounding box center [340, 298] width 237 height 18
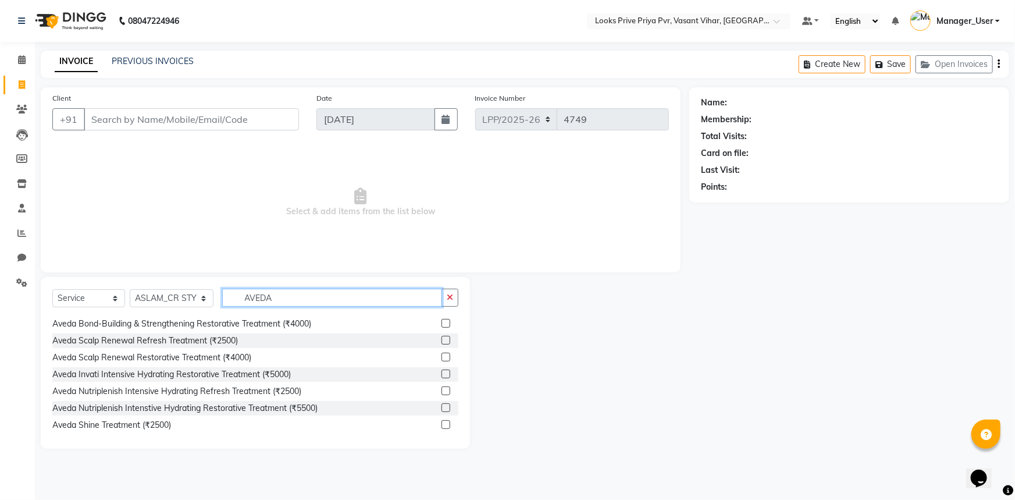
scroll to position [170, 0]
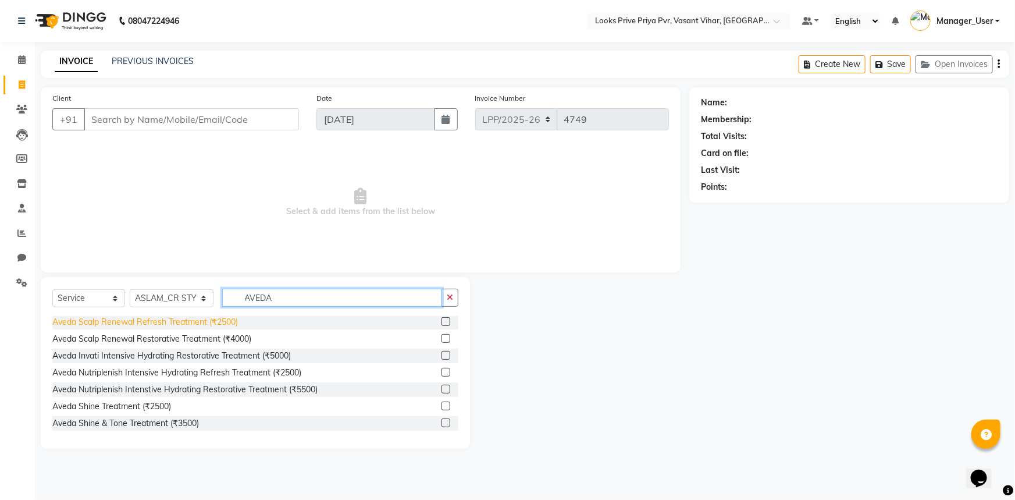
type input "AVEDA"
click at [195, 323] on div "Aveda Scalp Renewal Refresh Treatment (₹2500)" at bounding box center [145, 322] width 186 height 12
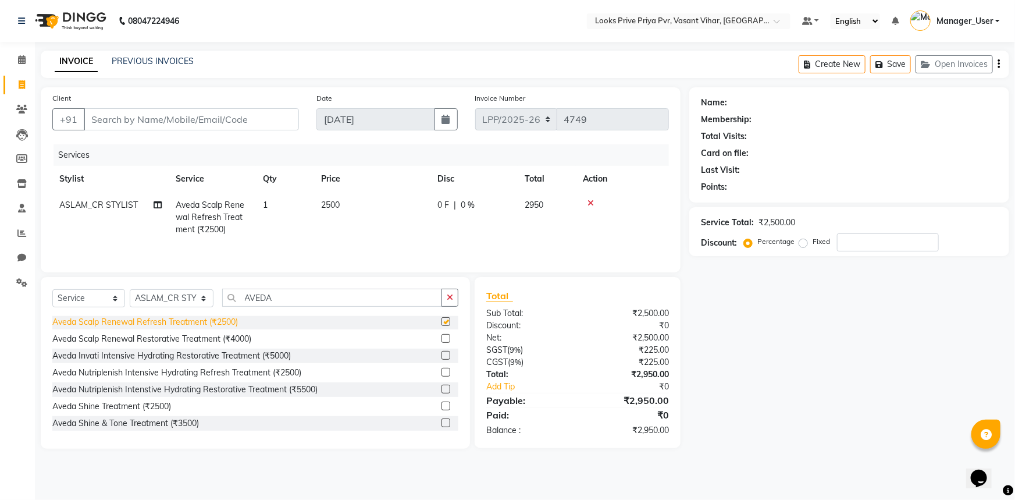
checkbox input "false"
click at [349, 202] on td "2500" at bounding box center [372, 217] width 116 height 51
select select "66932"
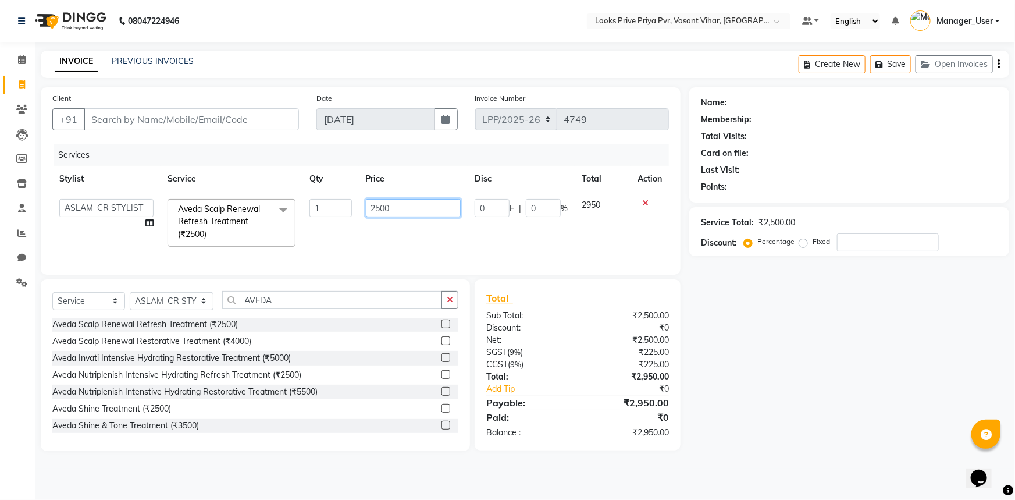
click at [390, 212] on input "2500" at bounding box center [413, 208] width 95 height 18
drag, startPoint x: 393, startPoint y: 210, endPoint x: 329, endPoint y: 218, distance: 64.4
click at [329, 218] on tr "Akhir_asst ANIL_PDCT ASLAM_CR STYLIST Counter_Sales KAMAL_PDCT KARISHMA MALLIKA…" at bounding box center [360, 223] width 617 height 62
type input "3000"
click at [198, 311] on div "Select Service Product Membership Package Voucher Prepaid Gift Card Select Styl…" at bounding box center [255, 304] width 406 height 27
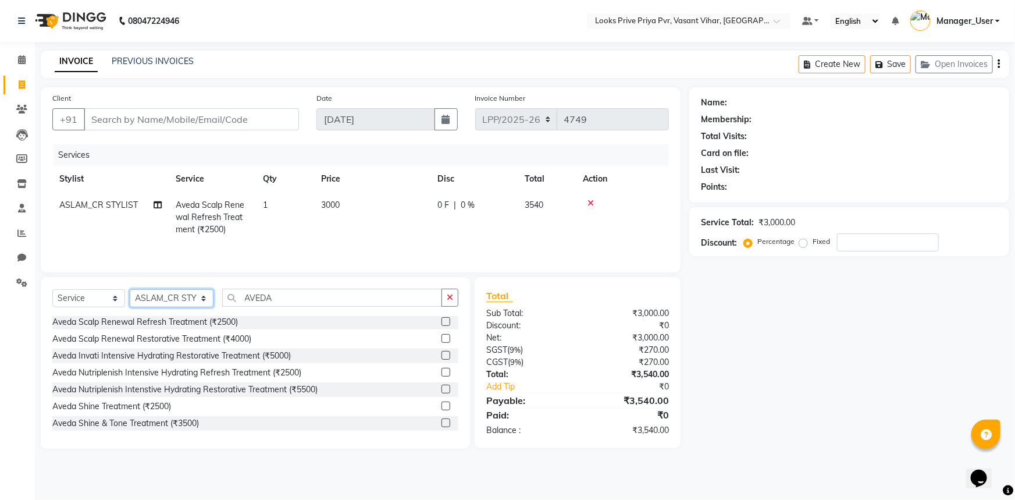
select select "90023"
click at [130, 289] on select "Select Stylist Akhir_asst ANIL_PDCT ASLAM_CR STYLIST Counter_Sales KAMAL_PDCT […" at bounding box center [172, 298] width 84 height 18
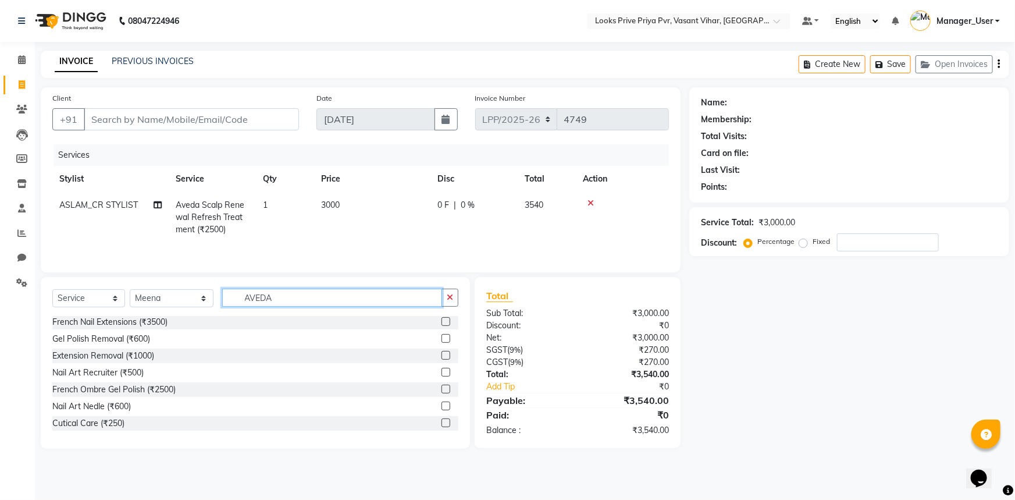
drag, startPoint x: 286, startPoint y: 303, endPoint x: 186, endPoint y: 313, distance: 100.6
click at [187, 313] on div "Select Service Product Membership Package Voucher Prepaid Gift Card Select Styl…" at bounding box center [255, 302] width 406 height 27
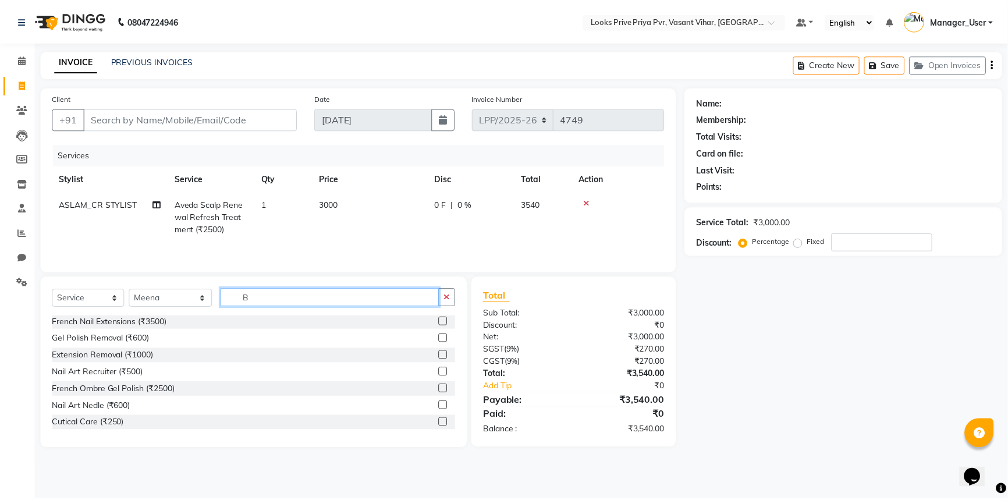
scroll to position [0, 0]
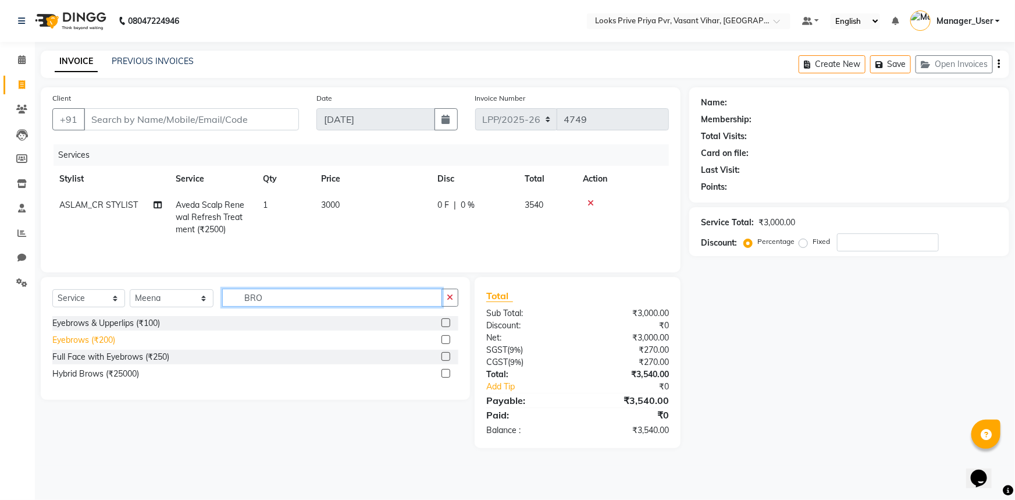
type input "BRO"
click at [115, 339] on div "Eyebrows (₹200)" at bounding box center [83, 340] width 63 height 12
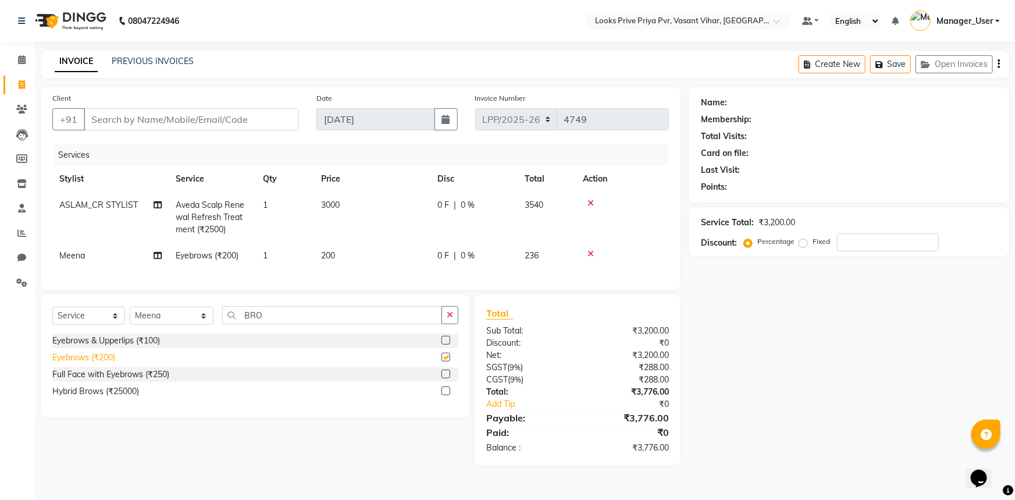
checkbox input "false"
drag, startPoint x: 320, startPoint y: 328, endPoint x: 188, endPoint y: 339, distance: 131.9
click at [193, 333] on div "Select Service Product Membership Package Voucher Prepaid Gift Card Select Styl…" at bounding box center [255, 319] width 406 height 27
click at [202, 320] on select "Select Stylist Akhir_asst ANIL_PDCT ASLAM_CR STYLIST Counter_Sales KAMAL_PDCT […" at bounding box center [172, 316] width 84 height 18
select select "66943"
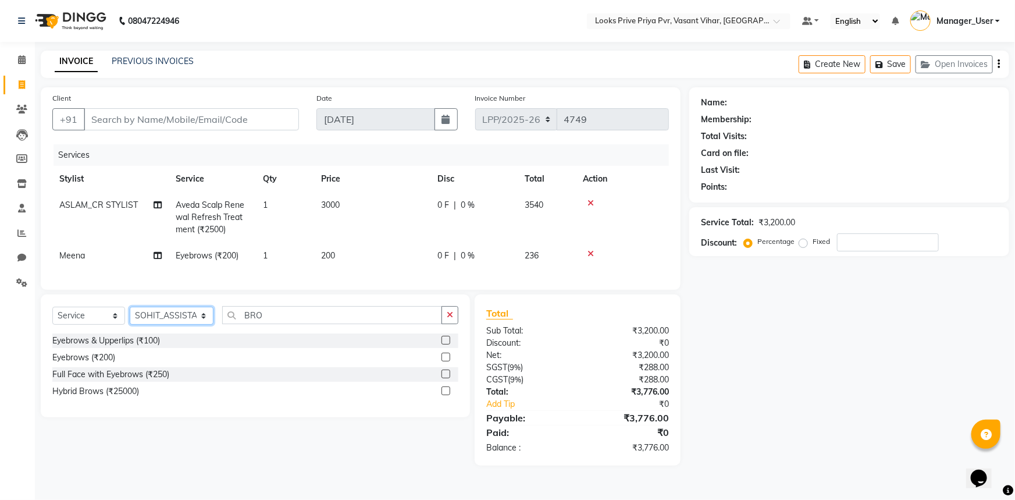
click at [130, 315] on select "Select Stylist Akhir_asst ANIL_PDCT ASLAM_CR STYLIST Counter_Sales KAMAL_PDCT […" at bounding box center [172, 316] width 84 height 18
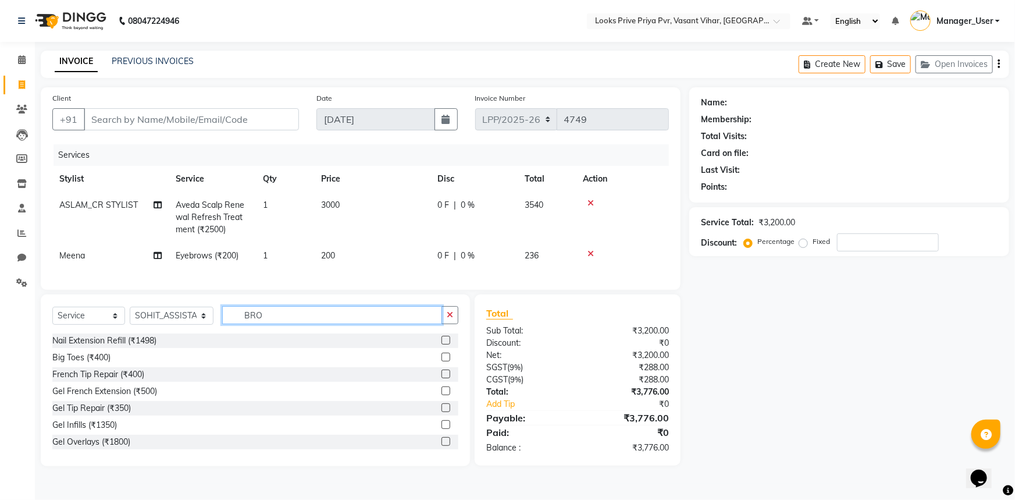
type input "A"
type input "WAS"
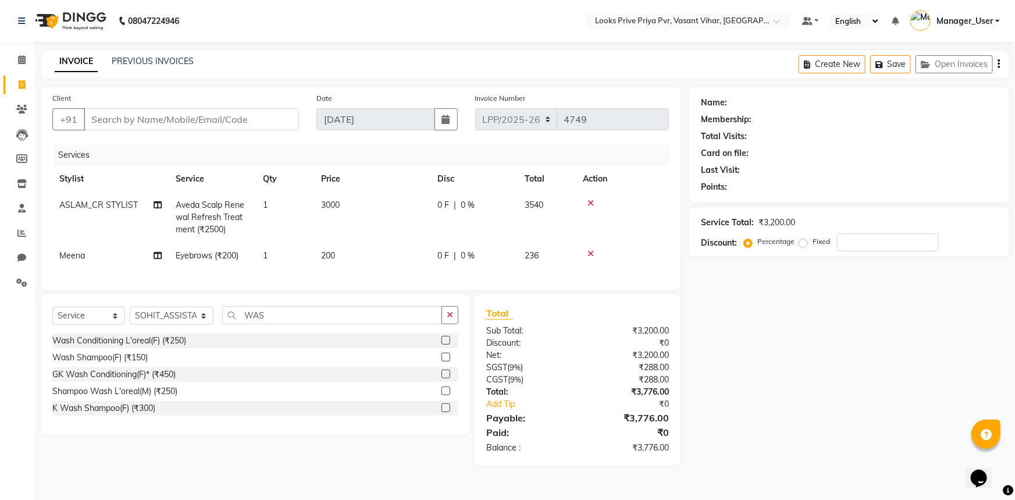
click at [208, 364] on div "Wash Shampoo(F) (₹150)" at bounding box center [255, 357] width 406 height 15
drag, startPoint x: 161, startPoint y: 361, endPoint x: 304, endPoint y: 380, distance: 144.5
click at [229, 380] on div "Wash Conditioning L'oreal(F) (₹250) Wash Shampoo(F) (₹150) GK Wash Conditioning…" at bounding box center [255, 375] width 406 height 84
click at [361, 365] on div "Wash Shampoo(F) (₹150)" at bounding box center [255, 357] width 406 height 15
click at [448, 361] on label at bounding box center [446, 357] width 9 height 9
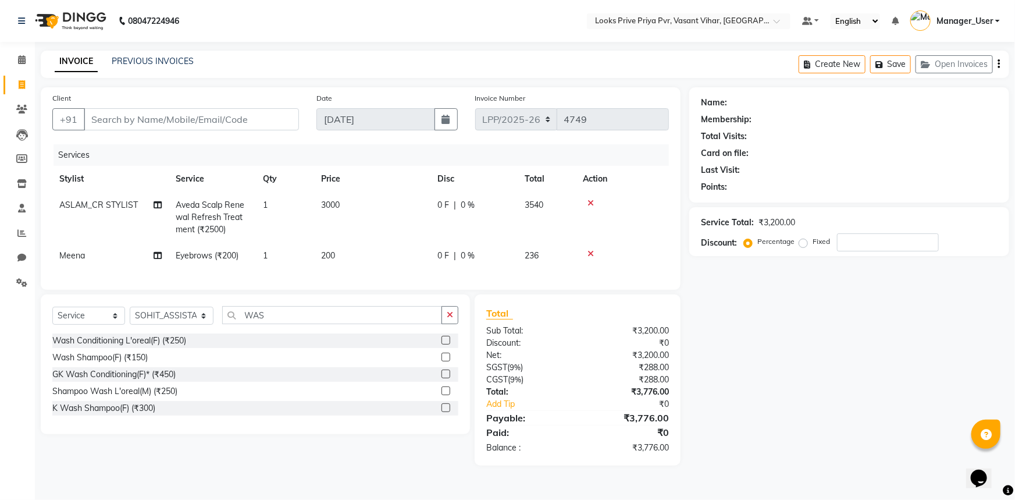
click at [448, 361] on input "checkbox" at bounding box center [446, 358] width 8 height 8
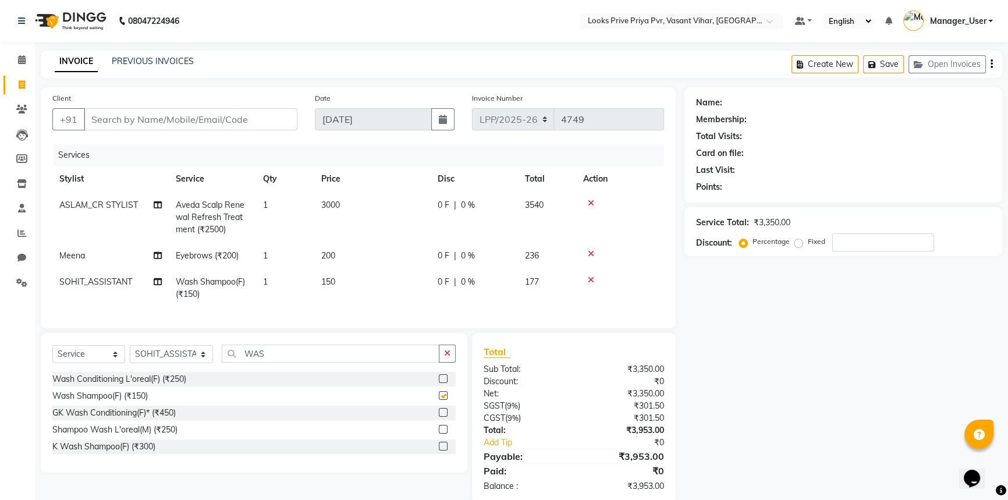
checkbox input "false"
drag, startPoint x: 345, startPoint y: 278, endPoint x: 290, endPoint y: 277, distance: 54.7
click at [290, 277] on tr "SOHIT_ASSISTANT Wash Shampoo(F) (₹150) 1 150 0 F | 0 % 177" at bounding box center [357, 288] width 611 height 38
click at [340, 280] on td "150" at bounding box center [372, 288] width 116 height 38
select select "66943"
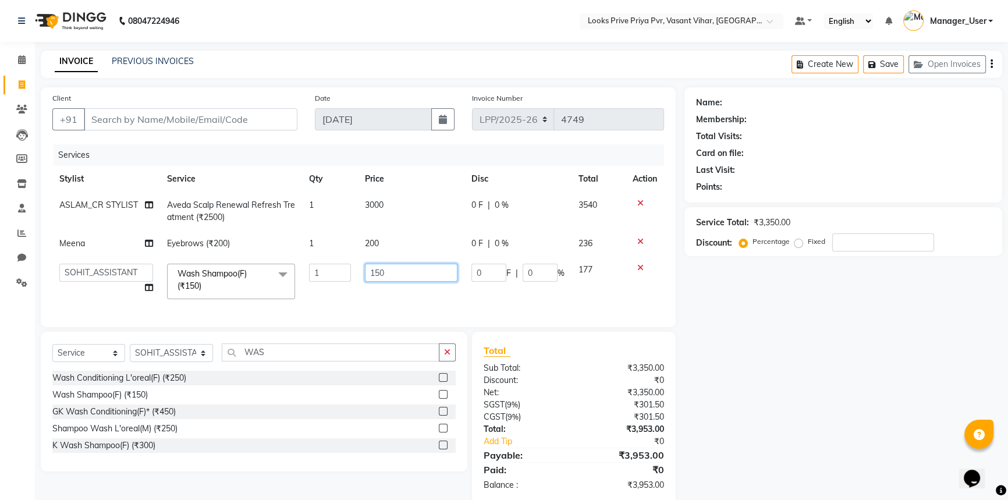
drag, startPoint x: 386, startPoint y: 275, endPoint x: 355, endPoint y: 273, distance: 30.9
click at [355, 273] on tr "Akhir_asst ANIL_PDCT ASLAM_CR STYLIST Counter_Sales KAMAL_PDCT KARISHMA MALLIKA…" at bounding box center [357, 281] width 611 height 49
type input "700"
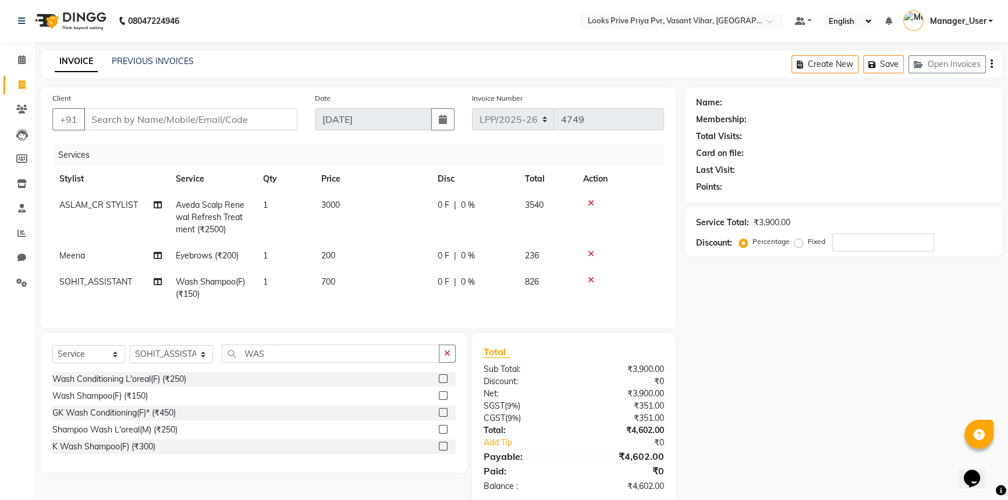
click at [640, 266] on tbody "ASLAM_CR STYLIST Aveda Scalp Renewal Refresh Treatment (₹2500) 1 3000 0 F | 0 %…" at bounding box center [357, 249] width 611 height 115
click at [584, 280] on div at bounding box center [620, 280] width 74 height 8
click at [591, 278] on icon at bounding box center [591, 280] width 6 height 8
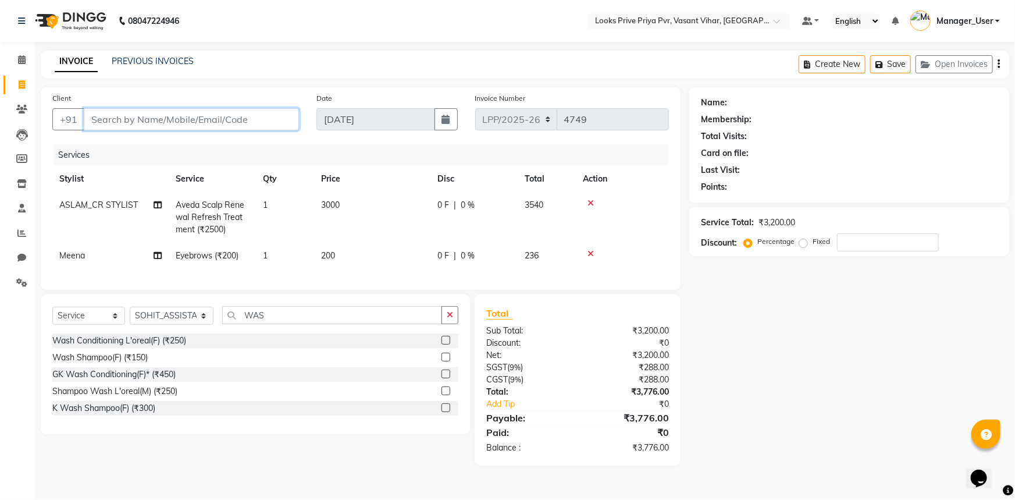
click at [147, 123] on input "Client" at bounding box center [191, 119] width 215 height 22
type input "9"
type input "0"
click at [116, 119] on input "901390094" at bounding box center [162, 119] width 156 height 22
click at [114, 123] on input "901390094" at bounding box center [162, 119] width 156 height 22
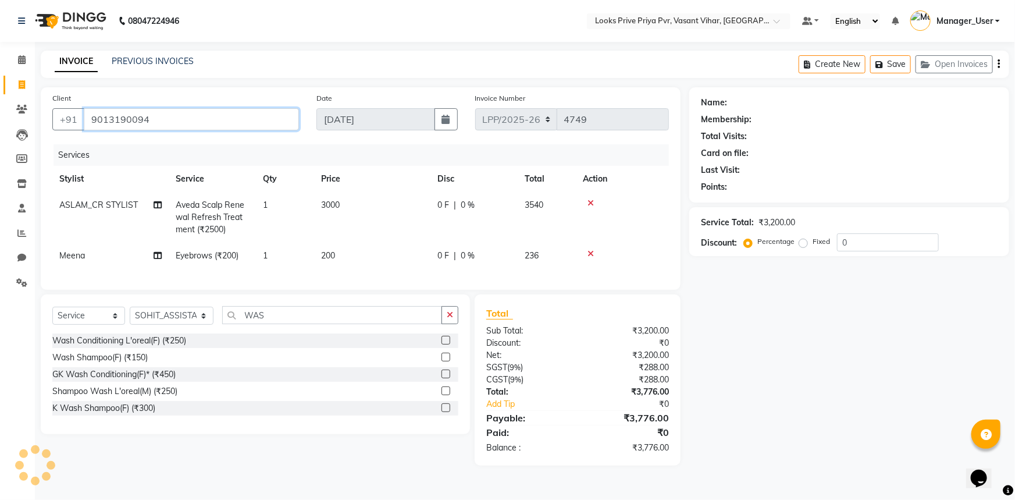
type input "9013190094"
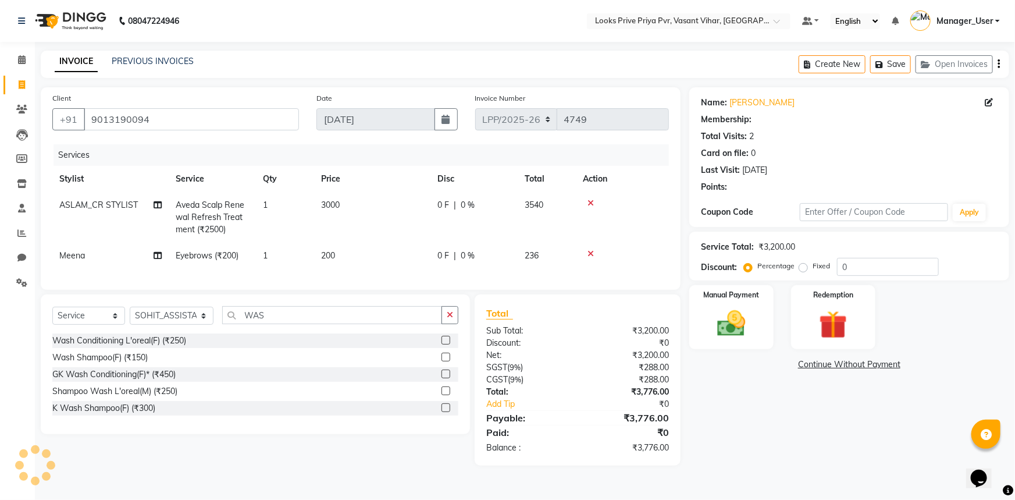
select select "1: Object"
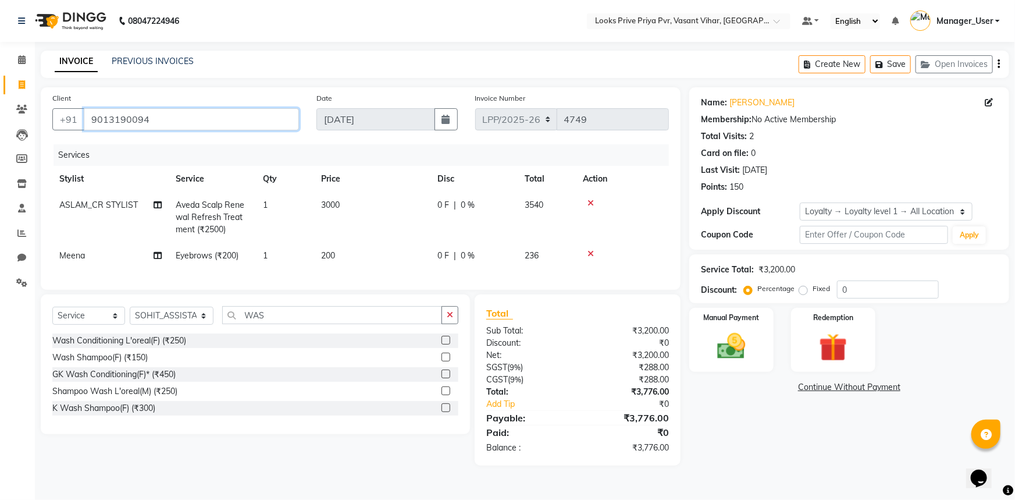
click at [184, 117] on input "9013190094" at bounding box center [191, 119] width 215 height 22
click at [757, 361] on div "Manual Payment" at bounding box center [732, 340] width 88 height 67
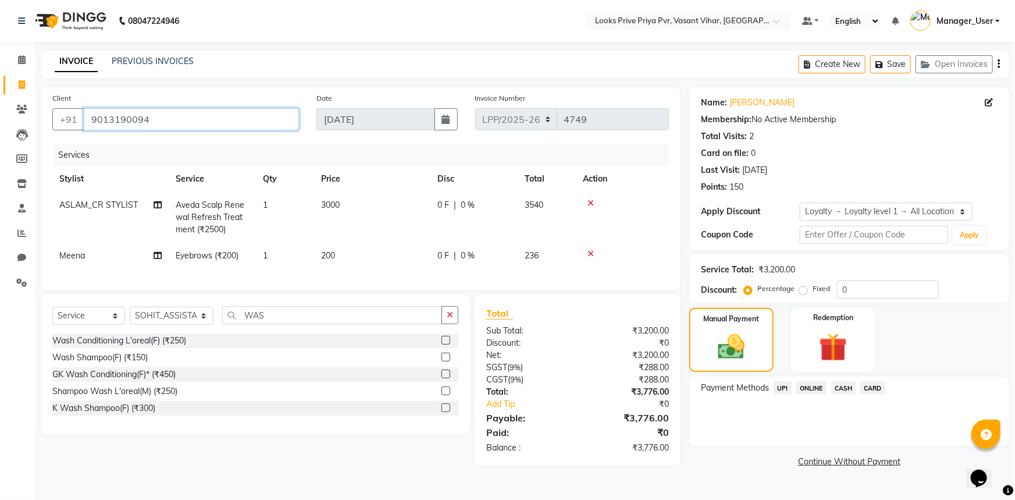
click at [222, 124] on input "9013190094" at bounding box center [191, 119] width 215 height 22
click at [724, 355] on img at bounding box center [732, 346] width 46 height 33
click at [877, 390] on span "CARD" at bounding box center [872, 387] width 25 height 13
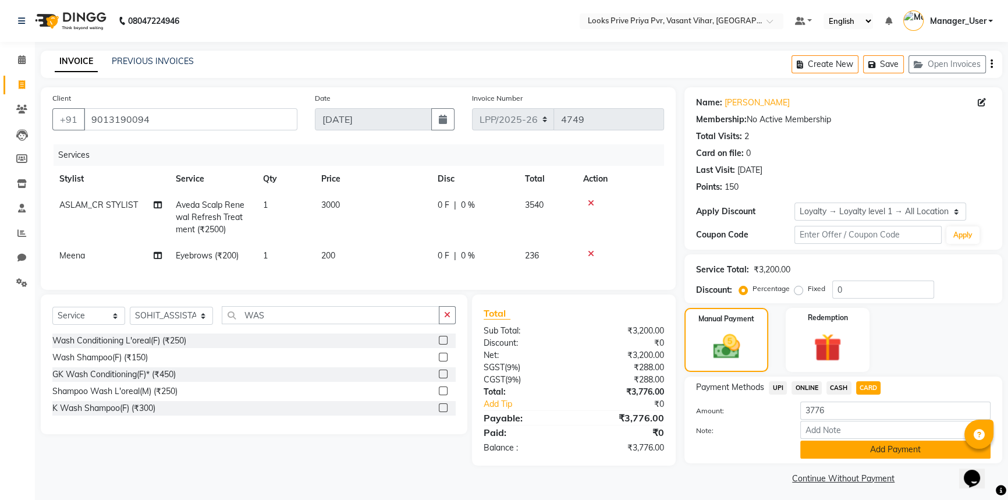
scroll to position [4, 0]
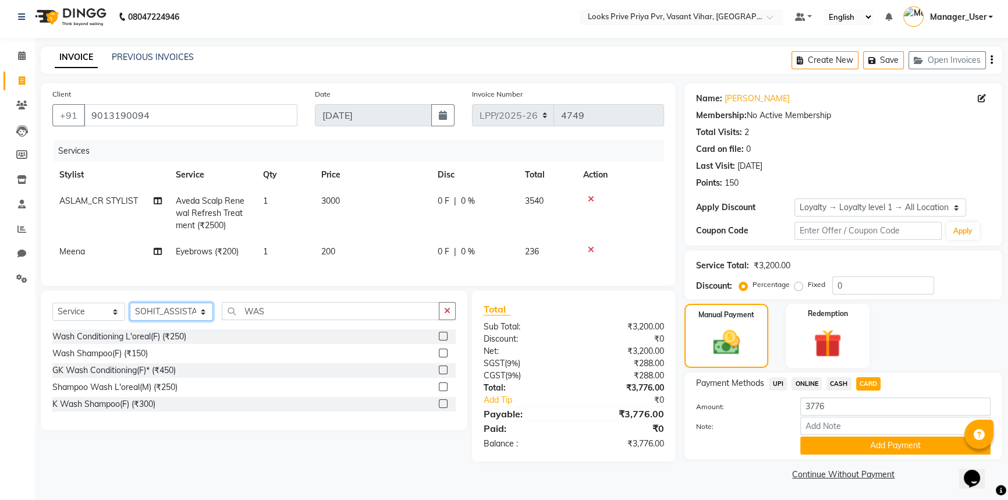
click at [197, 316] on select "Select Stylist Akhir_asst ANIL_PDCT ASLAM_CR STYLIST Counter_Sales KAMAL_PDCT […" at bounding box center [171, 312] width 83 height 18
select select "66944"
click at [130, 311] on select "Select Stylist Akhir_asst ANIL_PDCT ASLAM_CR STYLIST Counter_Sales KAMAL_PDCT […" at bounding box center [171, 312] width 83 height 18
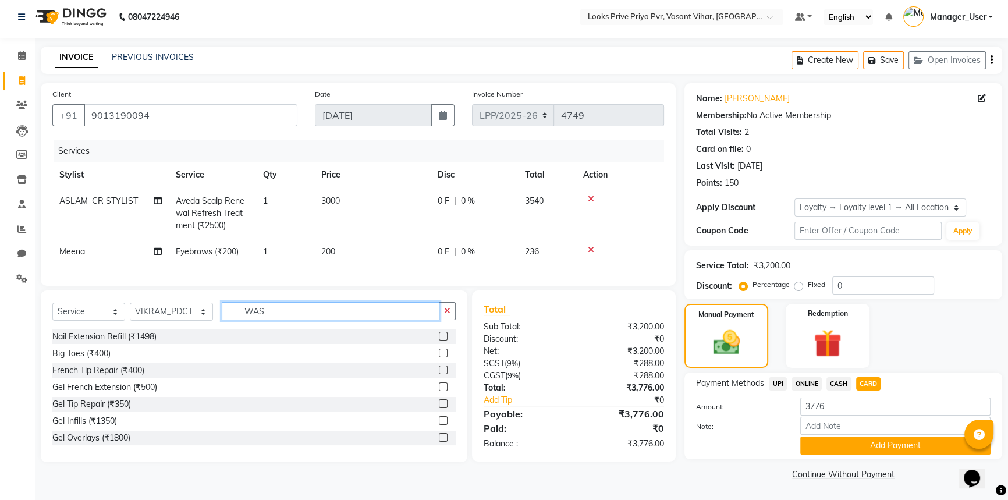
click at [285, 317] on input "WAS" at bounding box center [331, 311] width 218 height 18
drag, startPoint x: 285, startPoint y: 317, endPoint x: 221, endPoint y: 320, distance: 64.1
click at [222, 320] on input "WAS" at bounding box center [331, 311] width 218 height 18
type input "PAI"
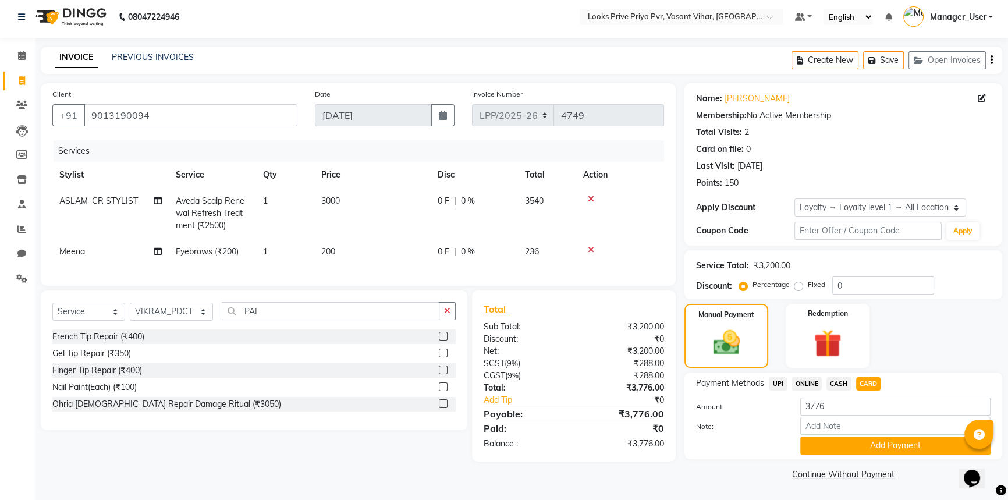
click at [156, 394] on div "Nail Paint(Each) (₹100)" at bounding box center [253, 387] width 403 height 15
click at [439, 391] on label at bounding box center [443, 386] width 9 height 9
click at [439, 391] on input "checkbox" at bounding box center [443, 387] width 8 height 8
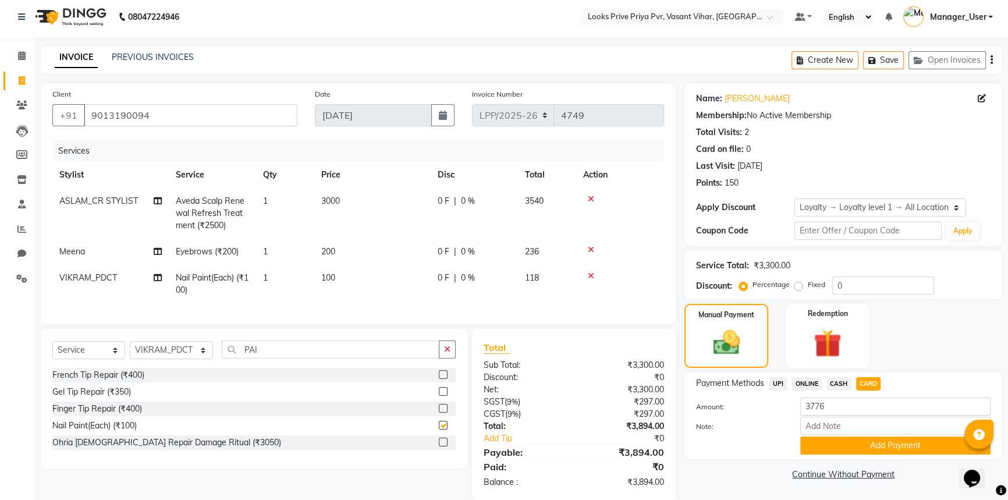
checkbox input "false"
click at [337, 273] on td "100" at bounding box center [372, 284] width 116 height 38
select select "66944"
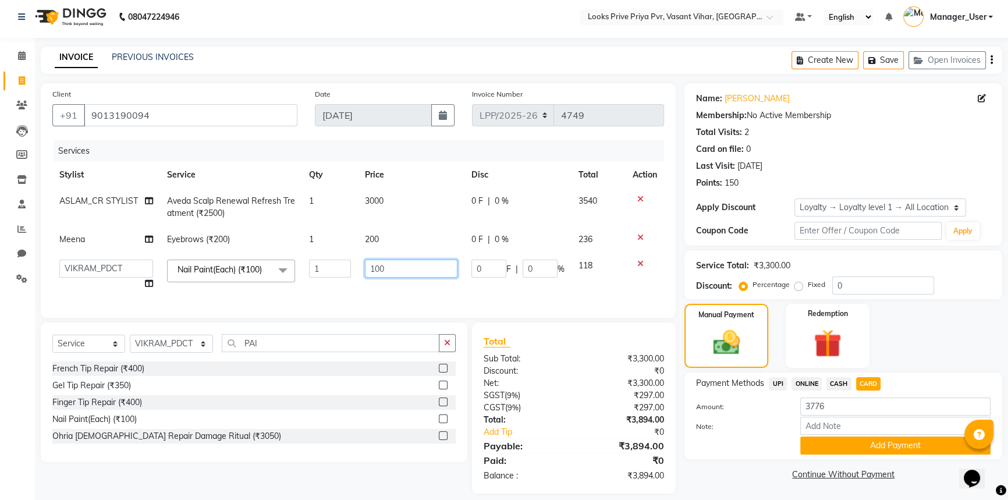
drag, startPoint x: 408, startPoint y: 273, endPoint x: 333, endPoint y: 272, distance: 75.6
click at [333, 272] on tr "Akhir_asst ANIL_PDCT ASLAM_CR STYLIST Counter_Sales KAMAL_PDCT KARISHMA MALLIKA…" at bounding box center [357, 274] width 611 height 44
type input "200"
click at [411, 284] on td "200" at bounding box center [411, 274] width 106 height 44
select select "66944"
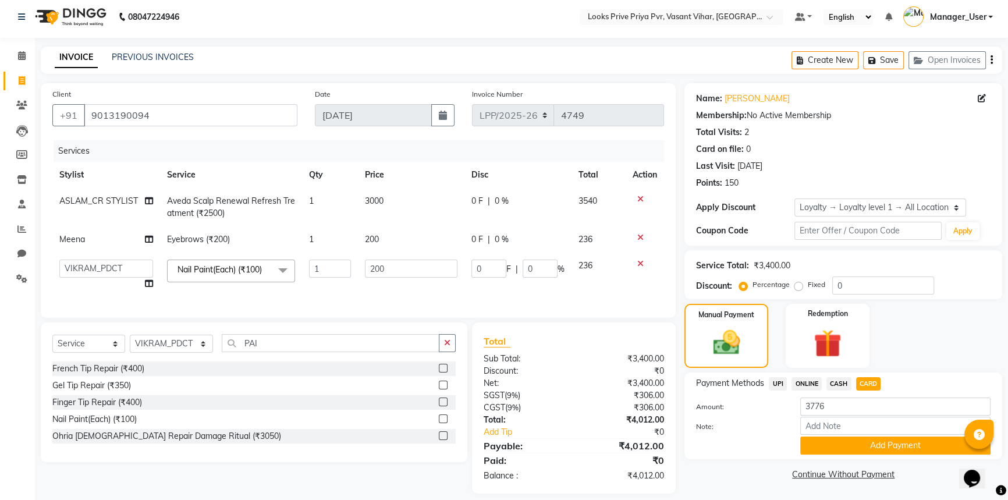
scroll to position [23, 0]
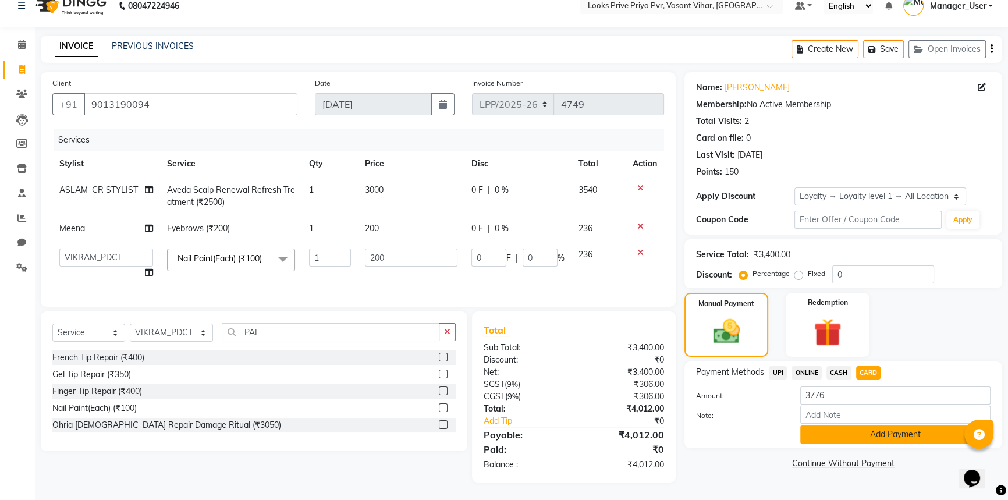
click at [856, 429] on button "Add Payment" at bounding box center [895, 434] width 190 height 18
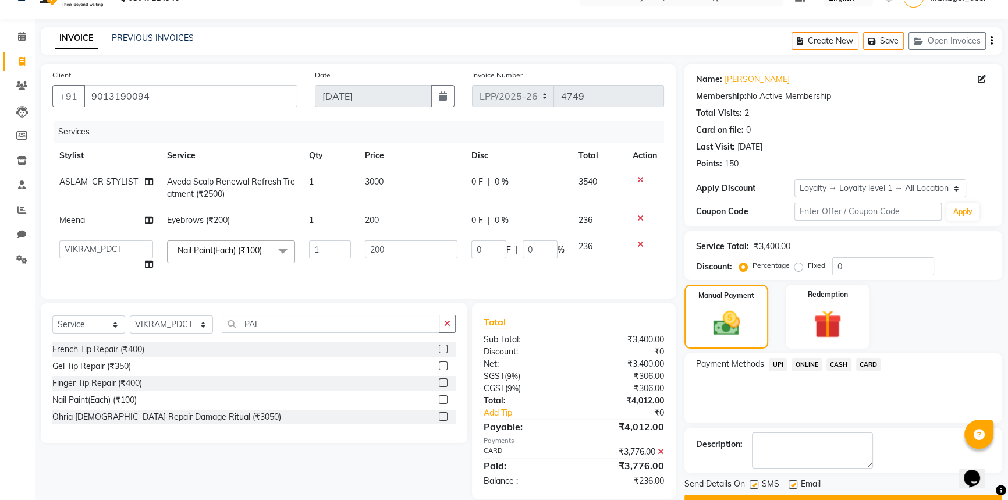
scroll to position [105, 0]
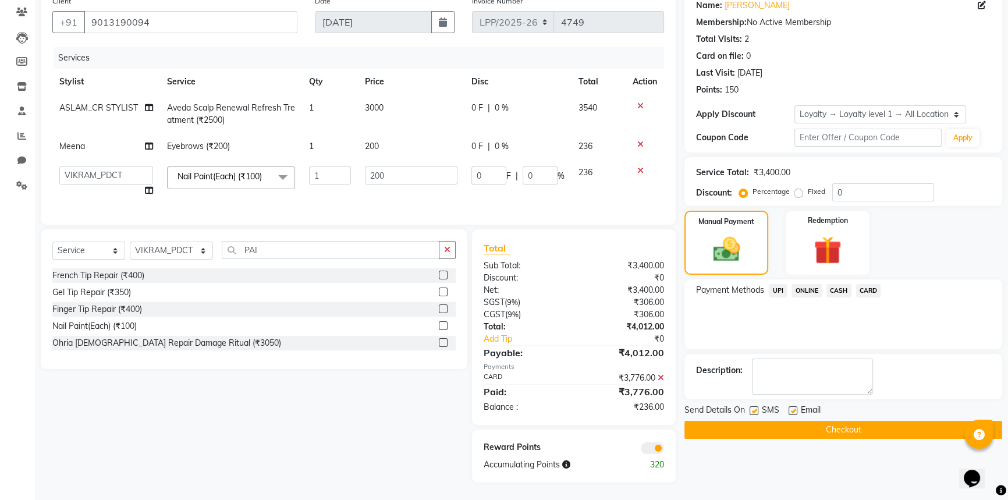
click at [825, 422] on button "Checkout" at bounding box center [843, 430] width 318 height 18
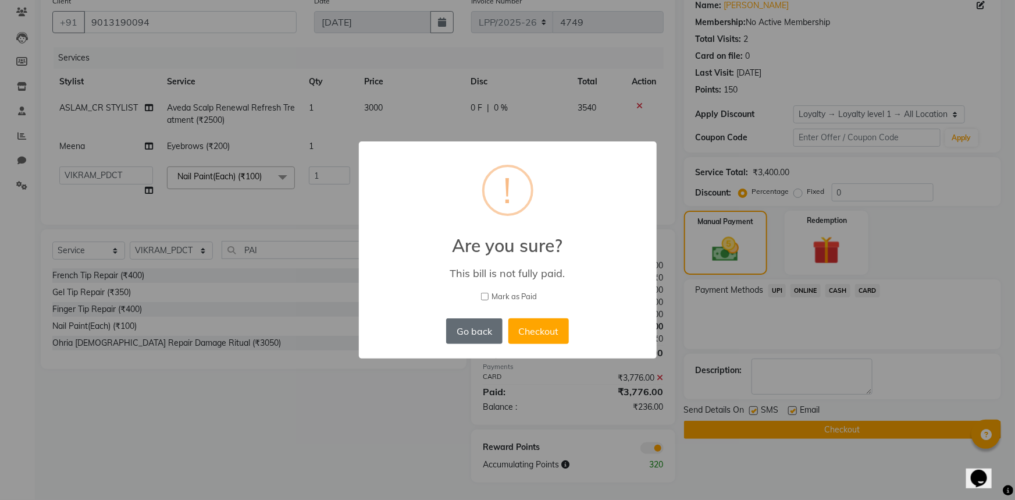
click at [484, 329] on button "Go back" at bounding box center [474, 331] width 56 height 26
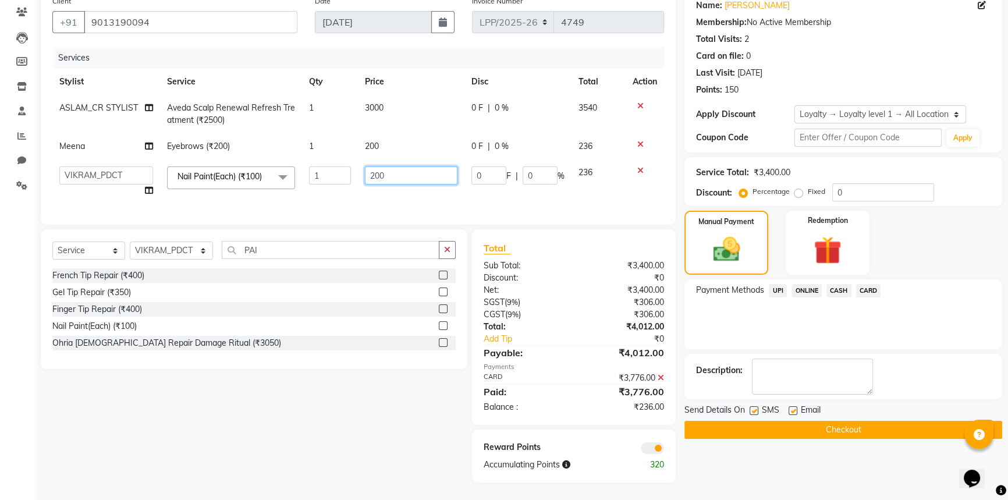
click at [408, 166] on input "200" at bounding box center [411, 175] width 92 height 18
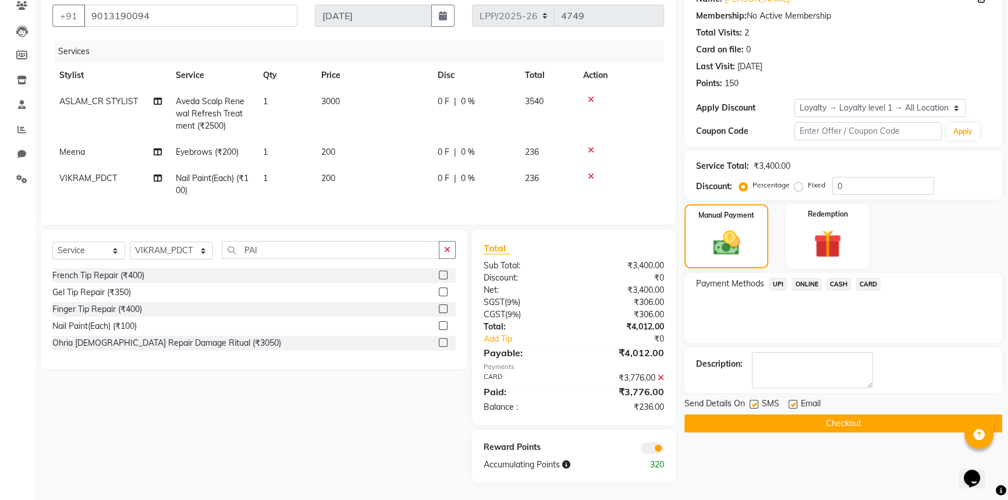
click at [445, 186] on tr "VIKRAM_PDCT Nail Paint(Each) (₹100) 1 200 0 F | 0 % 236" at bounding box center [357, 184] width 611 height 38
click at [661, 377] on icon at bounding box center [660, 377] width 6 height 8
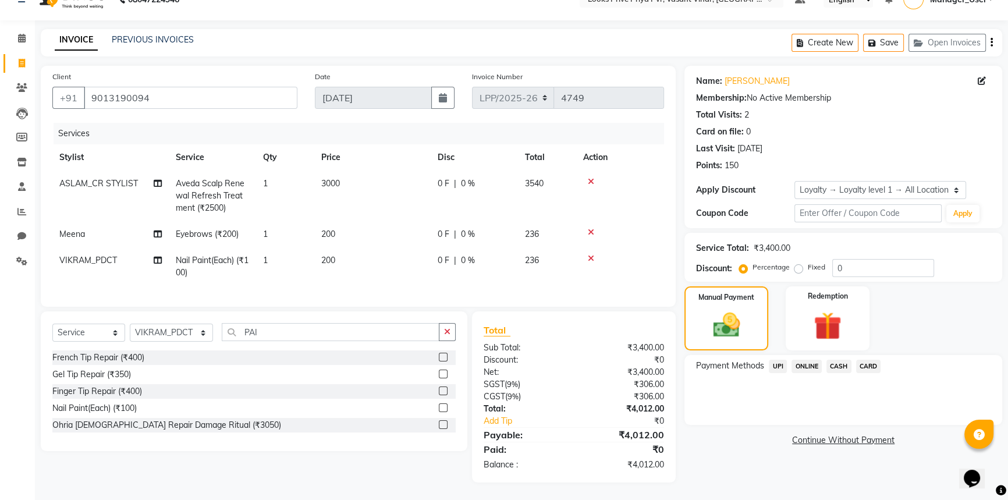
scroll to position [30, 0]
click at [867, 360] on span "CARD" at bounding box center [868, 366] width 25 height 13
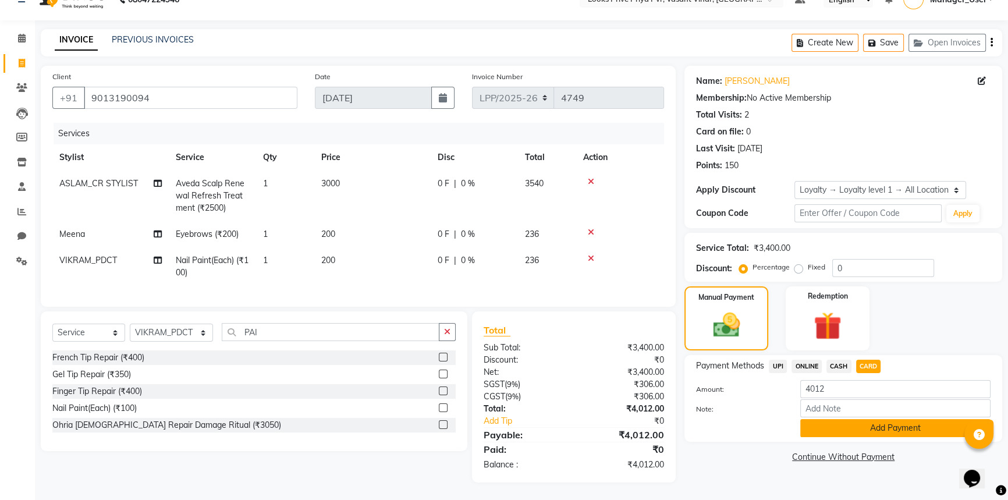
click at [851, 419] on button "Add Payment" at bounding box center [895, 428] width 190 height 18
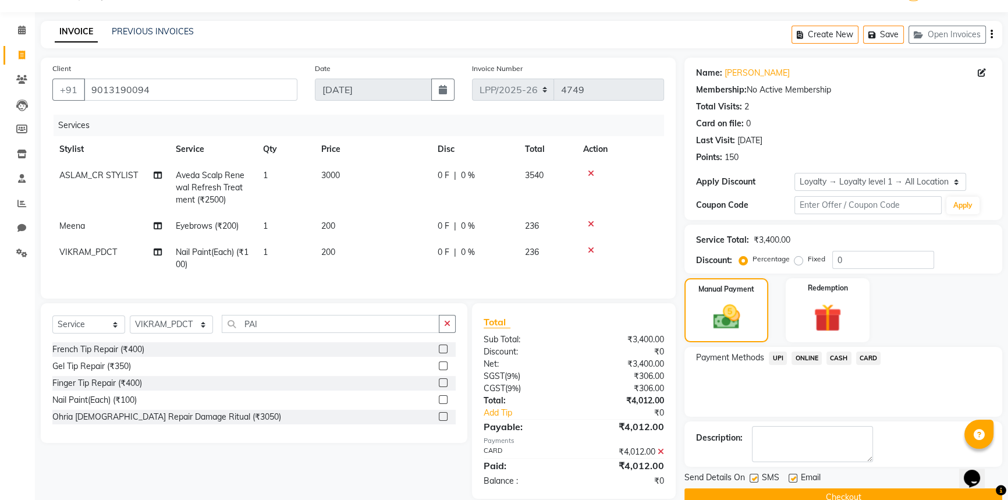
scroll to position [112, 0]
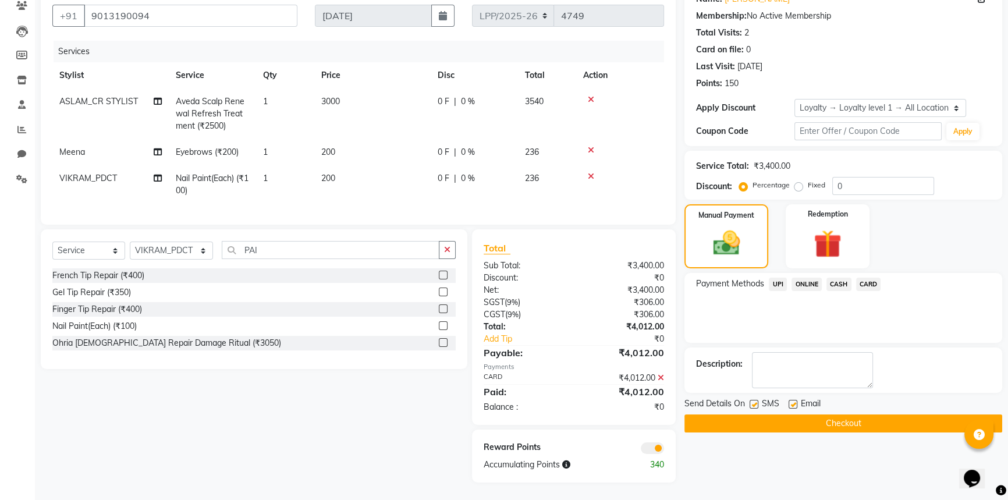
click at [809, 414] on button "Checkout" at bounding box center [843, 423] width 318 height 18
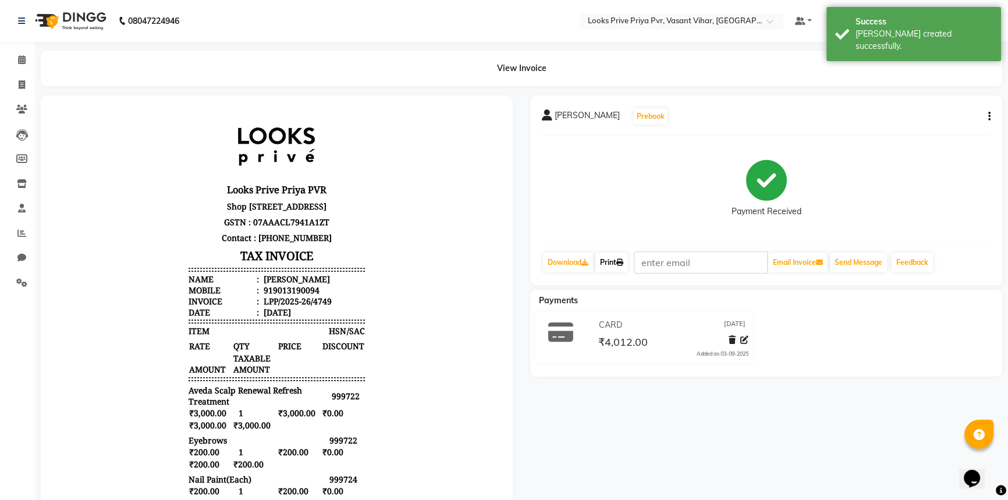
click at [597, 258] on link "Print" at bounding box center [611, 262] width 33 height 20
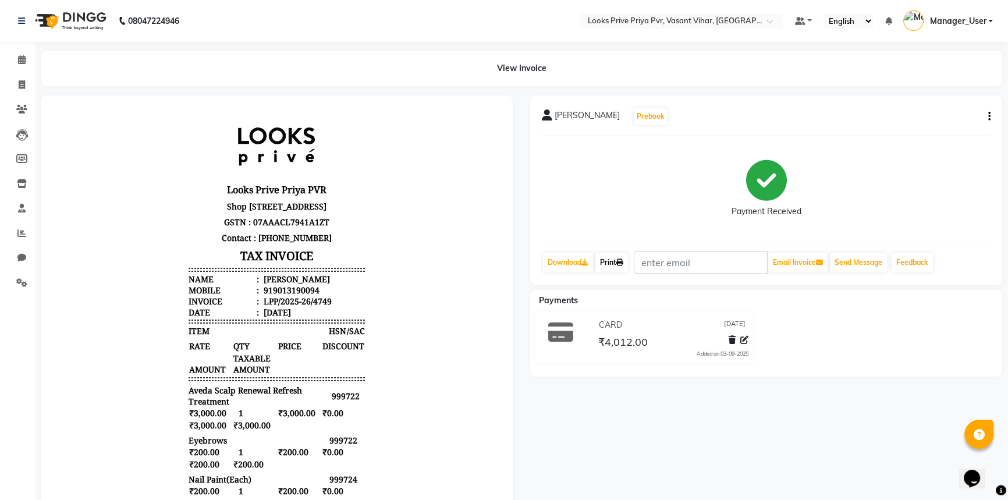
scroll to position [9, 0]
